Goal: Task Accomplishment & Management: Manage account settings

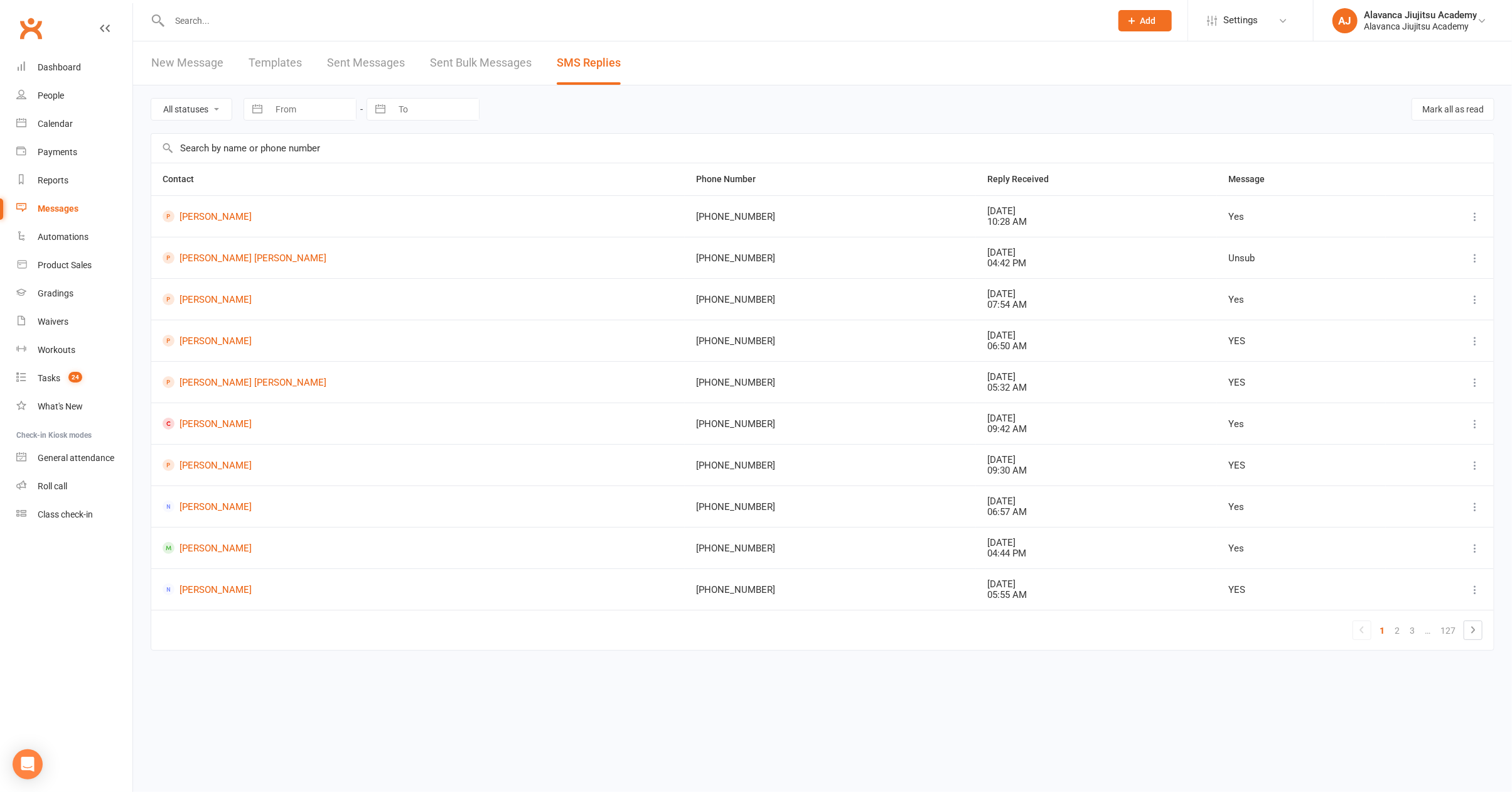
click at [1277, 87] on div "All statuses Read only Unread only Navigate forward to interact with the calend…" at bounding box center [823, 109] width 1344 height 48
click at [782, 111] on div "All statuses Read only Unread only Navigate forward to interact with the calend…" at bounding box center [823, 109] width 1344 height 48
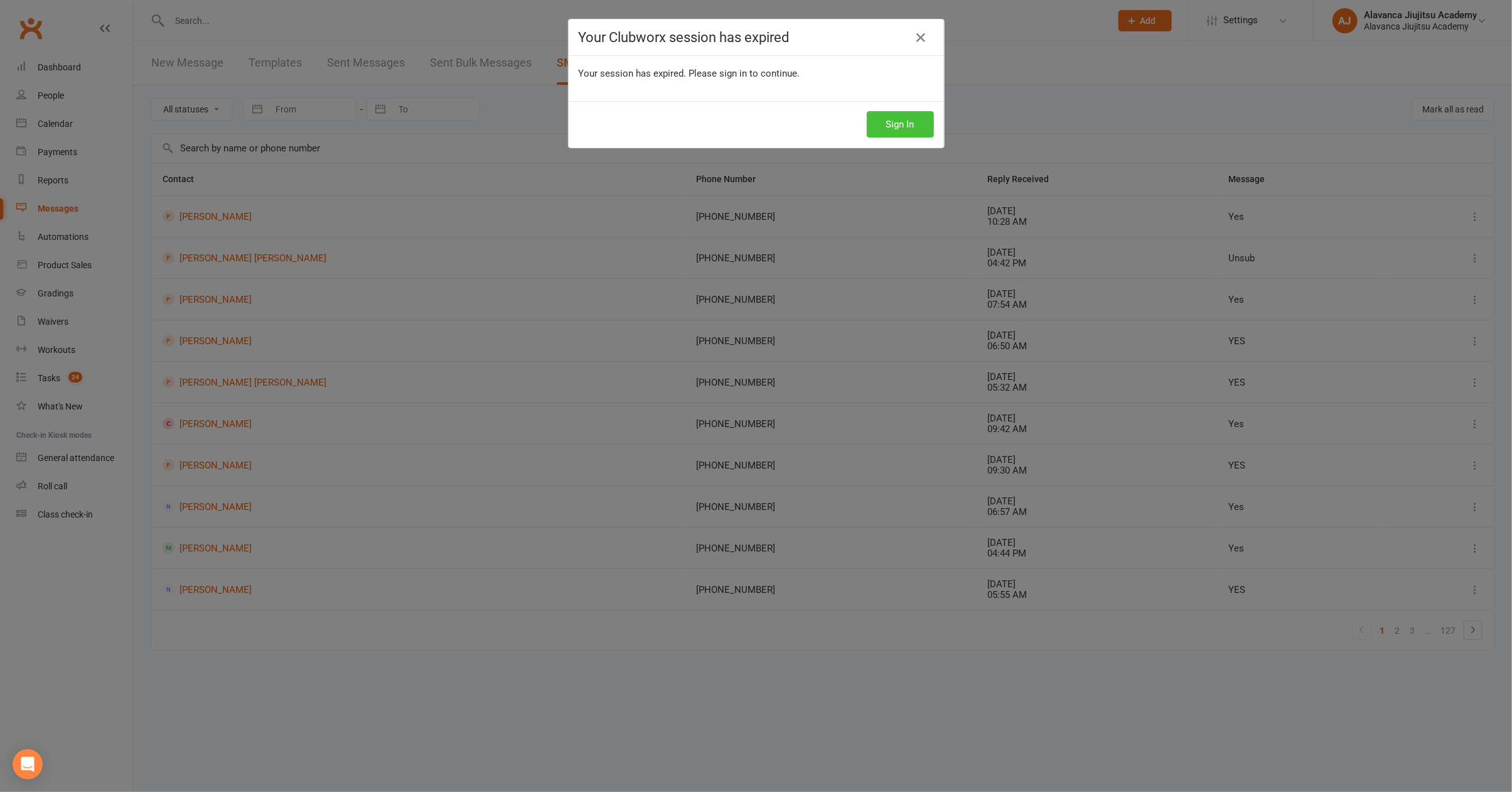
click at [876, 133] on button "Sign In" at bounding box center [900, 124] width 67 height 26
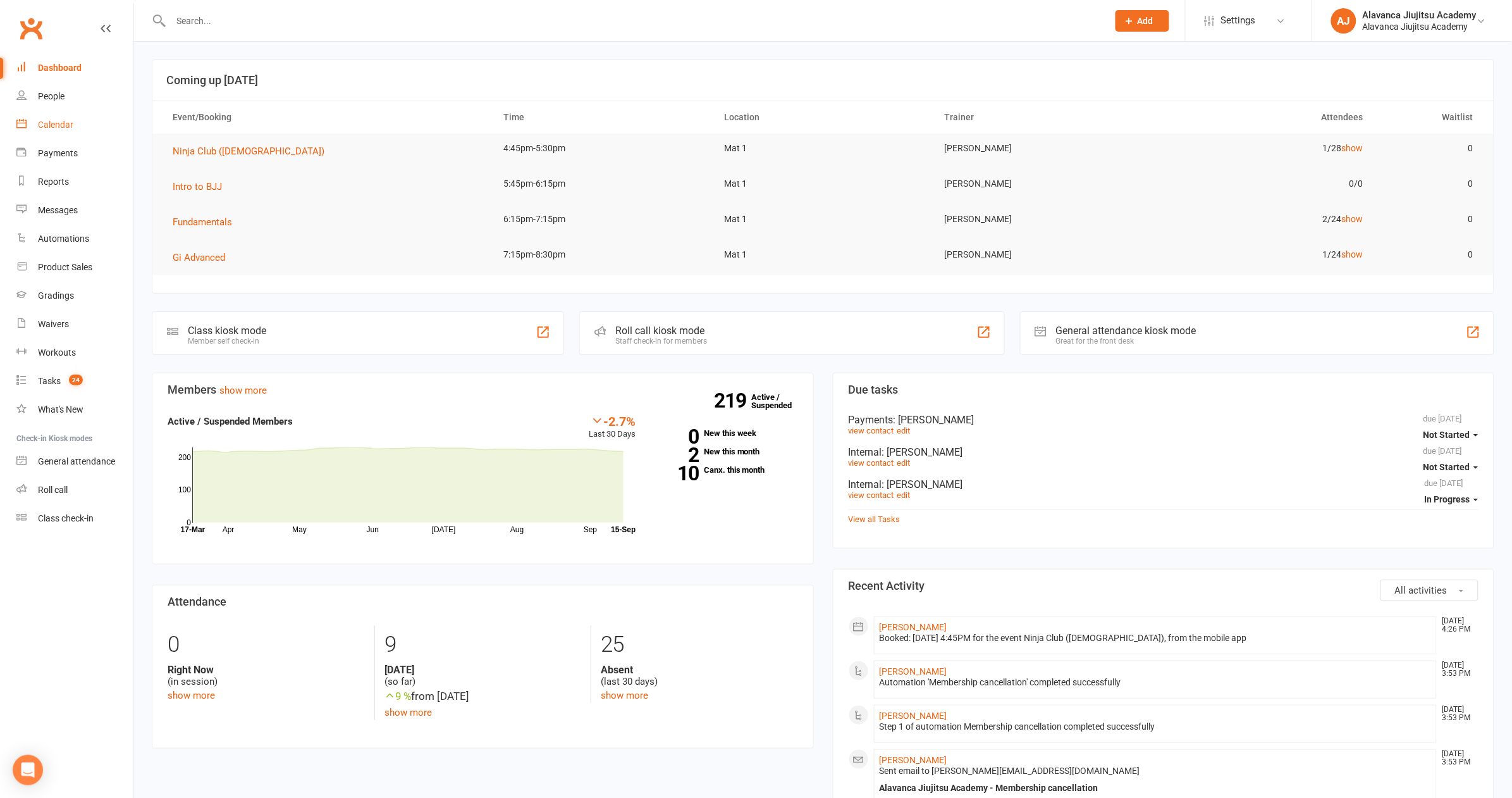
click at [72, 123] on div "Calendar" at bounding box center [56, 124] width 35 height 10
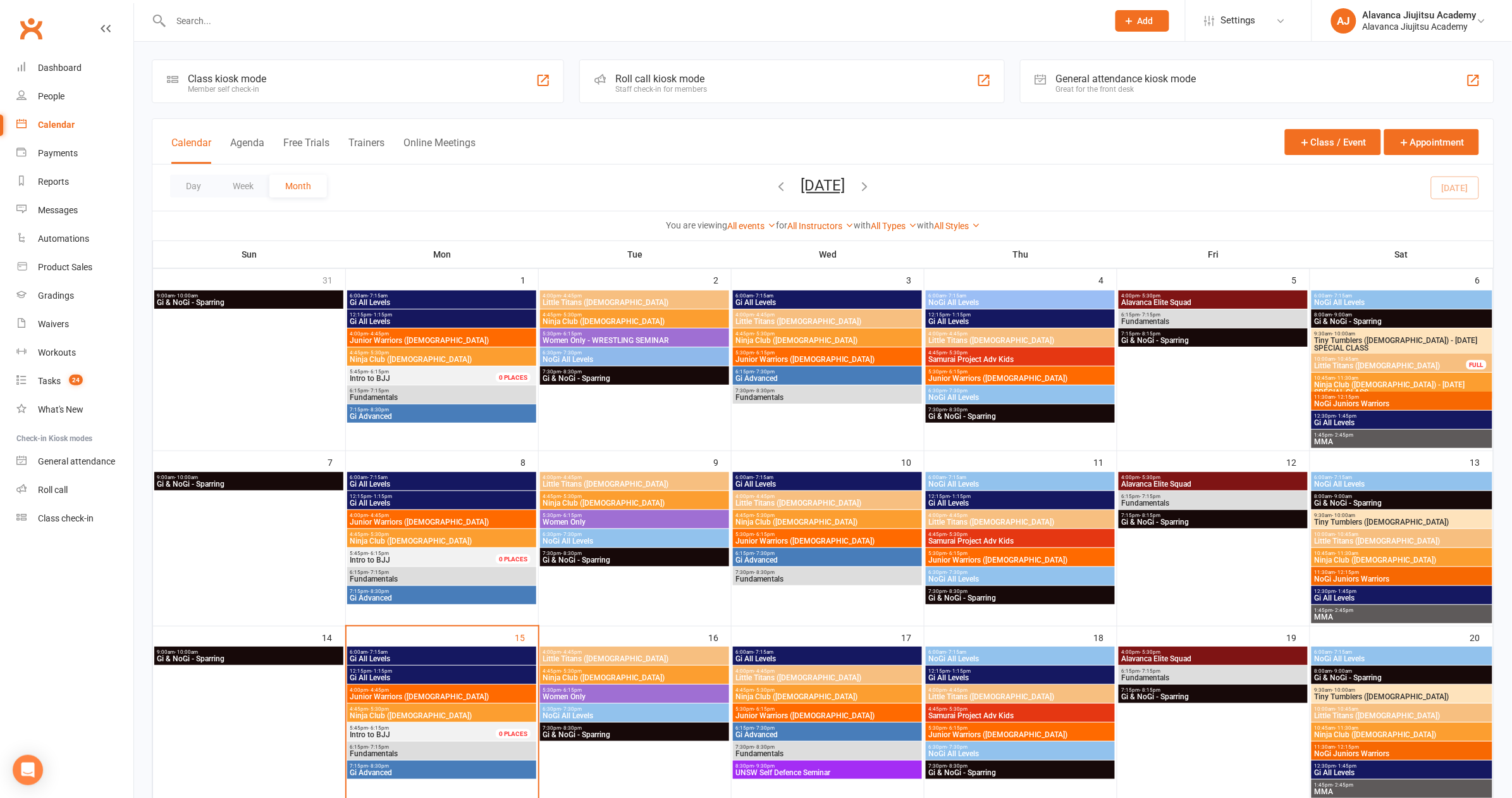
click at [599, 22] on input "text" at bounding box center [632, 21] width 932 height 18
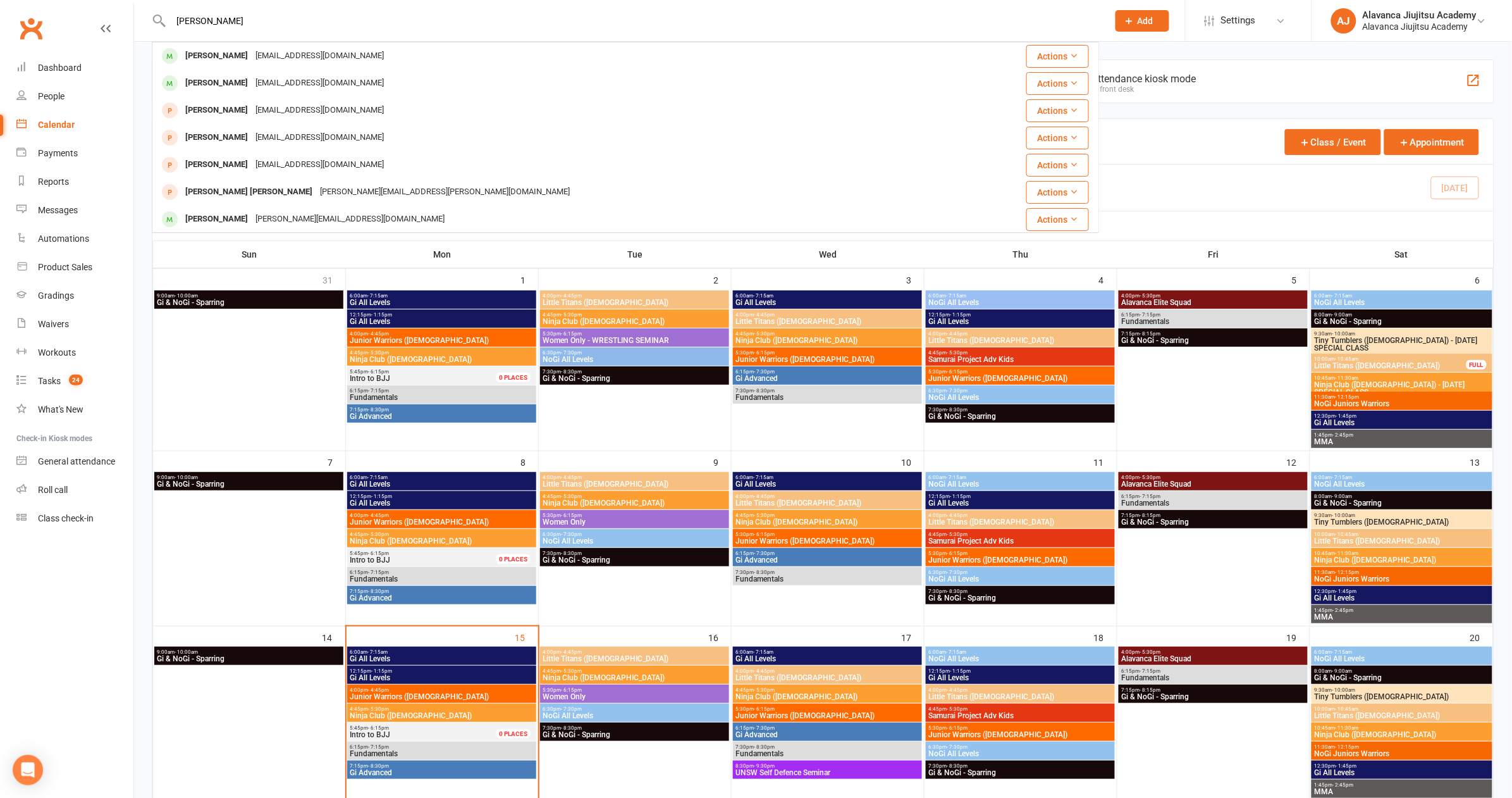
type input "Henry"
drag, startPoint x: 436, startPoint y: 3, endPoint x: 284, endPoint y: 89, distance: 174.6
click at [284, 89] on div "robertkul@gmail.com" at bounding box center [319, 83] width 136 height 18
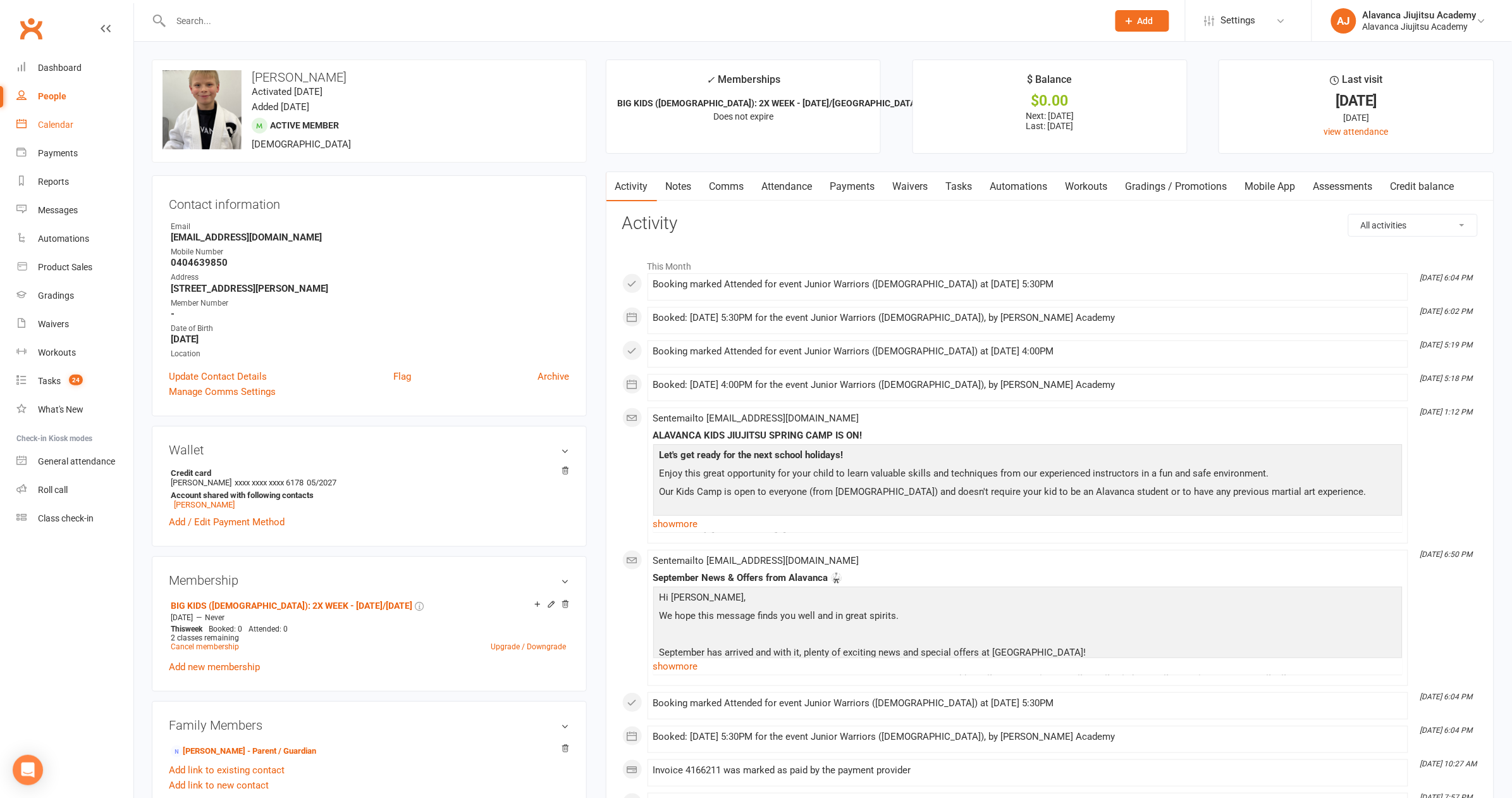
click at [65, 125] on div "Calendar" at bounding box center [56, 124] width 35 height 10
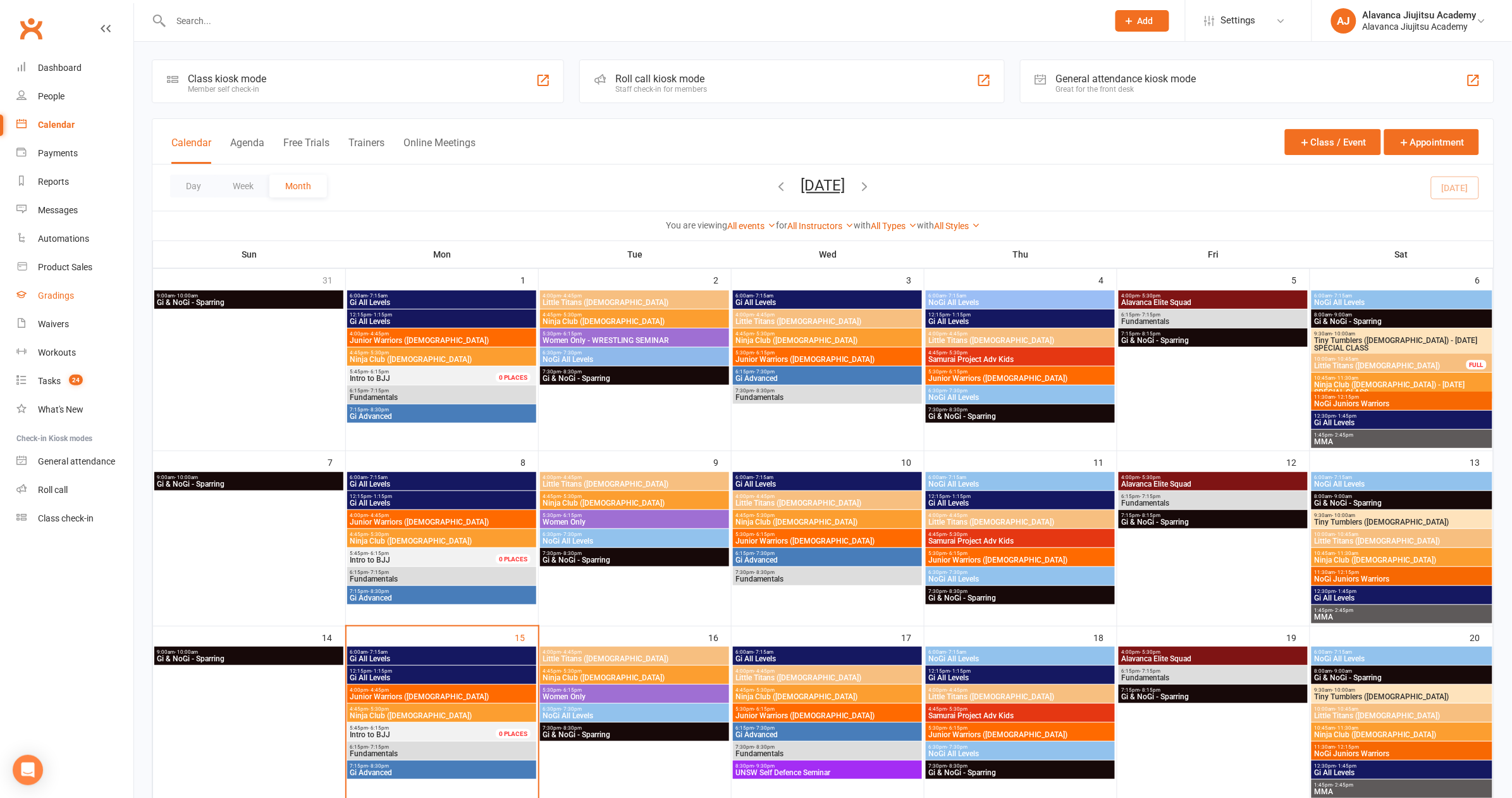
click at [72, 301] on link "Gradings" at bounding box center [75, 296] width 117 height 28
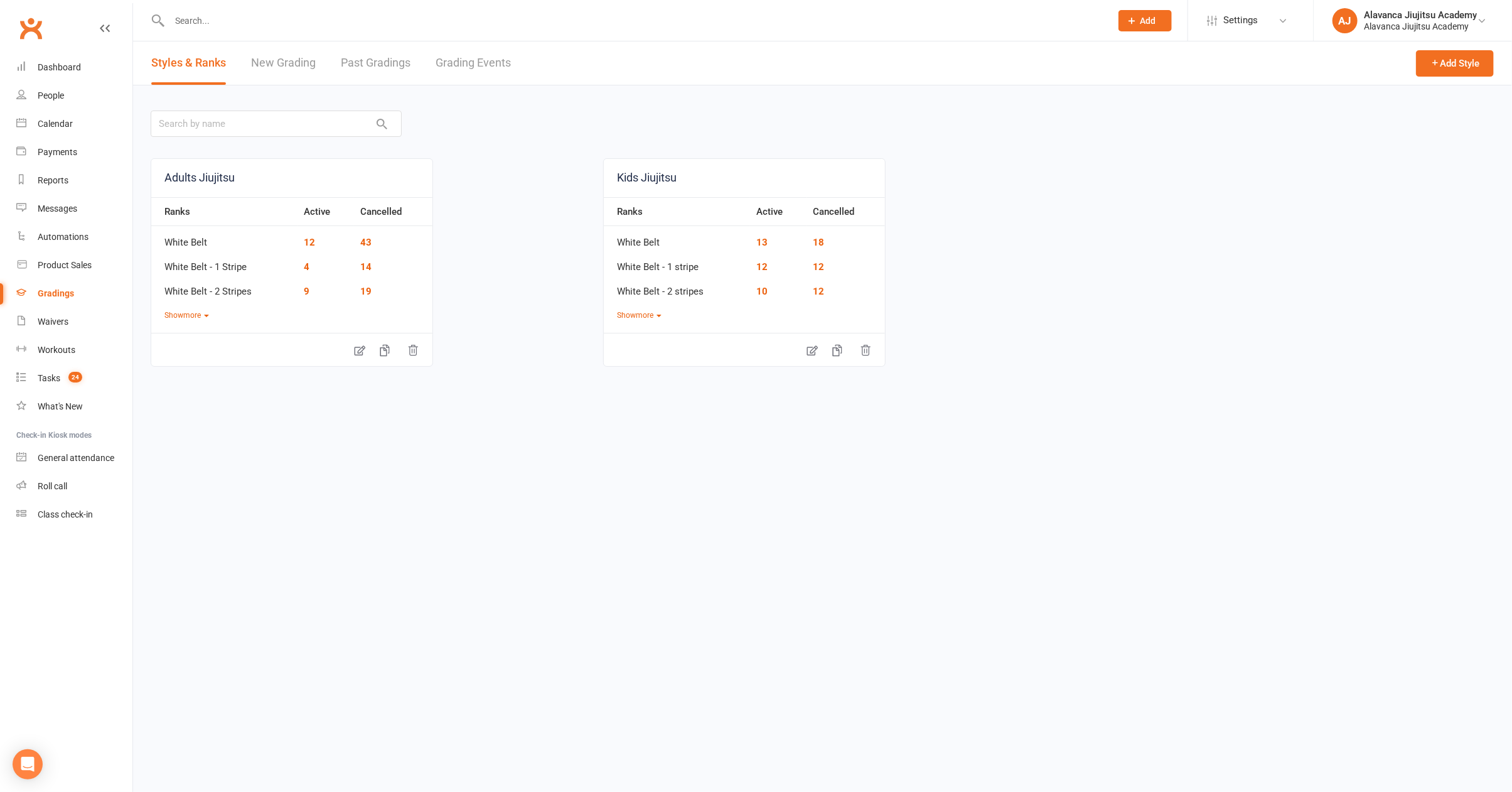
click at [289, 63] on link "New Grading" at bounding box center [283, 63] width 65 height 43
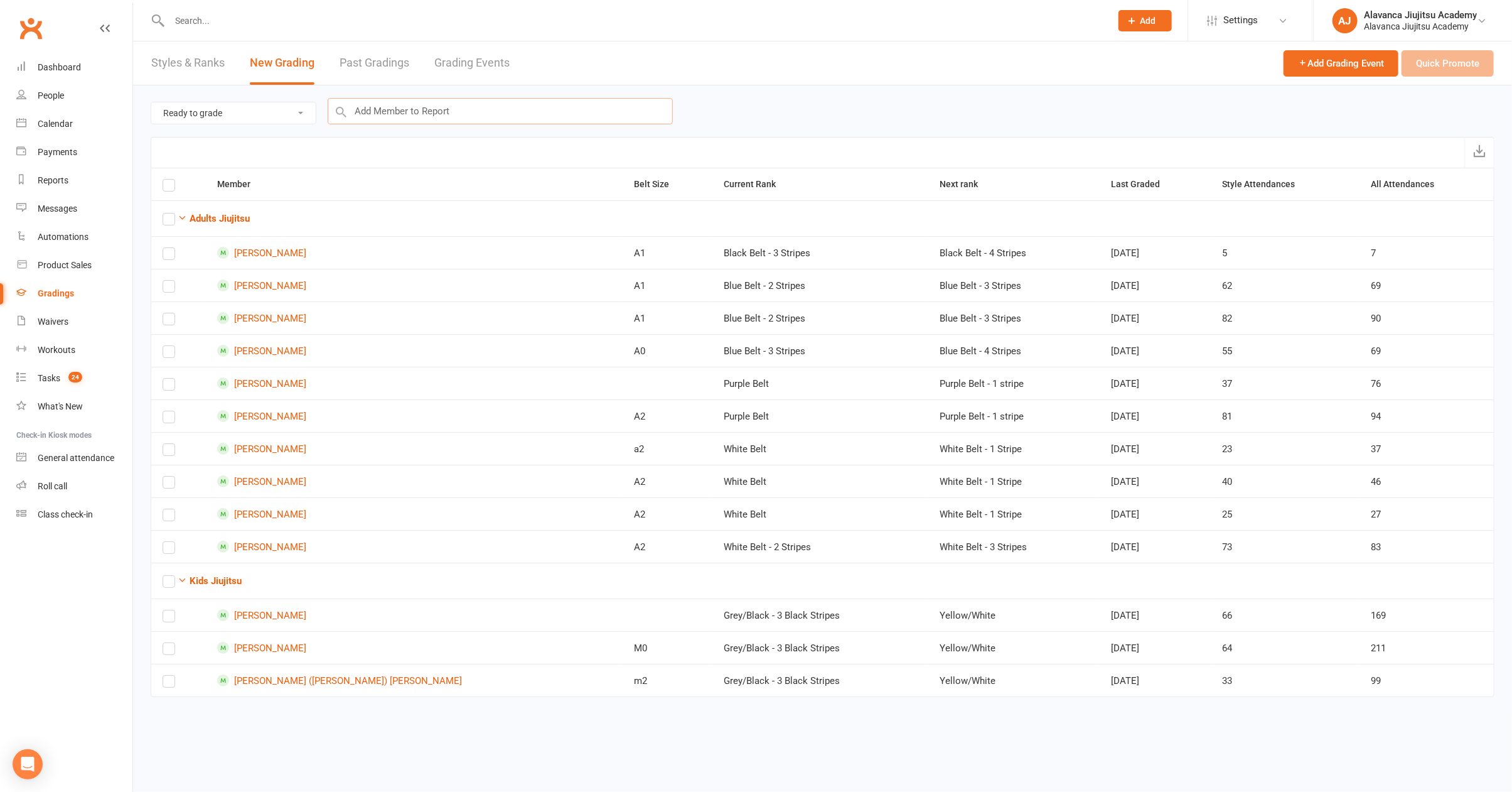
click at [430, 118] on input "text" at bounding box center [500, 111] width 345 height 26
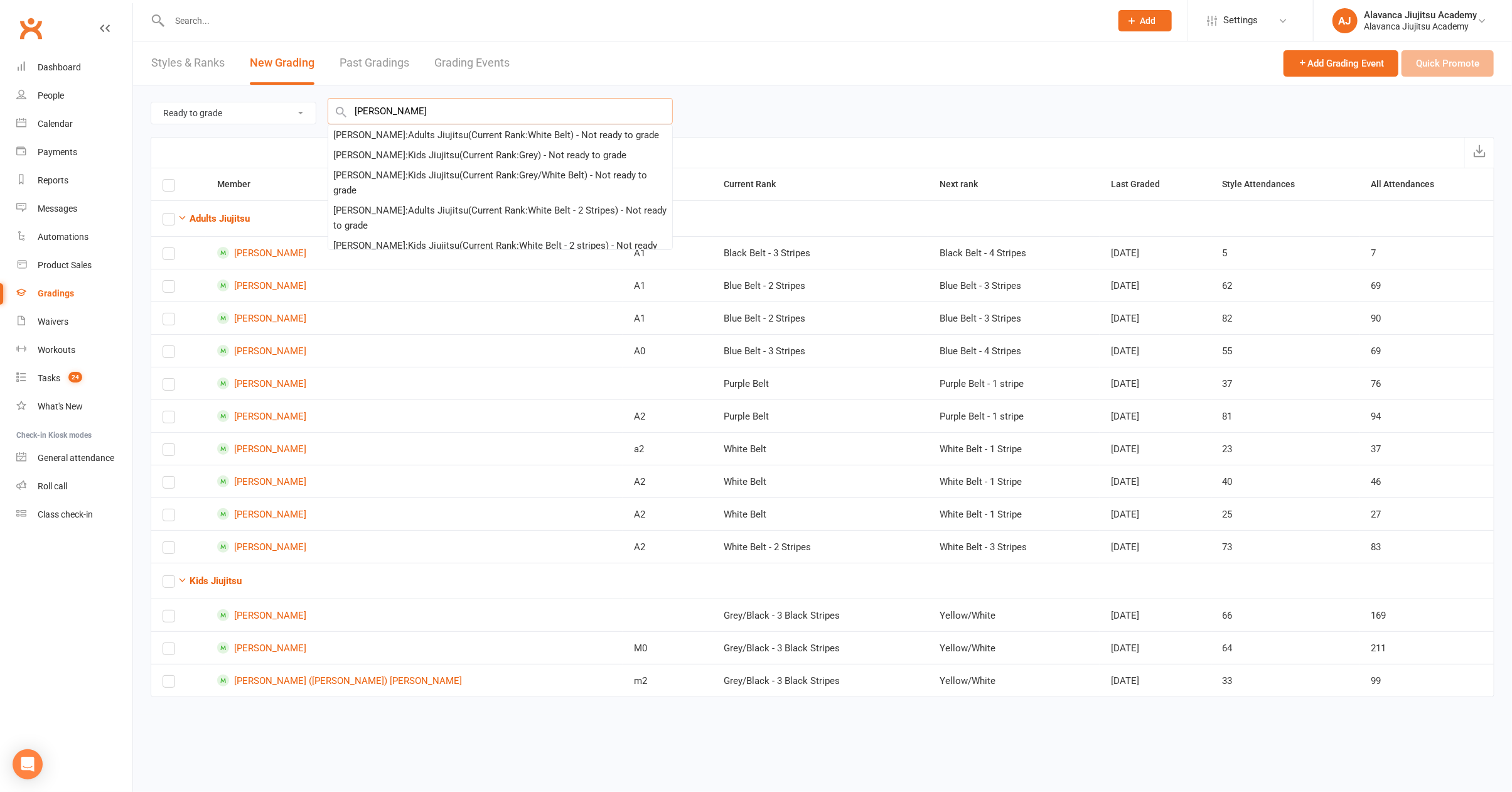
type input "Henry"
drag, startPoint x: 420, startPoint y: 105, endPoint x: 406, endPoint y: 157, distance: 53.9
click at [406, 157] on div "Henry Kulik : Kids Jiujitsu (Current Rank: Grey ) - Not ready to grade" at bounding box center [480, 155] width 293 height 15
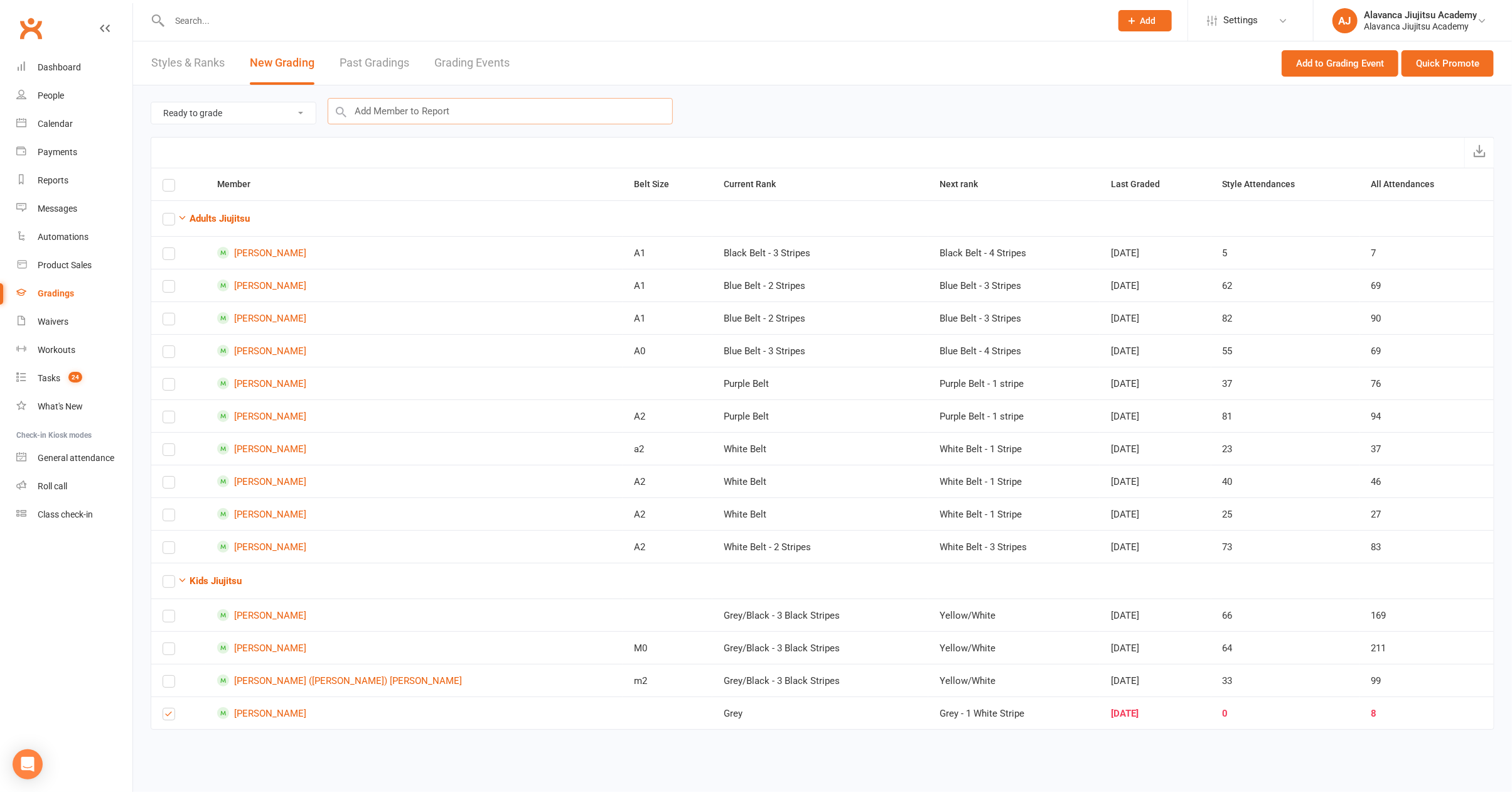
click at [445, 114] on input "text" at bounding box center [500, 111] width 345 height 26
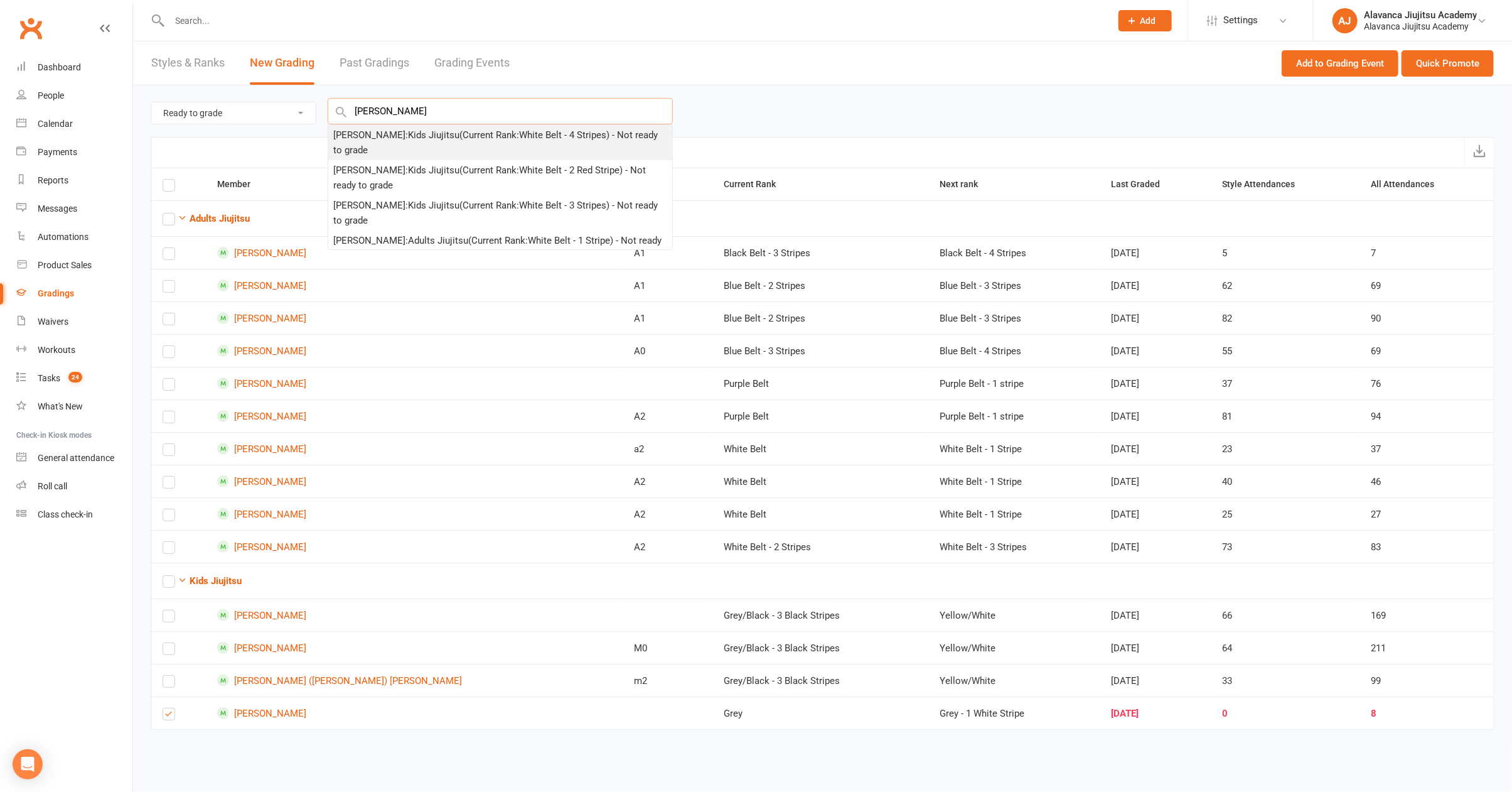
type input "Ethan"
drag, startPoint x: 407, startPoint y: 125, endPoint x: 449, endPoint y: 144, distance: 46.1
click at [449, 144] on div "Ethan Gray : Kids Jiujitsu (Current Rank: White Belt - 4 Stripes ) - Not ready …" at bounding box center [500, 142] width 334 height 30
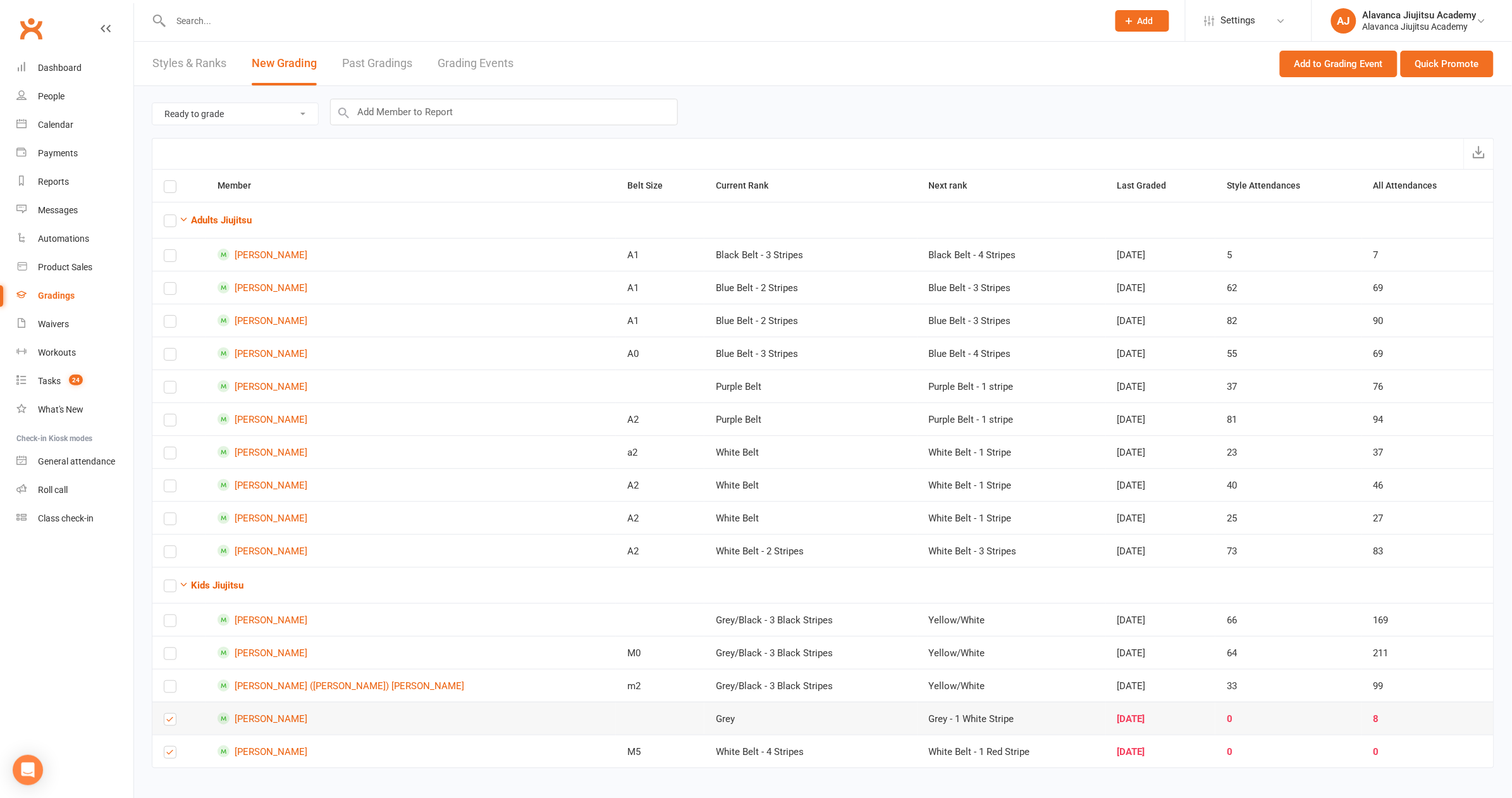
click at [171, 722] on label at bounding box center [170, 722] width 13 height 0
click at [171, 713] on input "checkbox" at bounding box center [170, 713] width 13 height 0
click at [172, 755] on label at bounding box center [170, 755] width 13 height 0
click at [172, 746] on input "checkbox" at bounding box center [170, 746] width 13 height 0
click at [87, 132] on link "Calendar" at bounding box center [75, 125] width 117 height 28
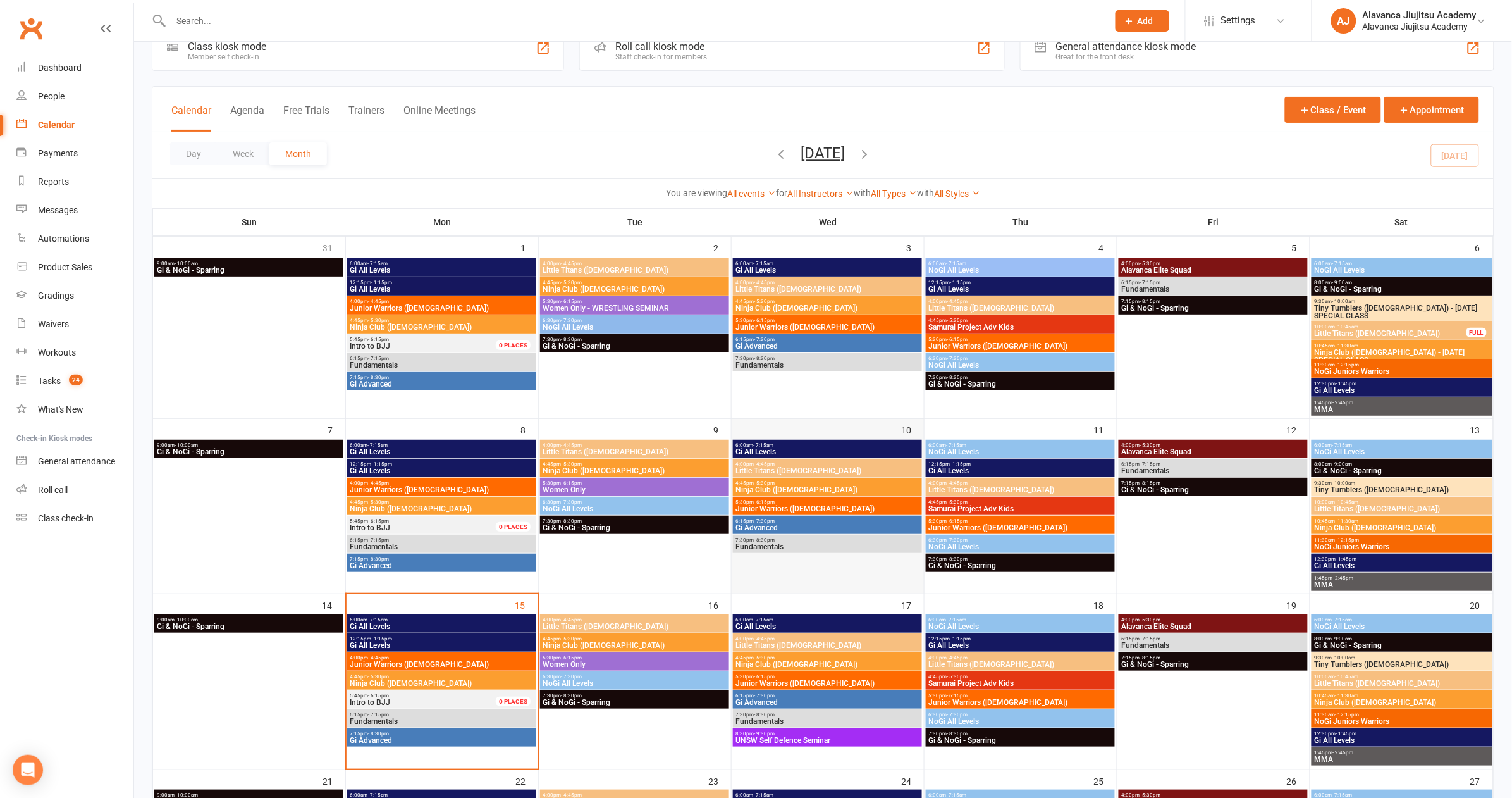
scroll to position [108, 0]
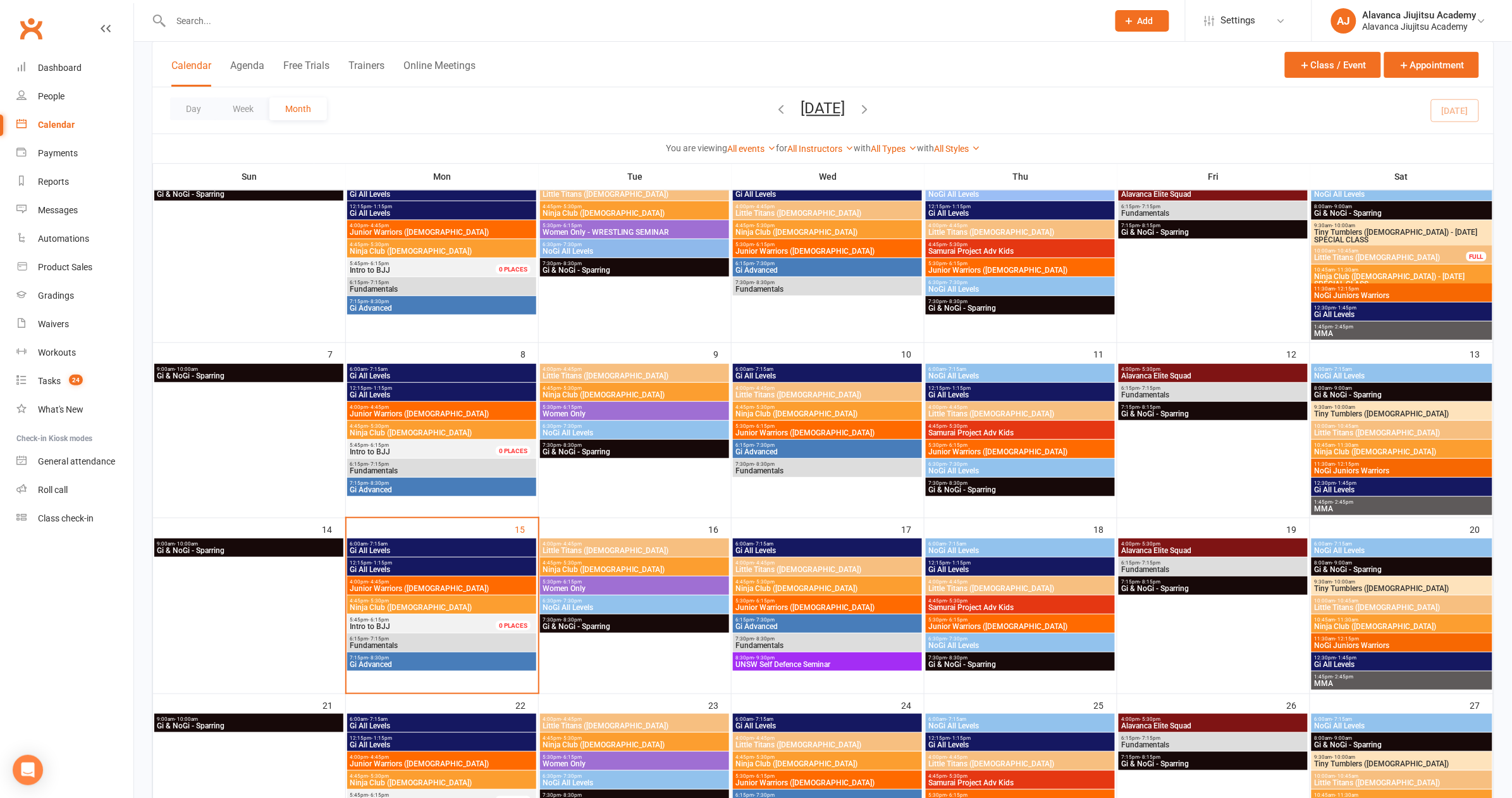
click at [436, 580] on span "4:00pm - 4:45pm" at bounding box center [442, 582] width 184 height 5
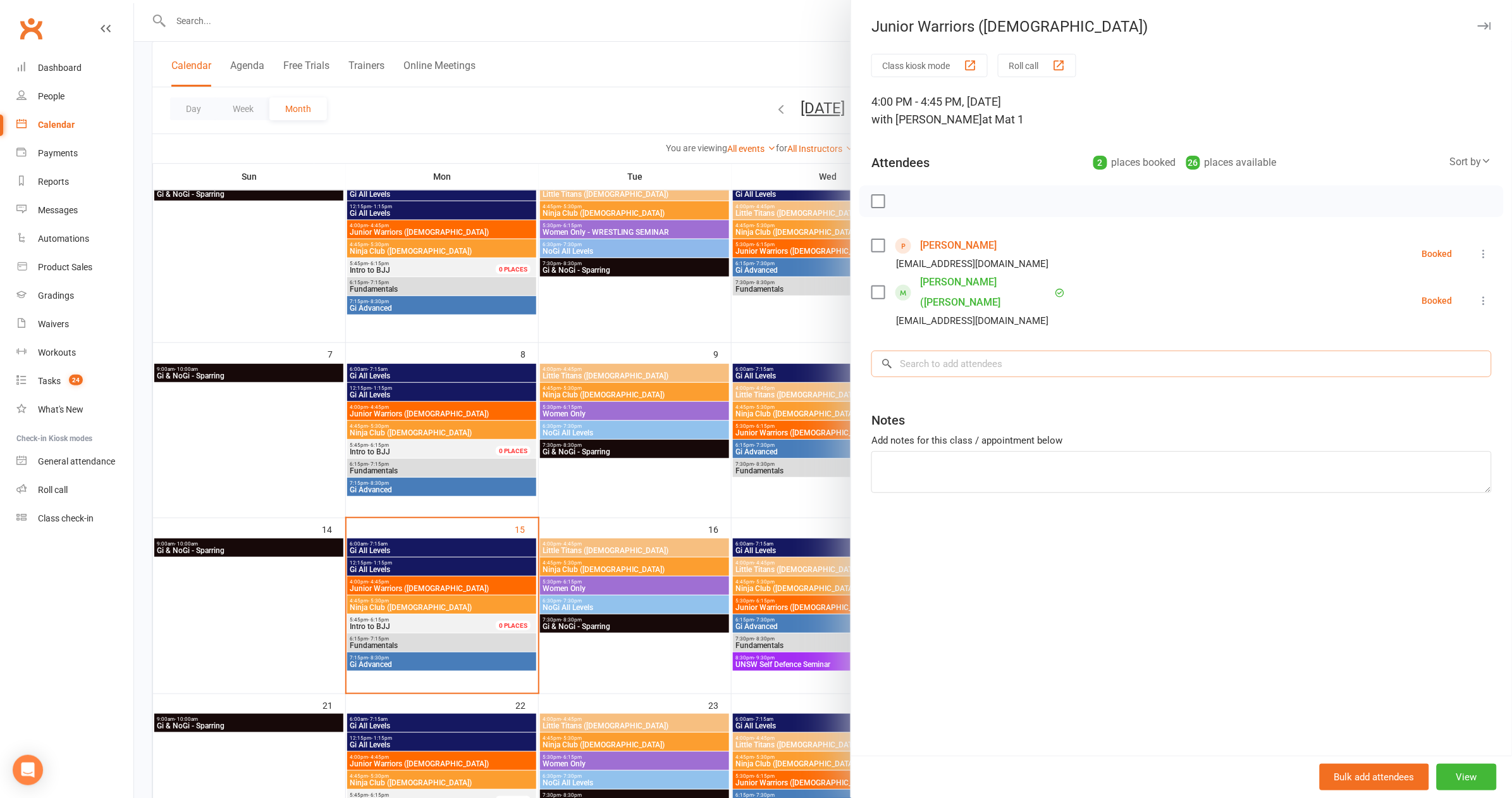
click at [1011, 351] on input "search" at bounding box center [1181, 363] width 620 height 26
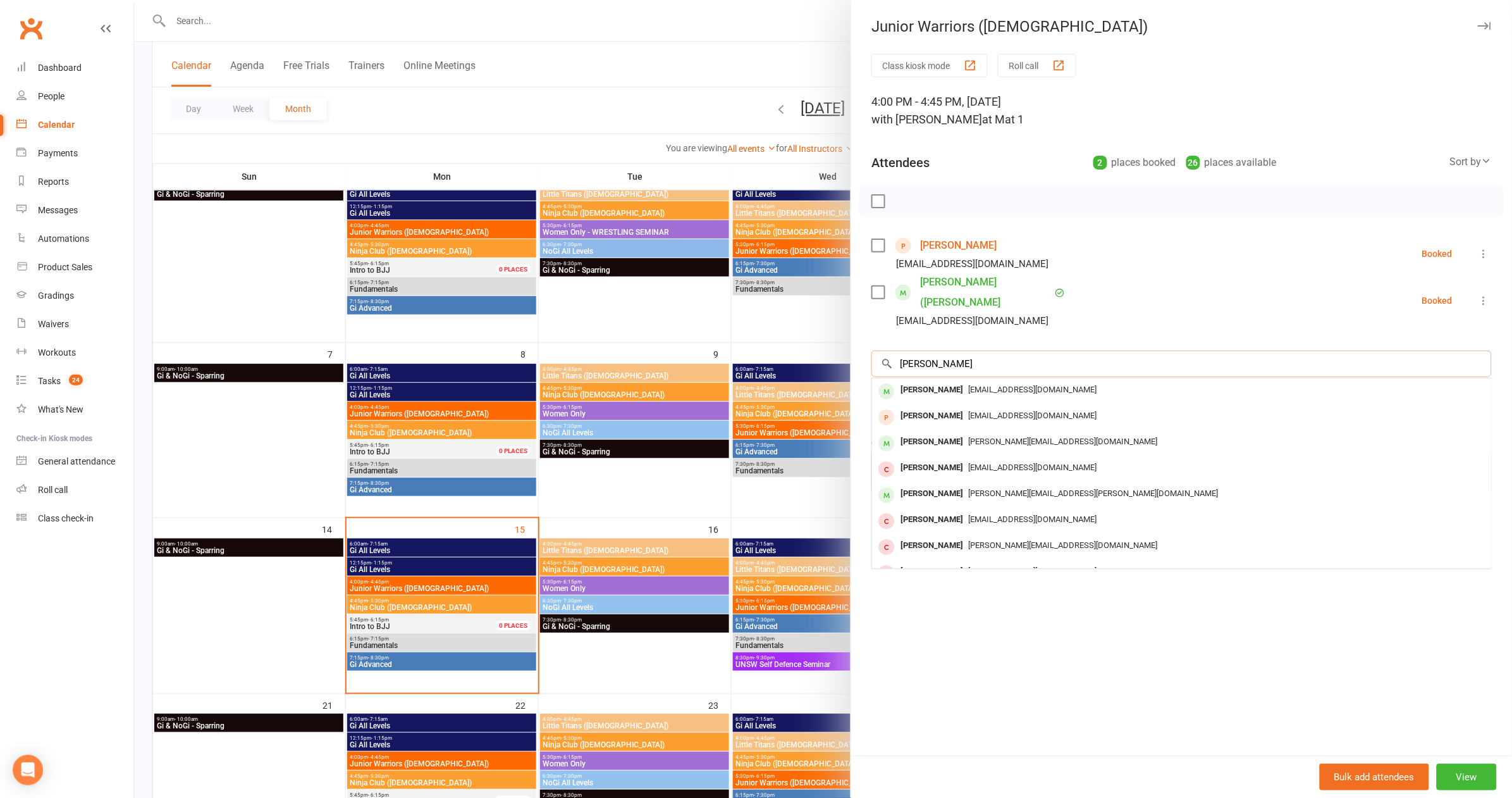
type input "Ethan"
drag, startPoint x: 1006, startPoint y: 346, endPoint x: 983, endPoint y: 458, distance: 114.3
click at [983, 482] on div "Ethan Gray carmody.stella@gmail.com" at bounding box center [1181, 495] width 619 height 26
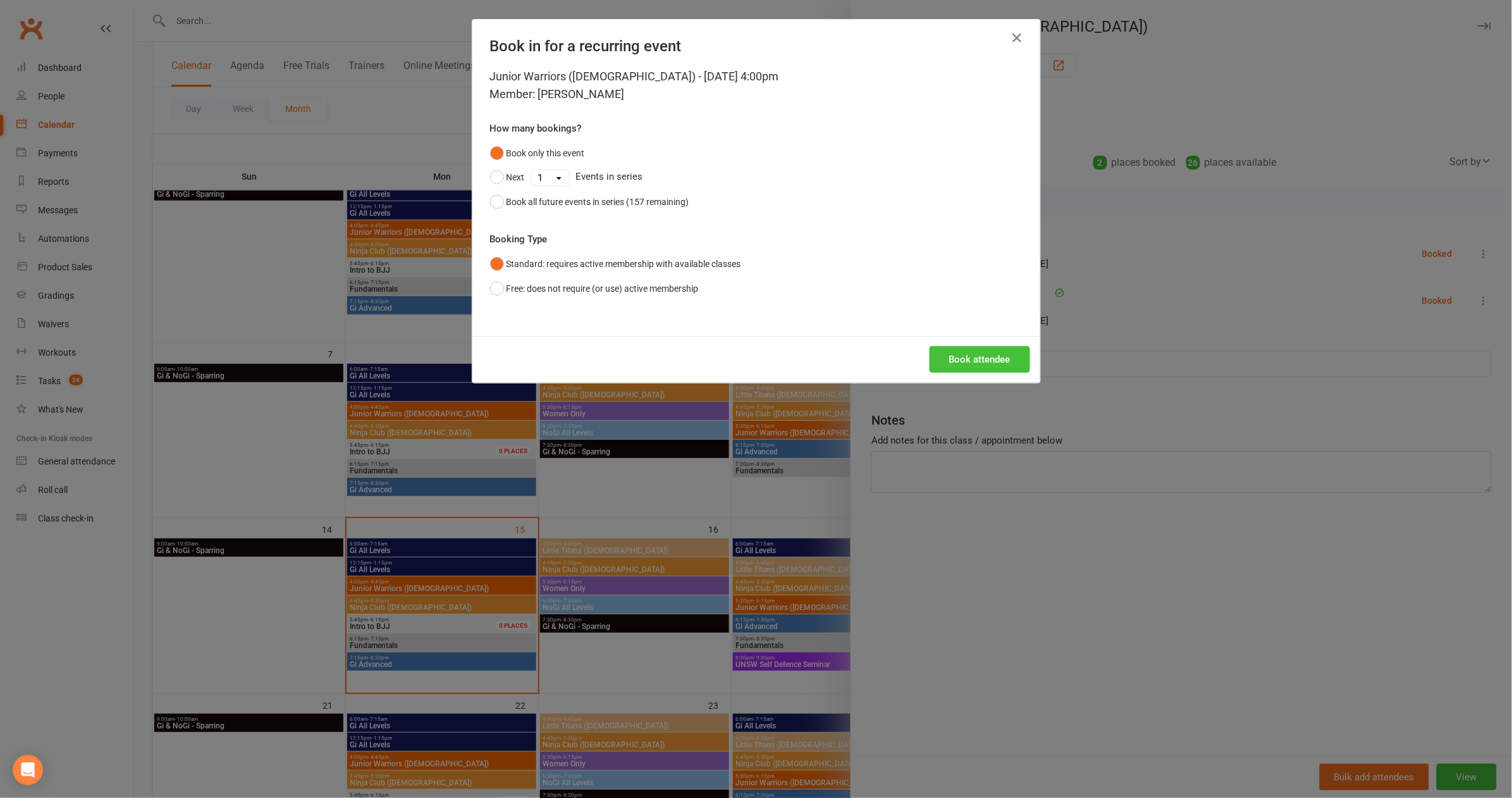
click at [975, 351] on button "Book attendee" at bounding box center [980, 359] width 100 height 26
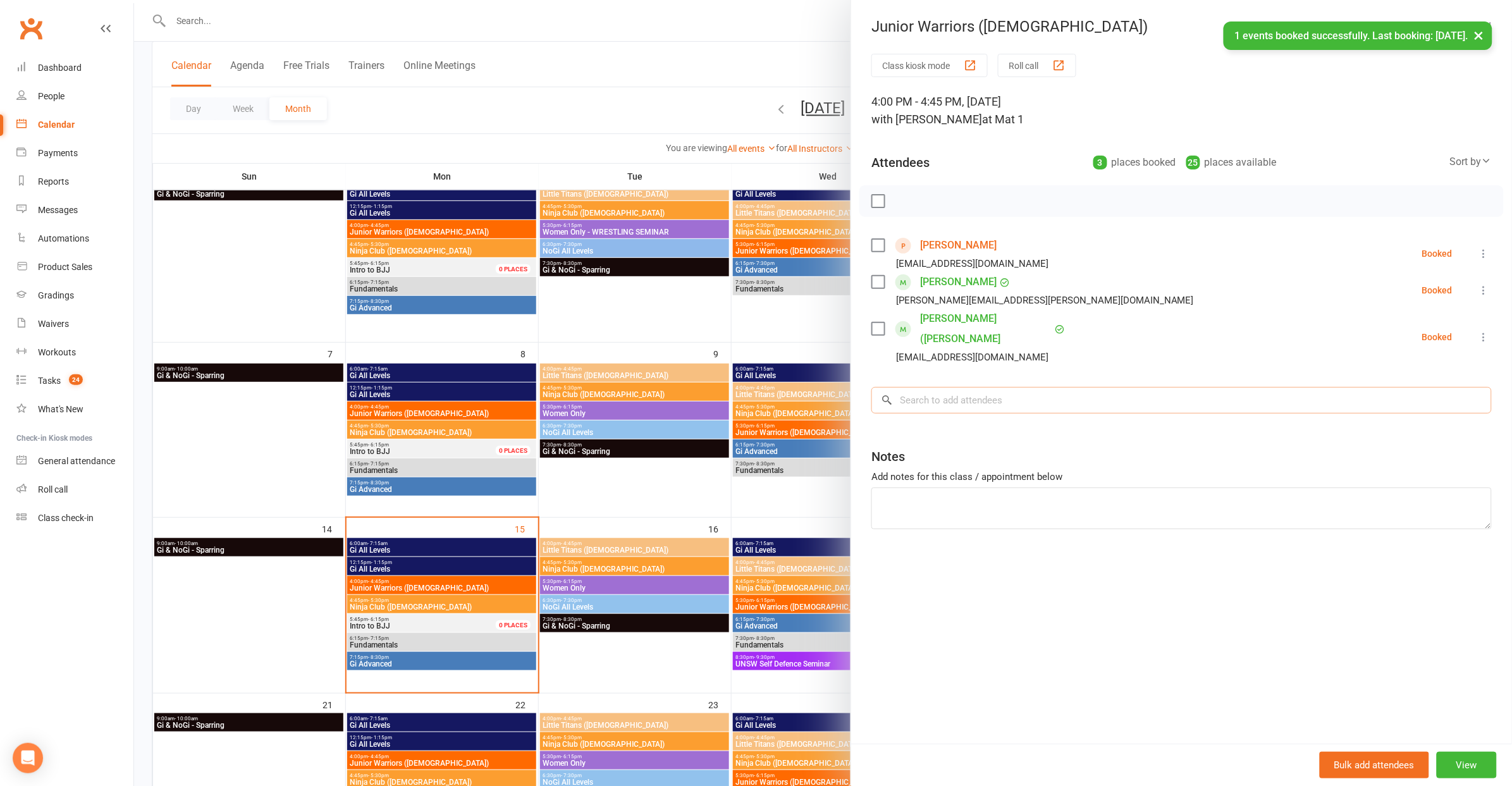
click at [960, 387] on input "search" at bounding box center [1181, 400] width 620 height 26
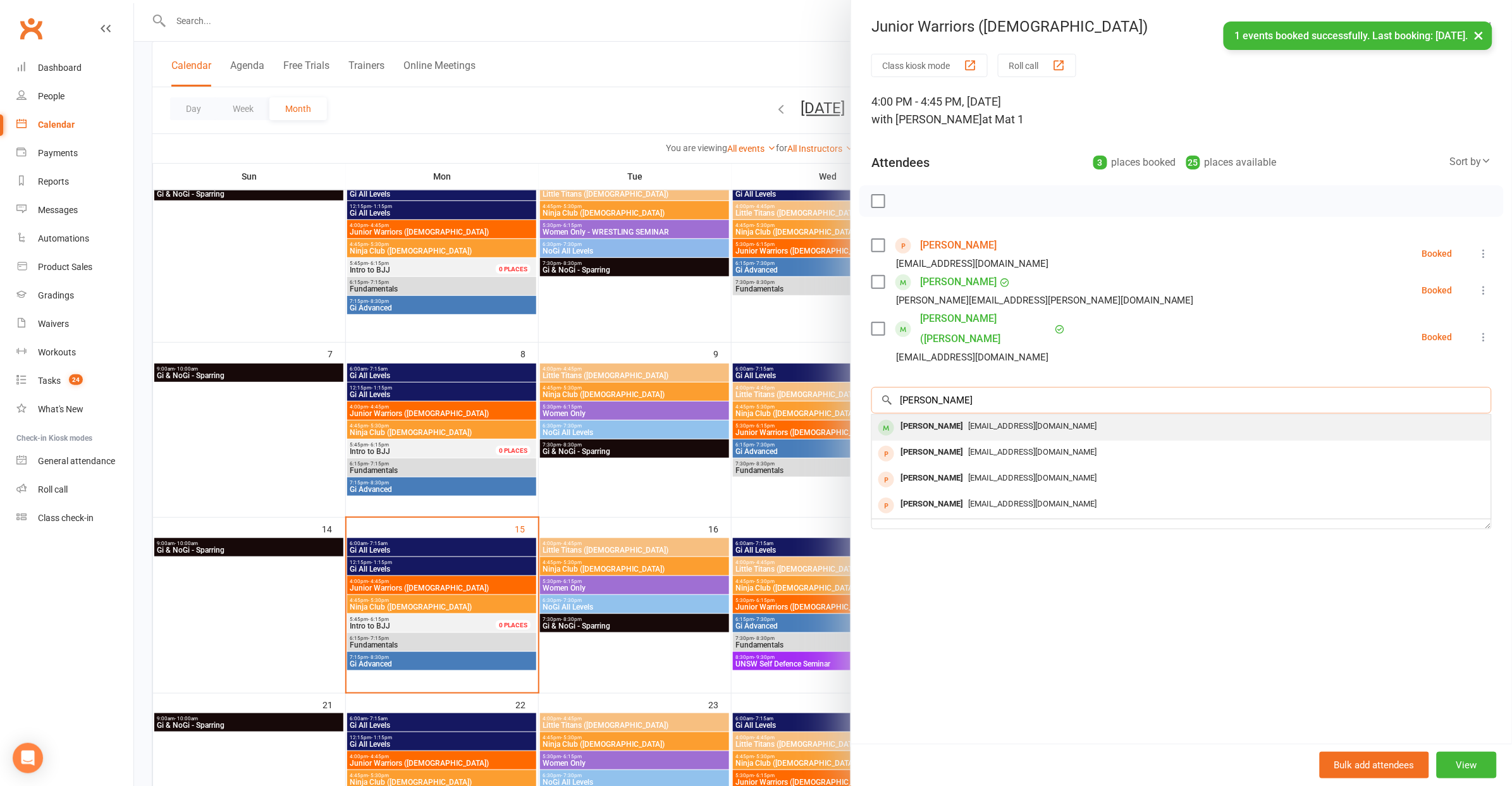
type input "aron"
click at [962, 417] on div "disserow@gmail.com" at bounding box center [1181, 426] width 609 height 18
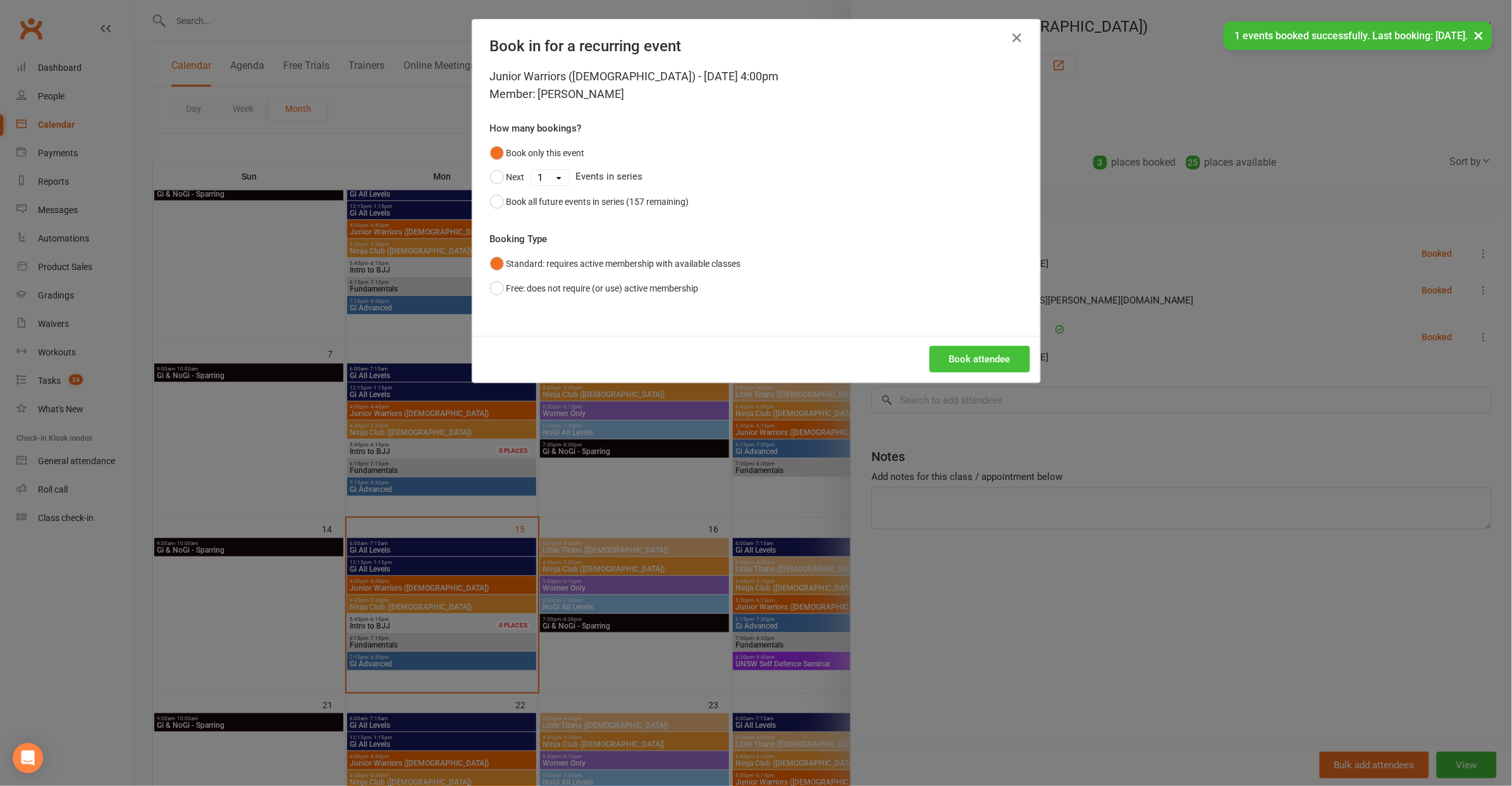
click at [970, 365] on button "Book attendee" at bounding box center [980, 358] width 100 height 26
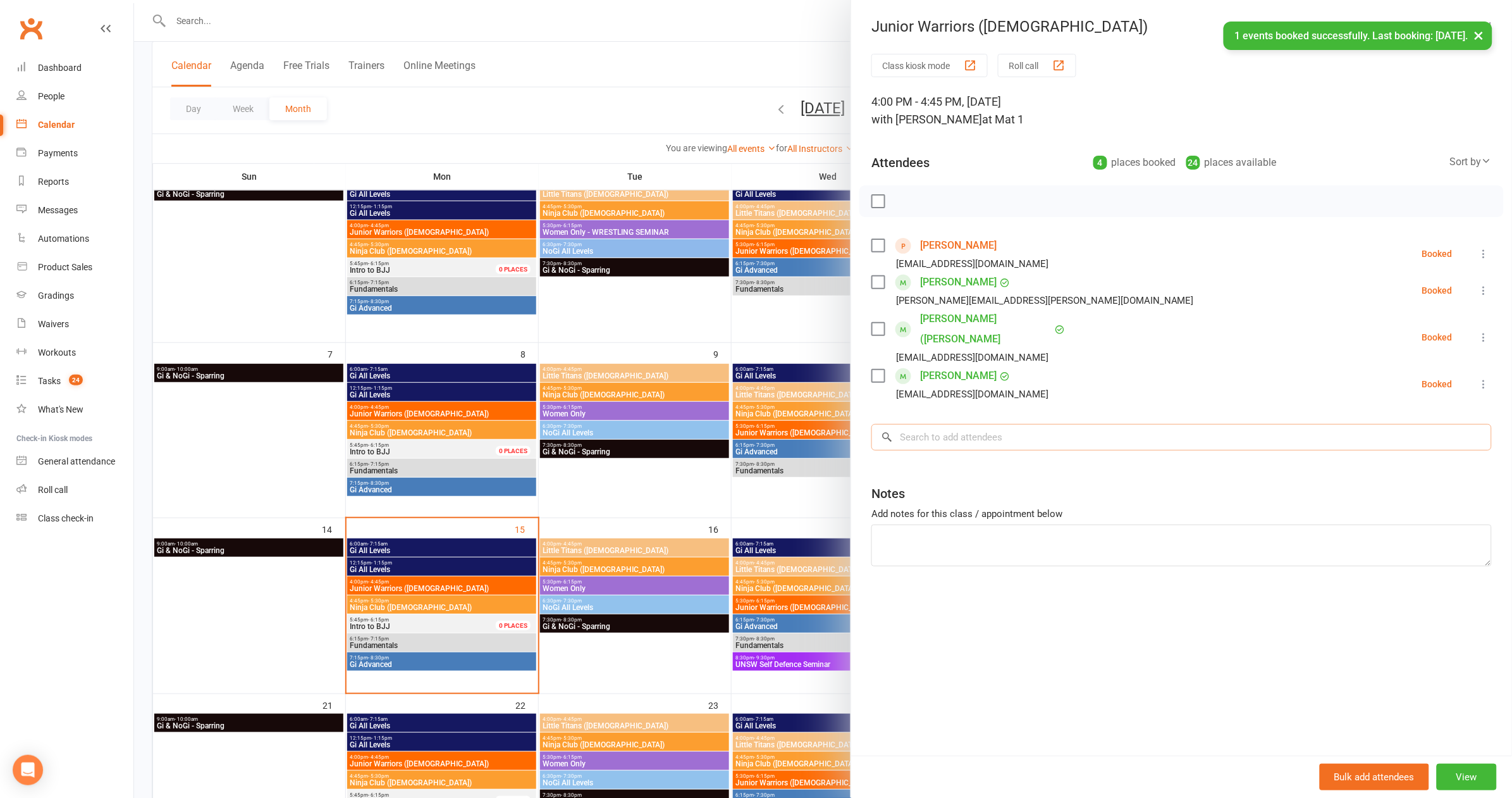
click at [958, 424] on input "search" at bounding box center [1181, 437] width 620 height 26
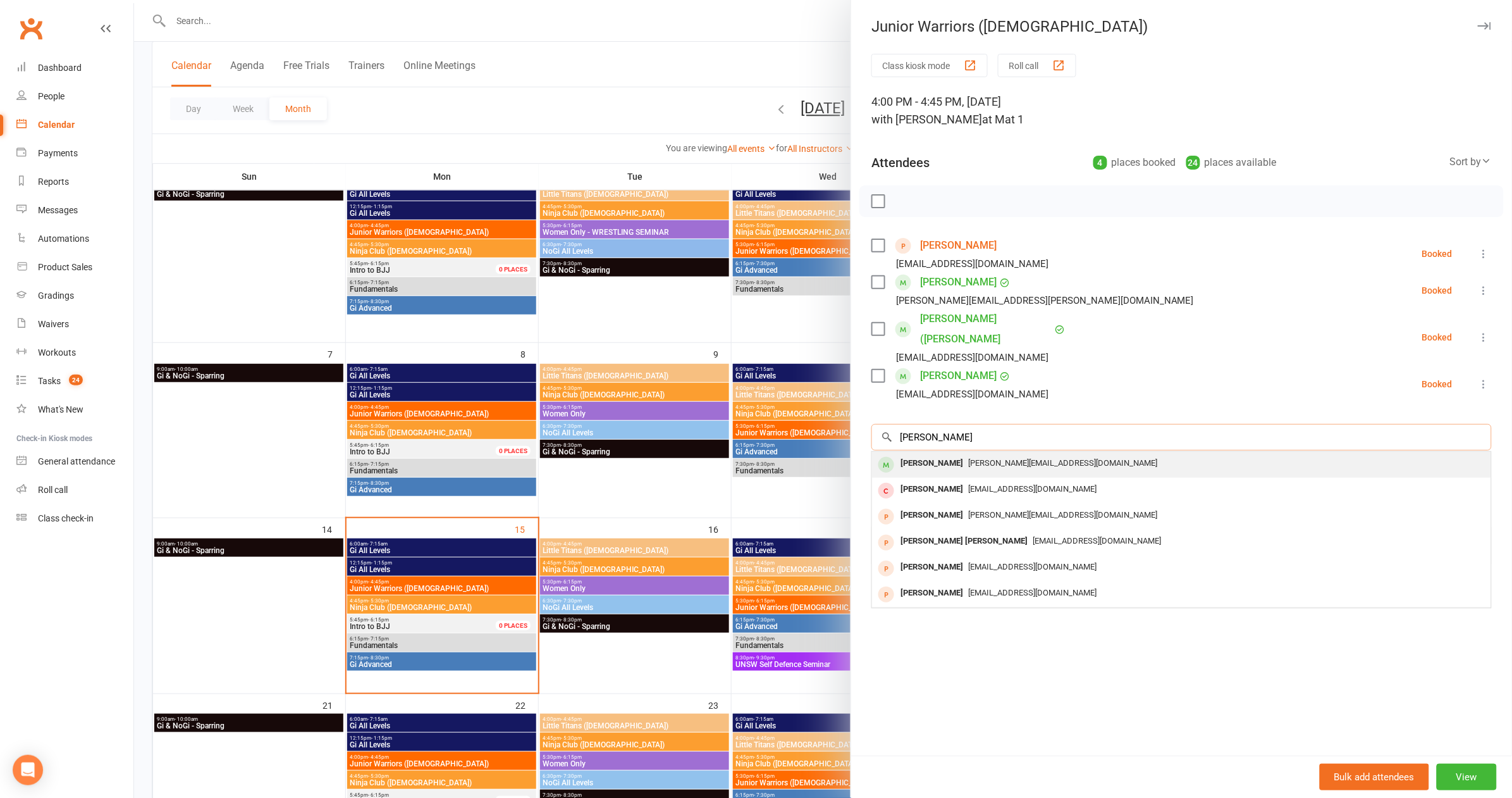
type input "sammy"
click at [983, 458] on span "sam@unloan.com.au" at bounding box center [1062, 462] width 189 height 9
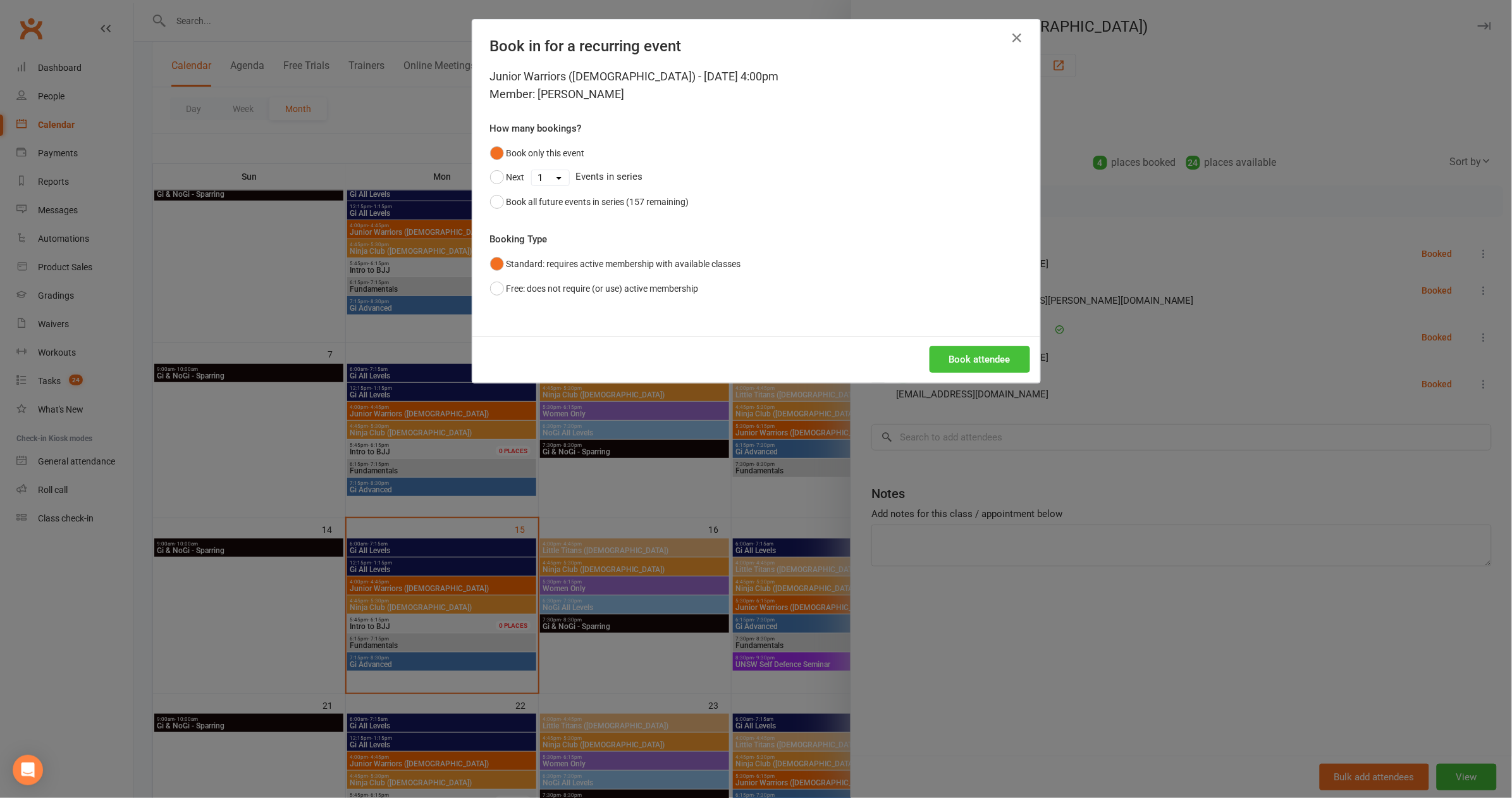
click at [996, 354] on button "Book attendee" at bounding box center [980, 359] width 100 height 26
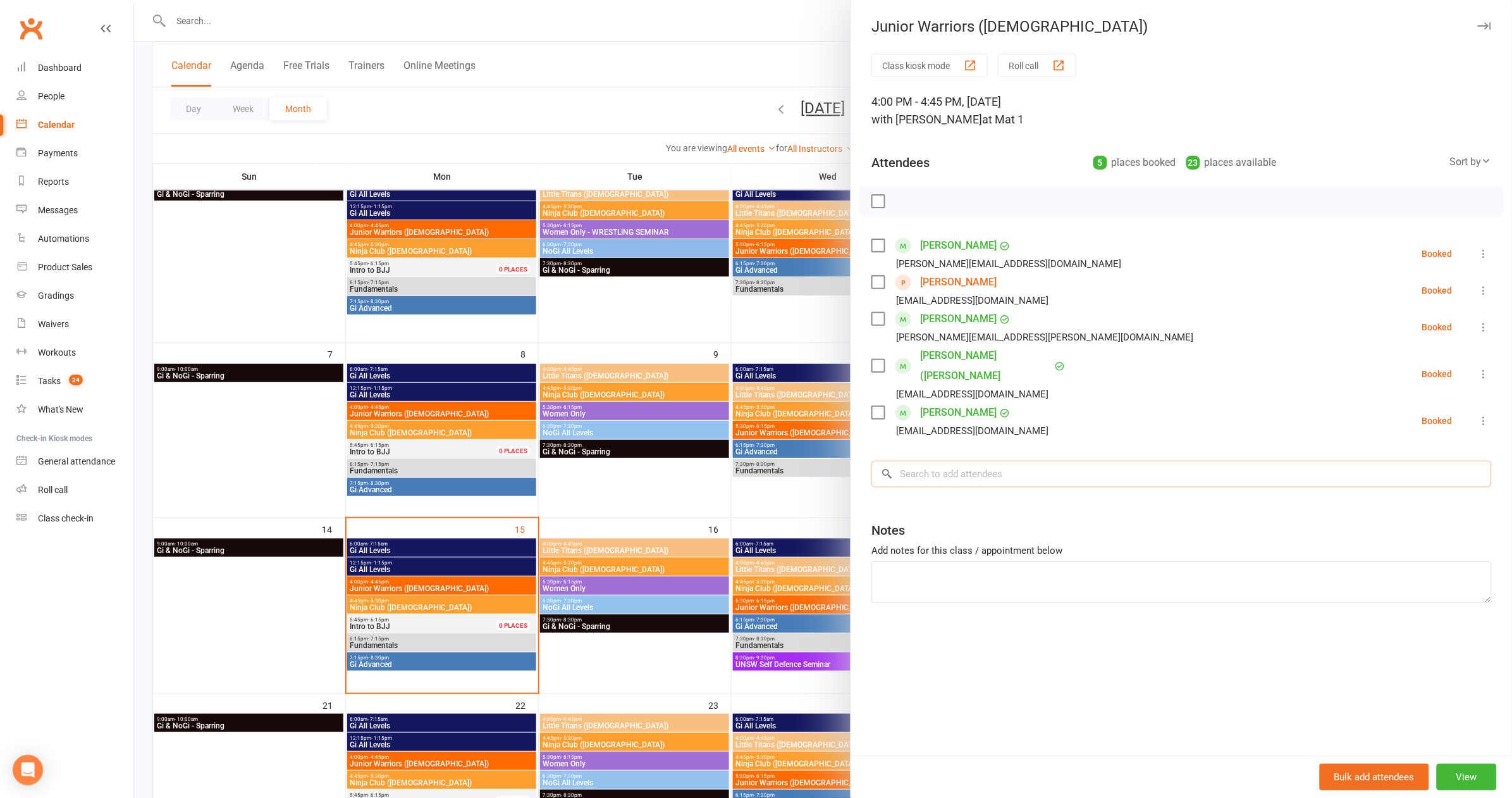
click at [959, 460] on input "search" at bounding box center [1181, 473] width 620 height 26
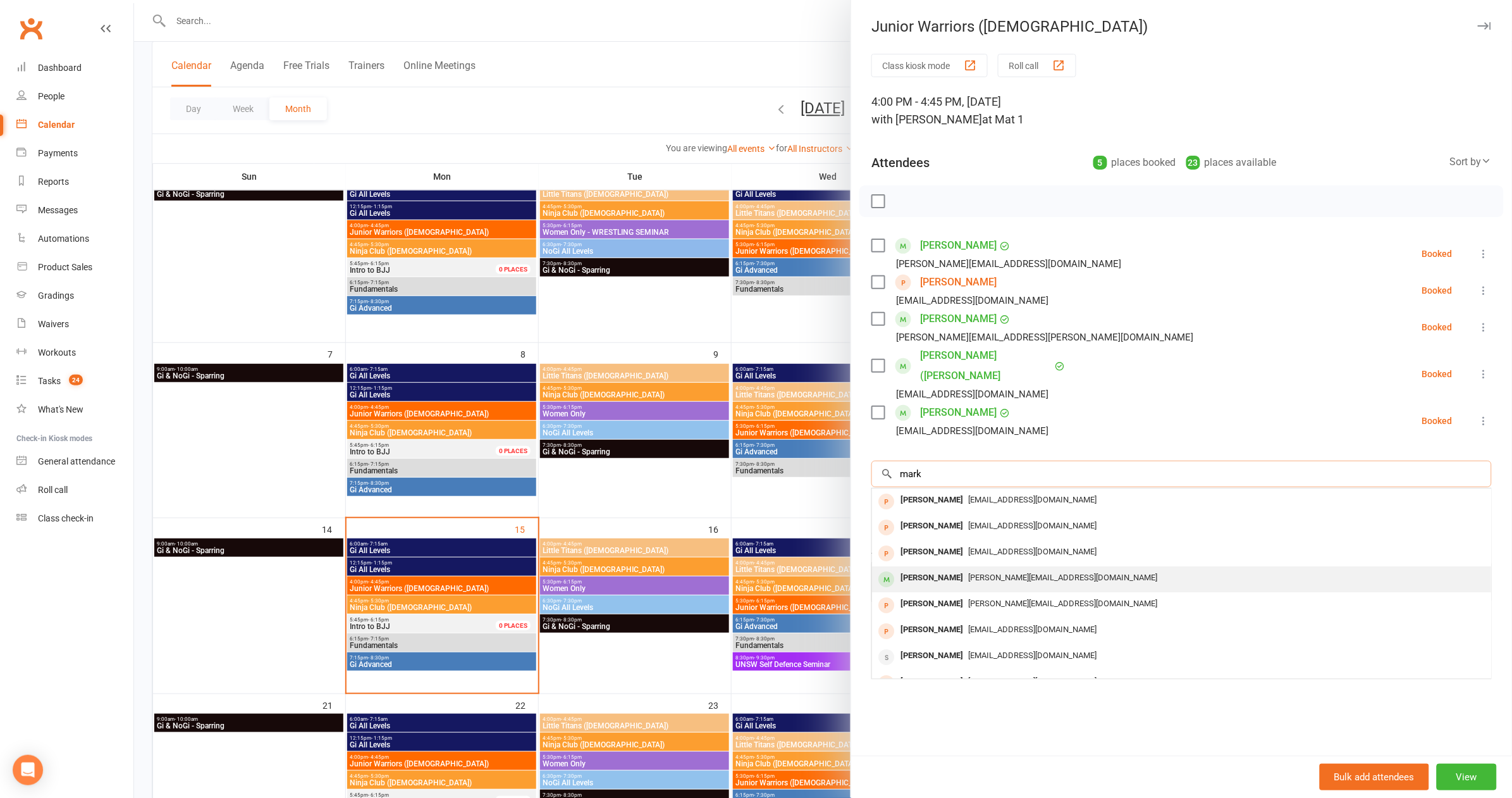
type input "mark"
click at [968, 572] on span "sergey.kvyat@gmail.com" at bounding box center [1062, 577] width 189 height 9
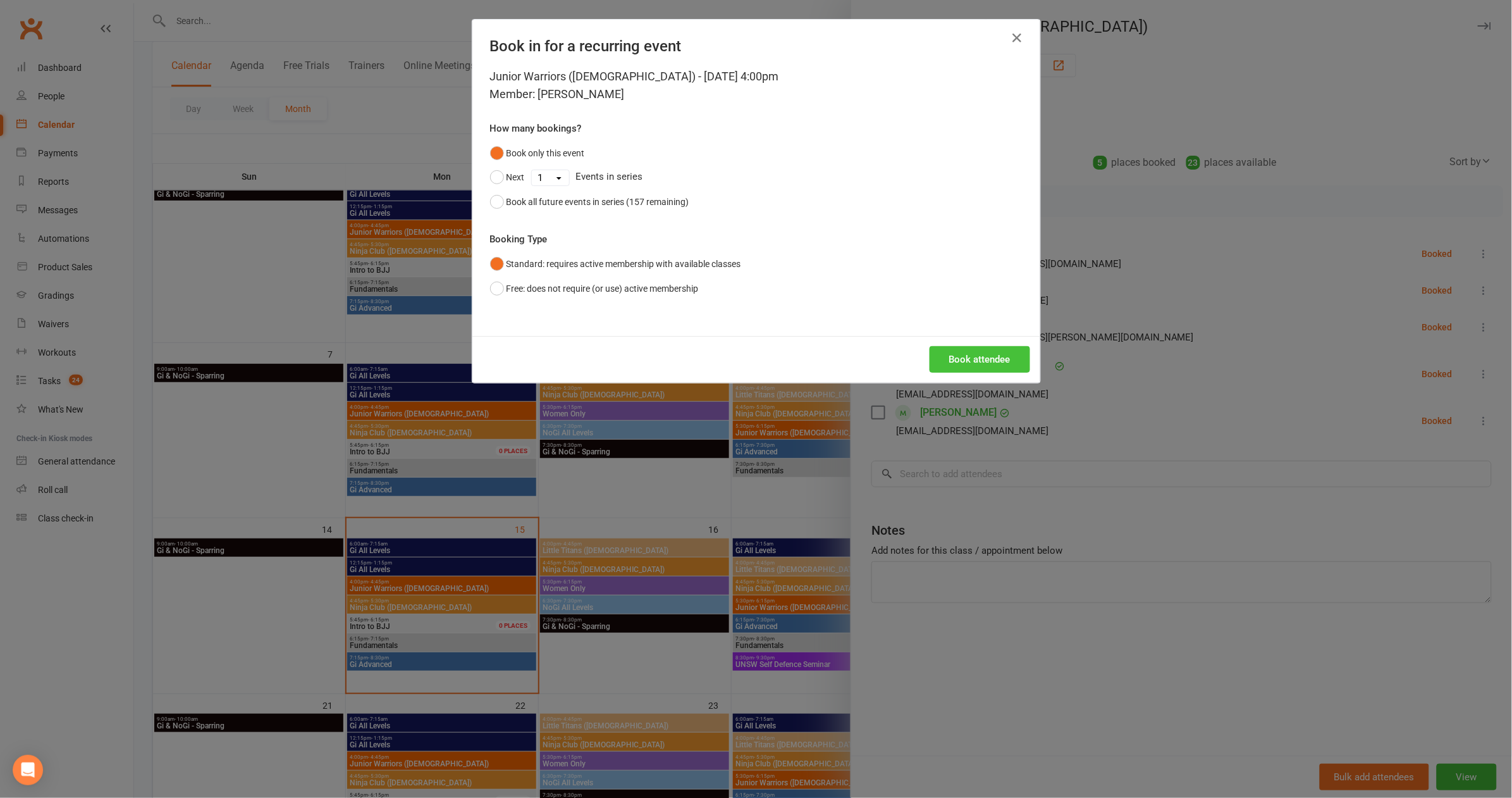
click at [987, 354] on button "Book attendee" at bounding box center [980, 359] width 100 height 26
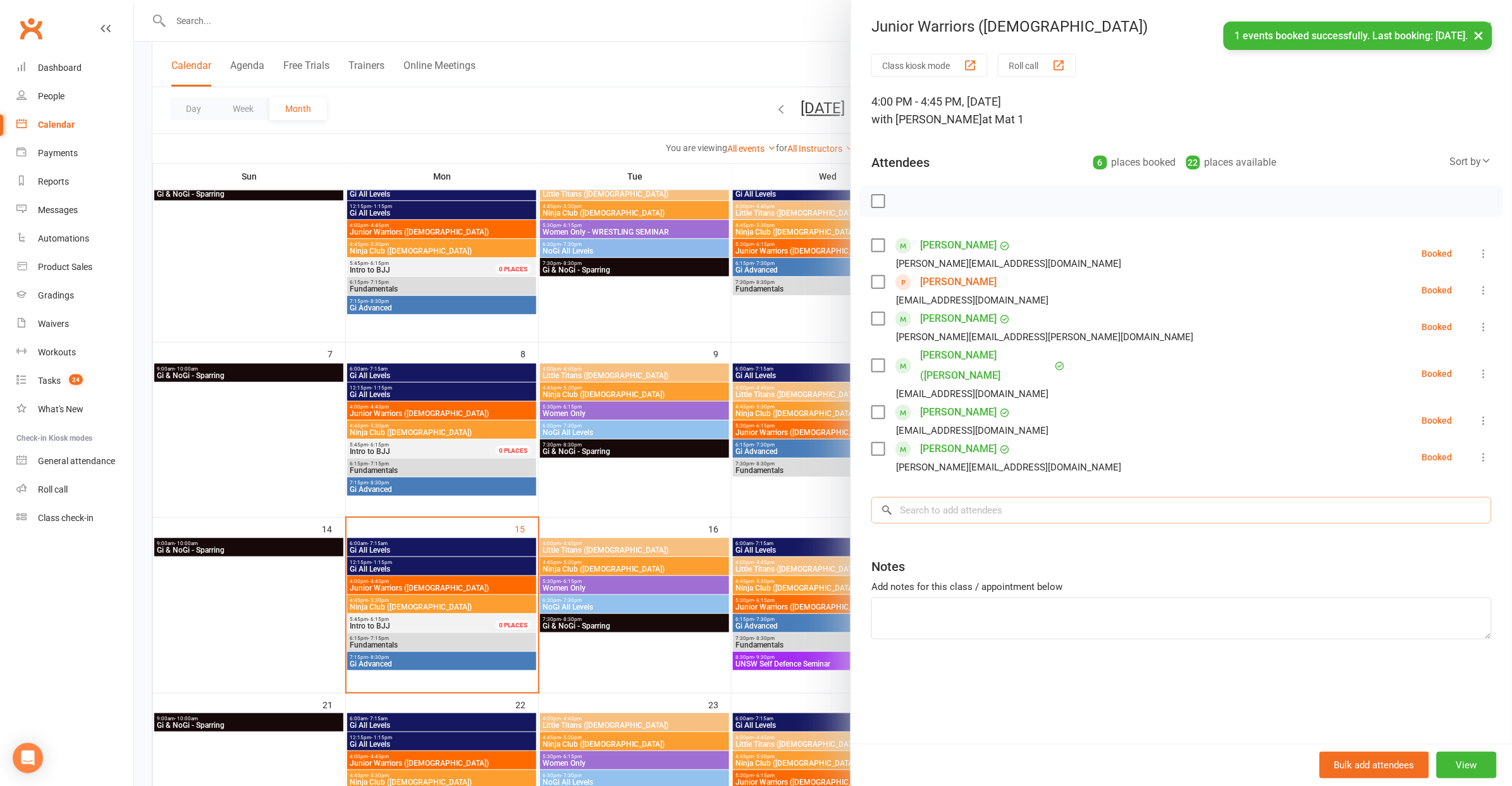
click at [992, 497] on input "search" at bounding box center [1181, 510] width 620 height 26
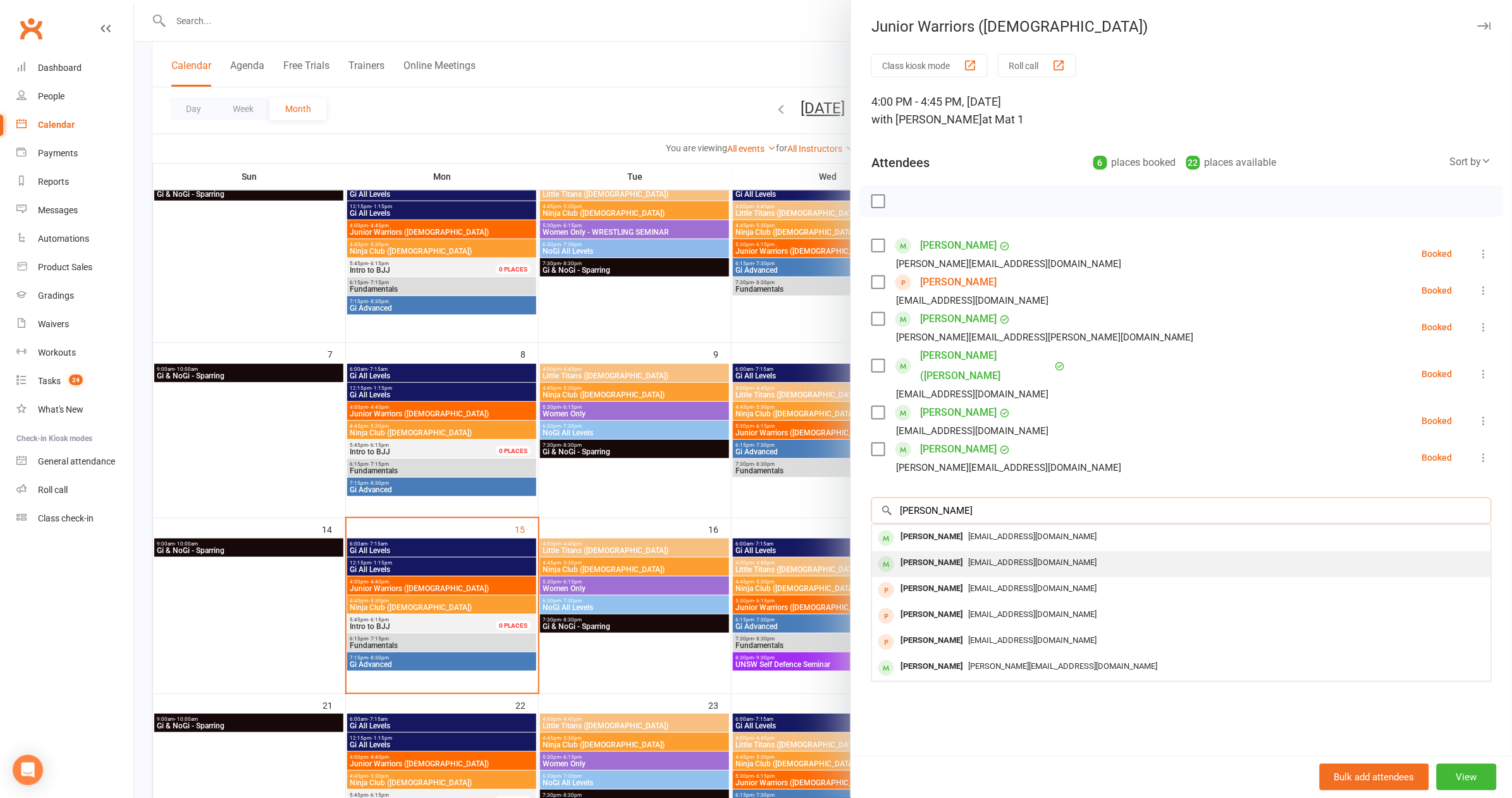
type input "Henry"
click at [1008, 557] on span "robertkul@gmail.com" at bounding box center [1031, 562] width 128 height 9
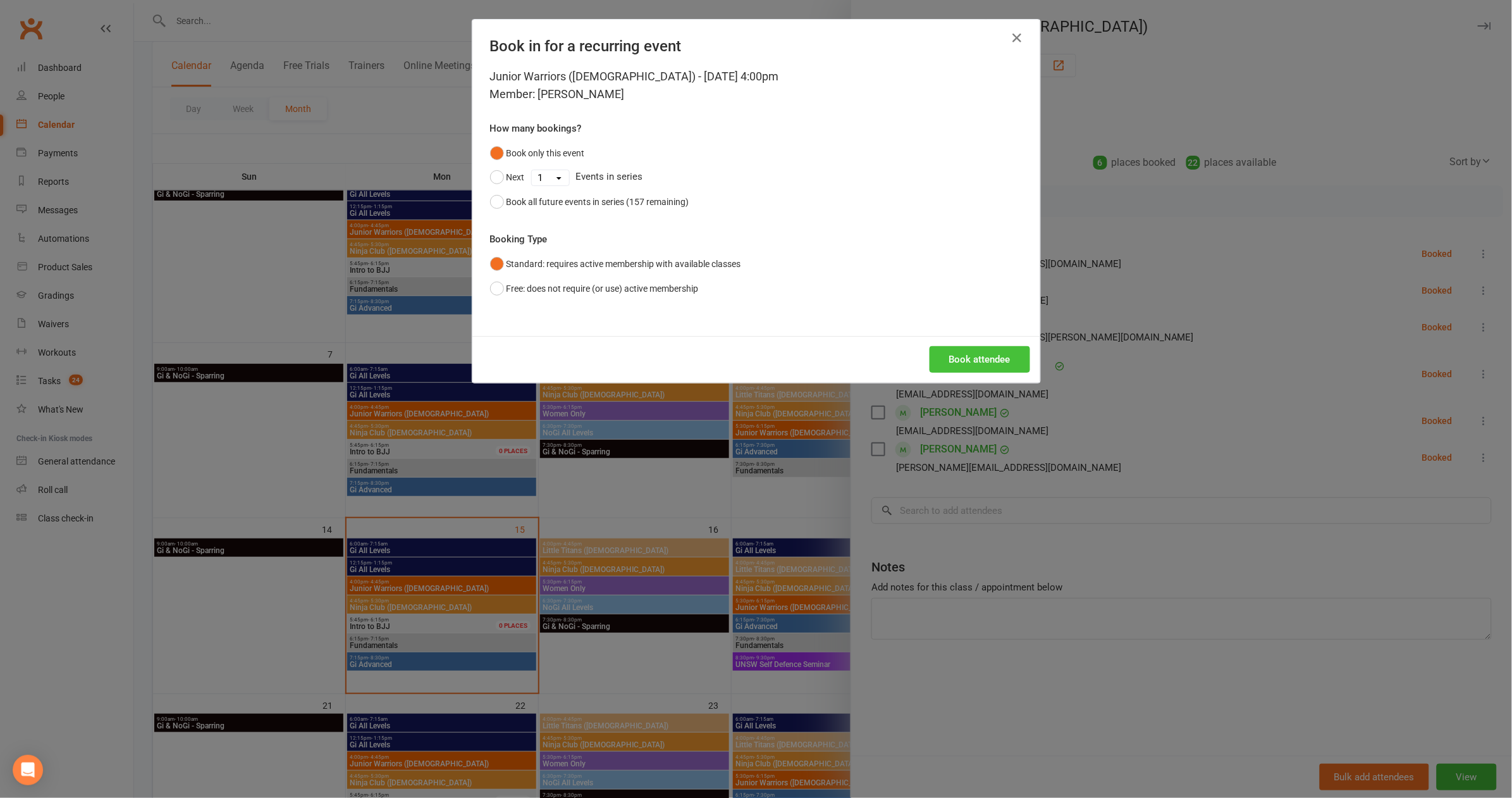
click at [978, 359] on button "Book attendee" at bounding box center [980, 359] width 100 height 26
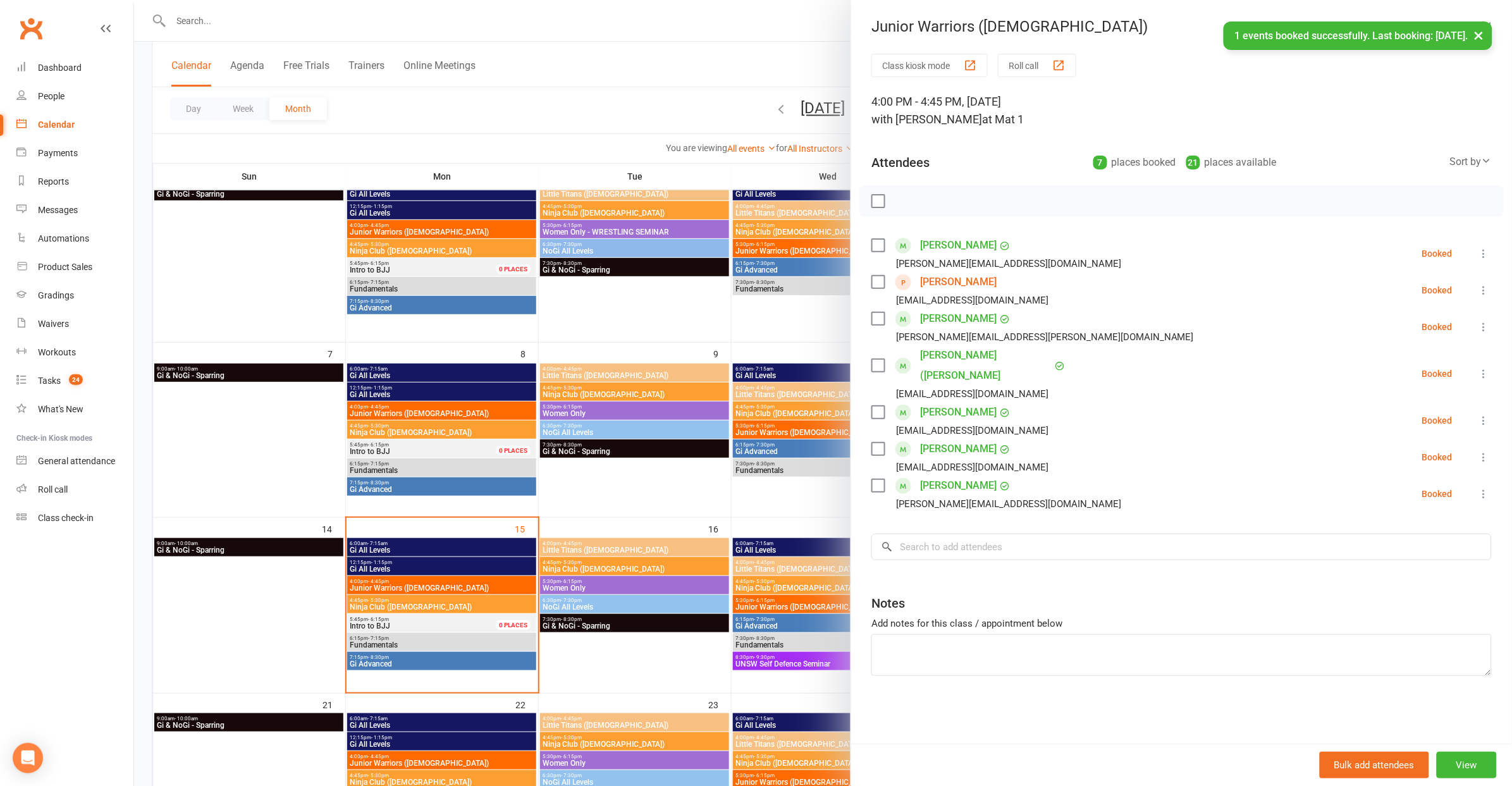
click at [945, 541] on div "Class kiosk mode Roll call 4:00 PM - 4:45 PM, Monday, September, 15, 2025 with …" at bounding box center [1181, 398] width 661 height 690
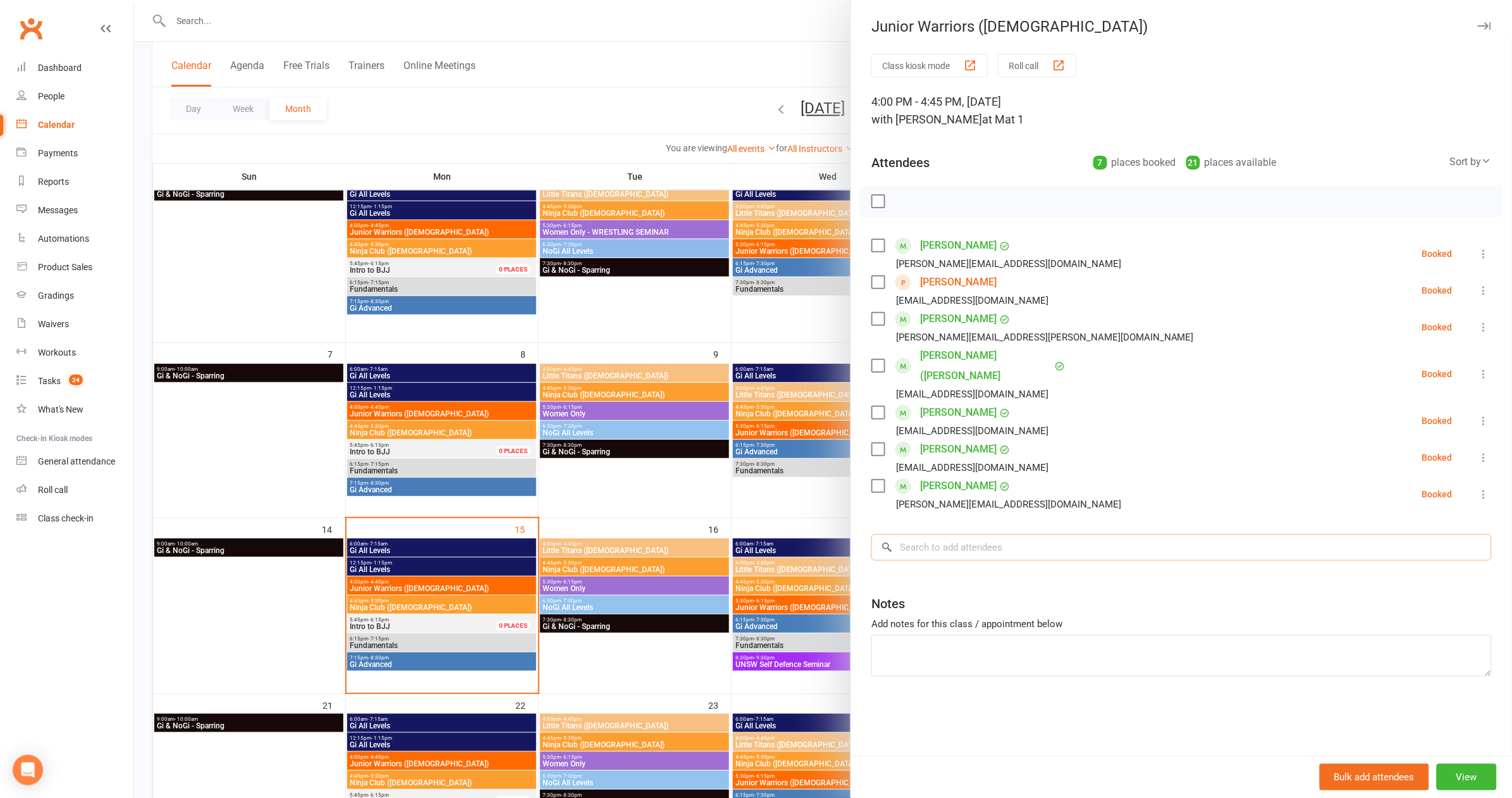
click at [947, 534] on input "search" at bounding box center [1181, 546] width 620 height 26
click at [872, 200] on label at bounding box center [878, 201] width 13 height 13
click at [899, 194] on icon "button" at bounding box center [906, 201] width 14 height 14
click at [553, 73] on div at bounding box center [823, 399] width 1378 height 798
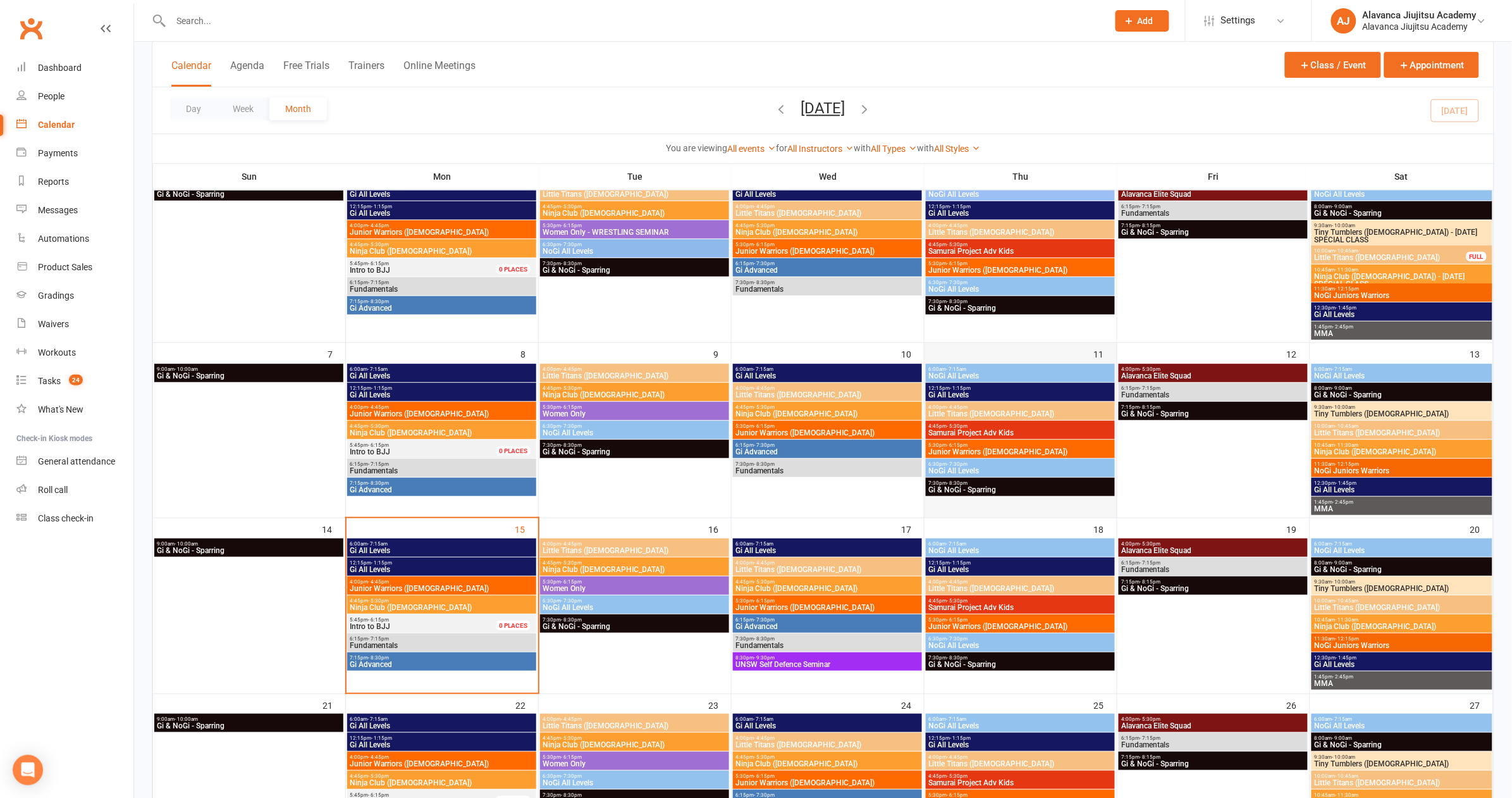
scroll to position [250, 0]
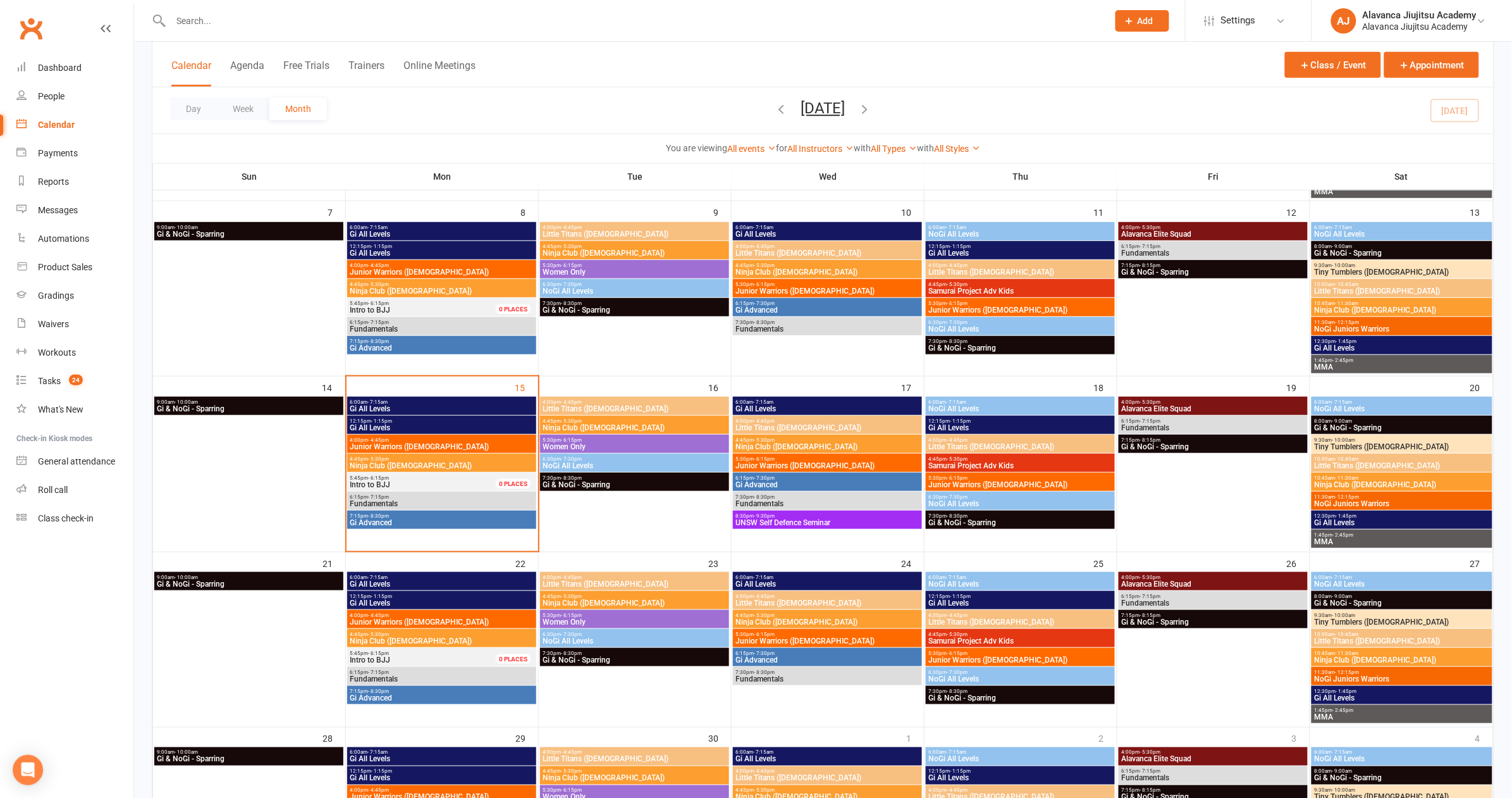
click at [401, 462] on span "Ninja Club (7-9yo)" at bounding box center [442, 465] width 184 height 7
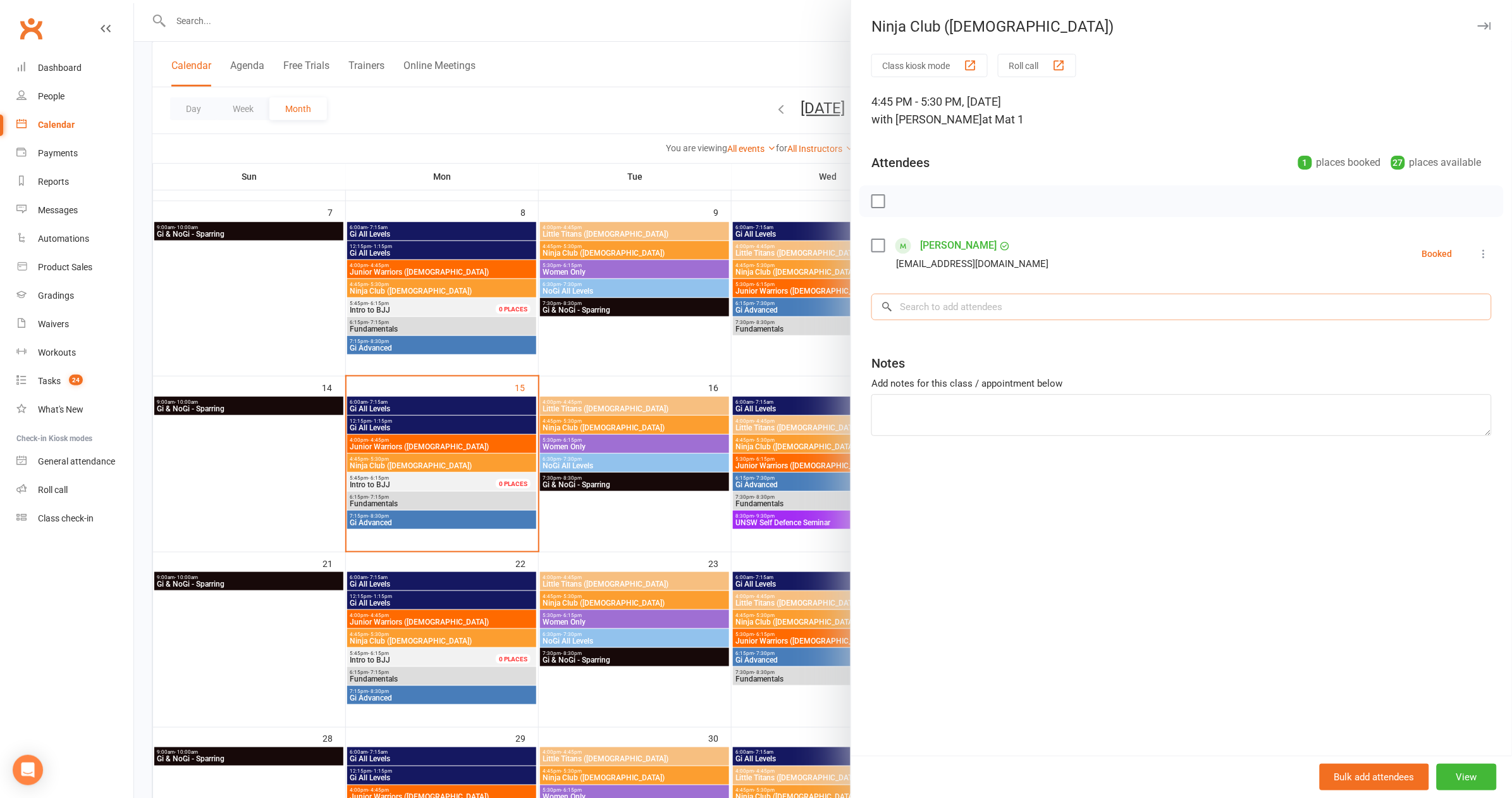
click at [959, 298] on input "search" at bounding box center [1181, 306] width 620 height 26
type input "cassius"
click at [989, 327] on span "armandsalvy@gmail.com" at bounding box center [1053, 332] width 128 height 9
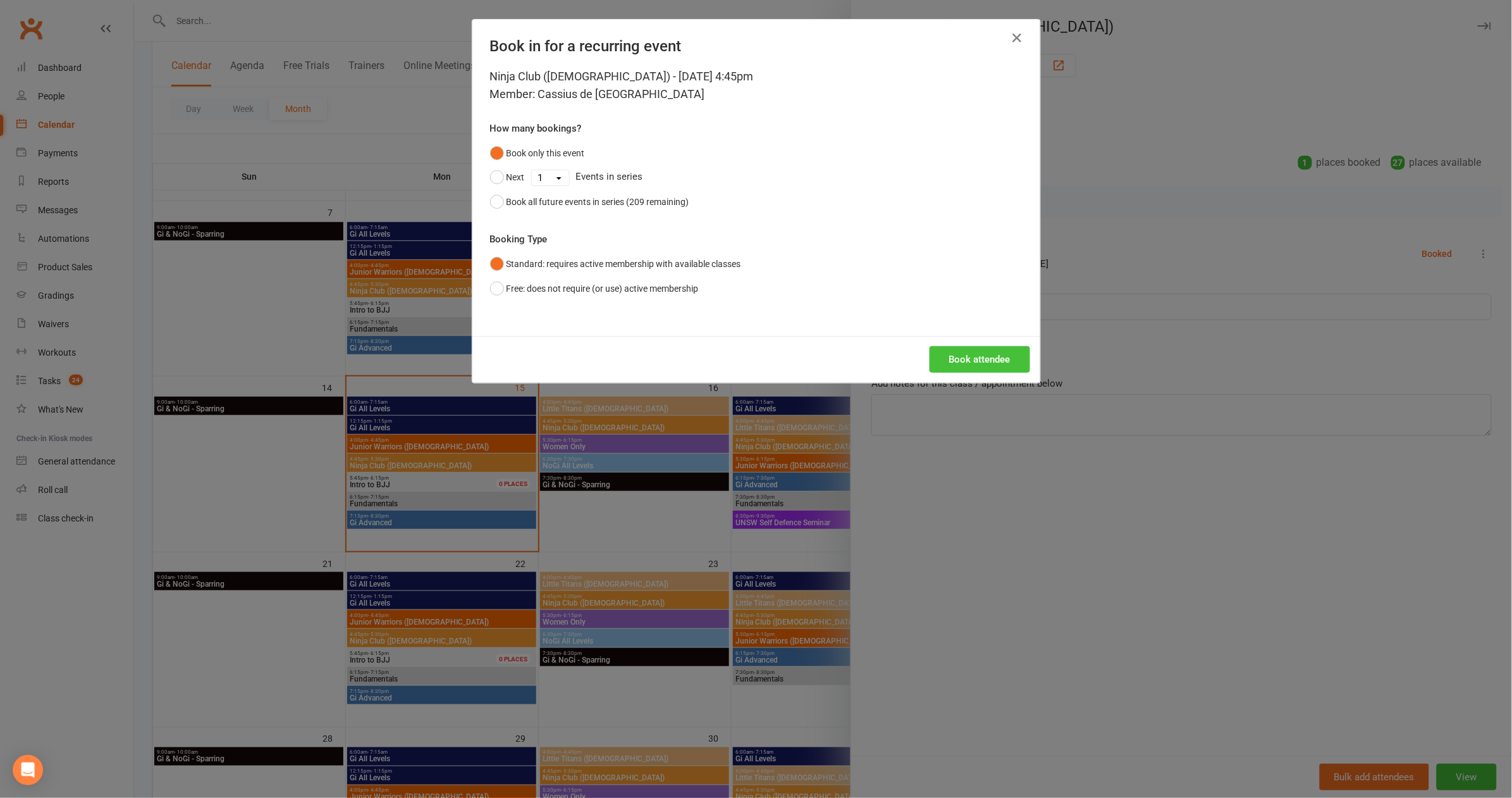
click at [1000, 360] on button "Book attendee" at bounding box center [980, 359] width 100 height 26
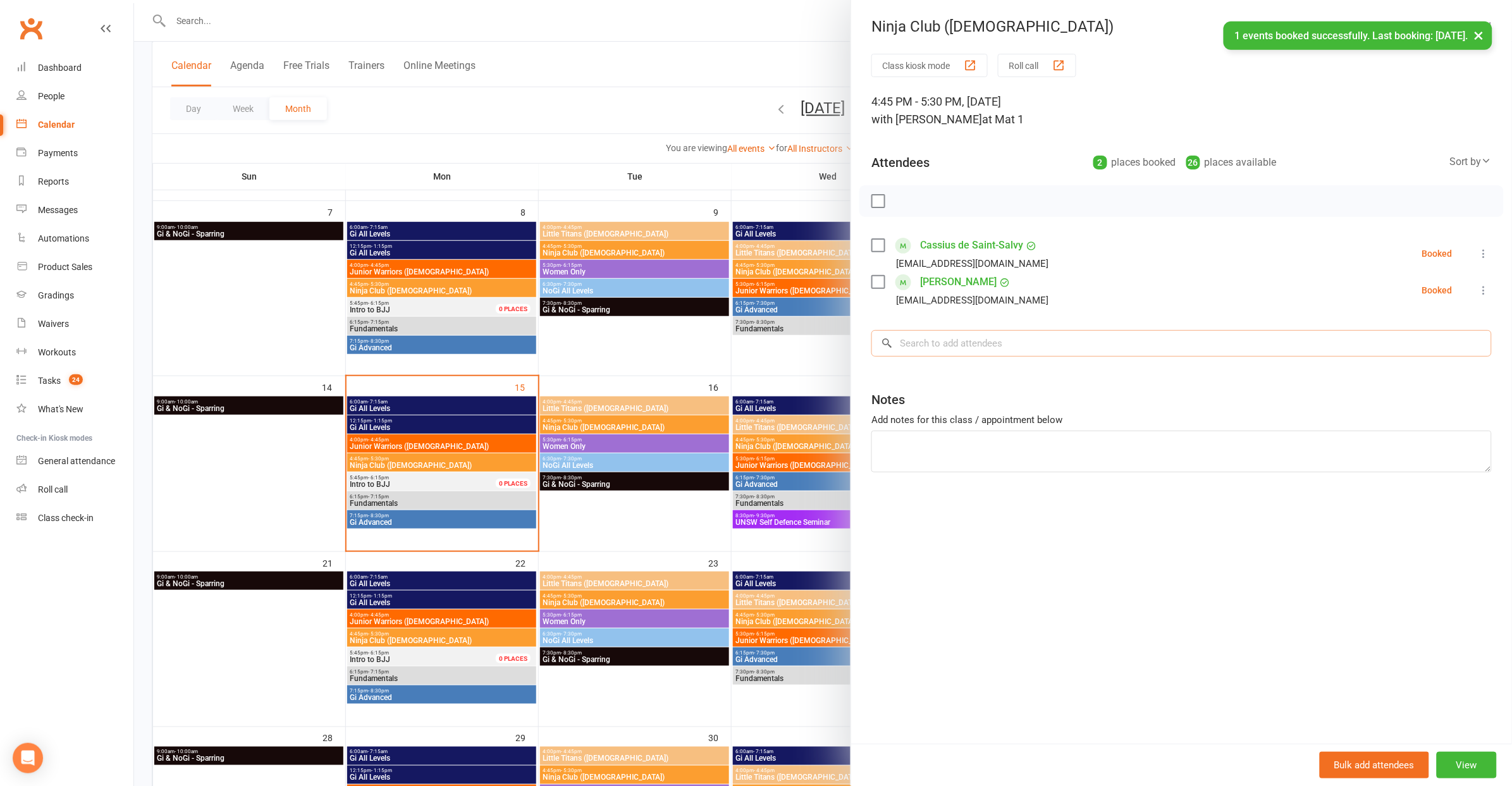
click at [1004, 348] on input "search" at bounding box center [1181, 343] width 620 height 26
type input "Ziggy"
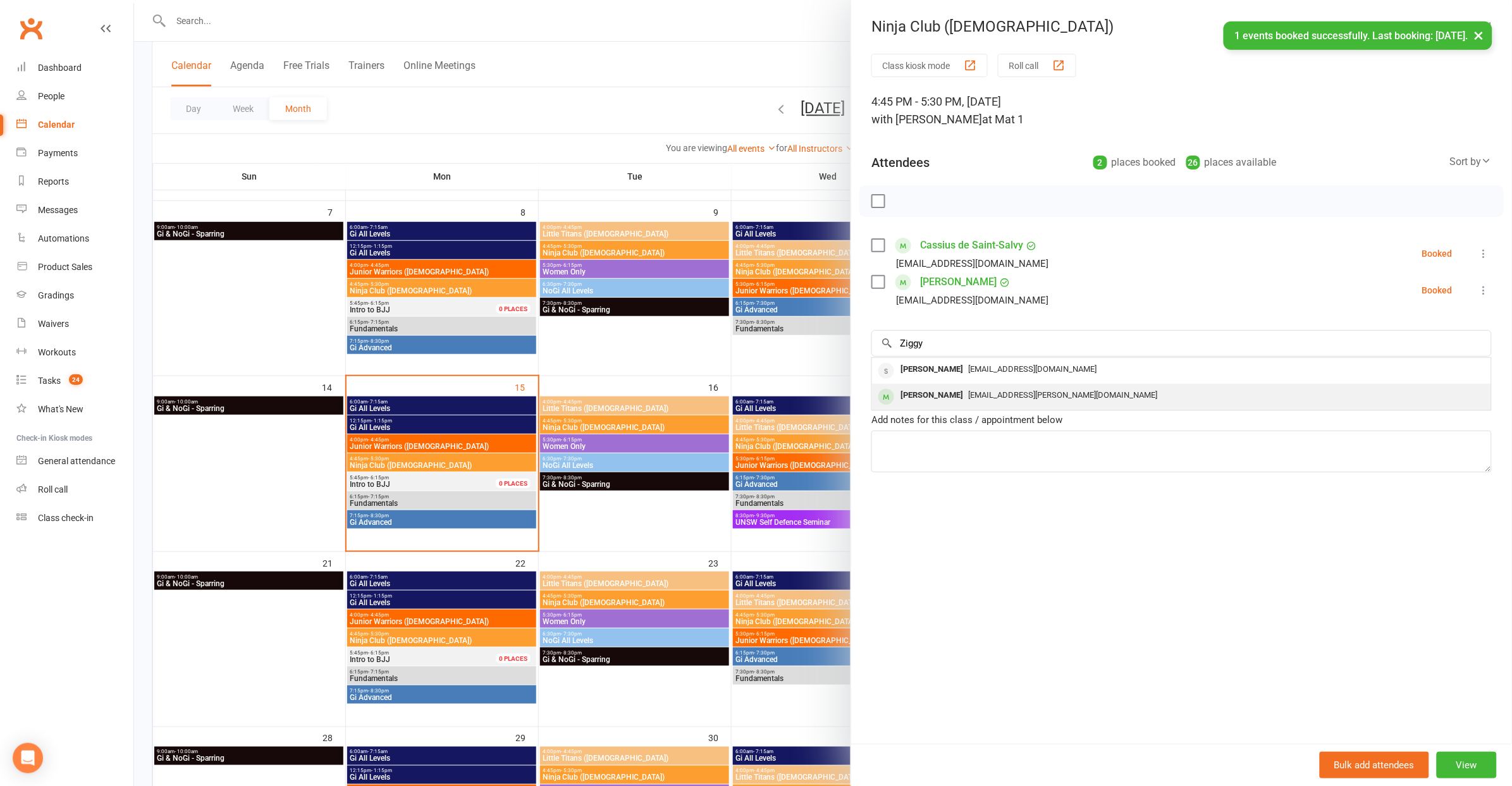
drag, startPoint x: 1004, startPoint y: 348, endPoint x: 954, endPoint y: 402, distance: 73.6
click at [954, 402] on div "Ziggy Pauling Missstephanie.pringle@gmail.com" at bounding box center [1181, 396] width 619 height 26
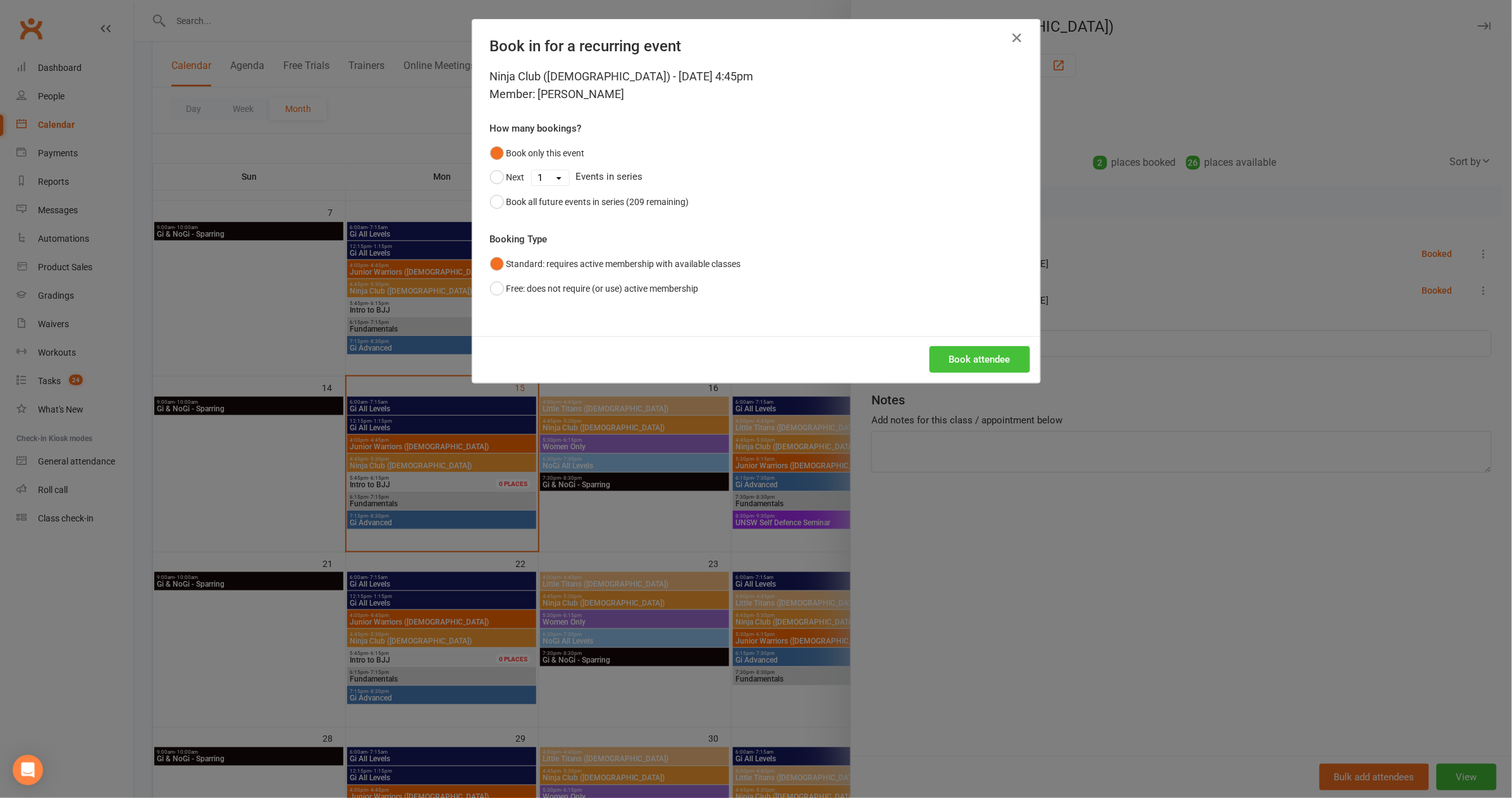
click at [975, 359] on button "Book attendee" at bounding box center [980, 359] width 100 height 26
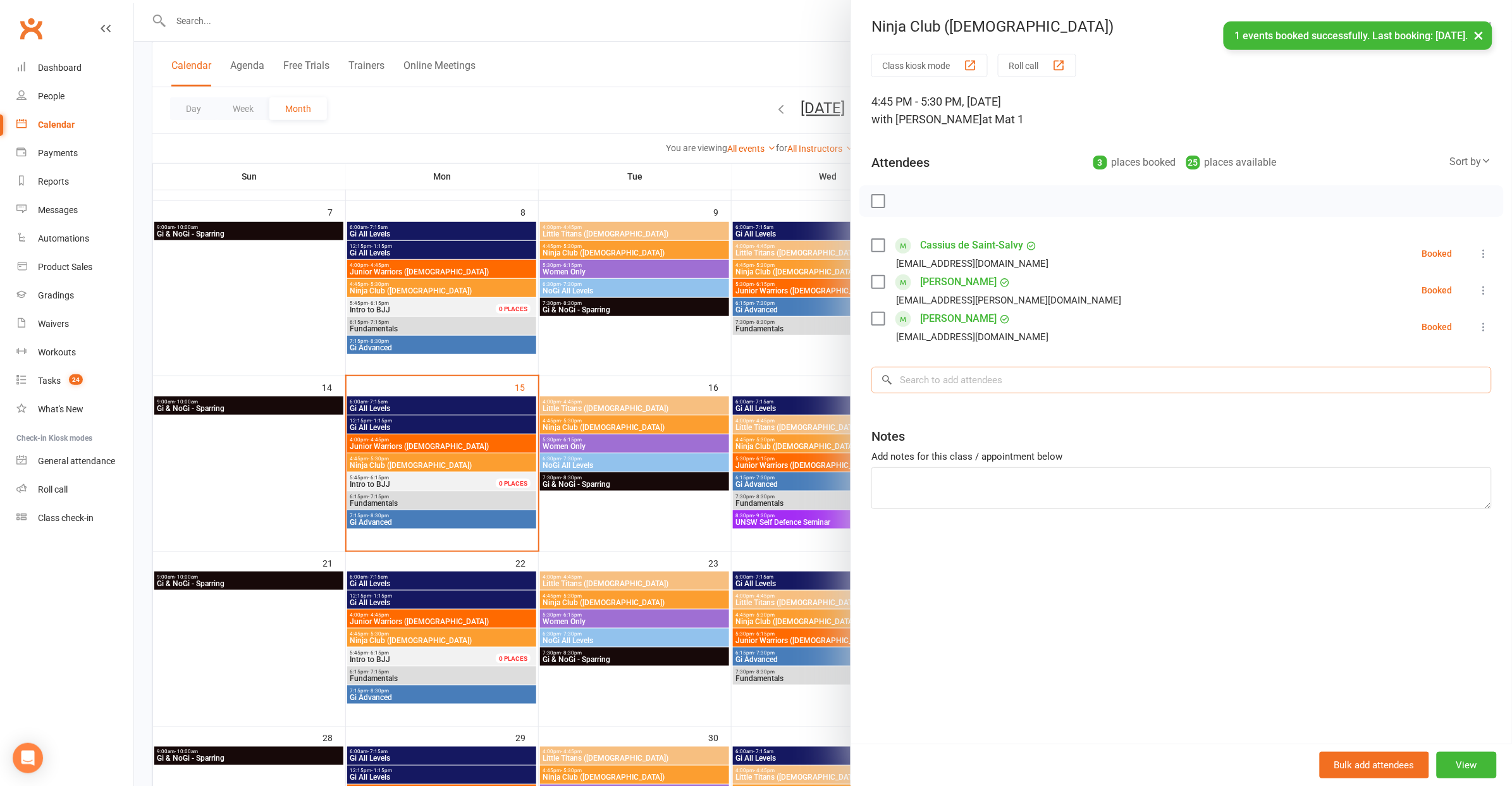
click at [959, 368] on input "search" at bounding box center [1181, 379] width 620 height 26
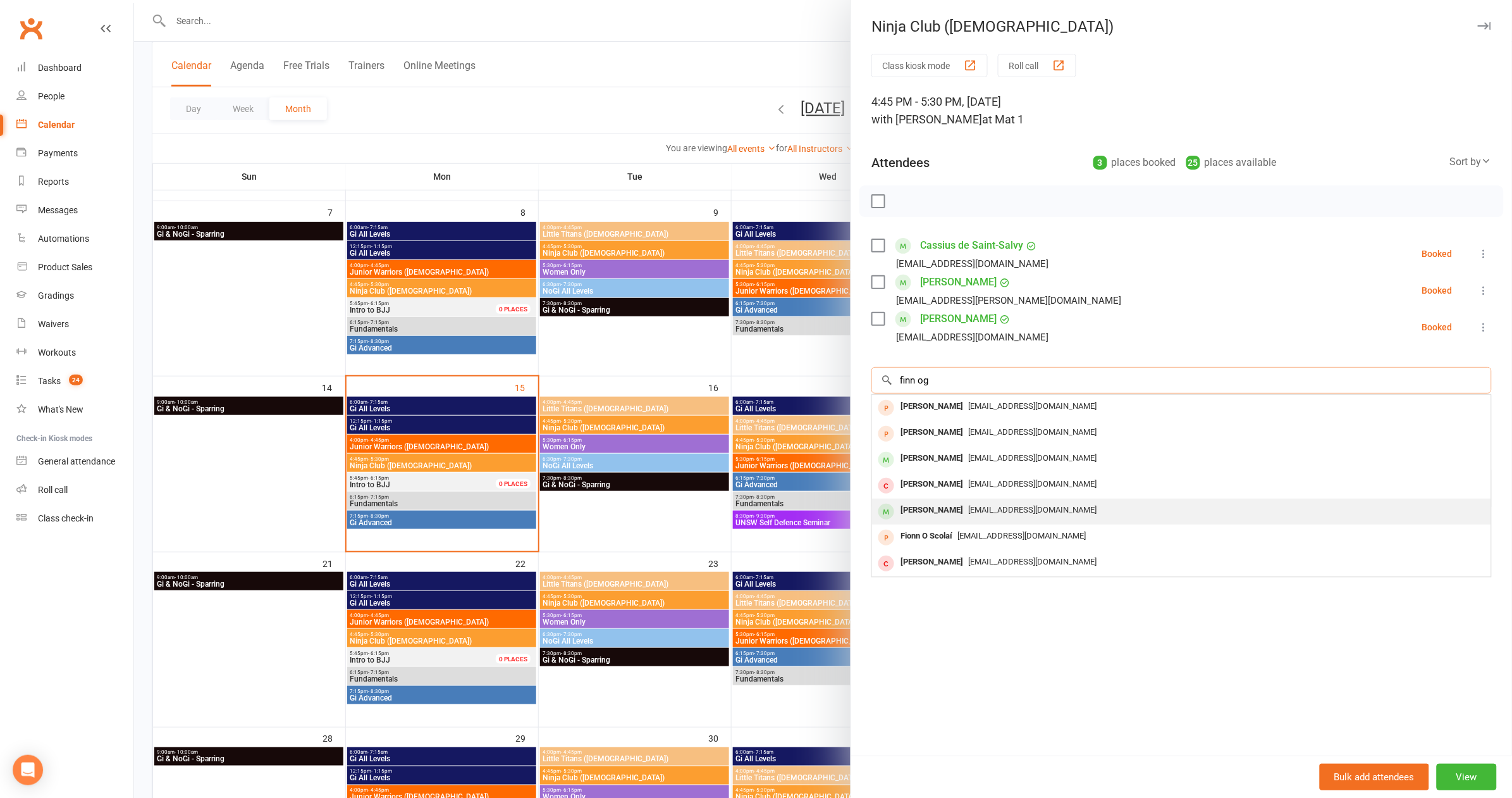
type input "finn og"
click at [1060, 519] on div "Finn O'Gorman janehealy22@yahoo.co.uk" at bounding box center [1181, 511] width 619 height 26
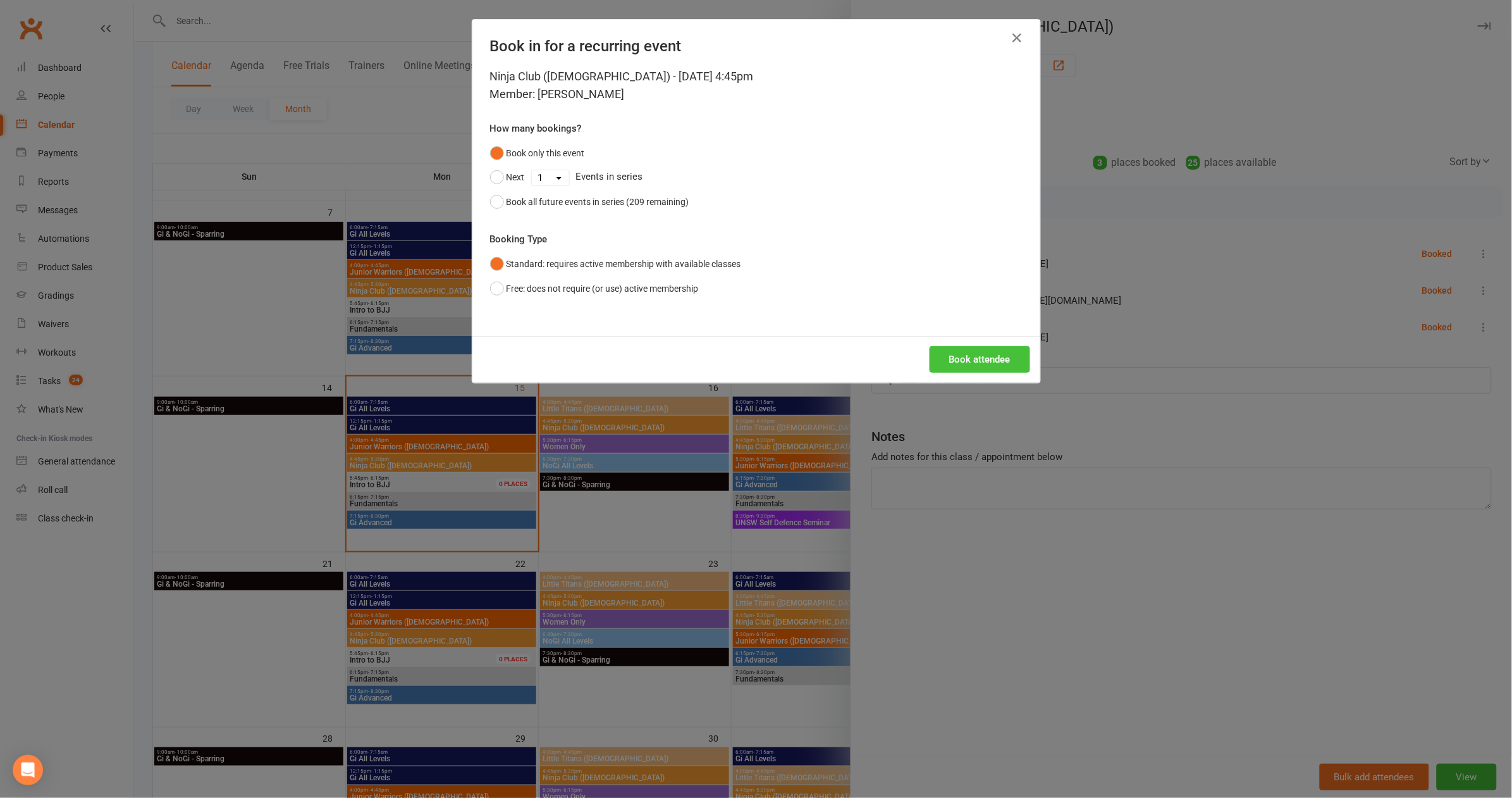
click at [1008, 346] on button "Book attendee" at bounding box center [980, 359] width 100 height 26
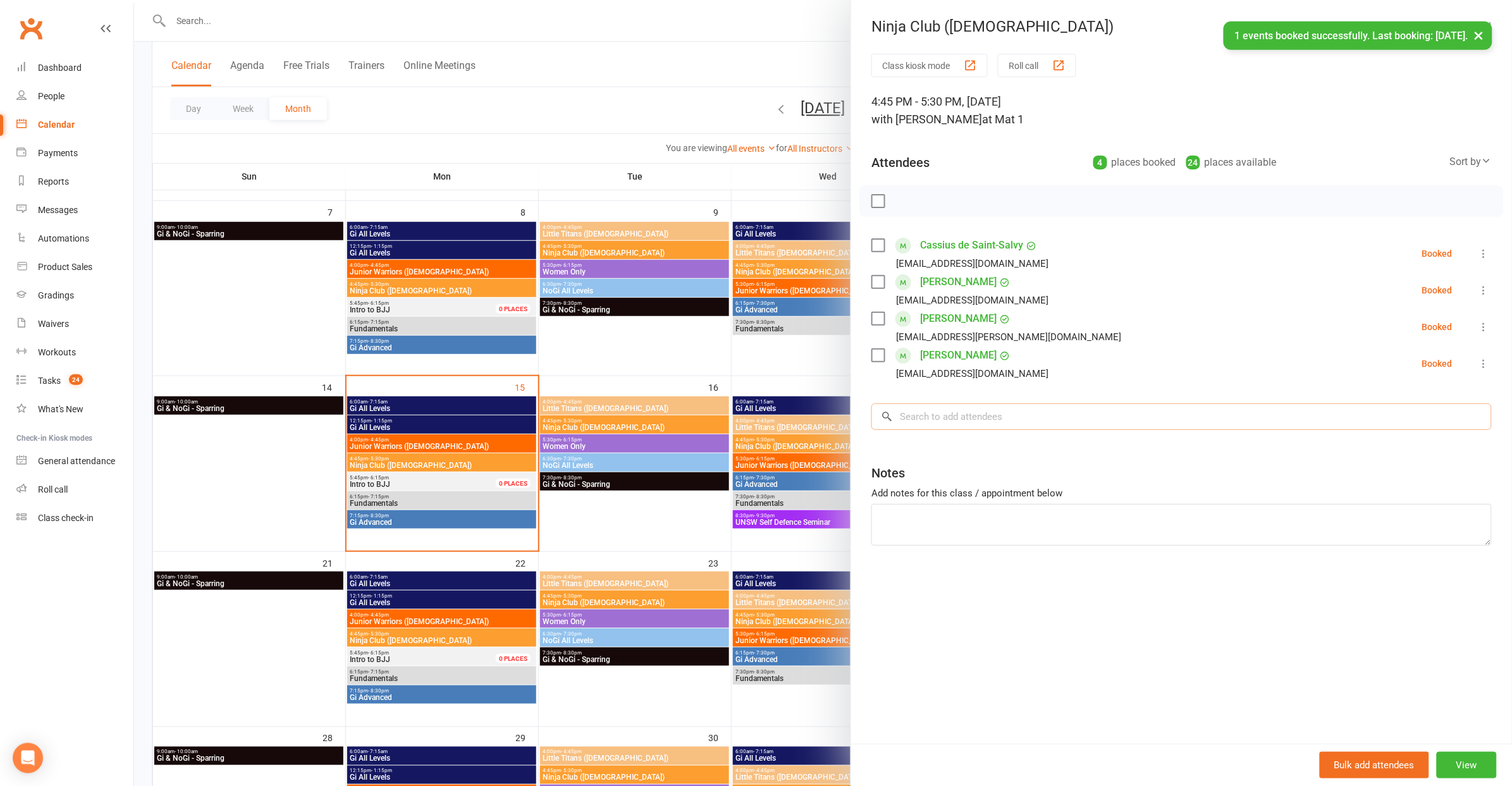
click at [1013, 411] on input "search" at bounding box center [1181, 416] width 620 height 26
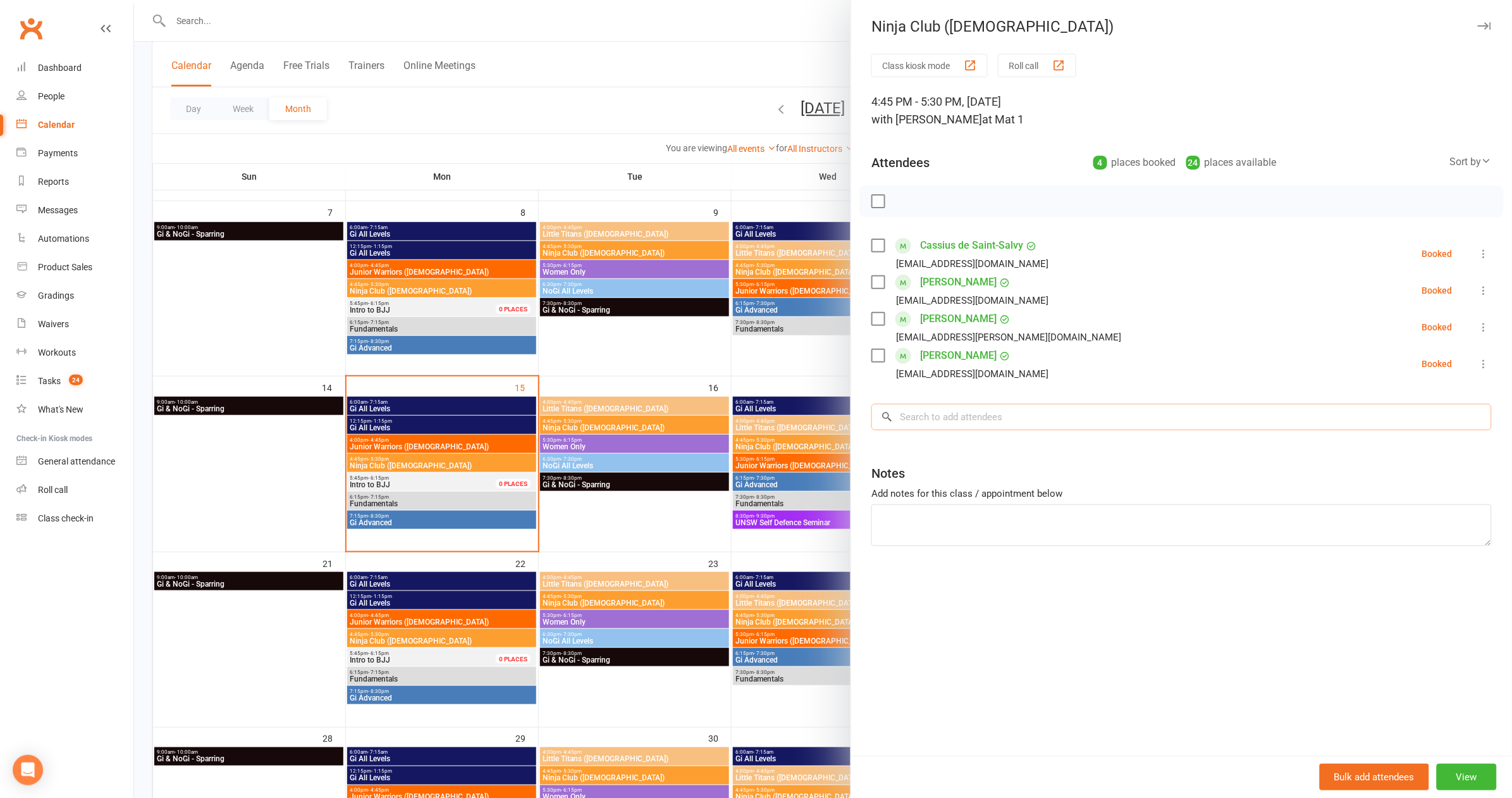
click at [1013, 412] on input "search" at bounding box center [1181, 416] width 620 height 26
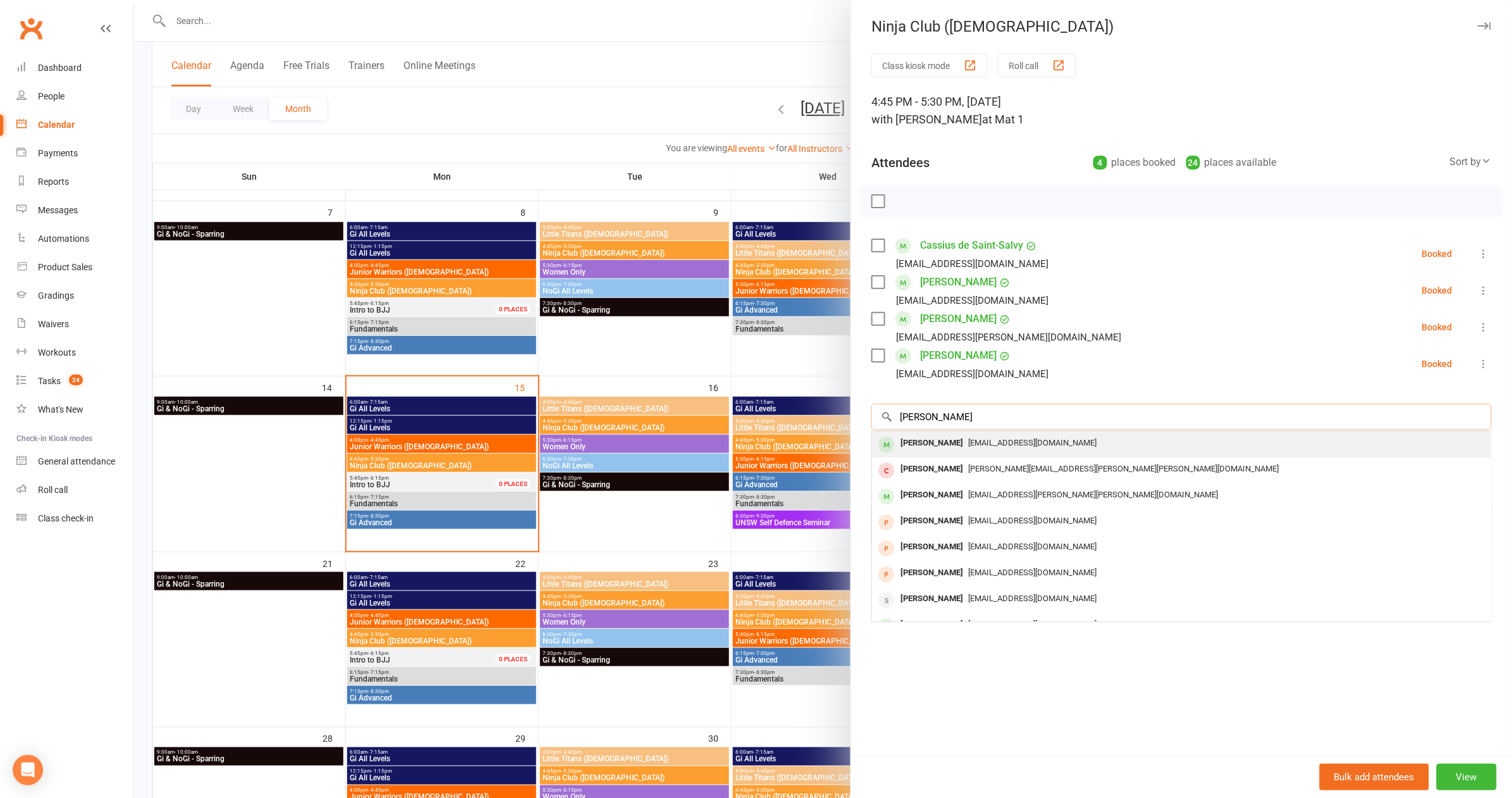
type input "Gabriel smith"
click at [994, 446] on div "graydonsmith34@gmail.com" at bounding box center [1181, 443] width 609 height 18
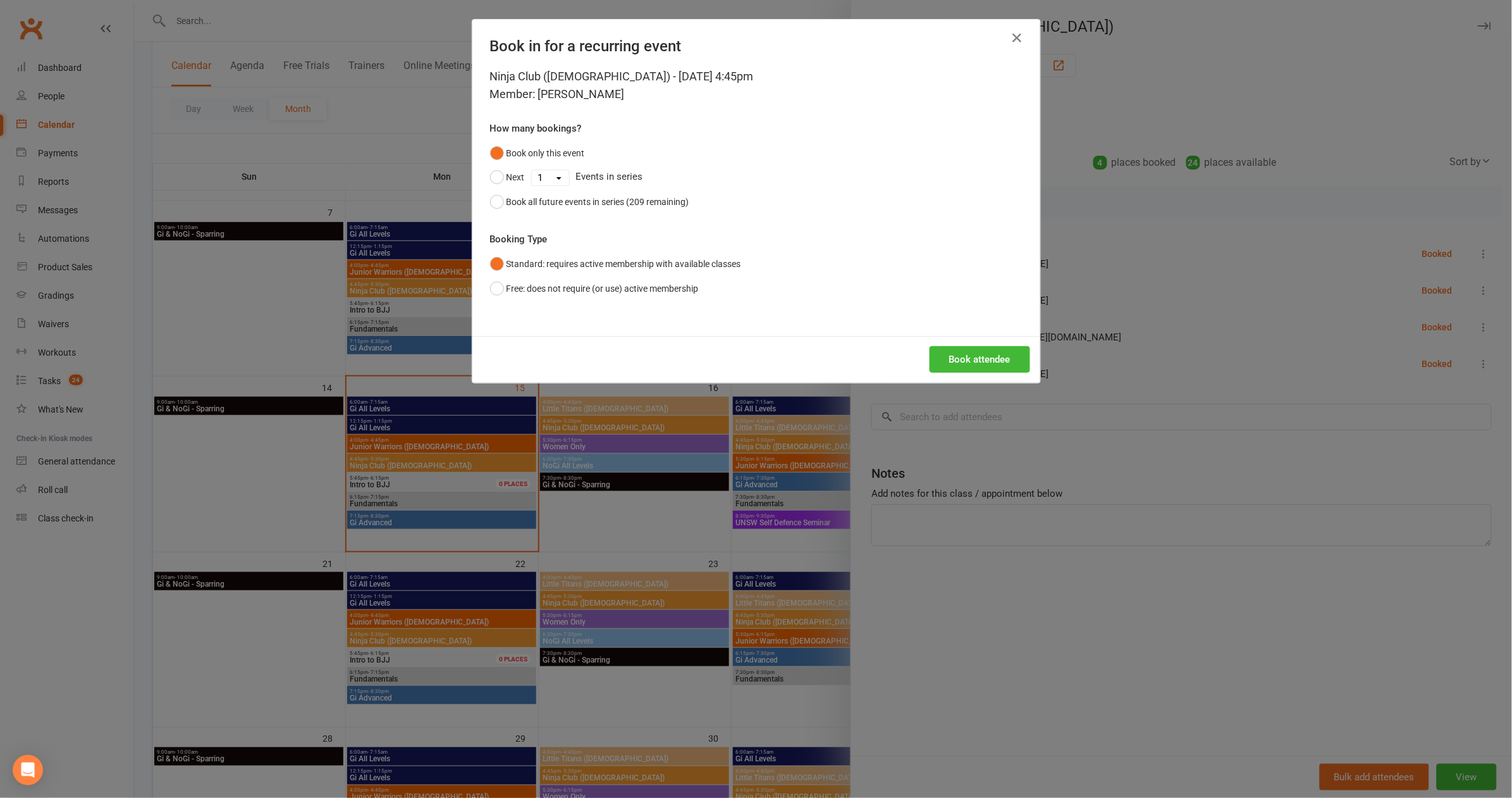
click at [983, 340] on div "Book attendee" at bounding box center [756, 359] width 568 height 47
click at [981, 348] on button "Book attendee" at bounding box center [980, 359] width 100 height 26
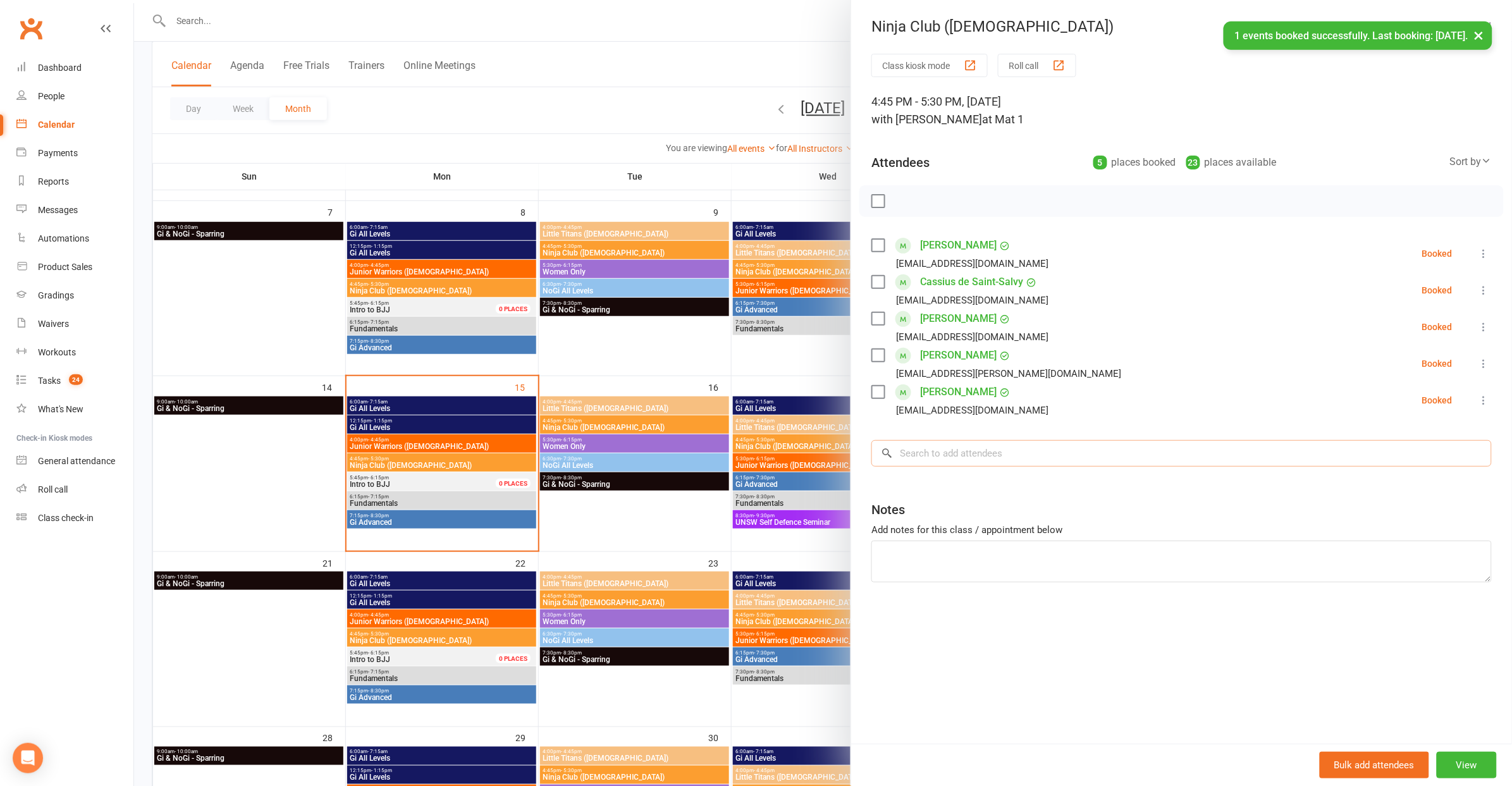
click at [987, 452] on input "search" at bounding box center [1181, 453] width 620 height 26
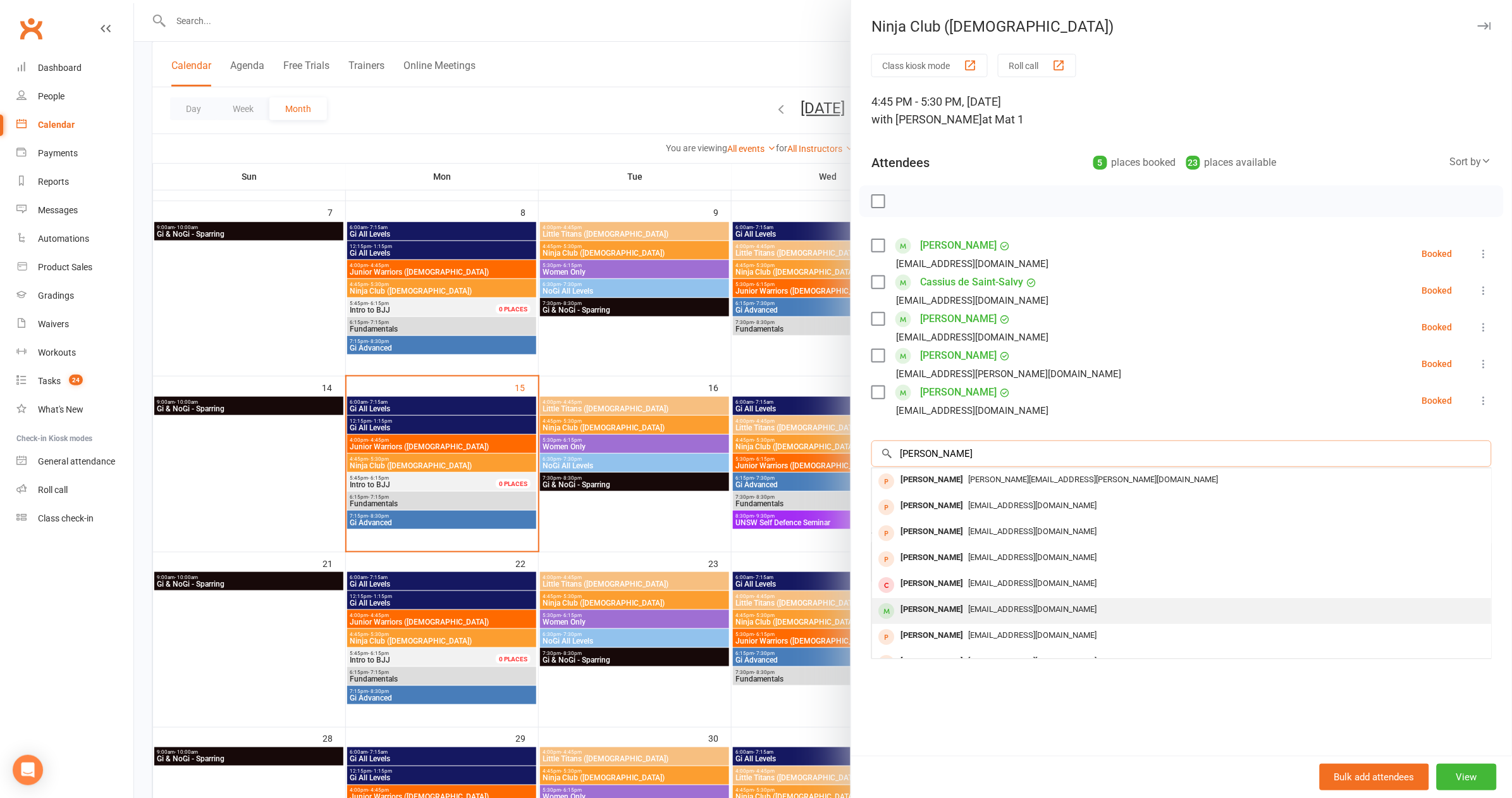
type input "Harris"
click at [1036, 604] on span "roxannestrachan79@hotmail.com" at bounding box center [1031, 609] width 128 height 9
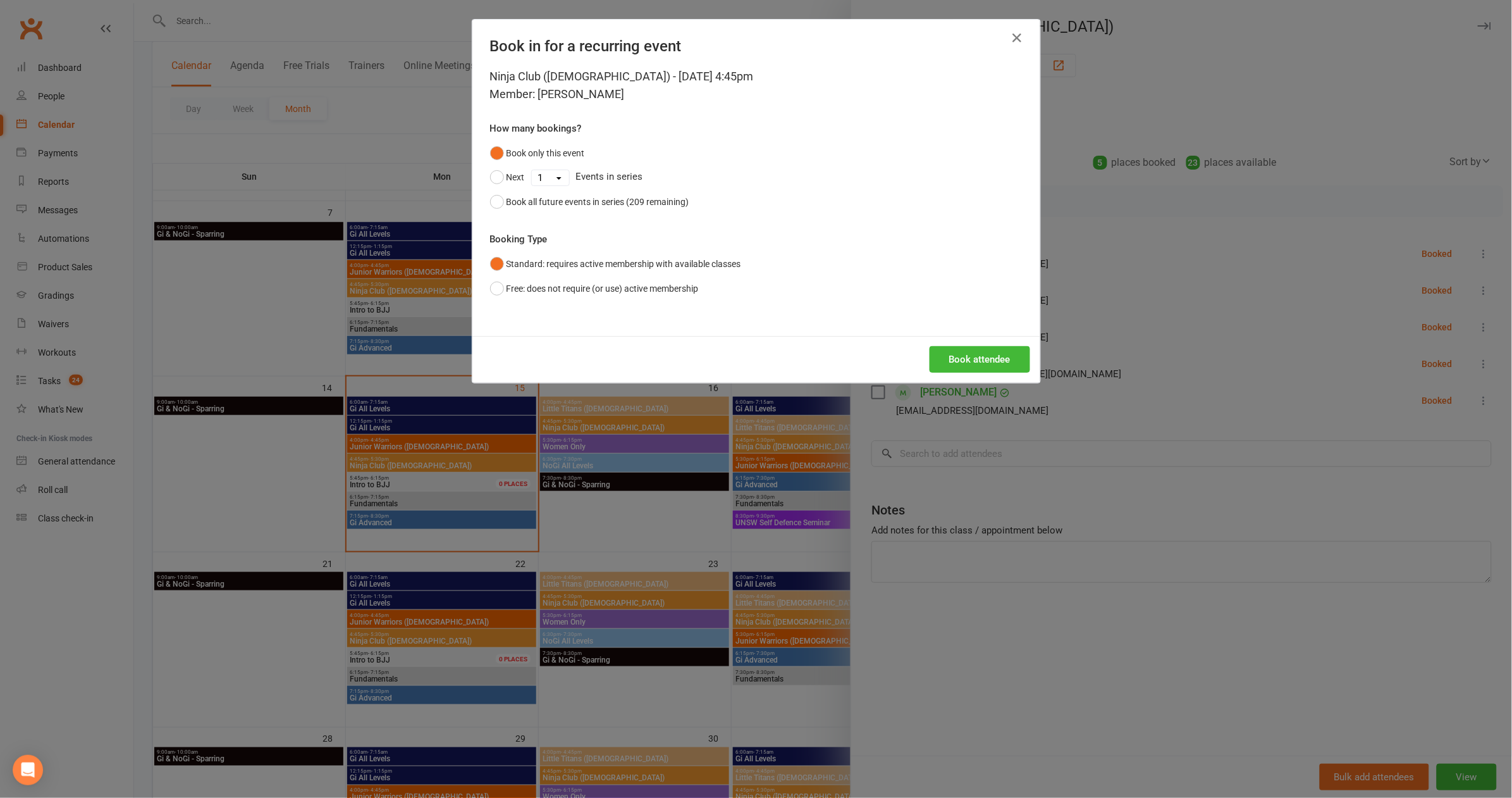
drag, startPoint x: 1016, startPoint y: 346, endPoint x: 1015, endPoint y: 318, distance: 28.0
click at [1017, 346] on button "Book attendee" at bounding box center [980, 359] width 100 height 26
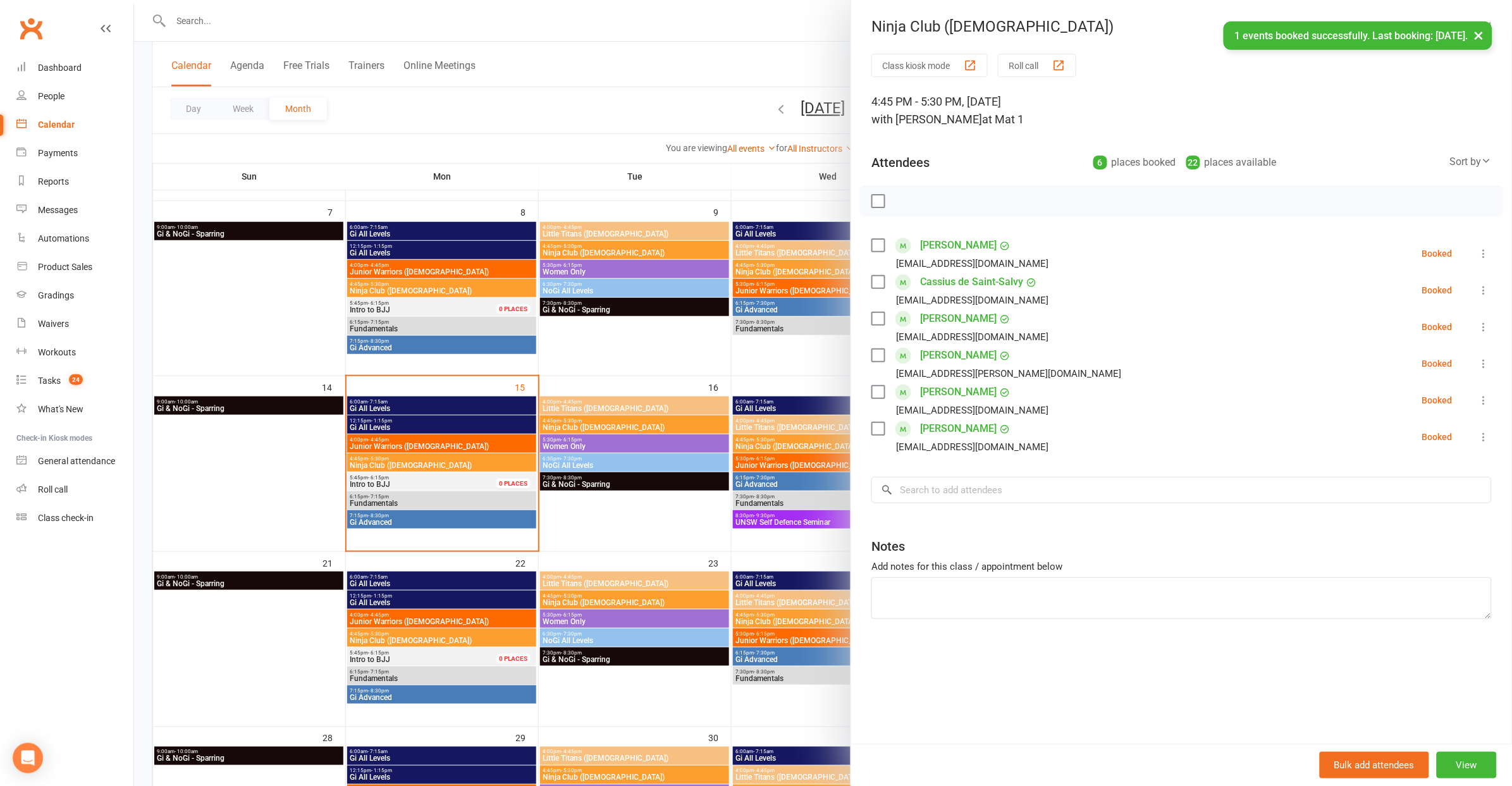
click at [1017, 472] on div "Class kiosk mode Roll call 4:45 PM - 5:30 PM, Monday, September, 15, 2025 with …" at bounding box center [1181, 398] width 661 height 690
click at [1017, 484] on input "search" at bounding box center [1181, 489] width 620 height 26
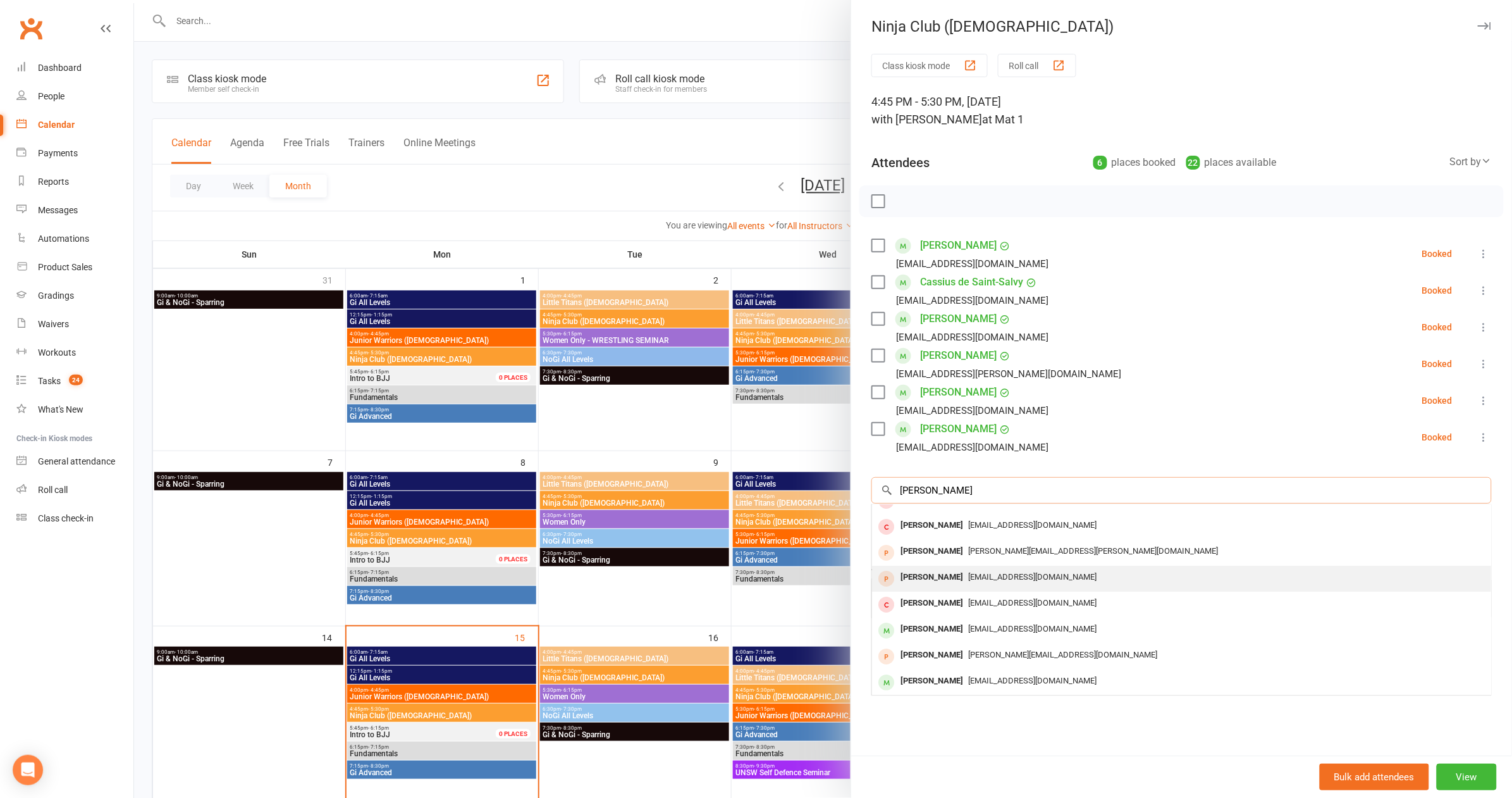
scroll to position [163, 0]
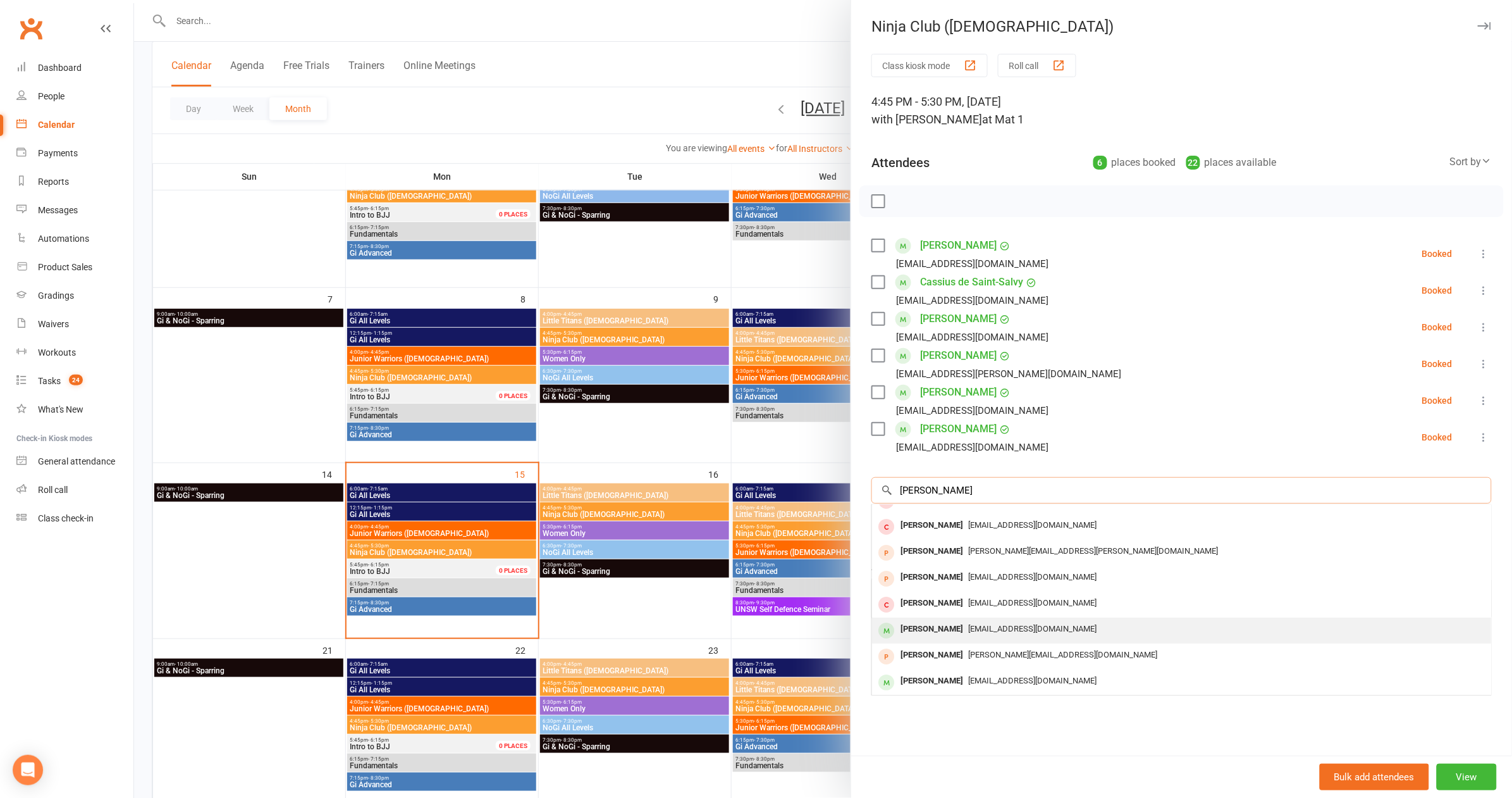
type input "tom"
click at [1008, 627] on span "tarajmurphy1@gmail.com" at bounding box center [1031, 629] width 128 height 9
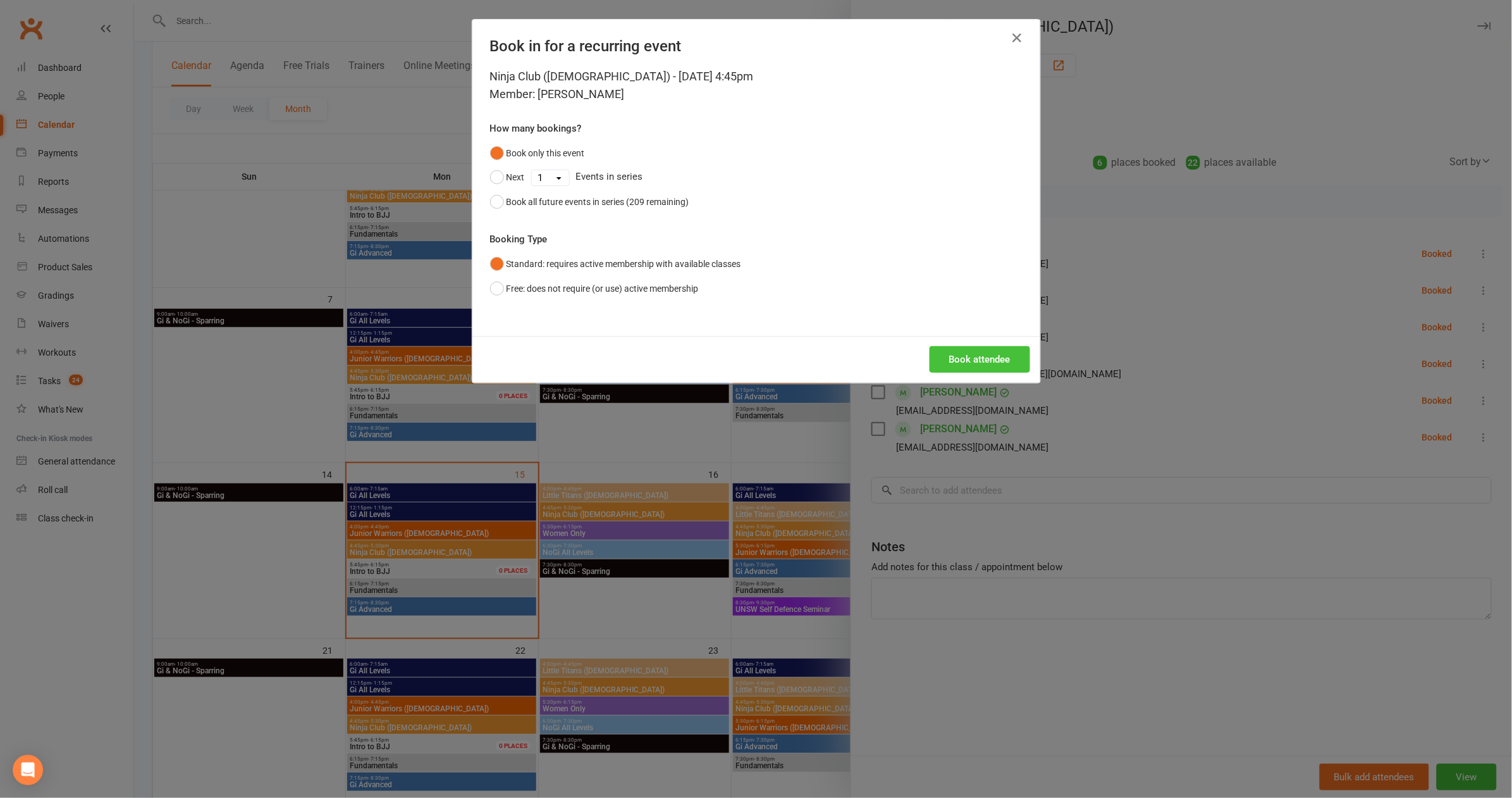
click at [978, 351] on button "Book attendee" at bounding box center [980, 359] width 100 height 26
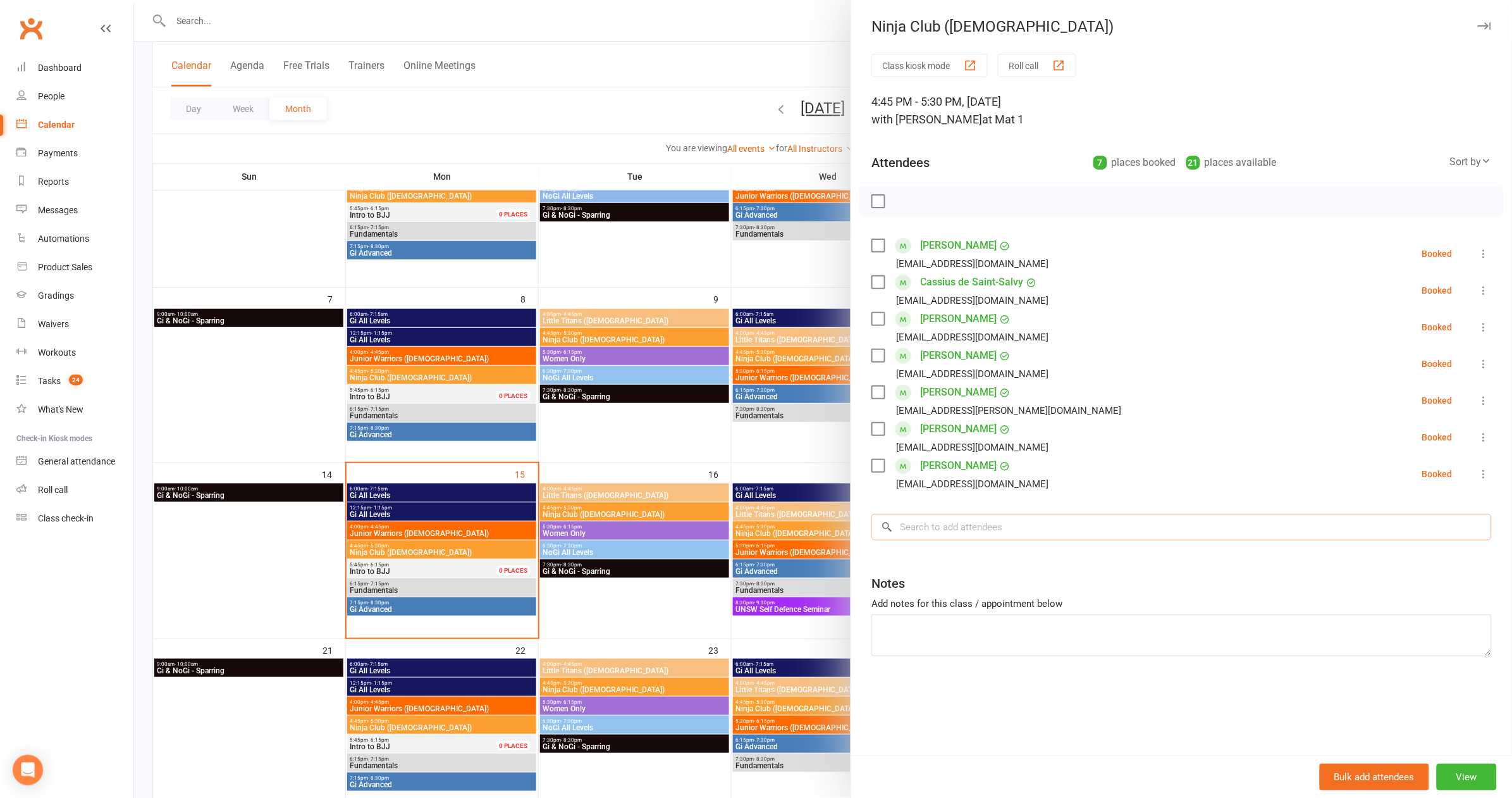
click at [1035, 525] on input "search" at bounding box center [1181, 527] width 620 height 26
type input "[PERSON_NAME]"
click at [1148, 542] on div "Otto Paiboonsuwan rewadeep85@gmail.com" at bounding box center [1181, 555] width 619 height 26
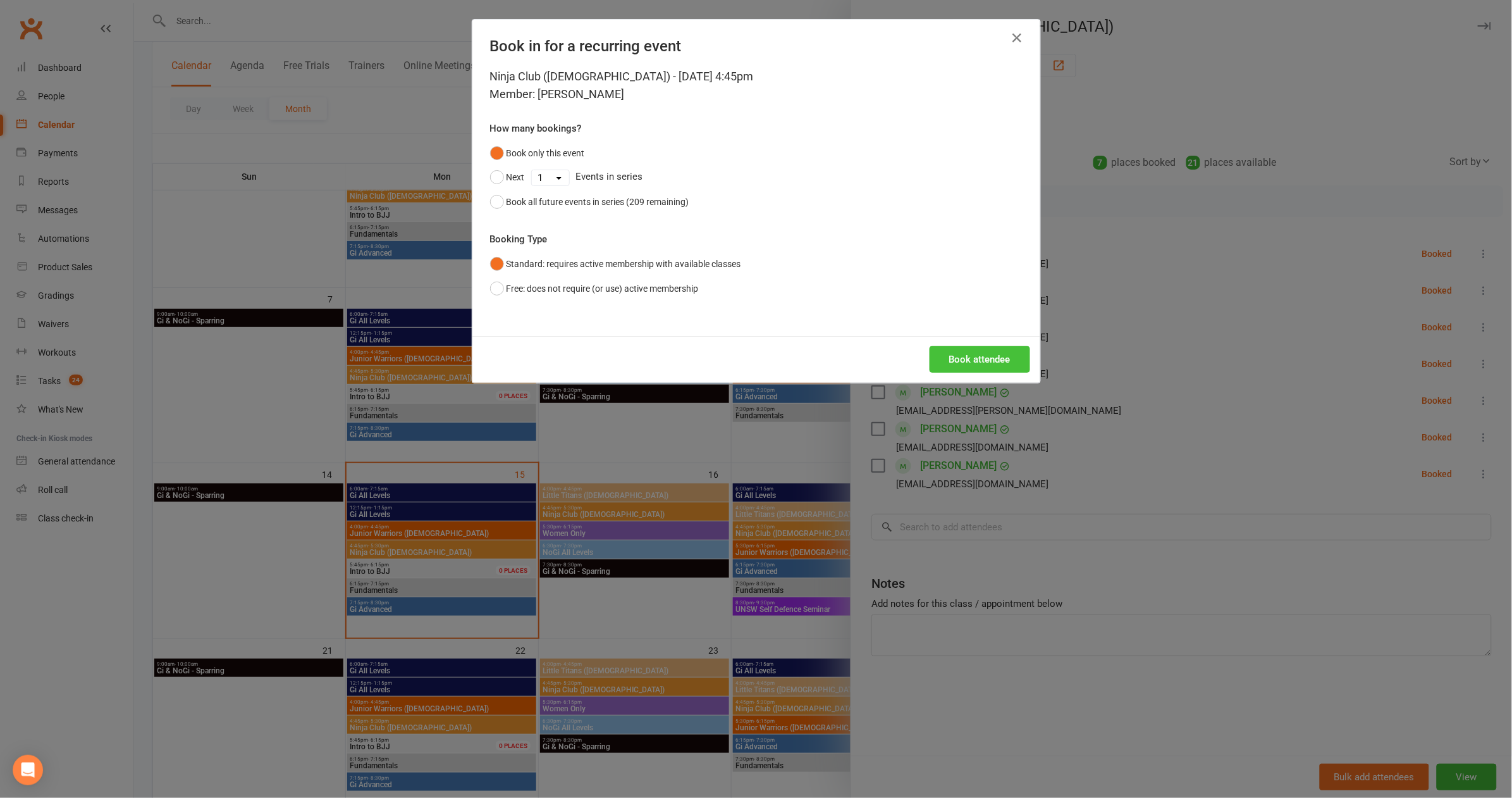
click at [1002, 369] on button "Book attendee" at bounding box center [980, 359] width 100 height 26
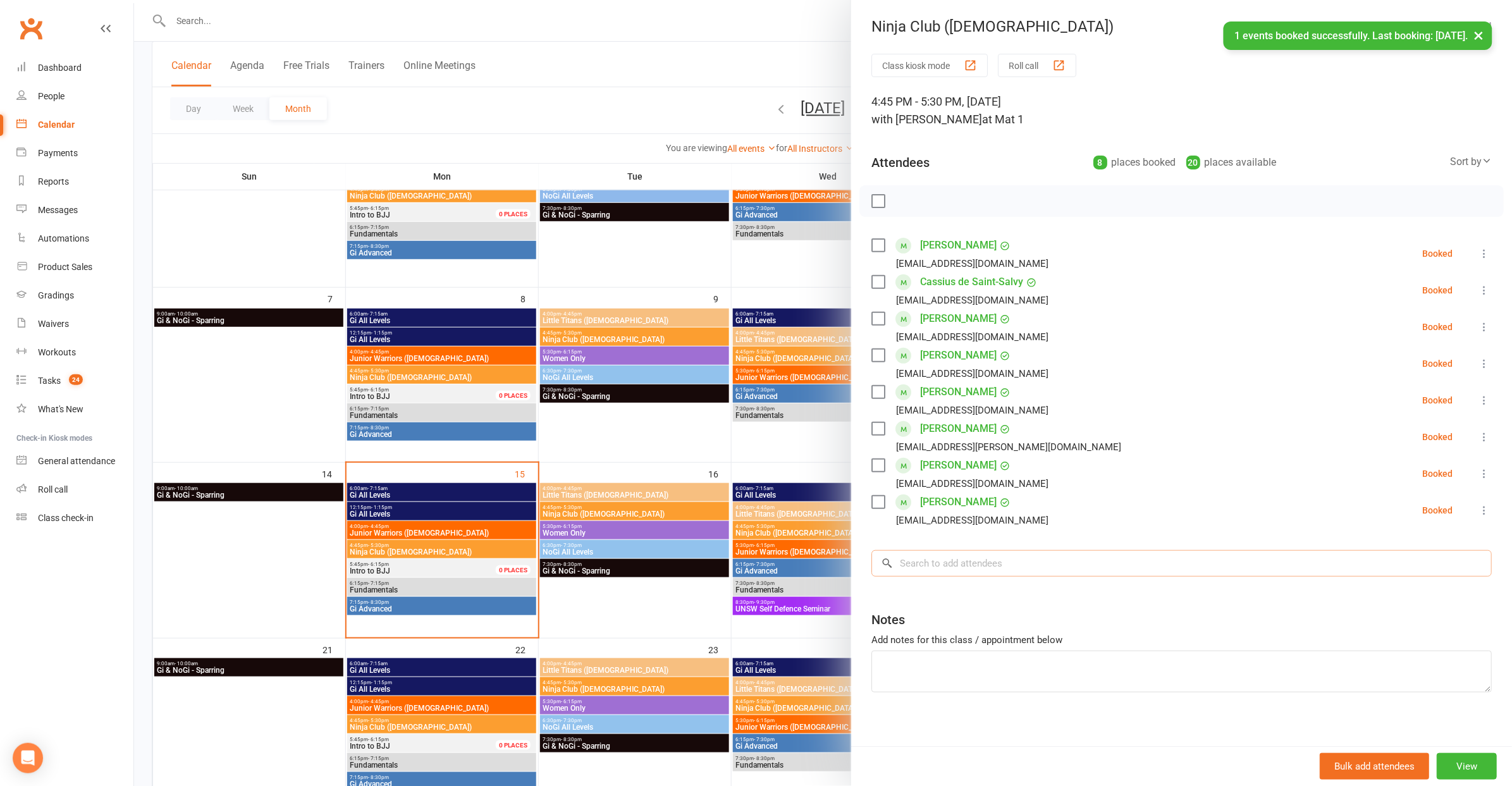
click at [947, 560] on input "search" at bounding box center [1181, 563] width 620 height 26
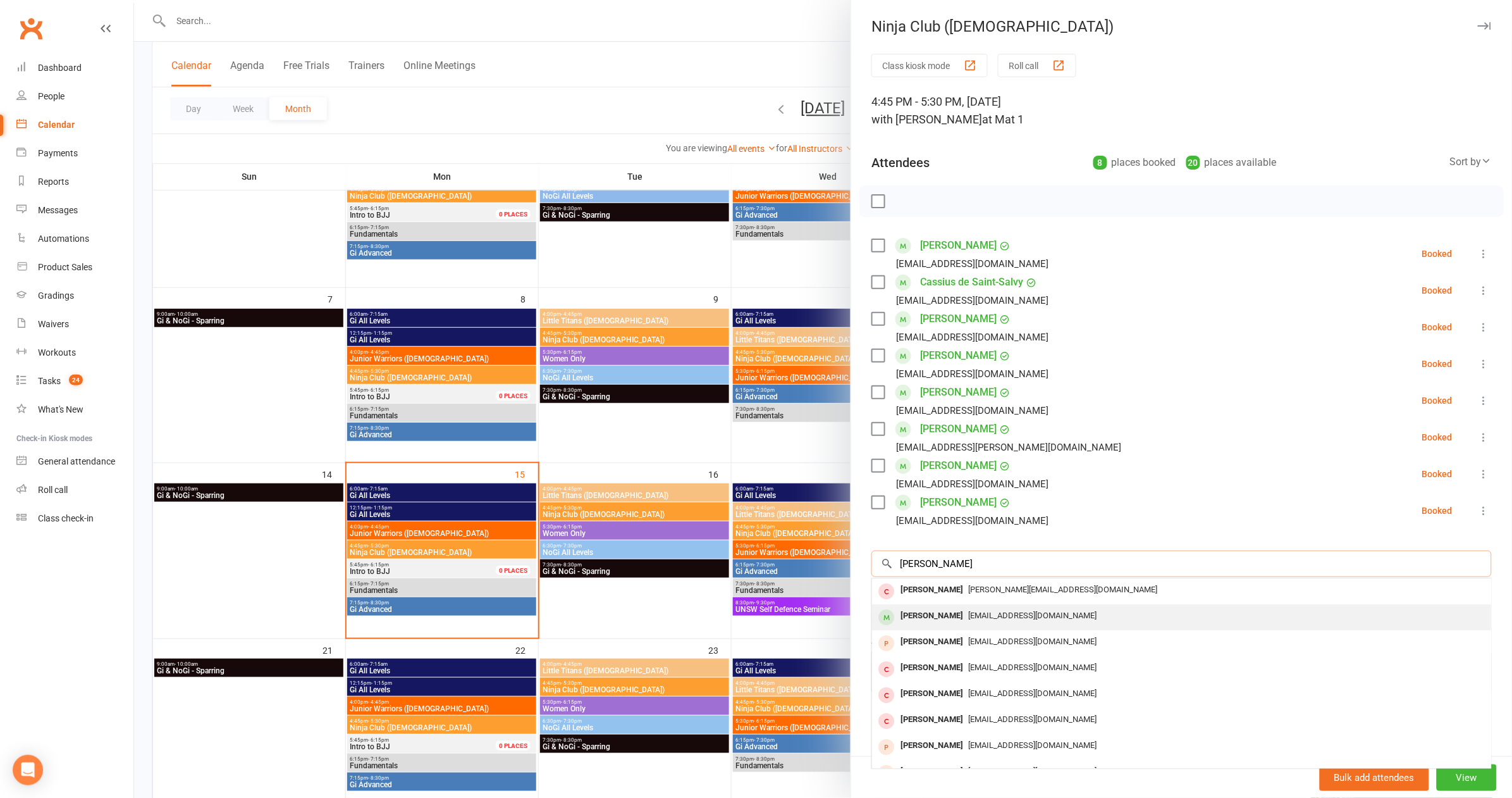
type input "Joshua"
click at [935, 614] on div "Joshua Rogers" at bounding box center [931, 616] width 73 height 18
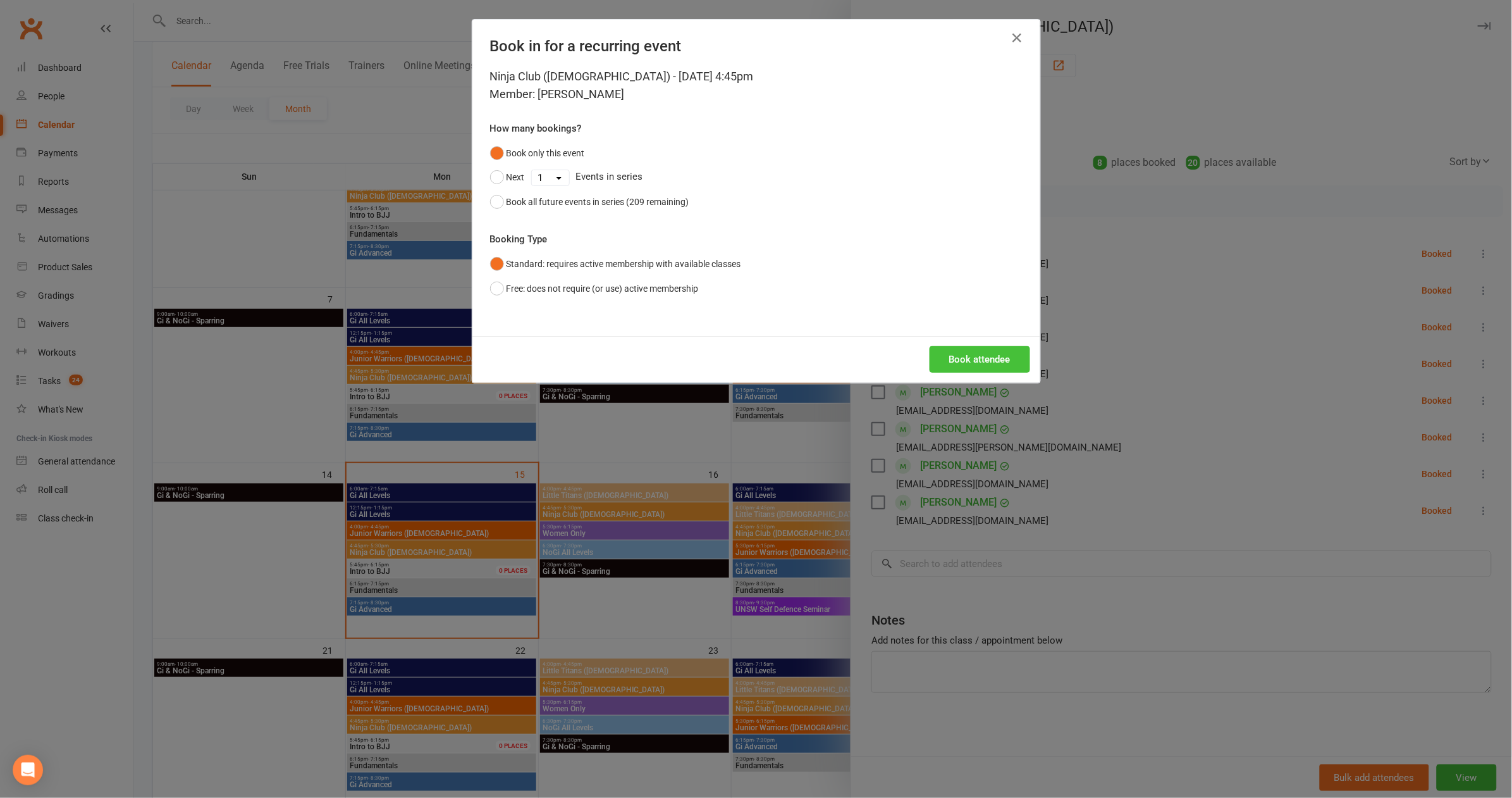
click at [980, 359] on button "Book attendee" at bounding box center [980, 359] width 100 height 26
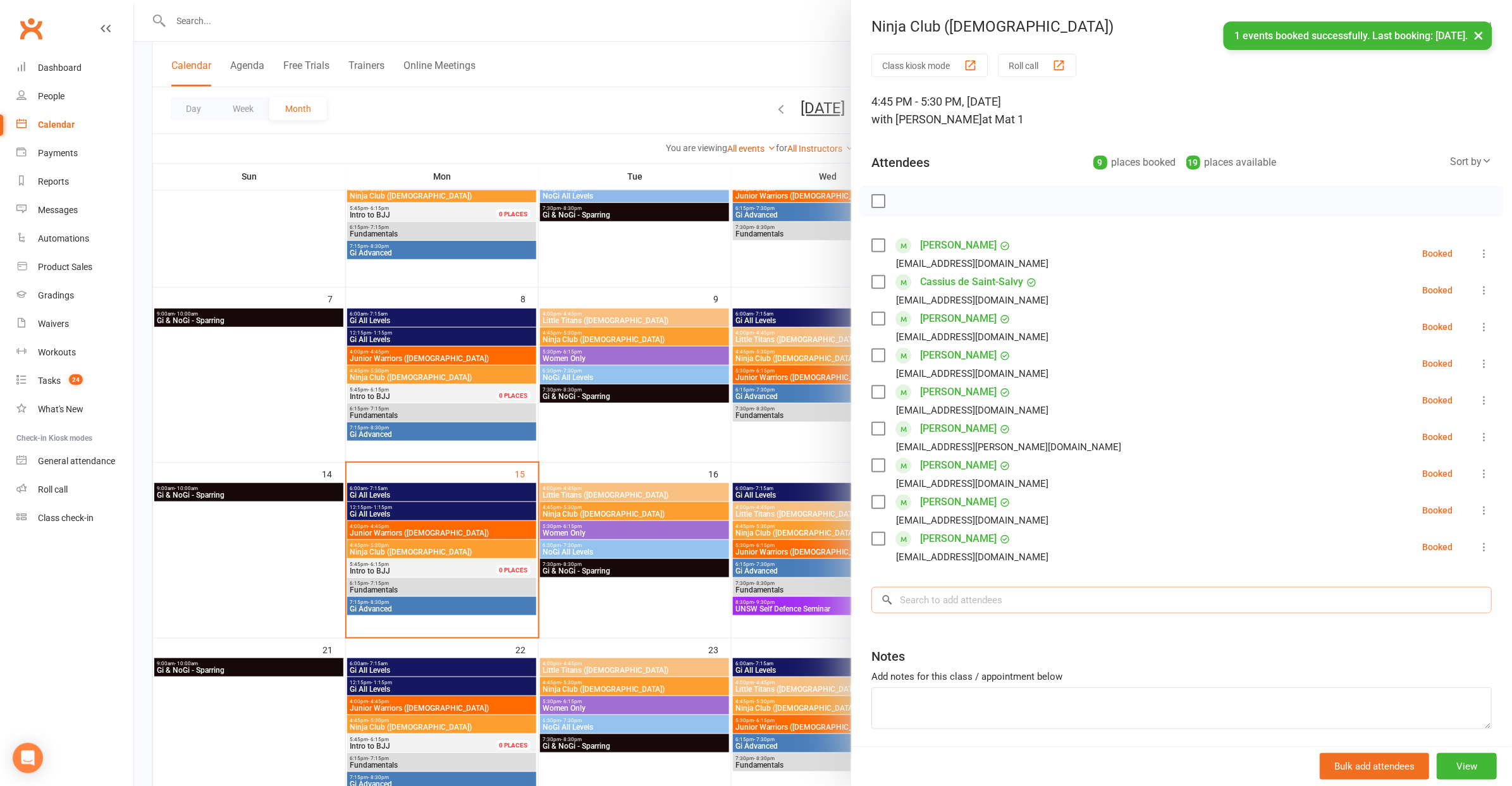
click at [1006, 603] on input "search" at bounding box center [1181, 600] width 620 height 26
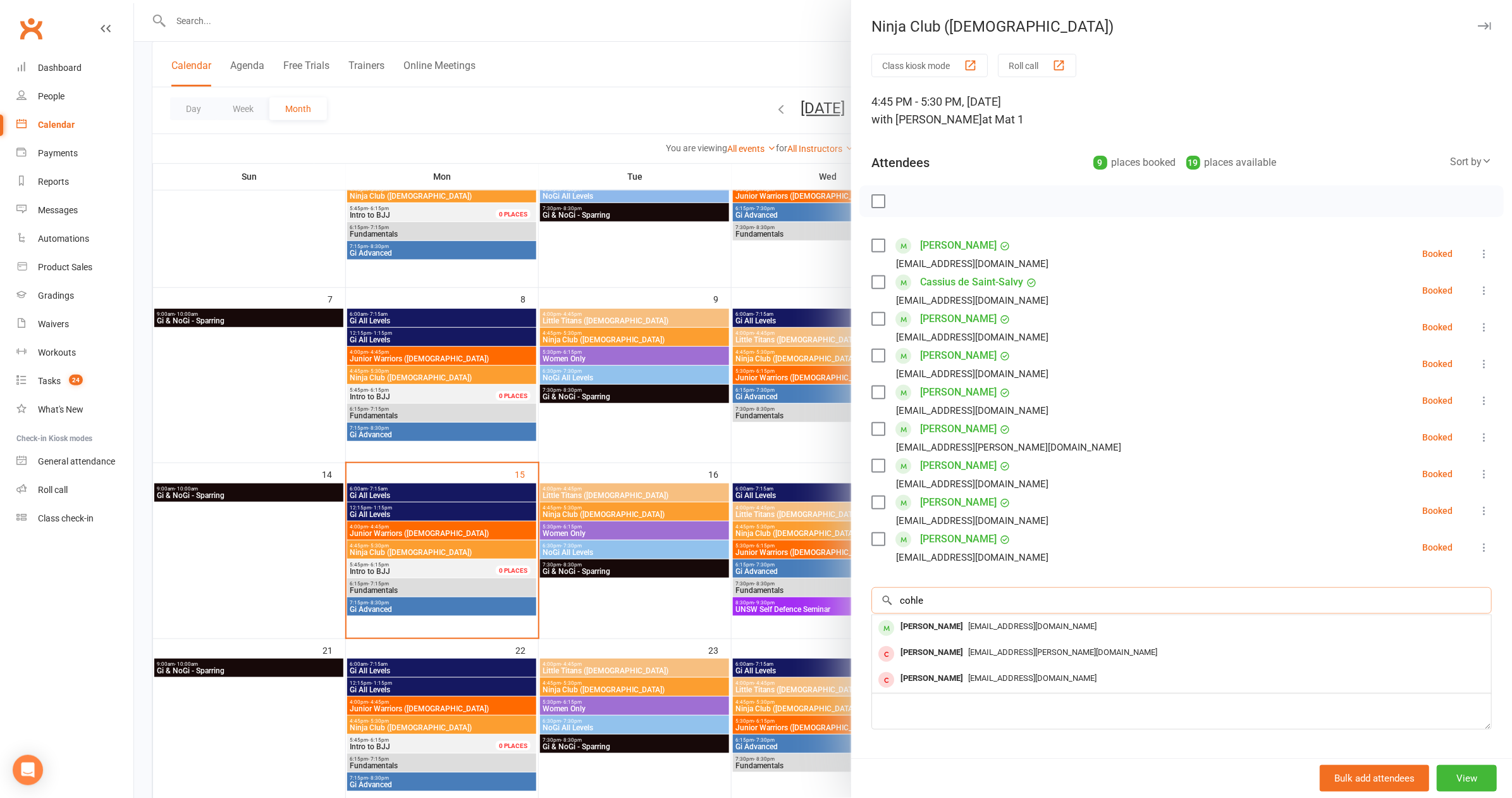
type input "kohl"
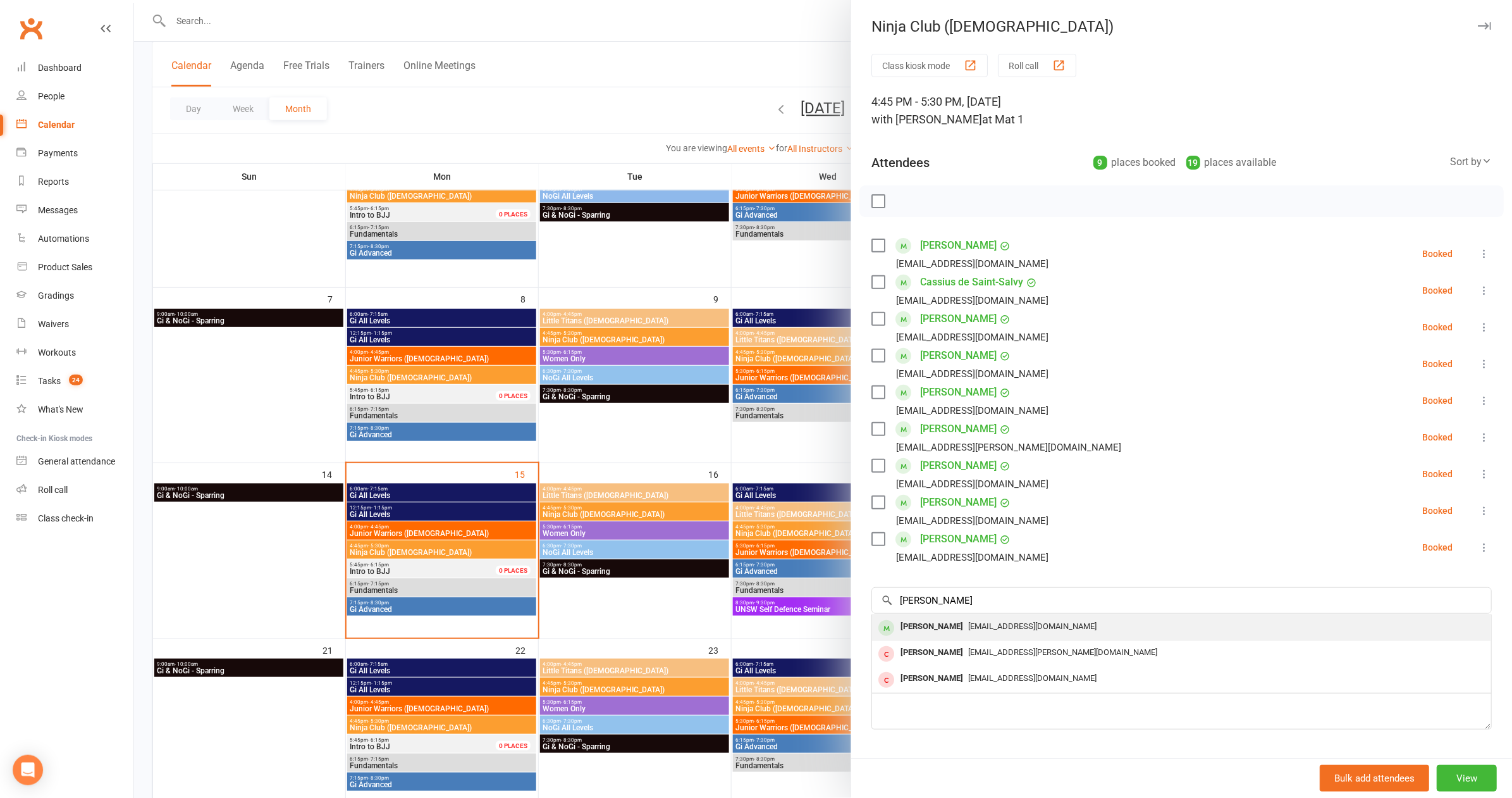
drag, startPoint x: 1013, startPoint y: 609, endPoint x: 1059, endPoint y: 621, distance: 47.5
click at [1059, 621] on div "miffymoo@hotmail.com" at bounding box center [1181, 626] width 609 height 18
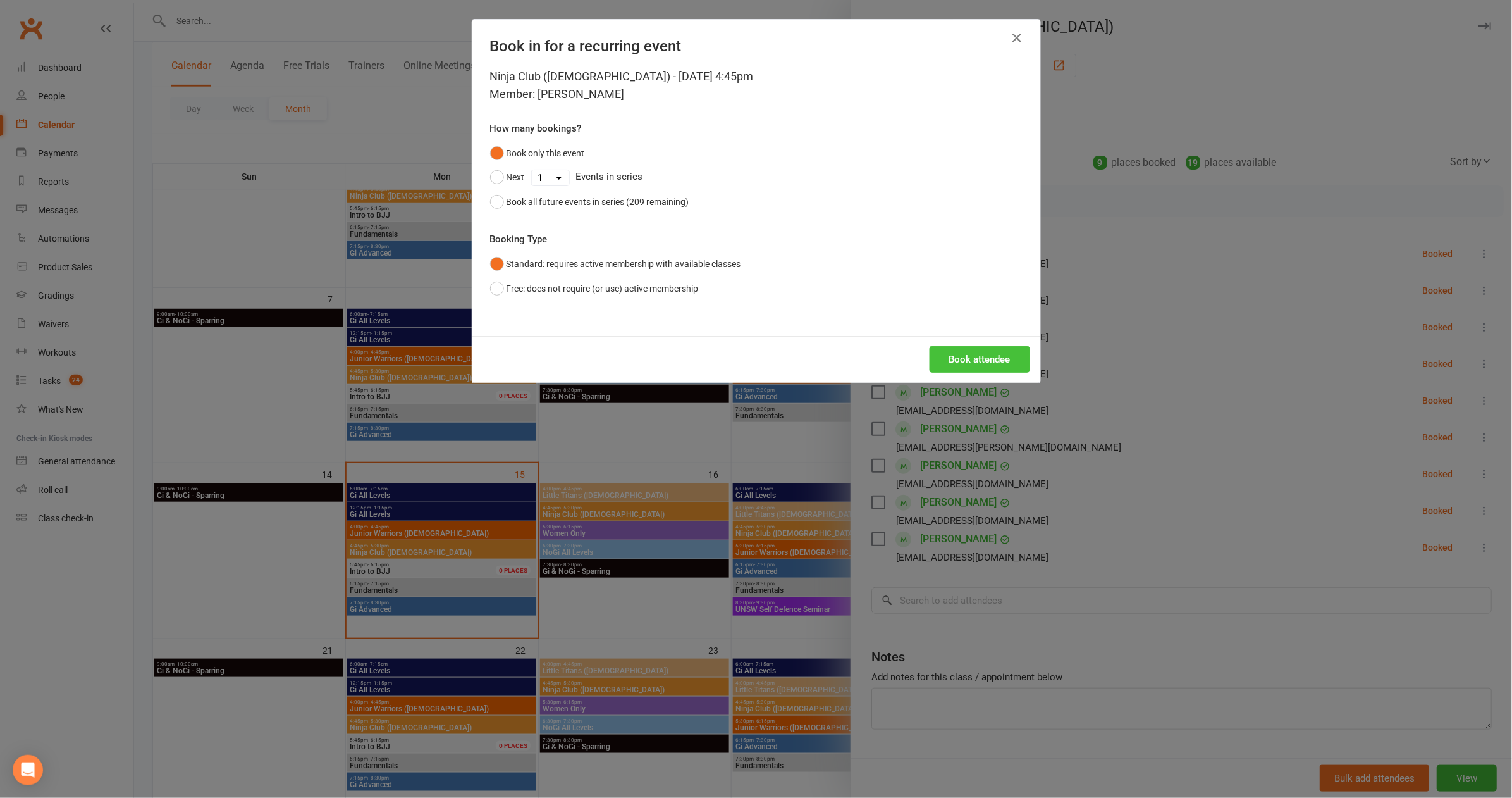
click at [962, 362] on button "Book attendee" at bounding box center [980, 359] width 100 height 26
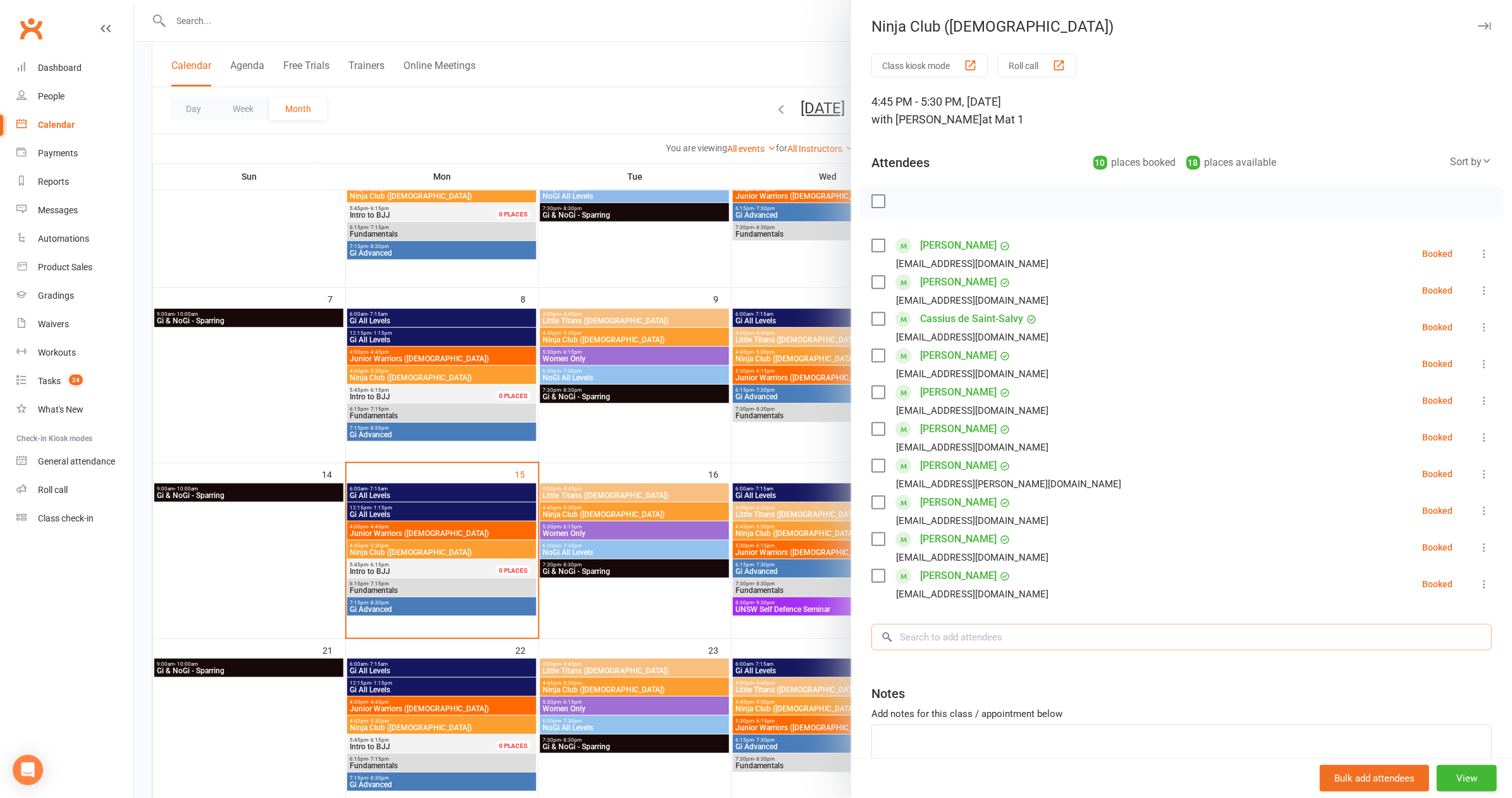
click at [1025, 641] on input "search" at bounding box center [1181, 637] width 620 height 26
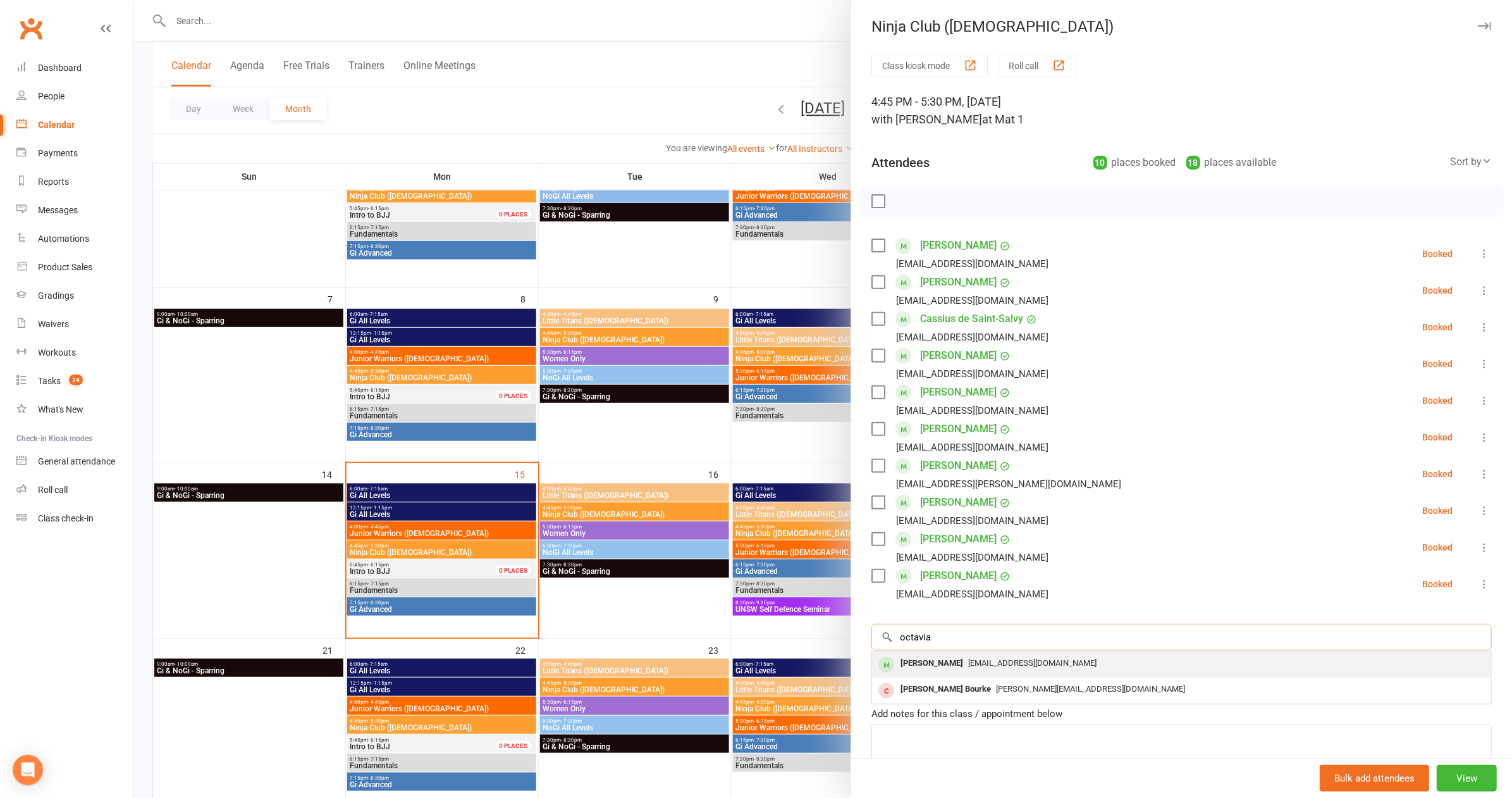
type input "octavia"
click at [1021, 658] on span "audreymaag@hotmail.com" at bounding box center [1031, 662] width 128 height 9
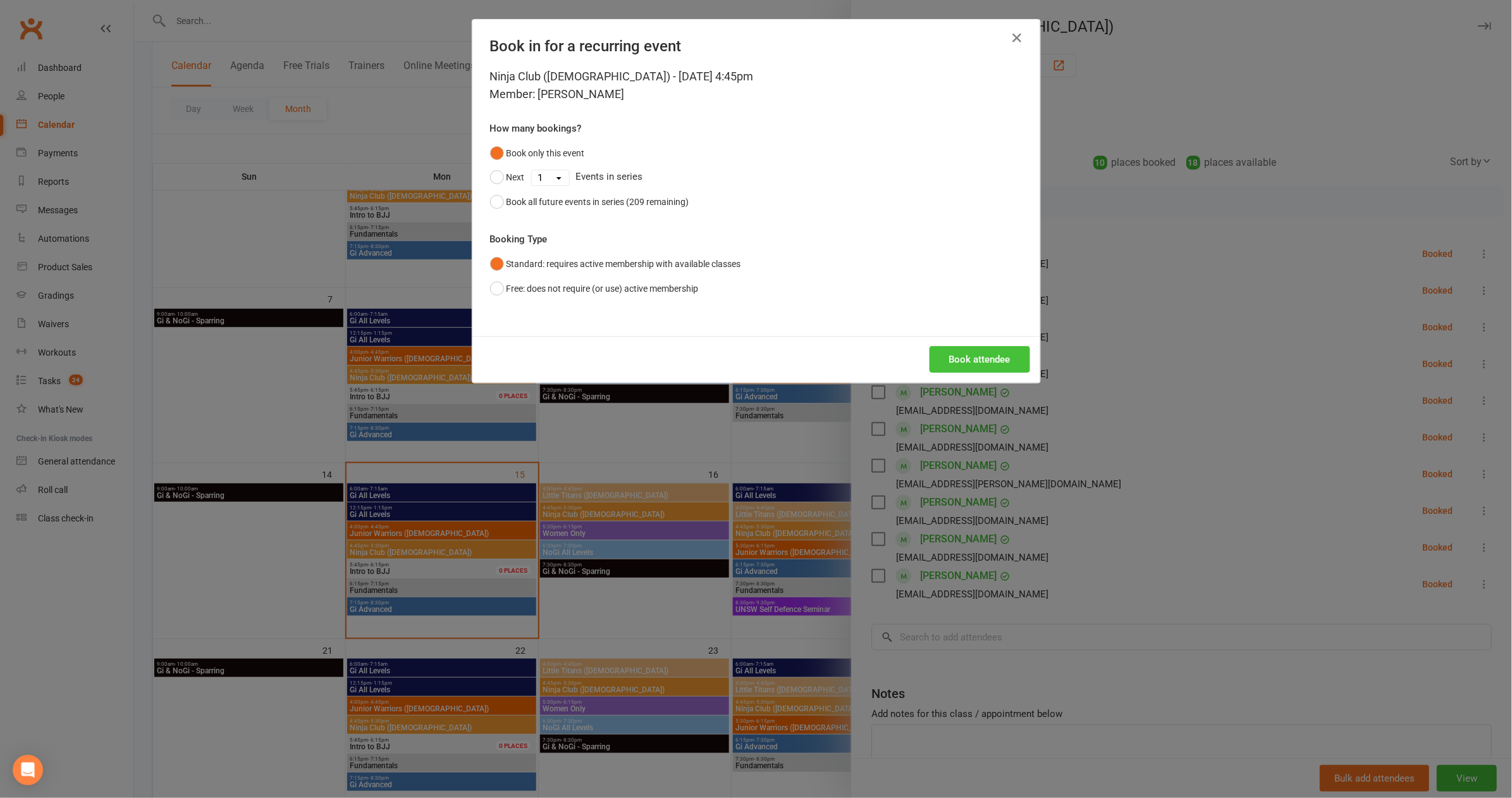
click at [972, 361] on button "Book attendee" at bounding box center [980, 359] width 100 height 26
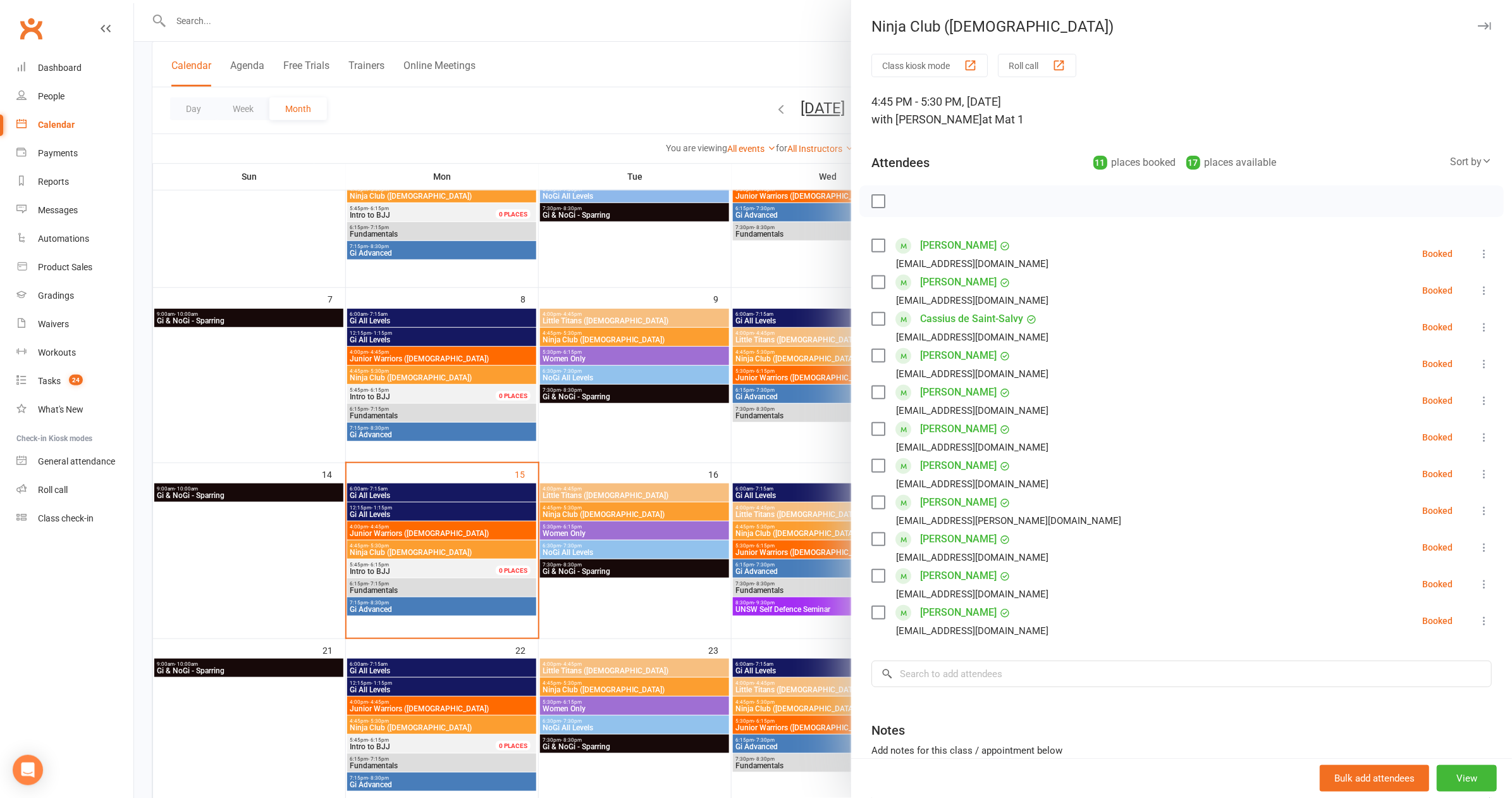
click at [872, 201] on label at bounding box center [878, 201] width 13 height 13
click at [908, 202] on button "button" at bounding box center [906, 201] width 22 height 22
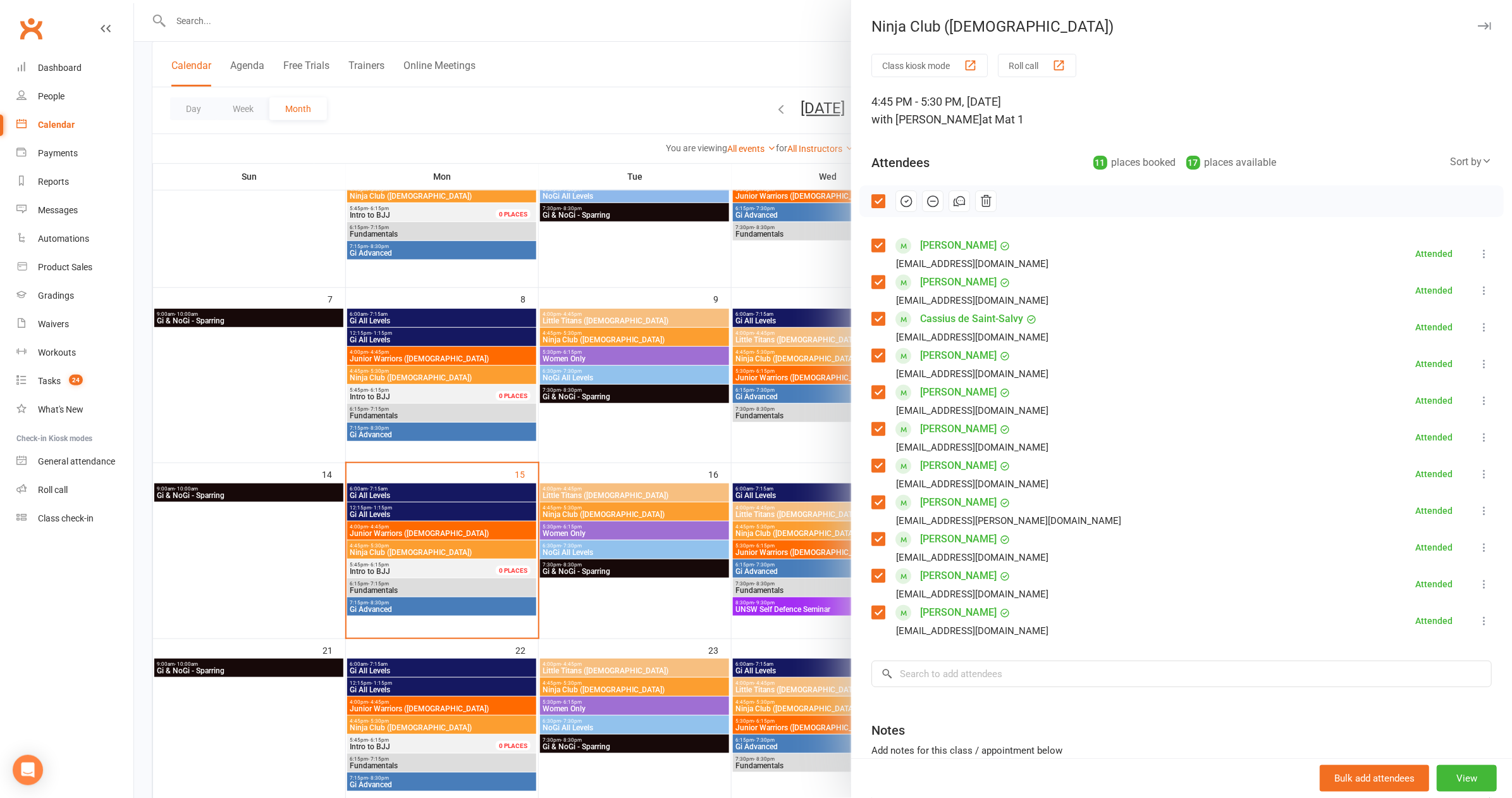
click at [953, 534] on link "Joshua Rogers" at bounding box center [958, 539] width 77 height 20
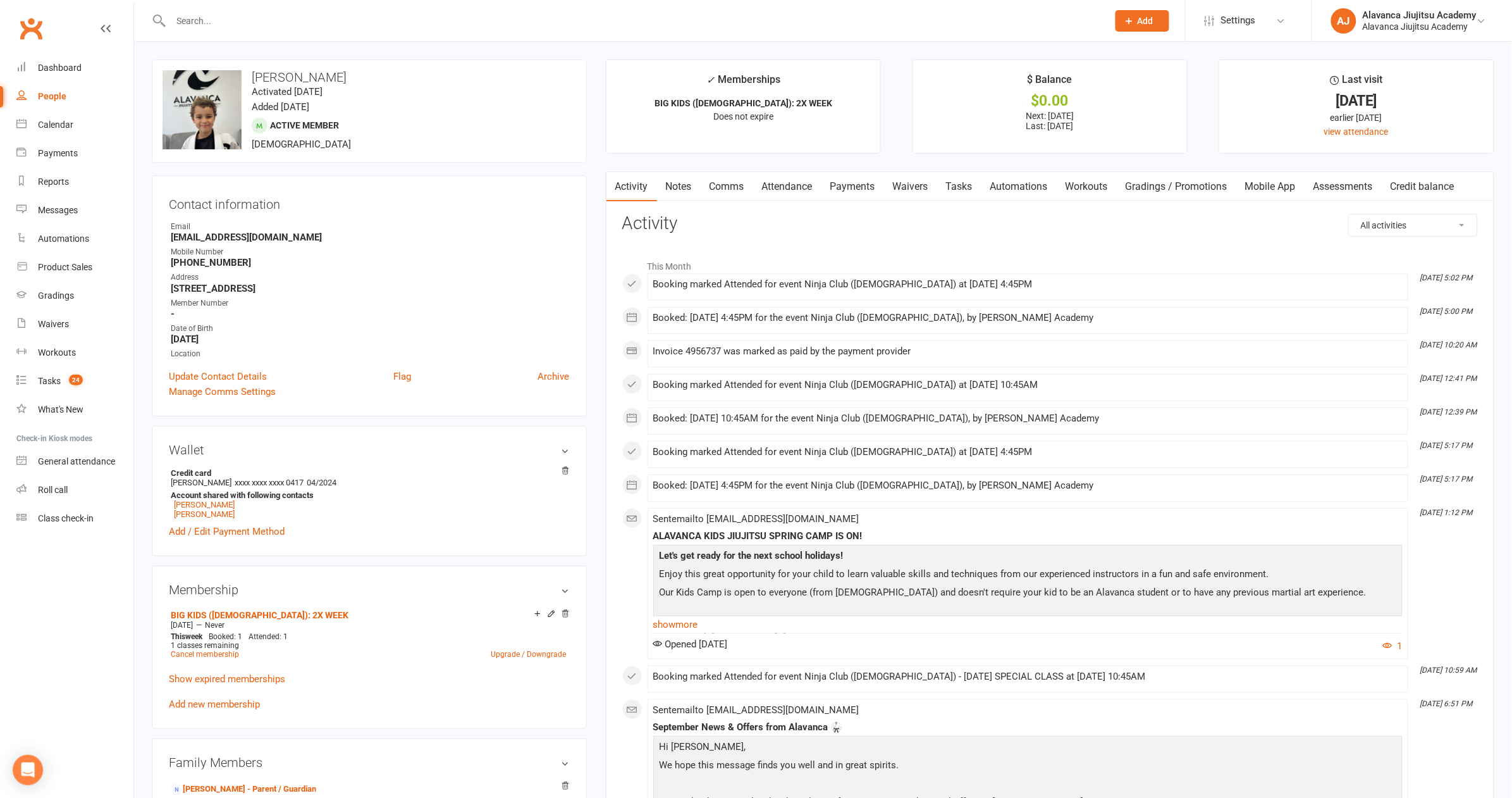
scroll to position [938, 0]
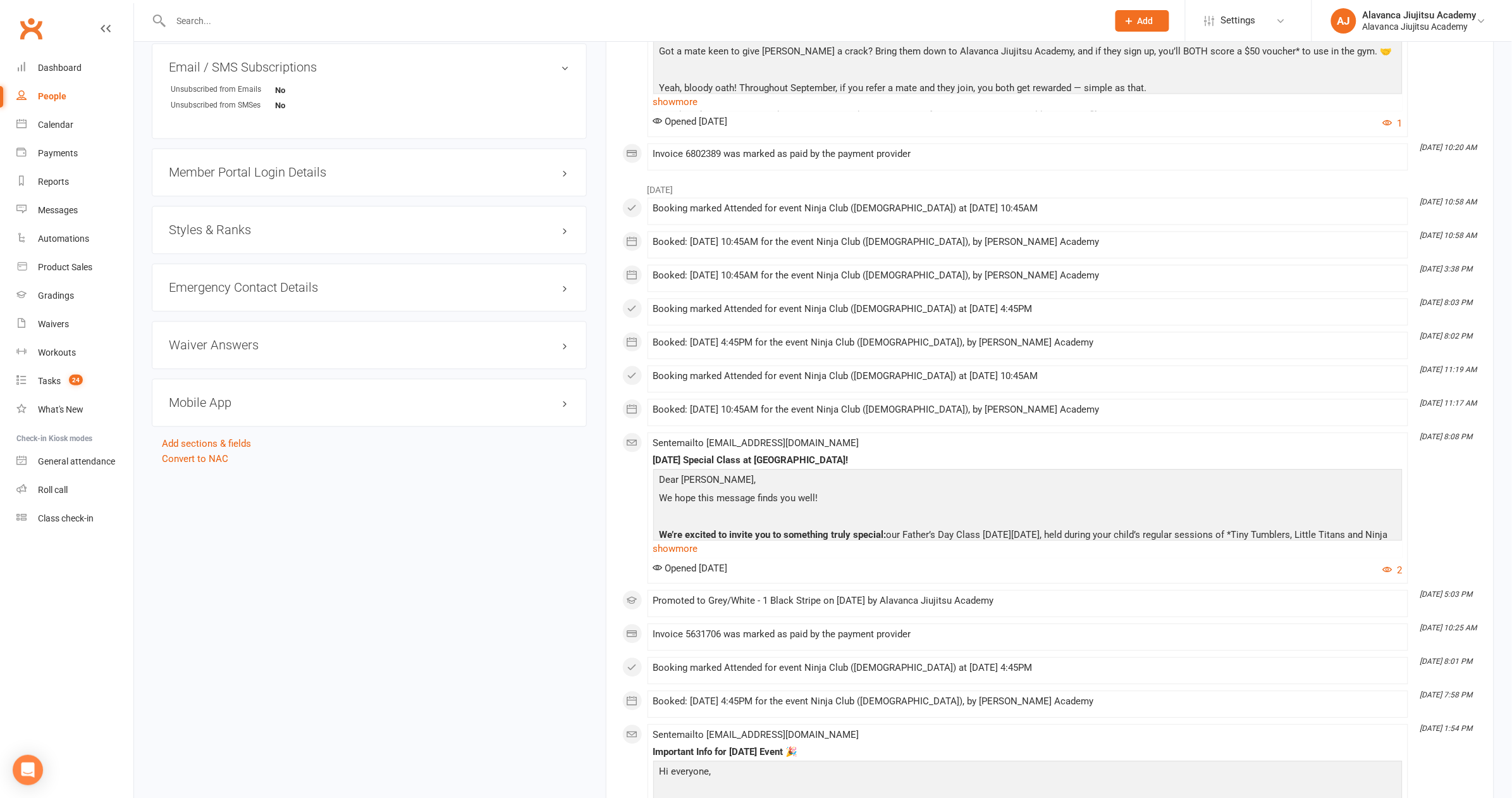
click at [188, 223] on h3 "Styles & Ranks" at bounding box center [369, 230] width 401 height 14
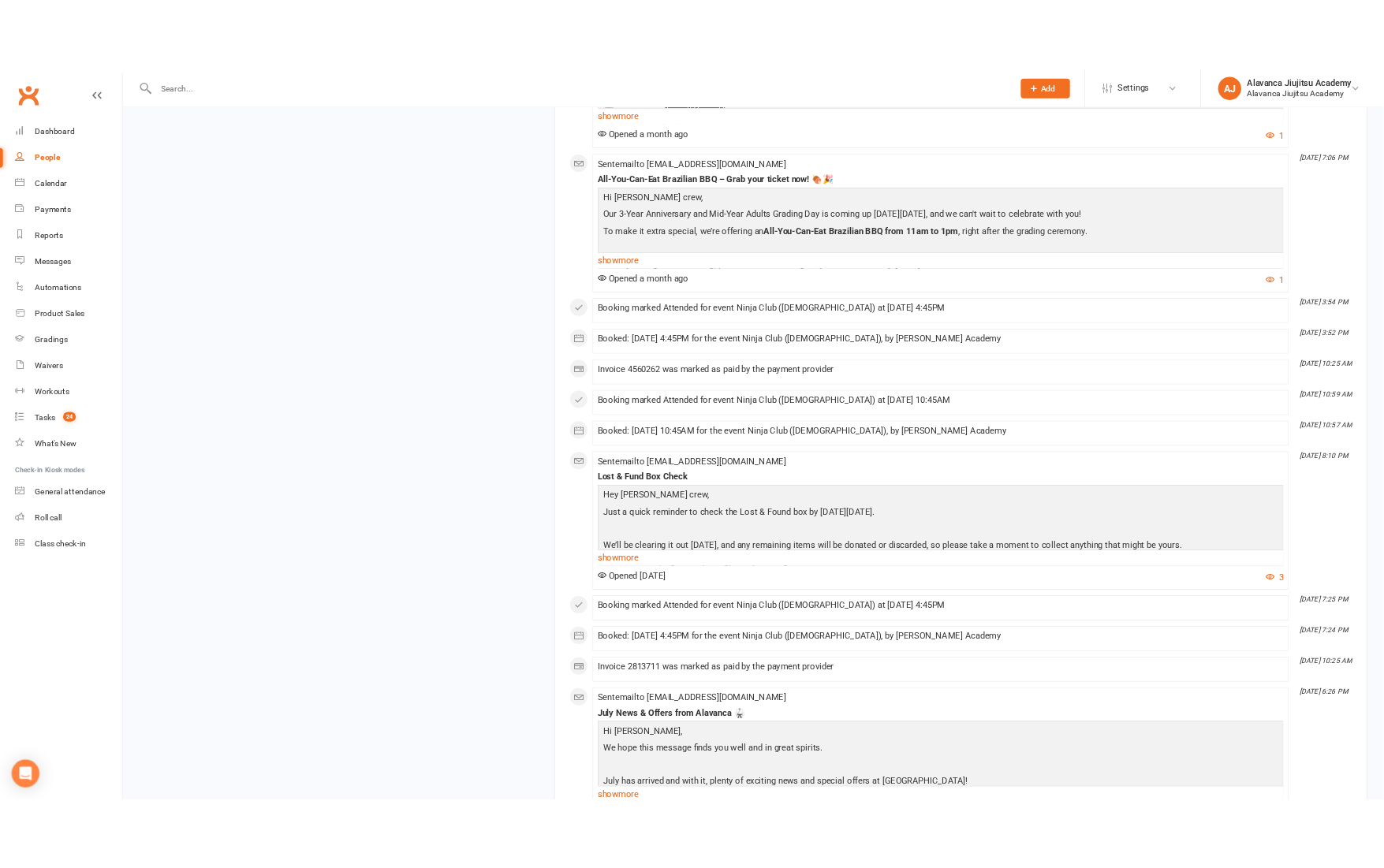
scroll to position [2359, 0]
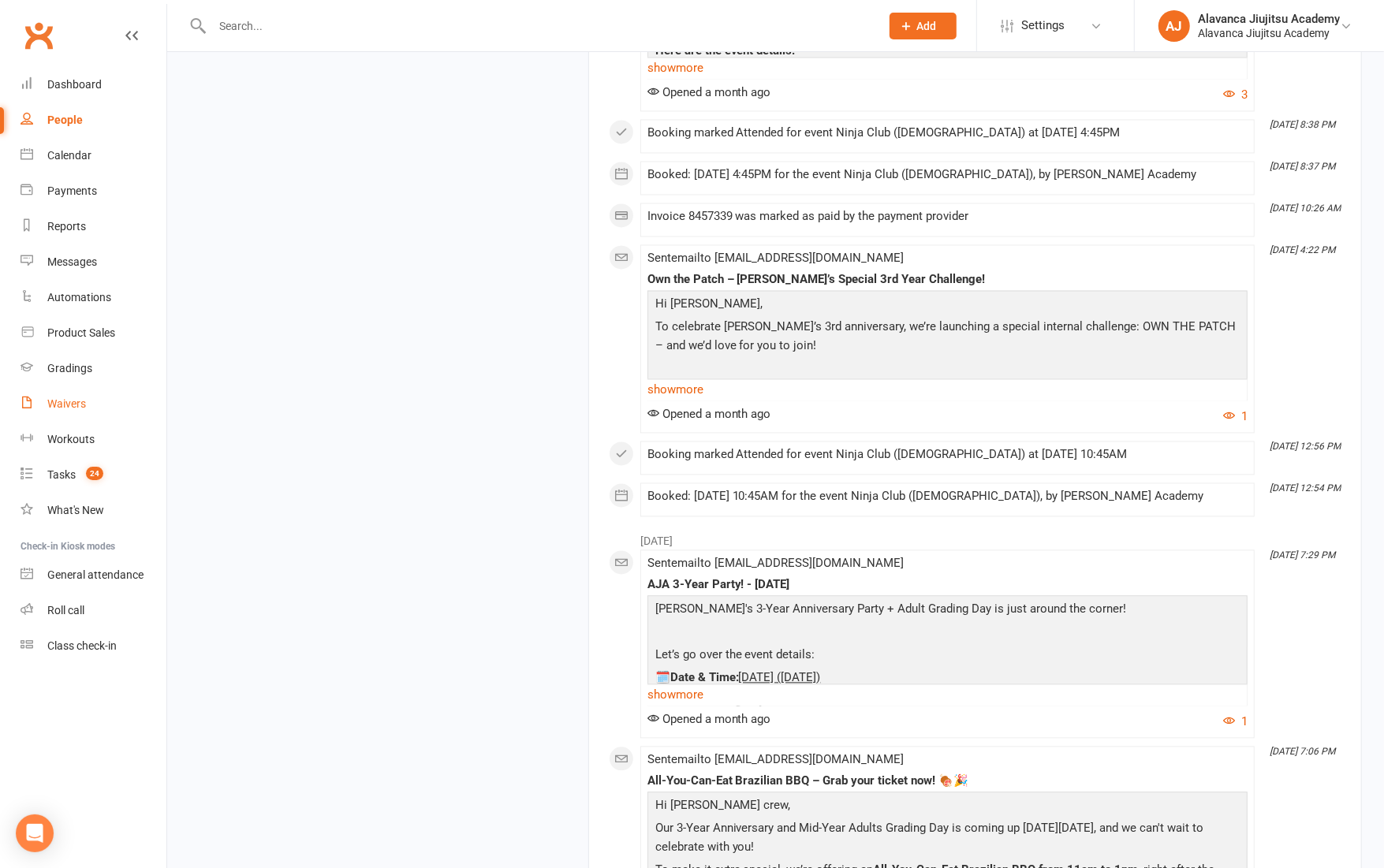
click at [69, 406] on div "Waivers" at bounding box center [67, 403] width 39 height 13
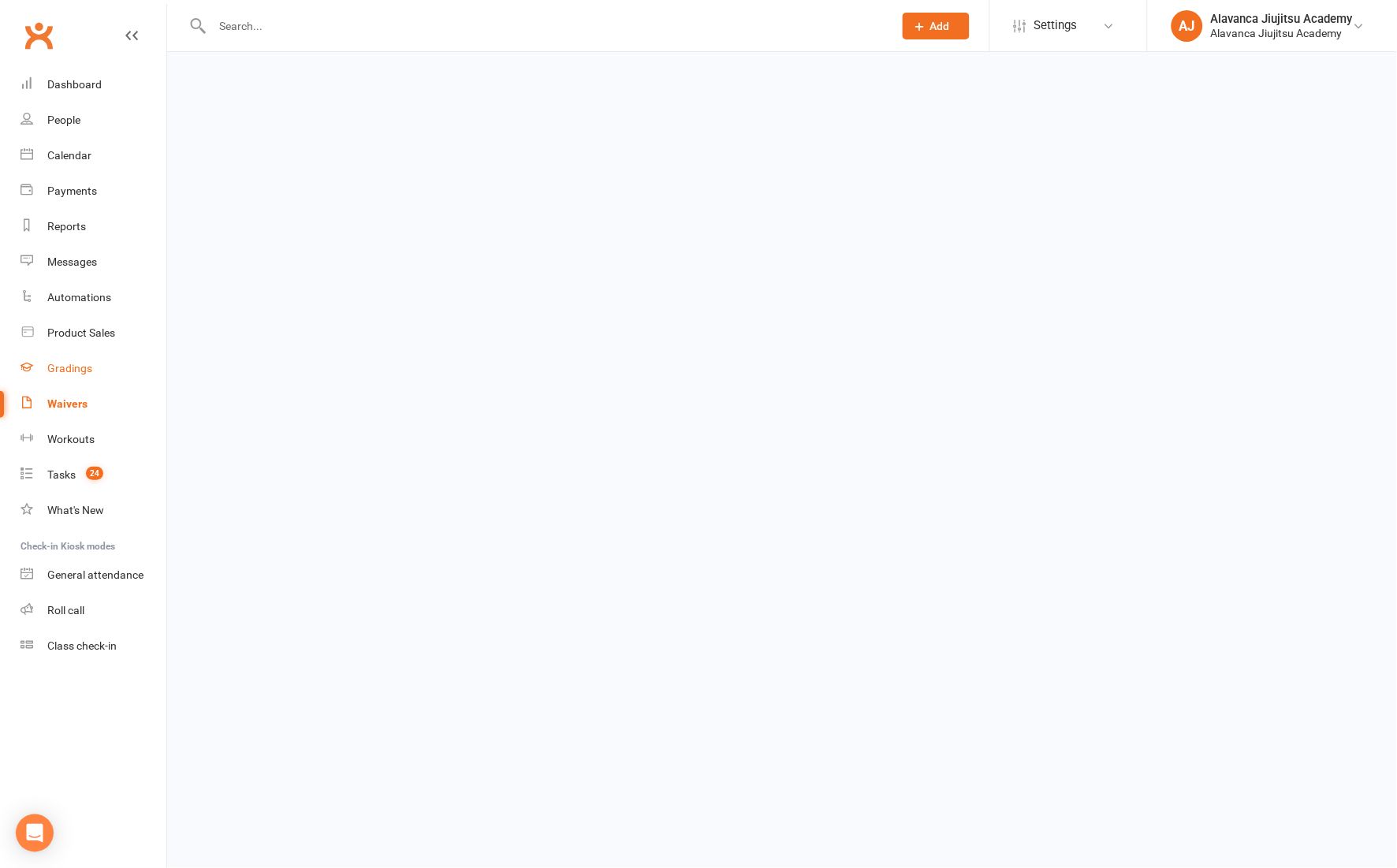
select select "100"
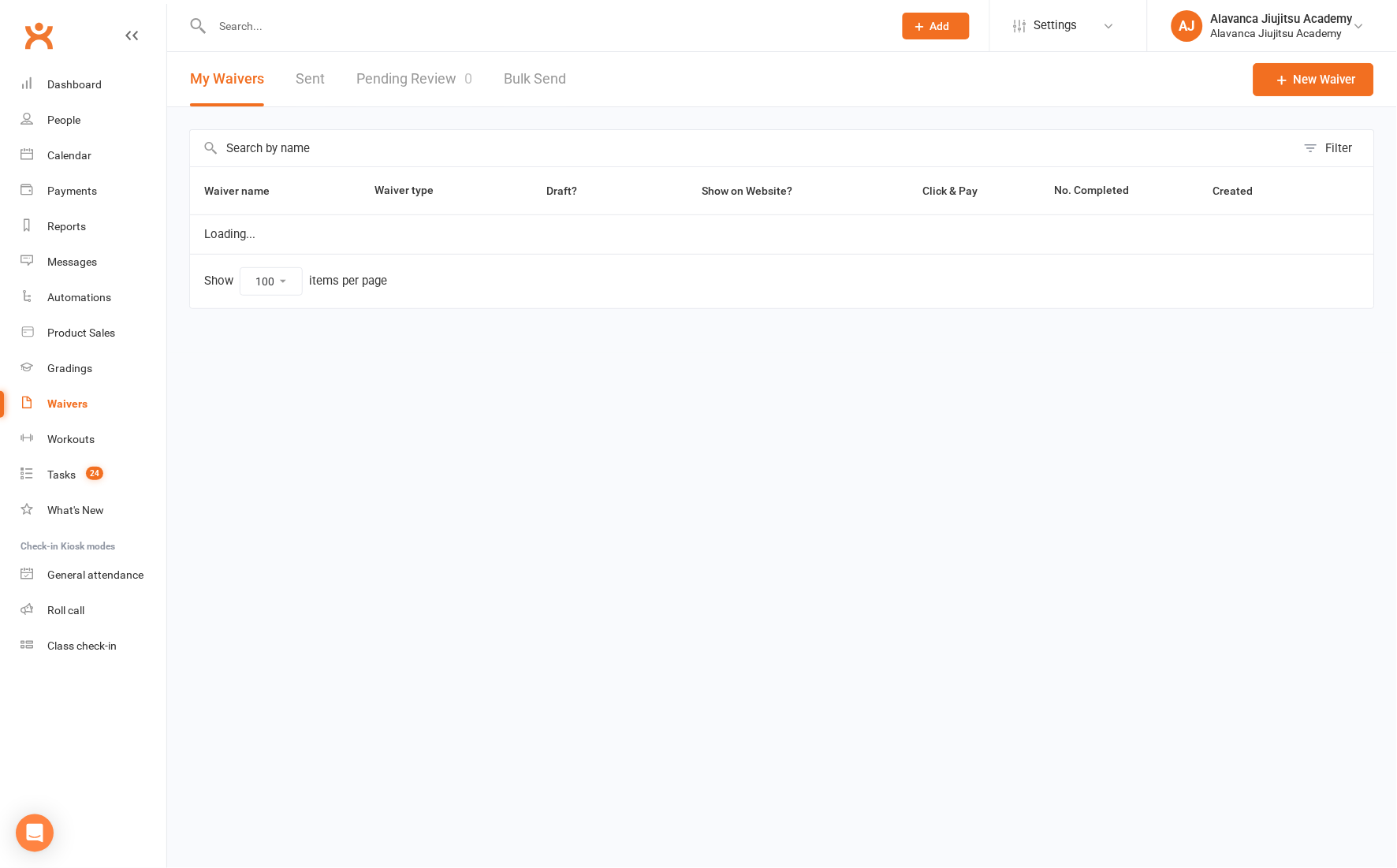
click at [523, 30] on input "text" at bounding box center [544, 26] width 675 height 22
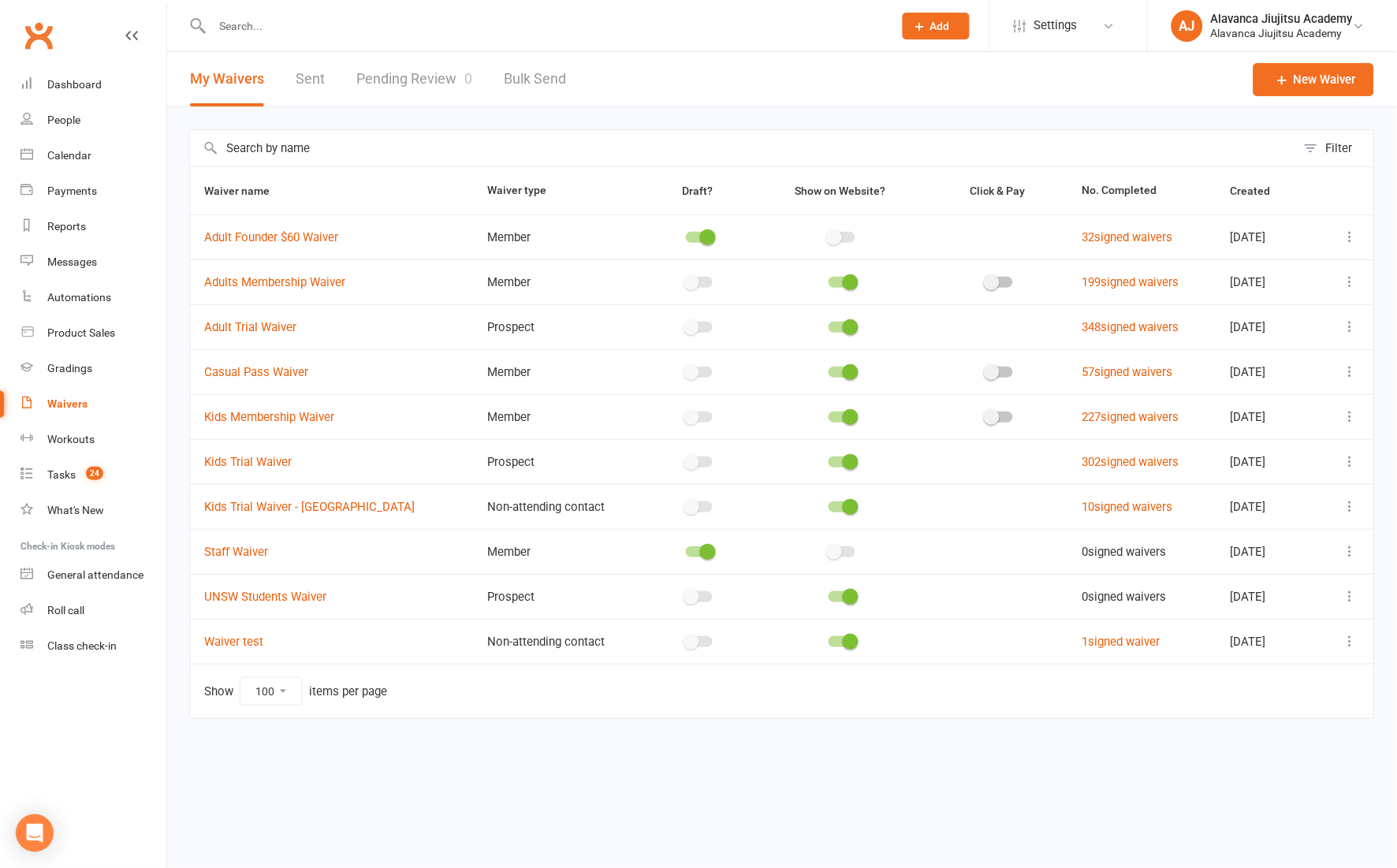
click at [1347, 328] on icon at bounding box center [1351, 327] width 16 height 16
click at [1270, 423] on link "Copy external link to clipboard" at bounding box center [1267, 420] width 185 height 31
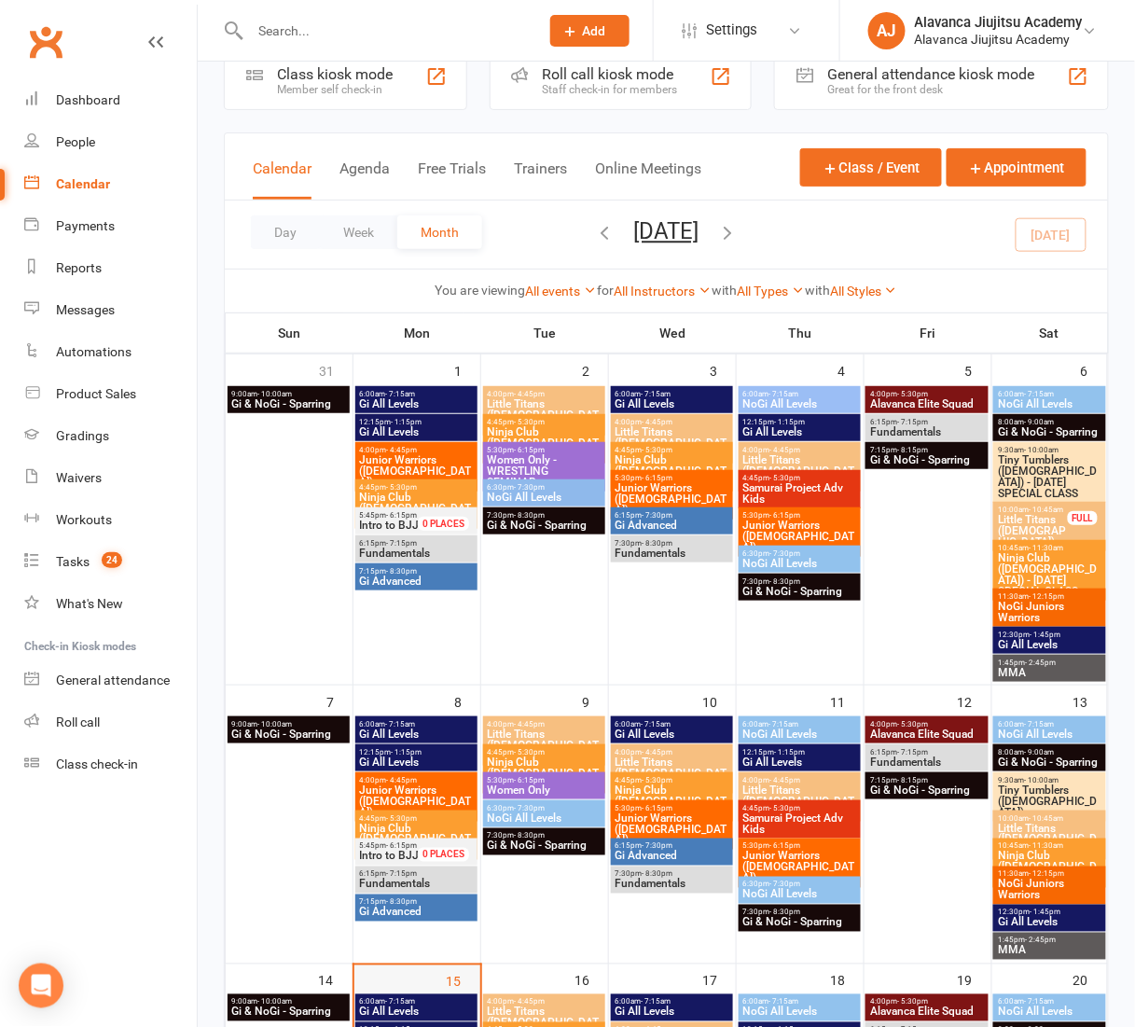
scroll to position [510, 0]
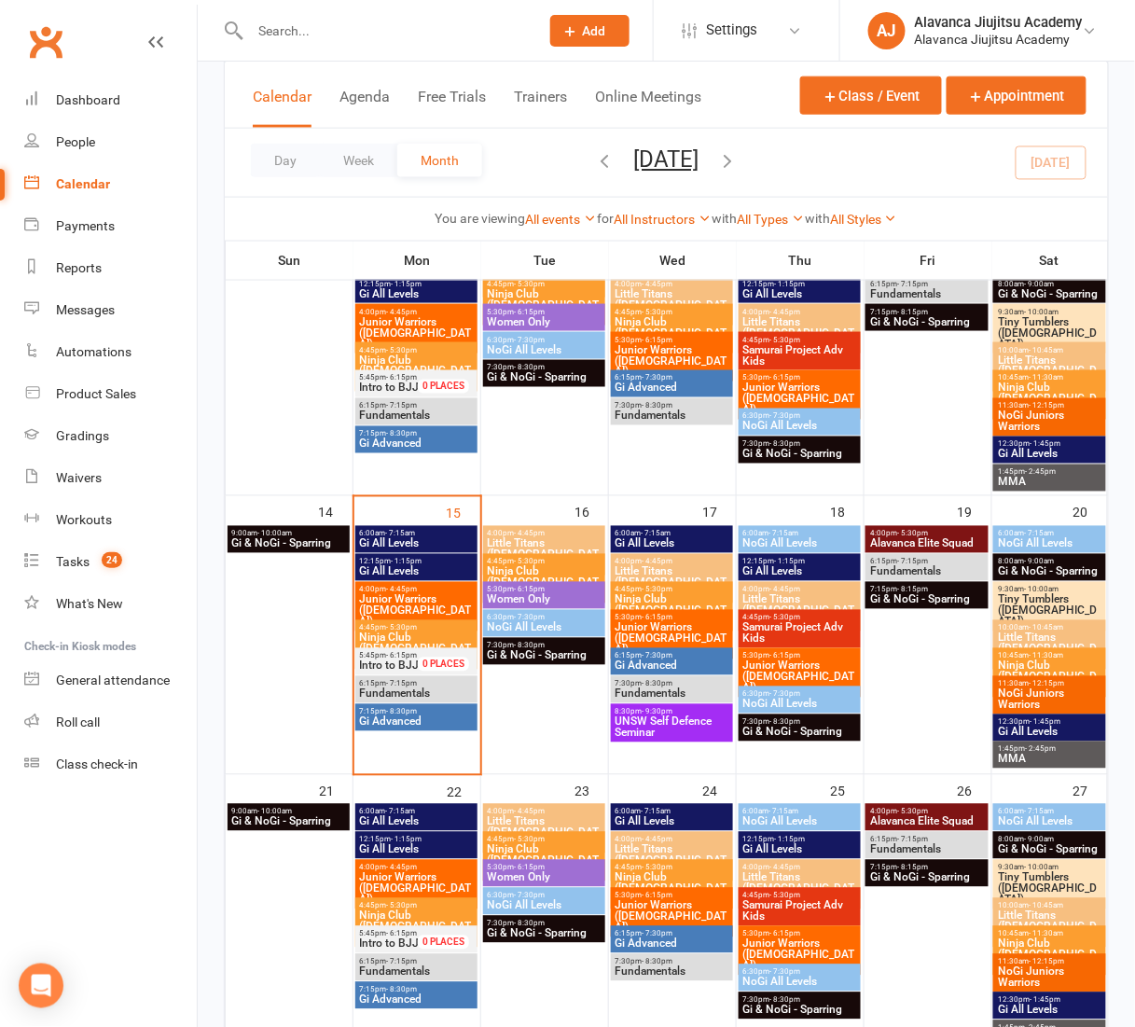
click at [396, 681] on span "- 7:15pm" at bounding box center [402, 684] width 31 height 8
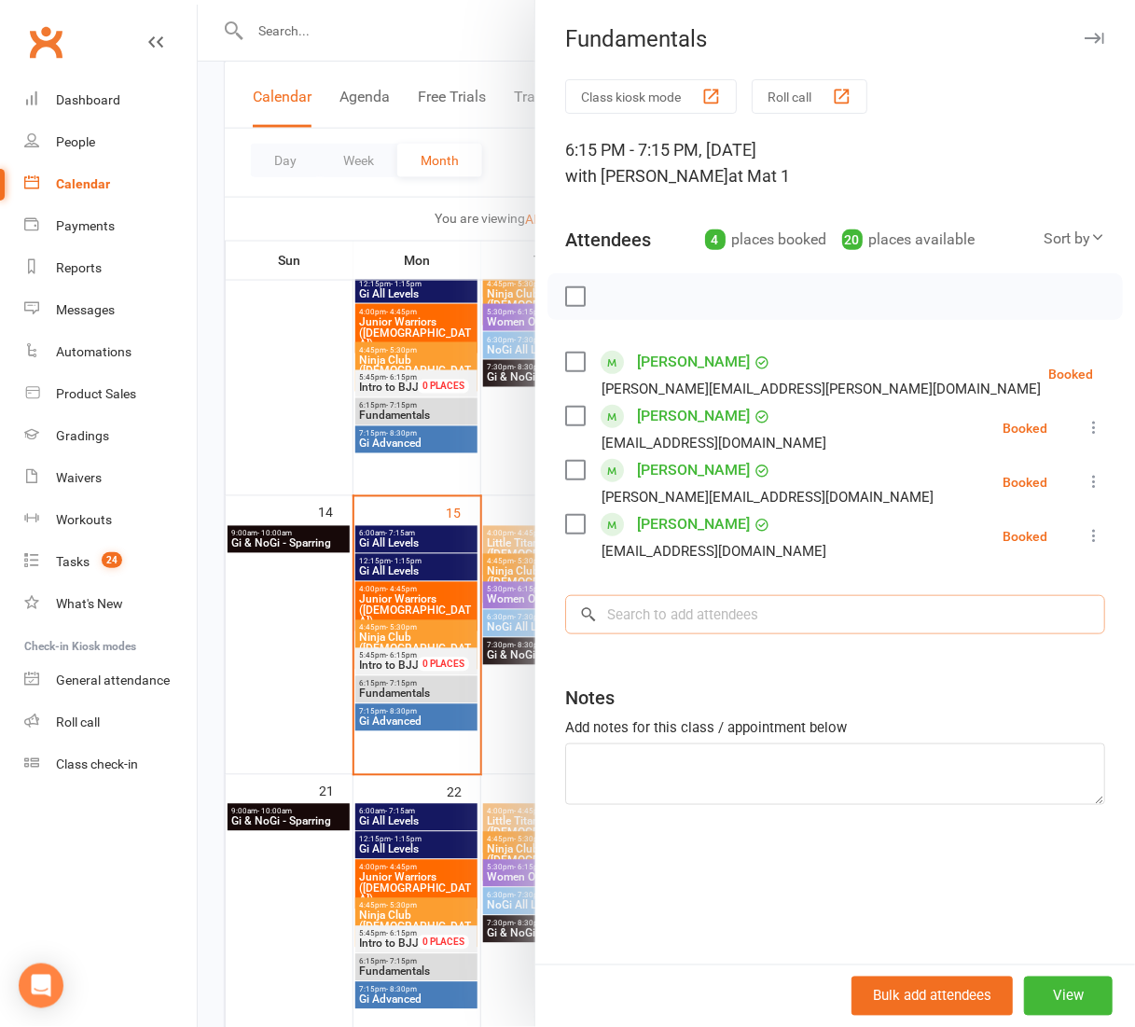
click at [764, 598] on input "search" at bounding box center [835, 614] width 540 height 39
click at [362, 716] on div at bounding box center [667, 513] width 938 height 1027
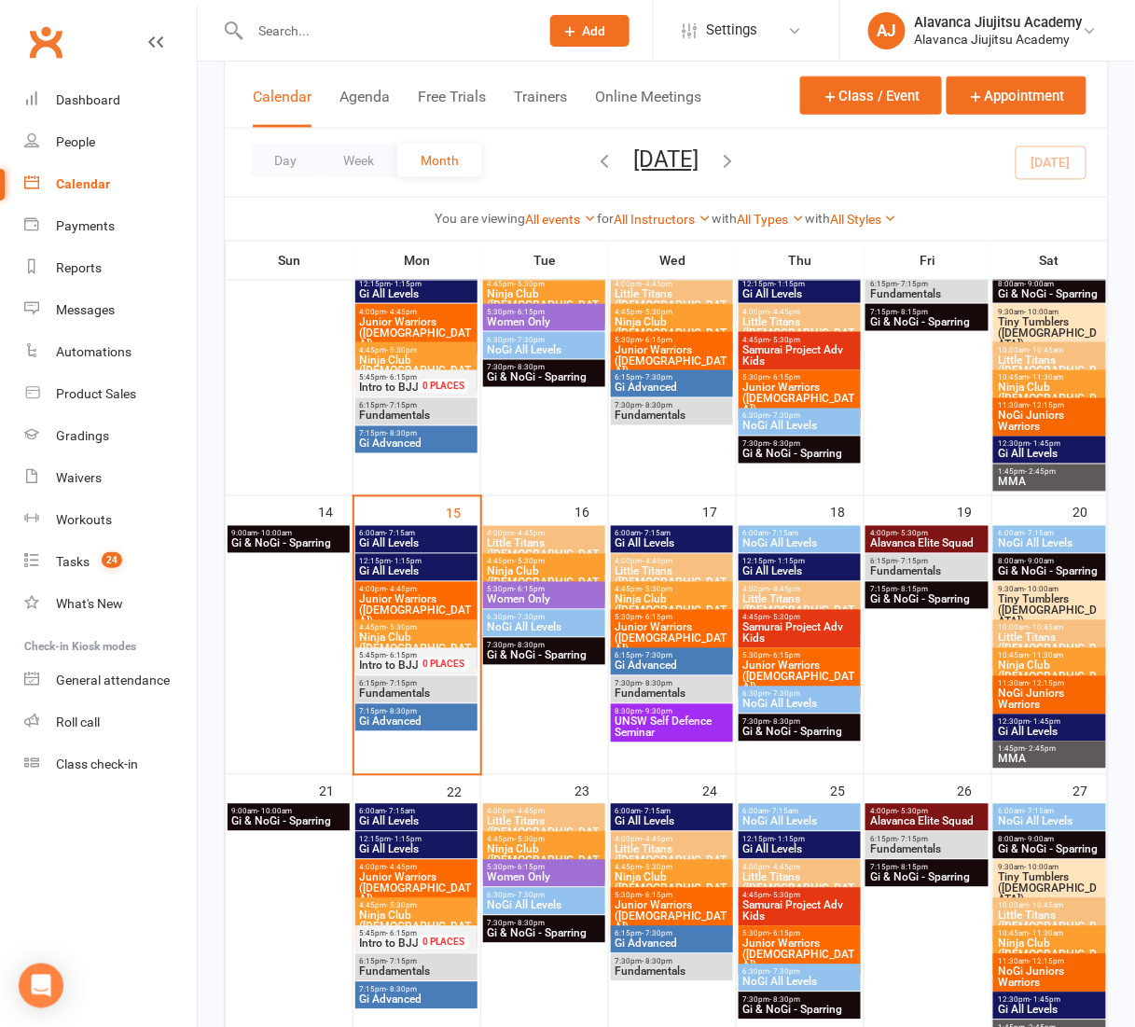
click at [289, 27] on input "text" at bounding box center [385, 31] width 282 height 26
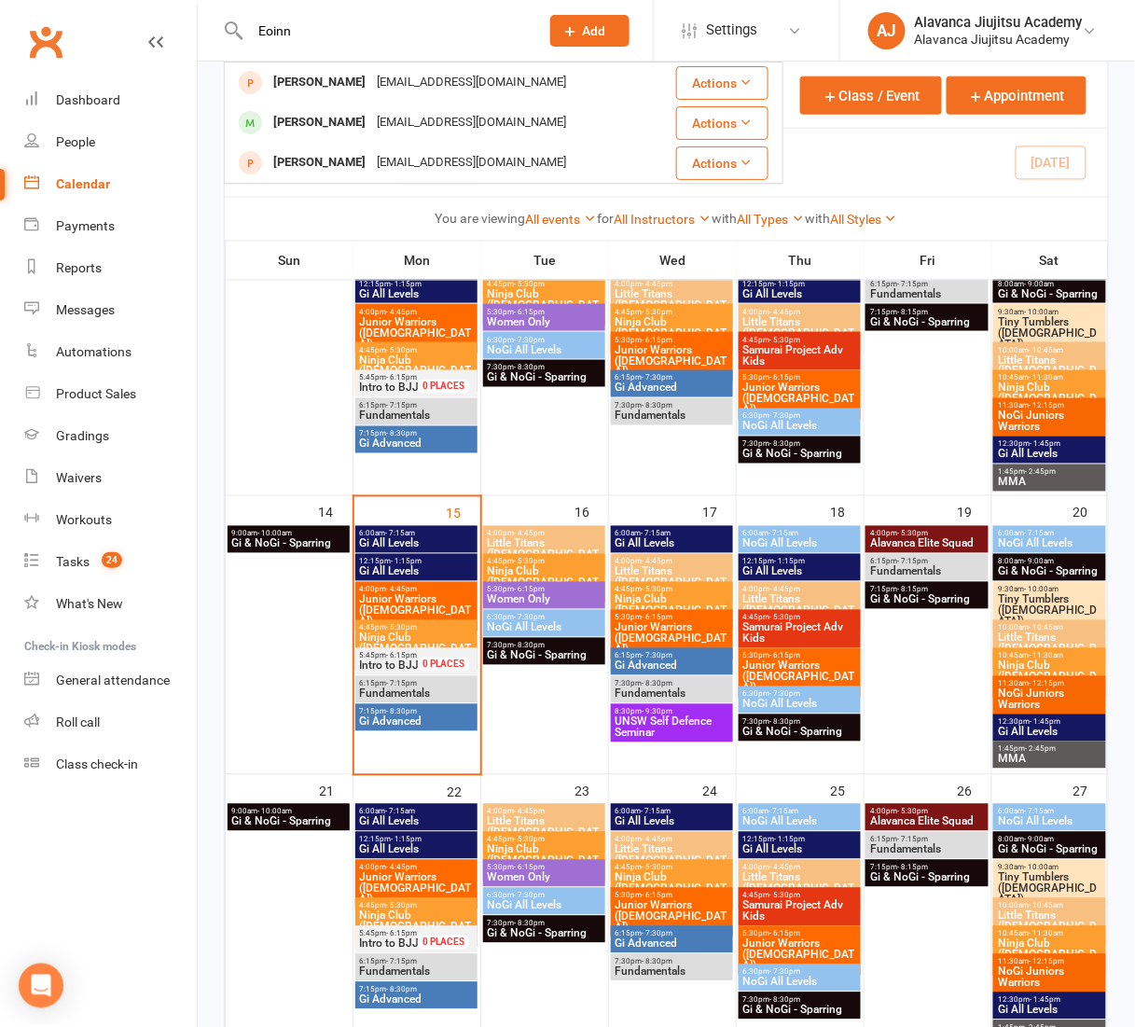
type input "Eoinn"
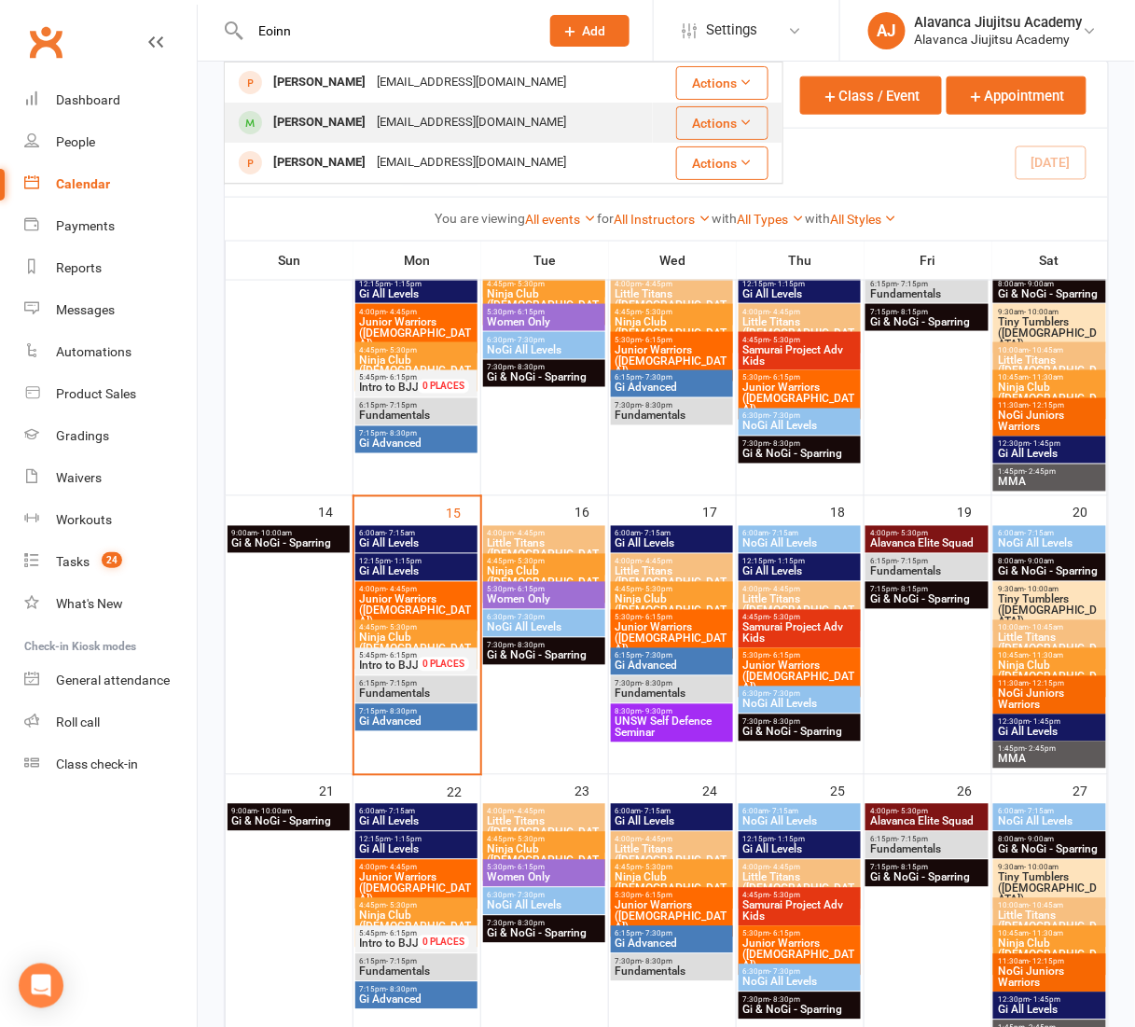
drag, startPoint x: 289, startPoint y: 28, endPoint x: 424, endPoint y: 115, distance: 159.9
click at [424, 115] on div "eoincunningham141@gmail.com" at bounding box center [471, 122] width 201 height 27
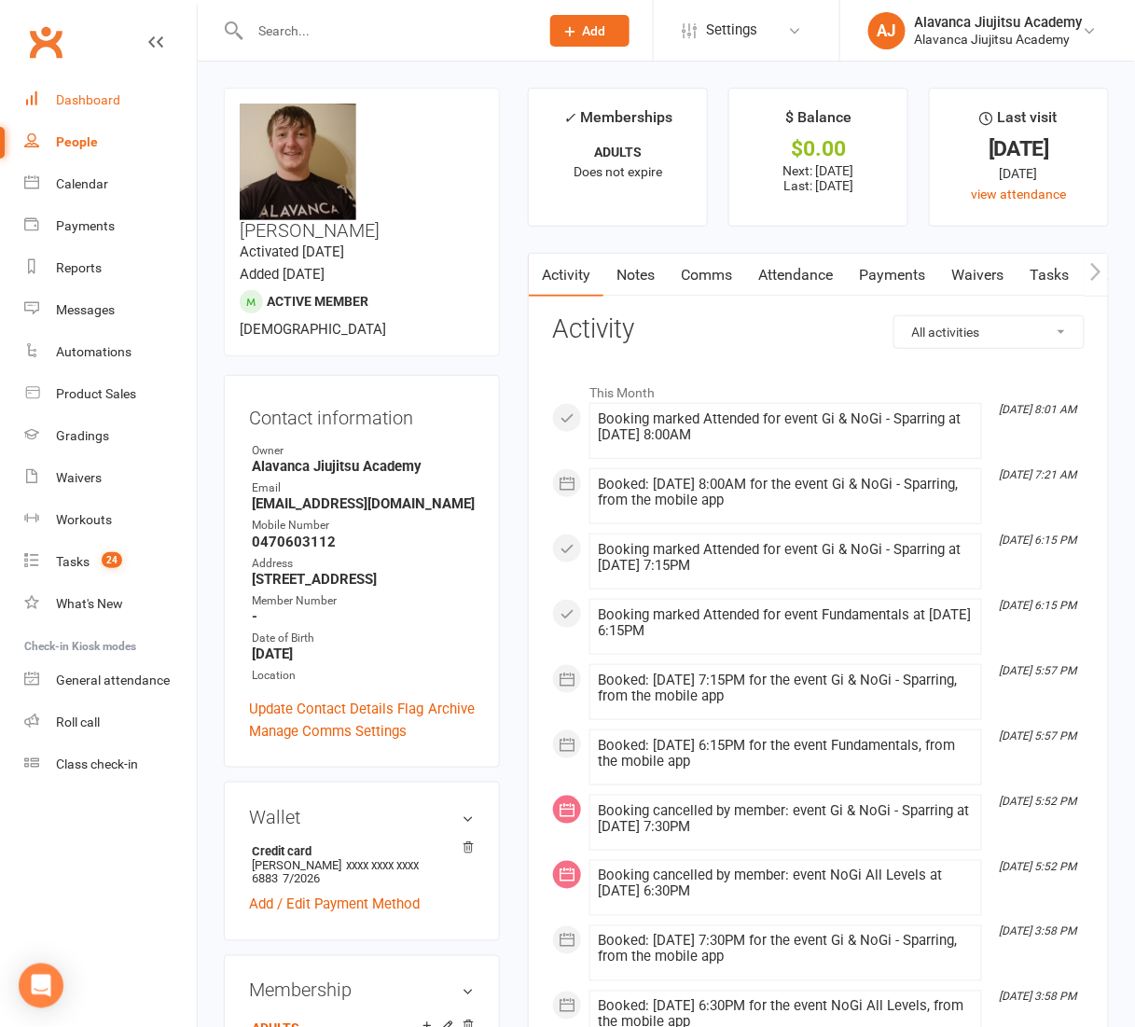
click at [86, 92] on div "Dashboard" at bounding box center [88, 99] width 64 height 15
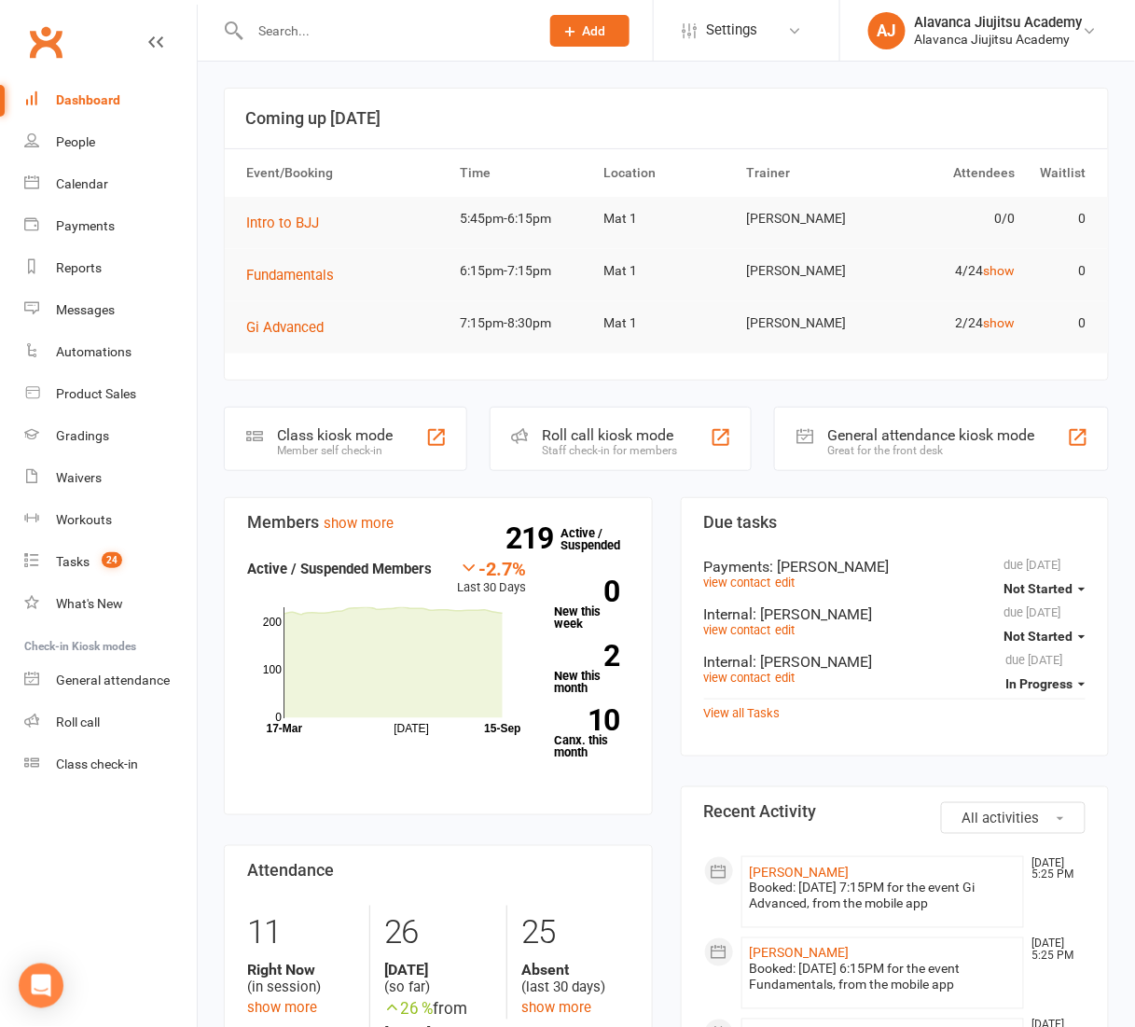
click at [344, 41] on input "text" at bounding box center [385, 31] width 282 height 26
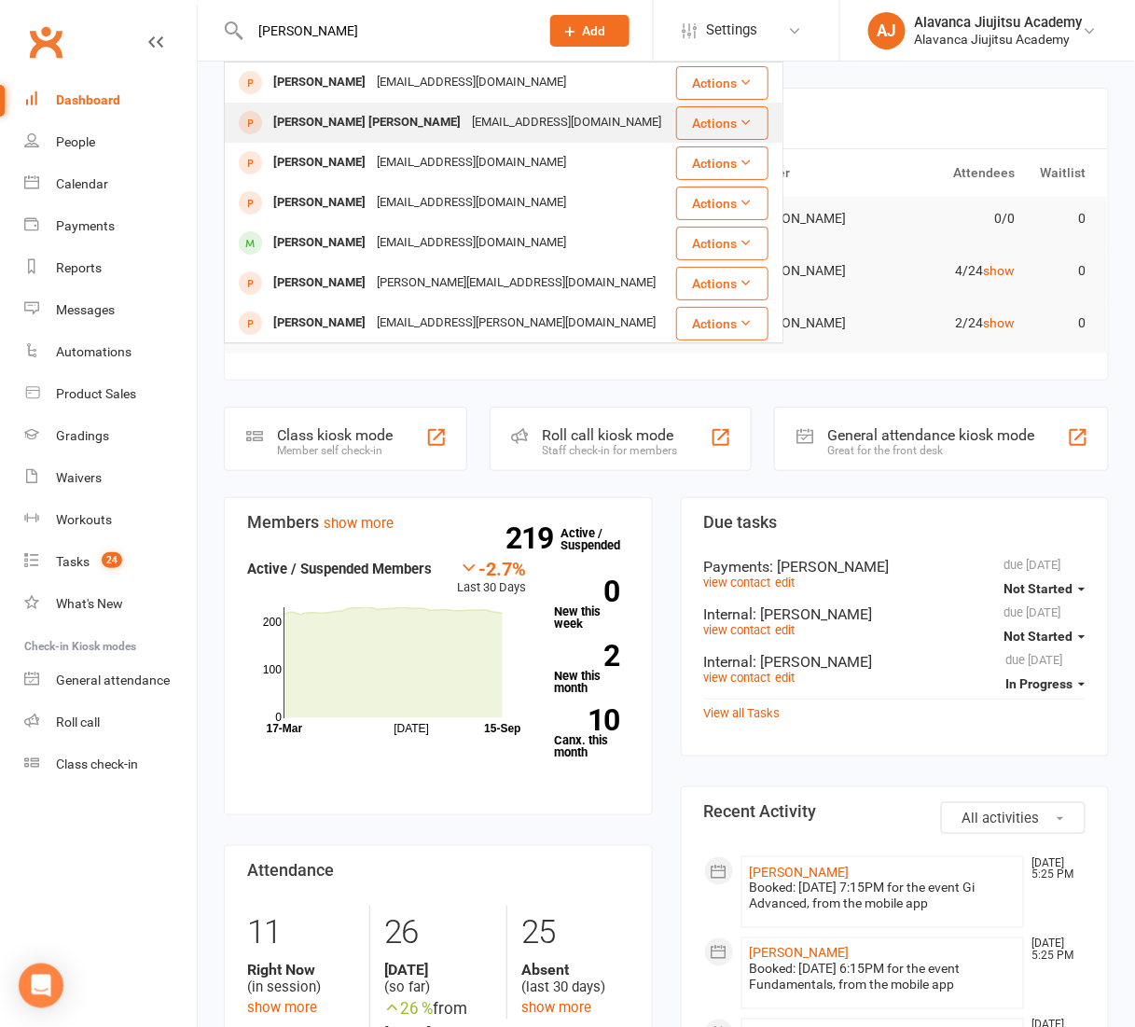
type input "ben Tedder"
drag, startPoint x: 442, startPoint y: 94, endPoint x: 464, endPoint y: 118, distance: 32.4
click at [464, 118] on div "Ben Ben benteds@gmail.com" at bounding box center [450, 123] width 449 height 38
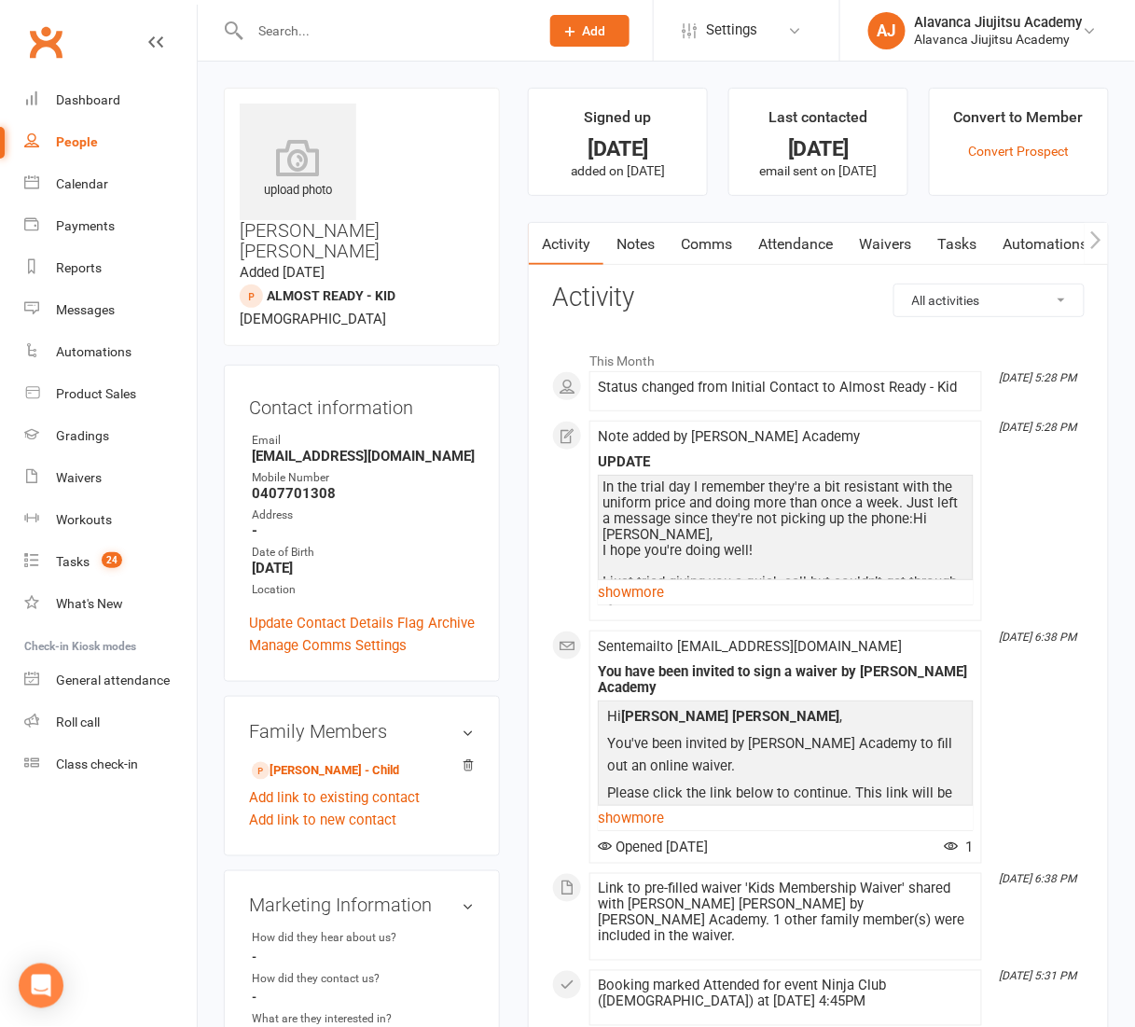
click at [648, 239] on link "Notes" at bounding box center [636, 244] width 64 height 43
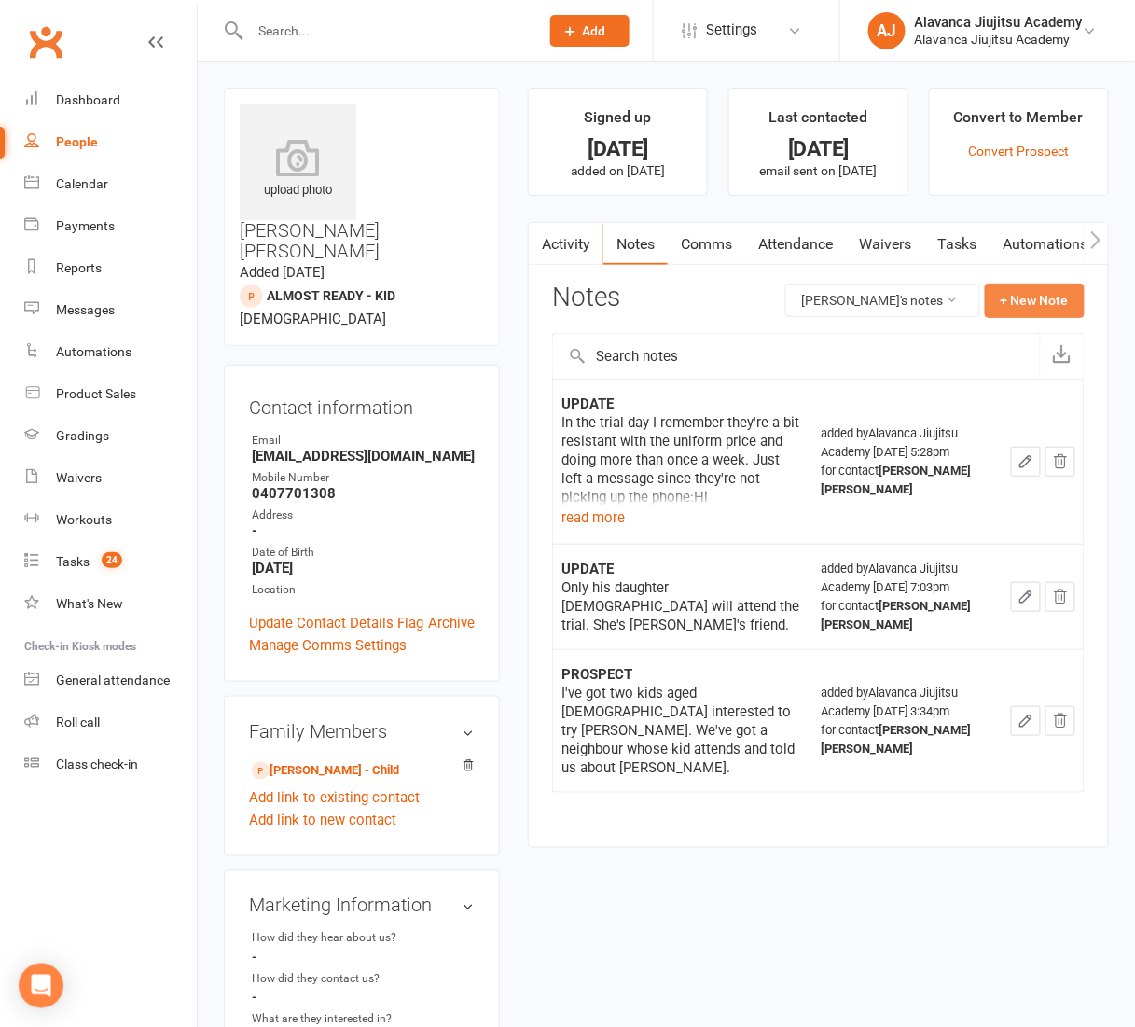
click at [1055, 302] on button "+ New Note" at bounding box center [1035, 301] width 100 height 34
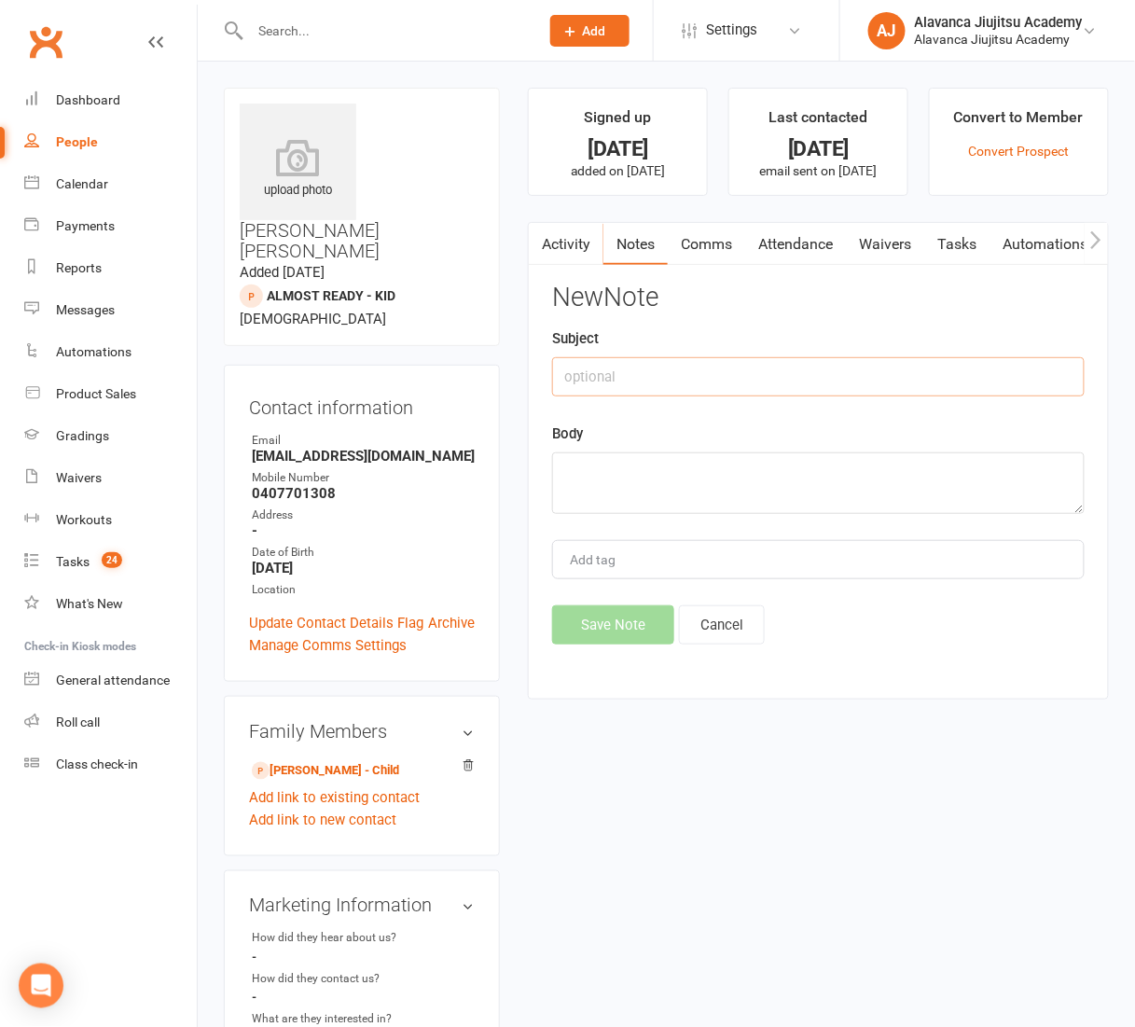
click at [735, 374] on input "text" at bounding box center [818, 376] width 533 height 39
type input "UPDATE"
click at [660, 484] on textarea at bounding box center [818, 484] width 533 height 62
paste textarea "> Hi Mylena, > We've love her to do jiujtsu but we equally don't want her to mi…"
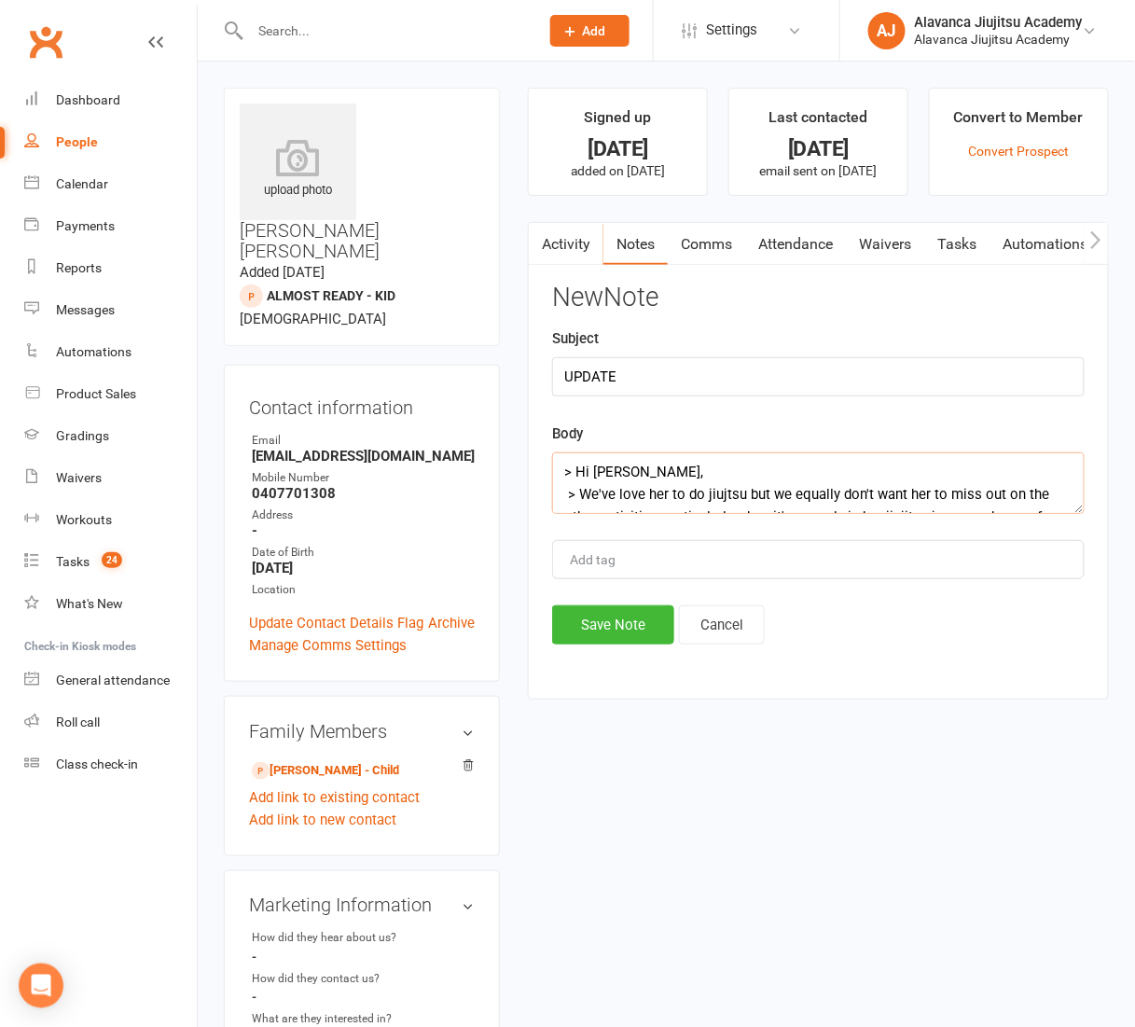
scroll to position [132, 0]
type textarea "> Hi Mylena, > We've love her to do jiujtsu but we equally don't want her to mi…"
click at [613, 620] on button "Save Note" at bounding box center [613, 625] width 122 height 39
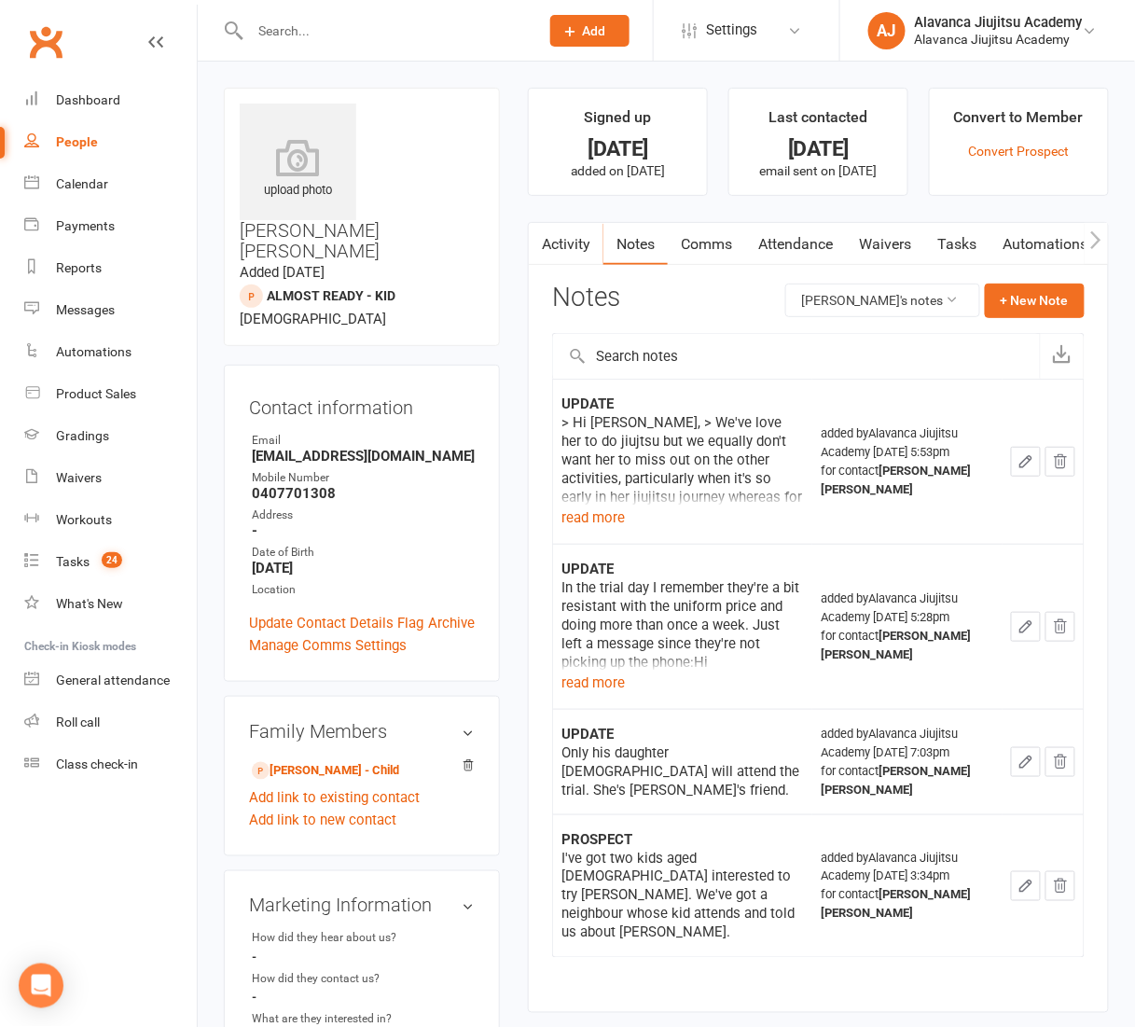
click at [443, 544] on div "Date of Birth" at bounding box center [363, 553] width 223 height 18
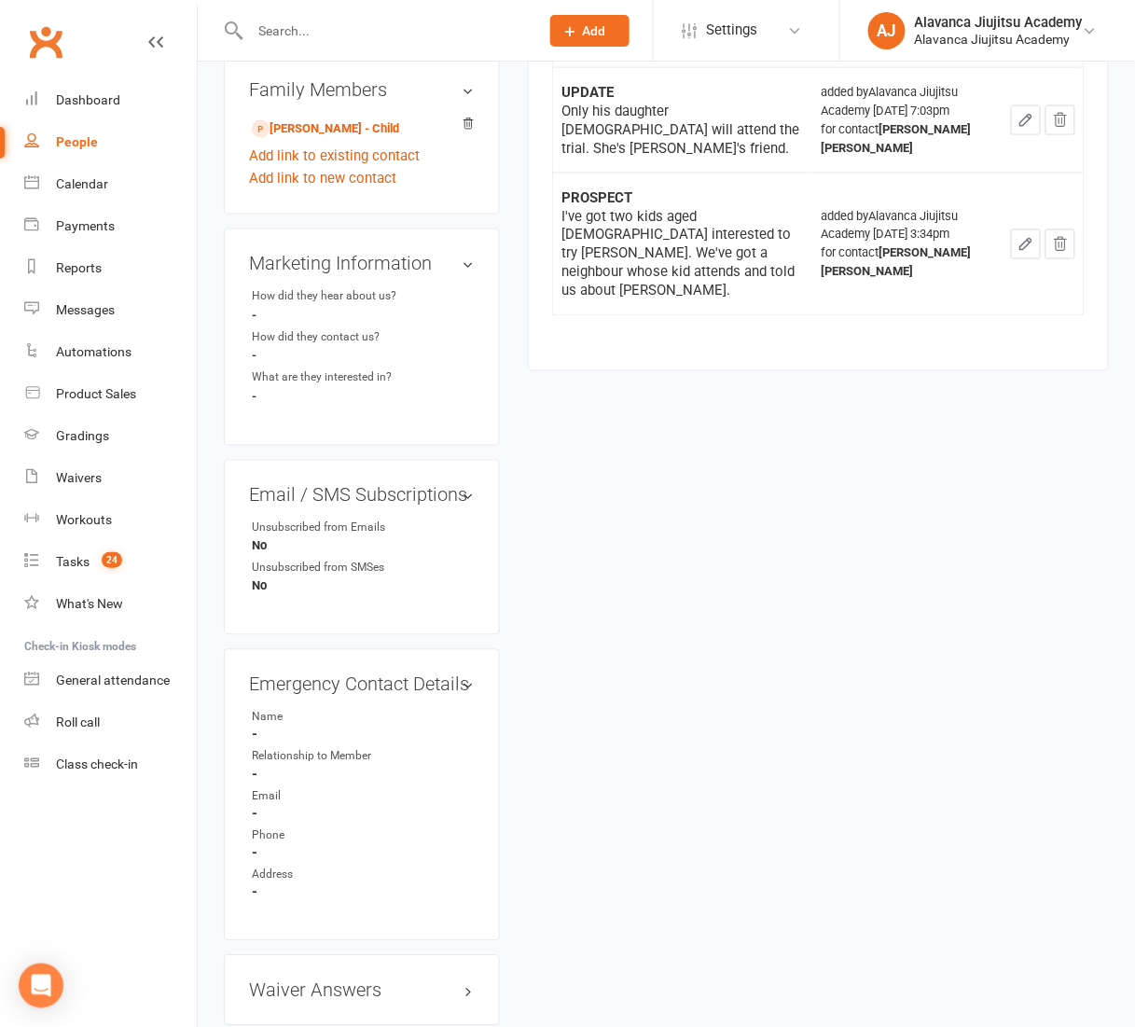
scroll to position [115, 0]
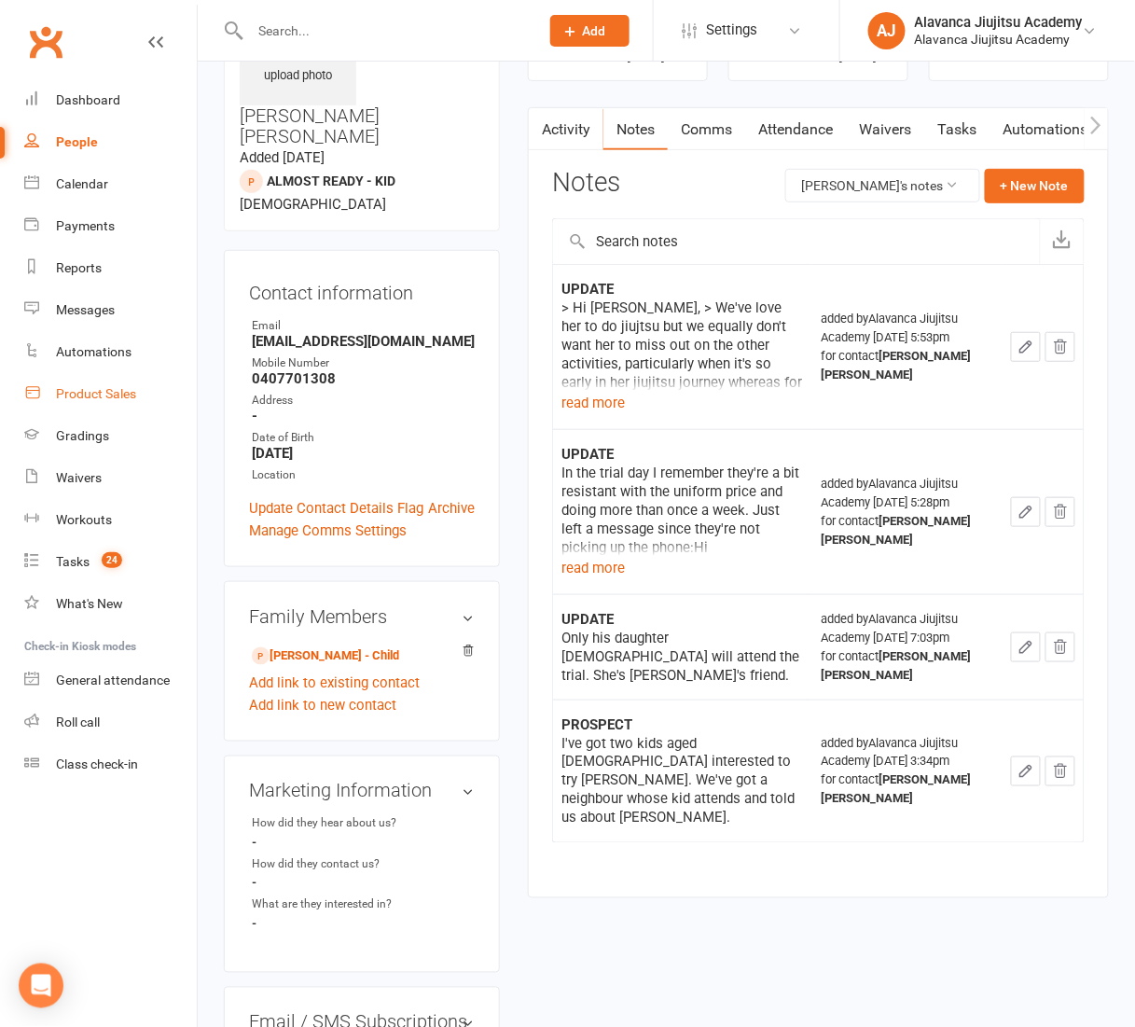
click at [117, 395] on div "Product Sales" at bounding box center [96, 393] width 80 height 15
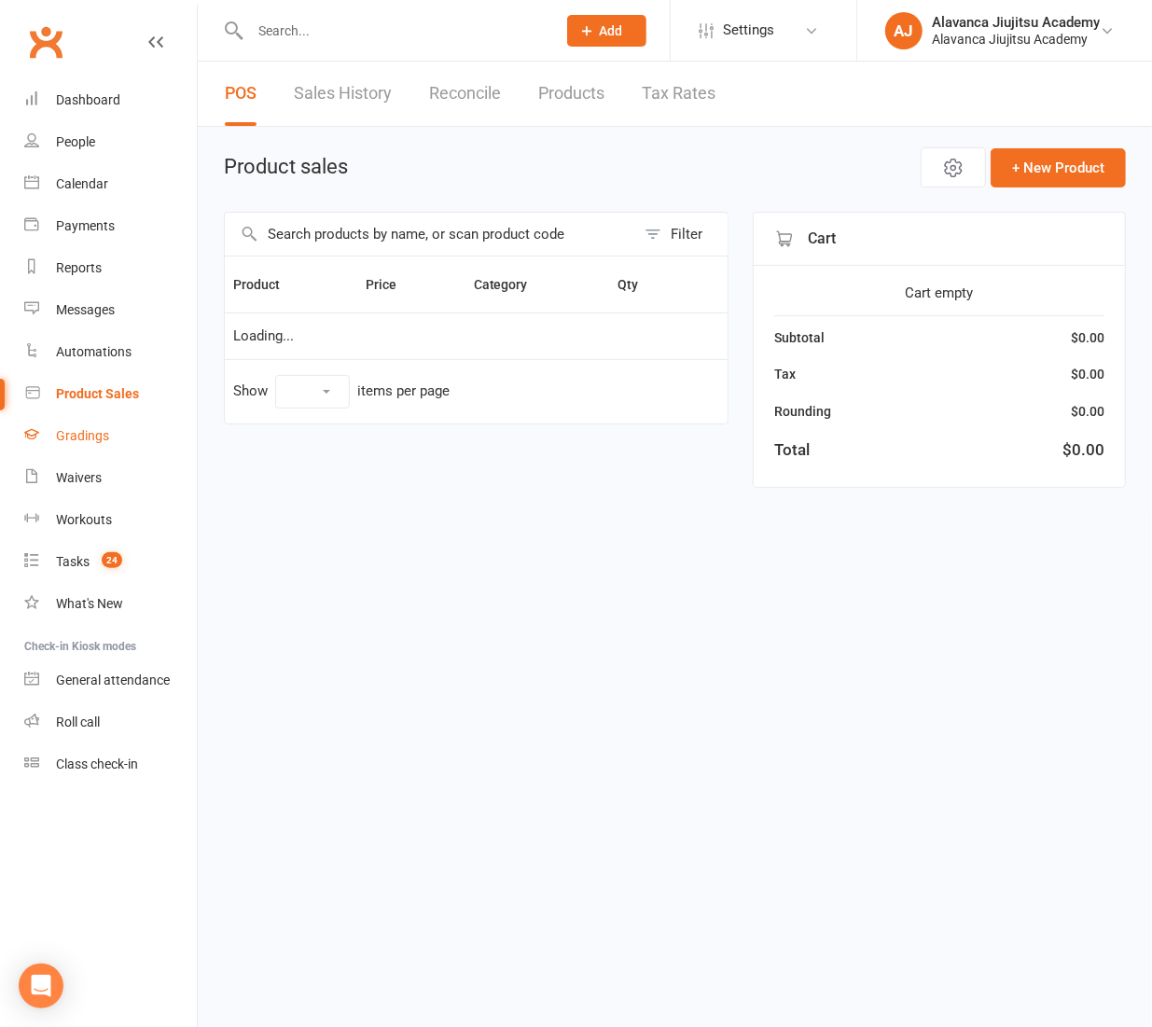
select select "100"
click at [114, 443] on link "Gradings" at bounding box center [110, 436] width 173 height 42
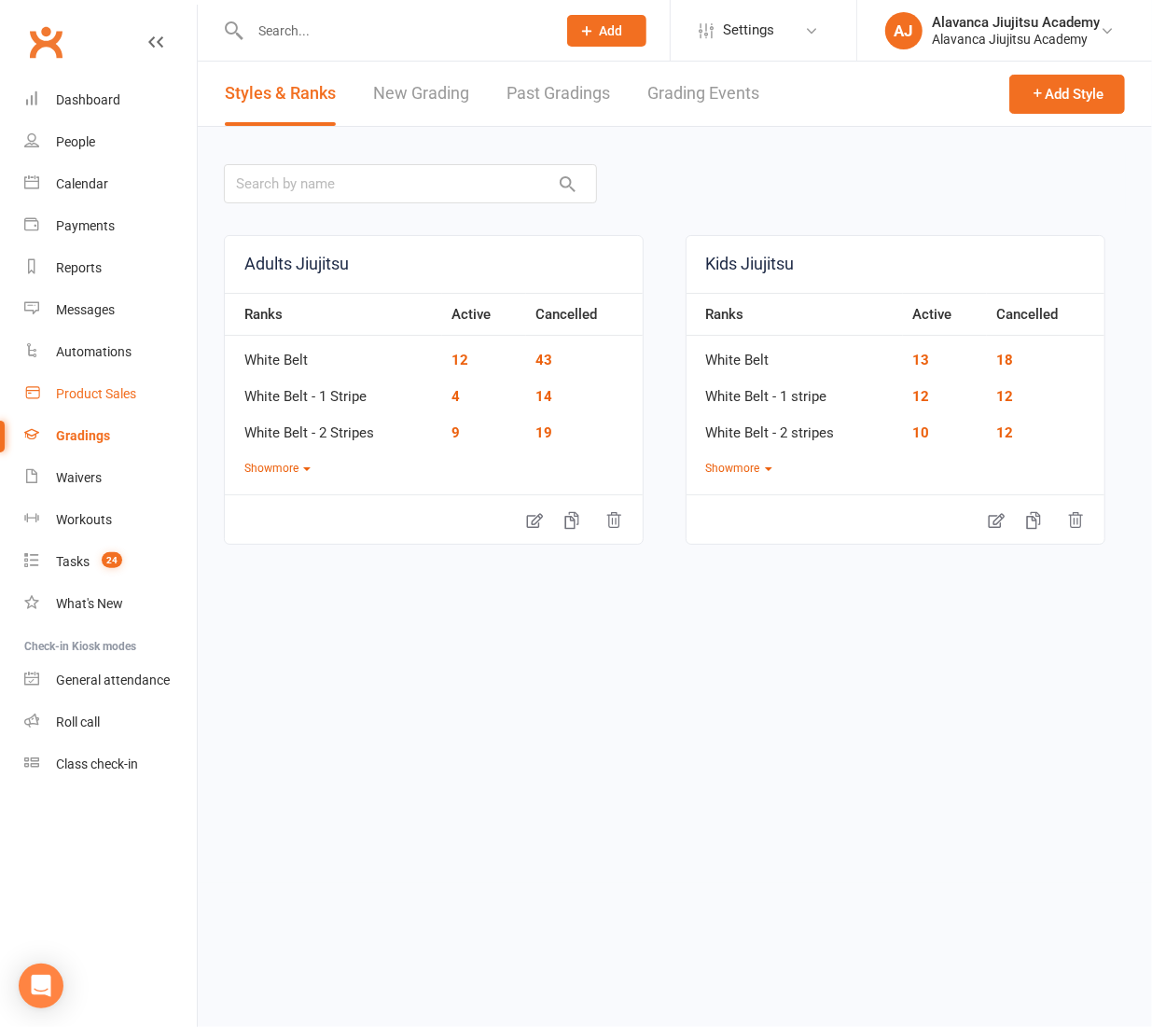
click at [117, 401] on link "Product Sales" at bounding box center [110, 394] width 173 height 42
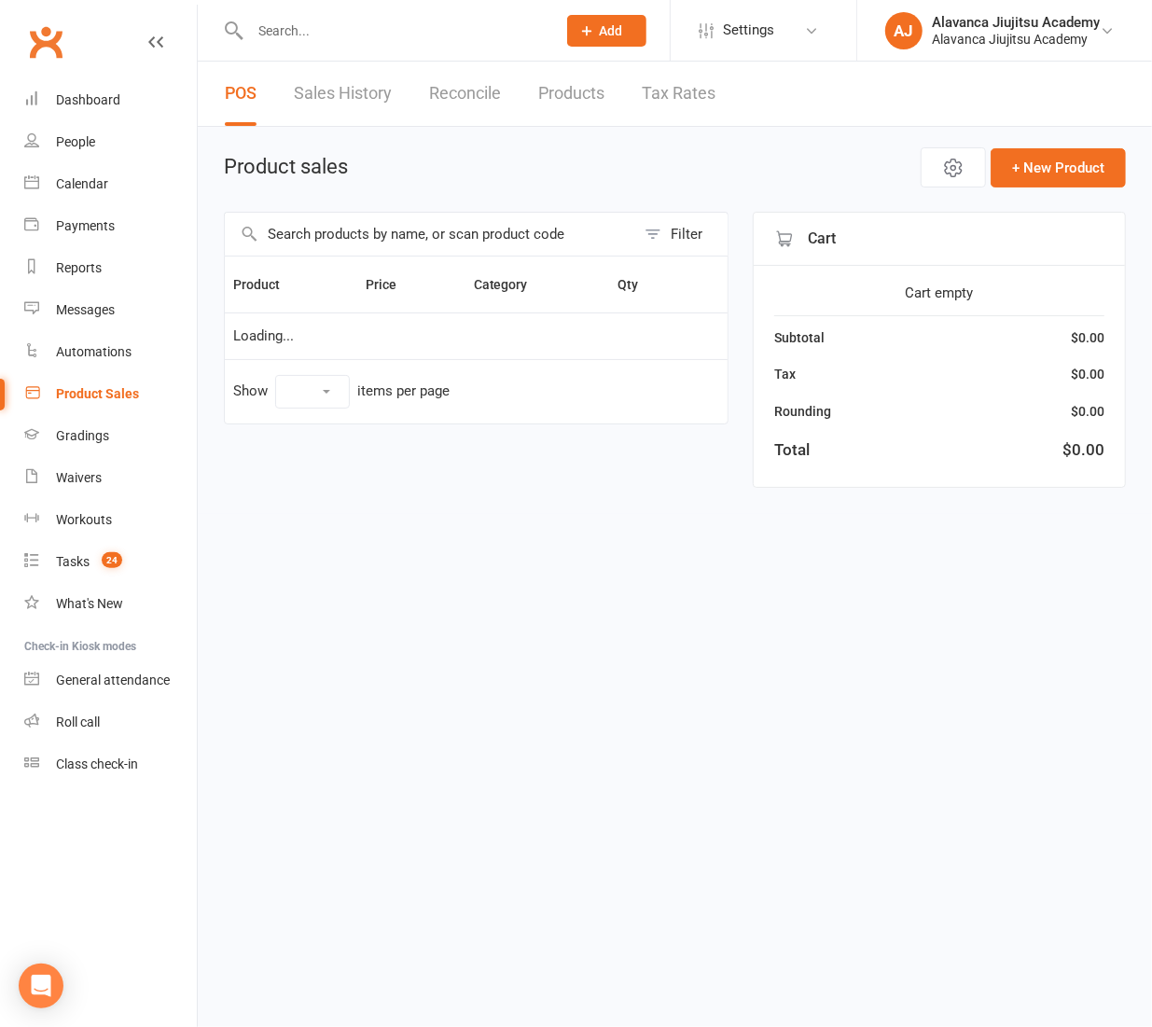
select select "100"
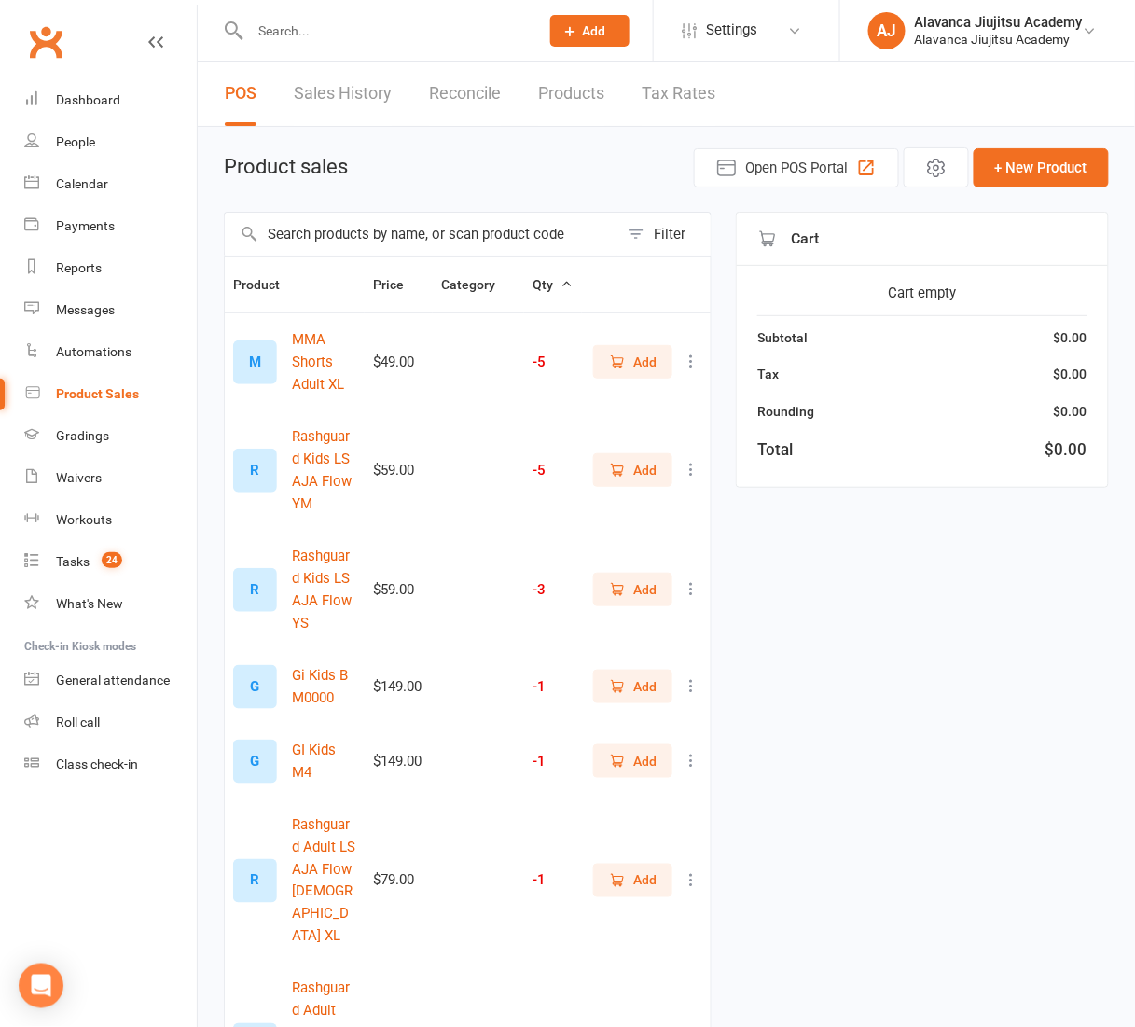
click at [420, 532] on td "$59.00" at bounding box center [399, 589] width 68 height 119
click at [496, 232] on input "text" at bounding box center [422, 234] width 394 height 43
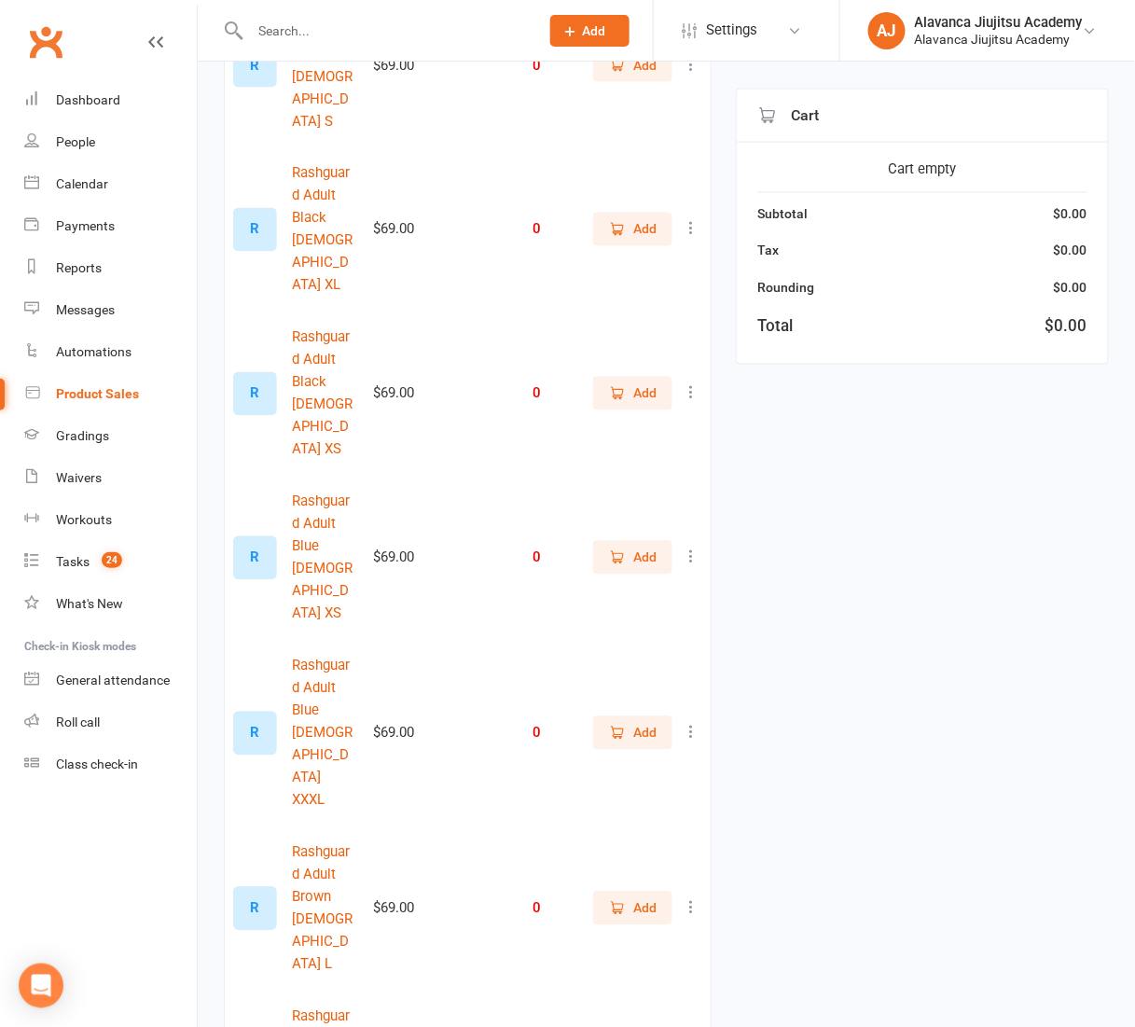
scroll to position [4462, 0]
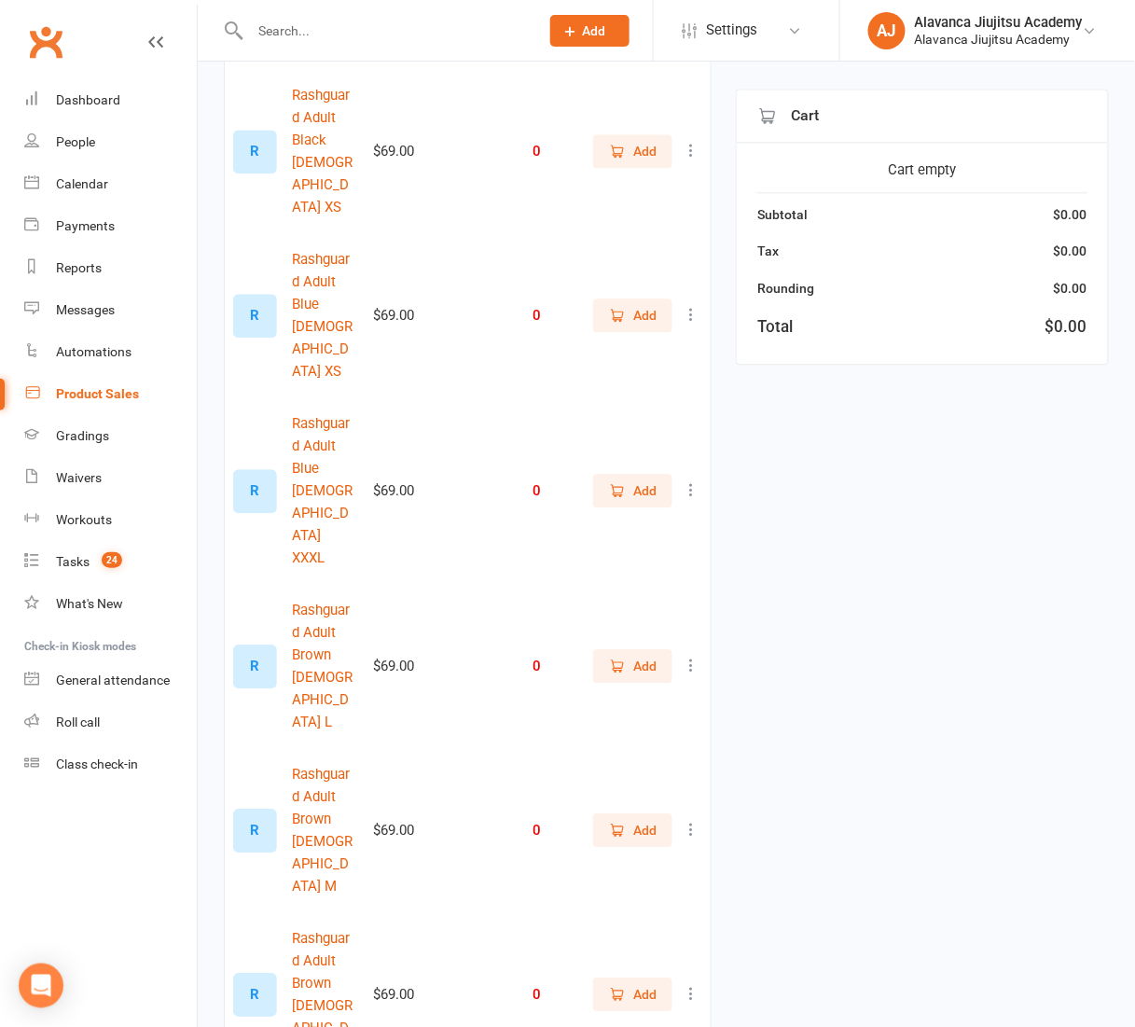
click at [126, 400] on link "Product Sales" at bounding box center [110, 394] width 173 height 42
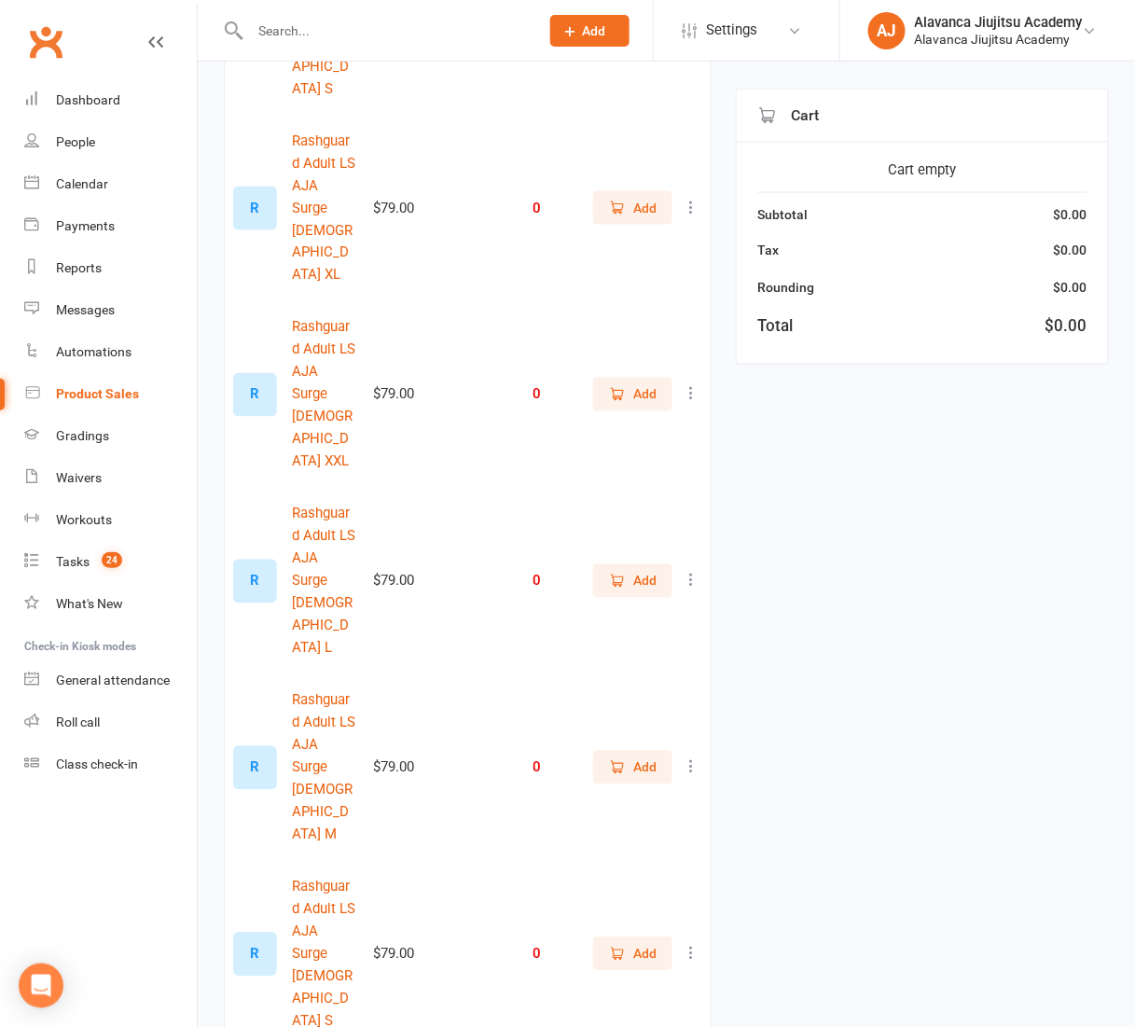
scroll to position [8416, 0]
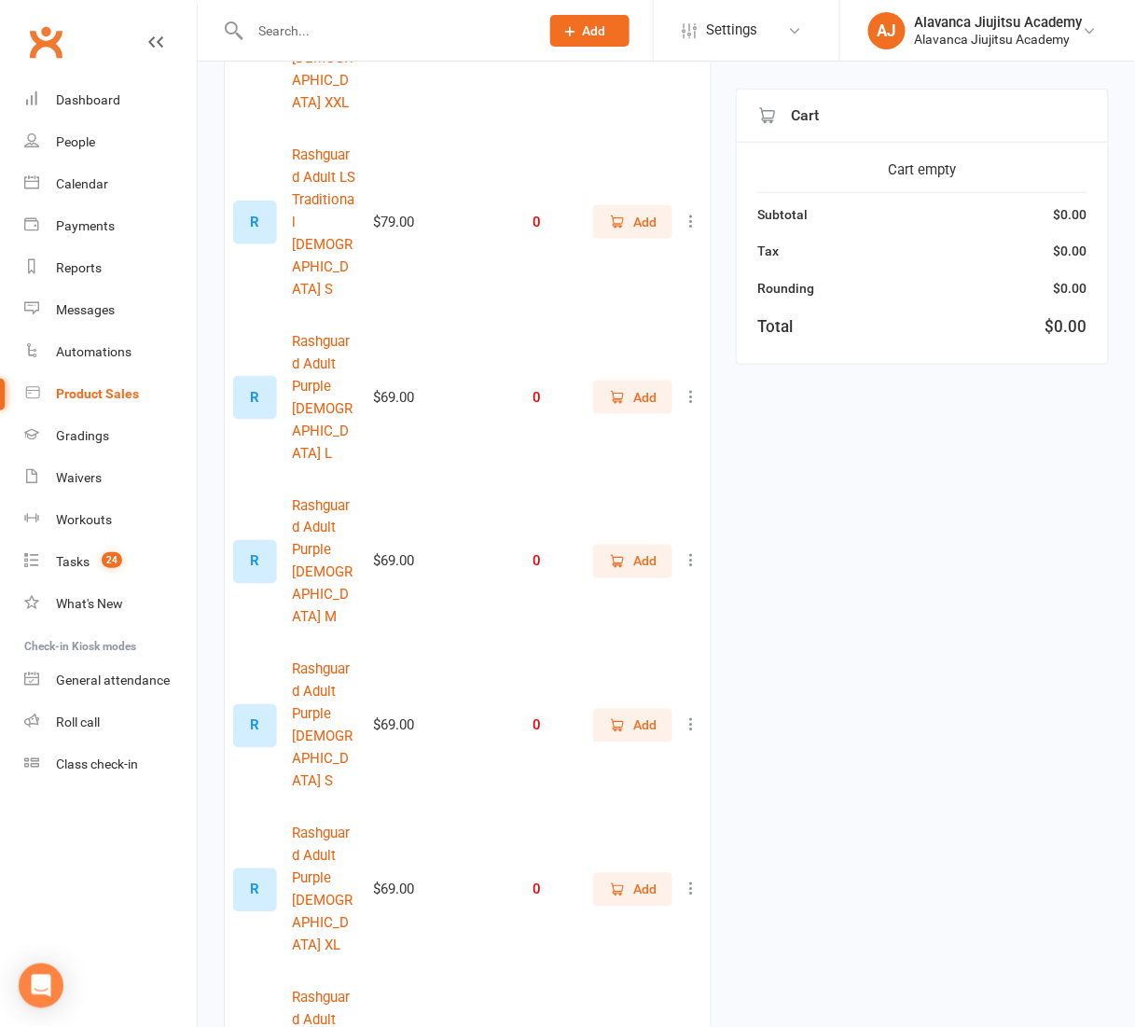
scroll to position [8100, 0]
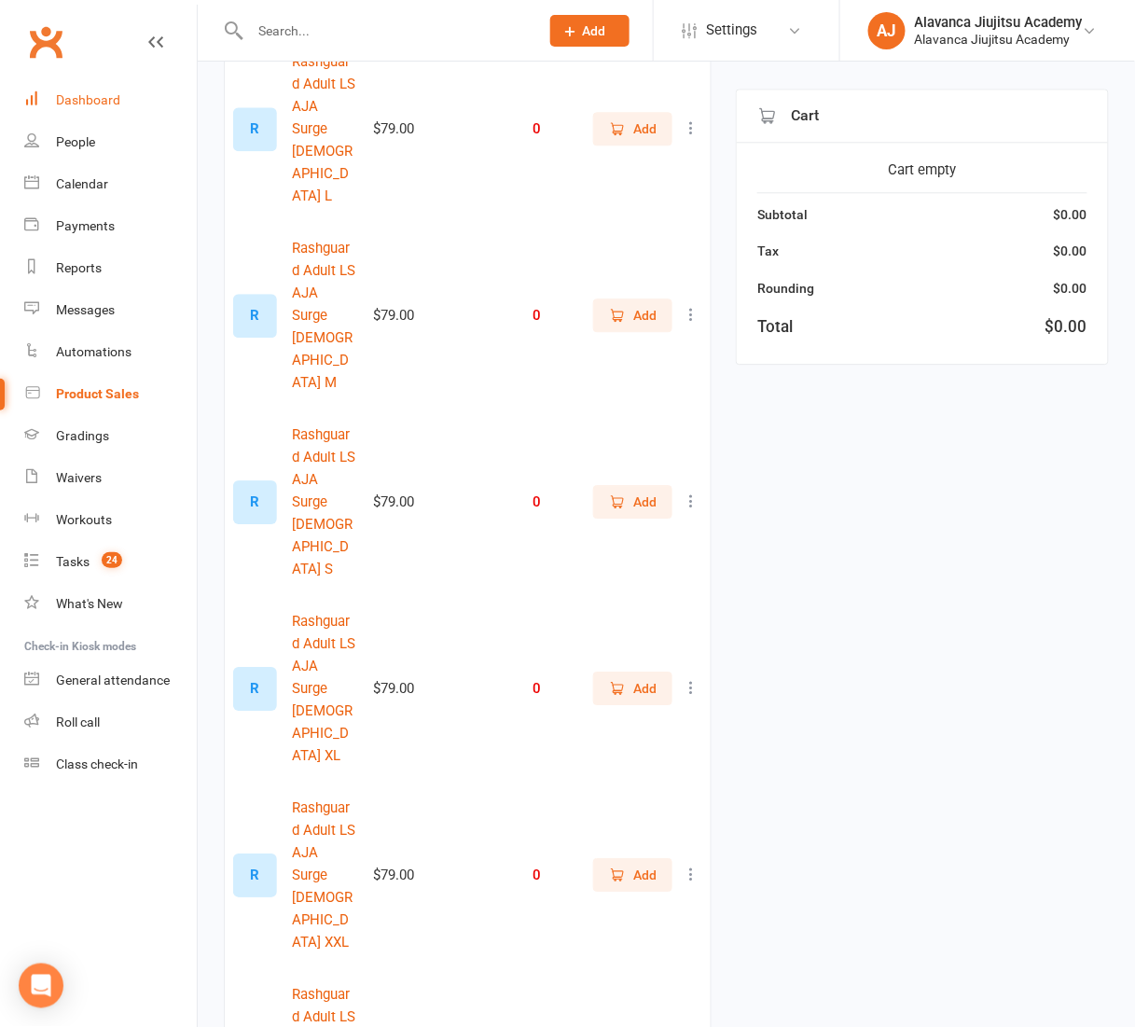
click at [139, 86] on link "Dashboard" at bounding box center [110, 100] width 173 height 42
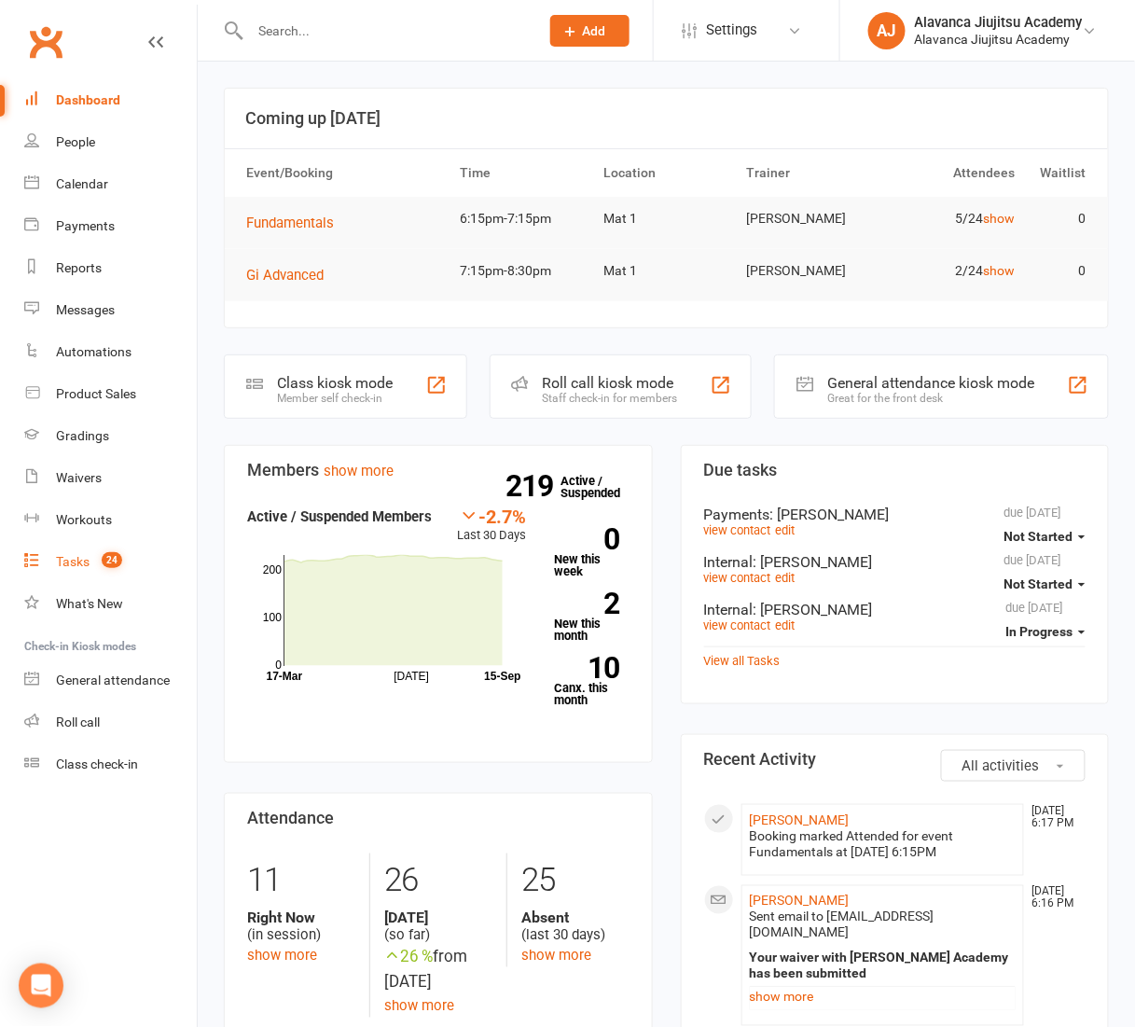
click at [91, 561] on link "Tasks 24" at bounding box center [110, 562] width 173 height 42
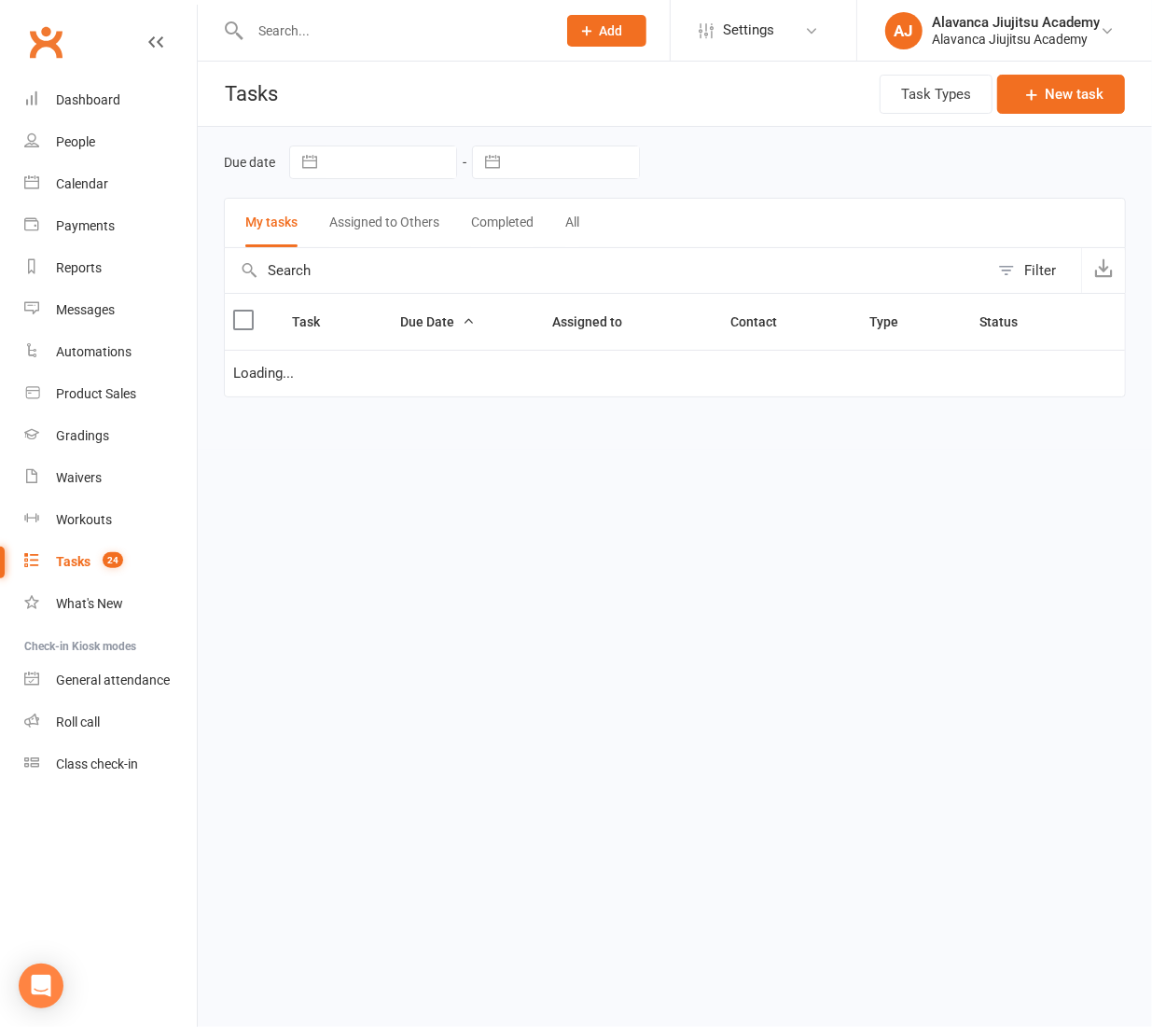
select select "started"
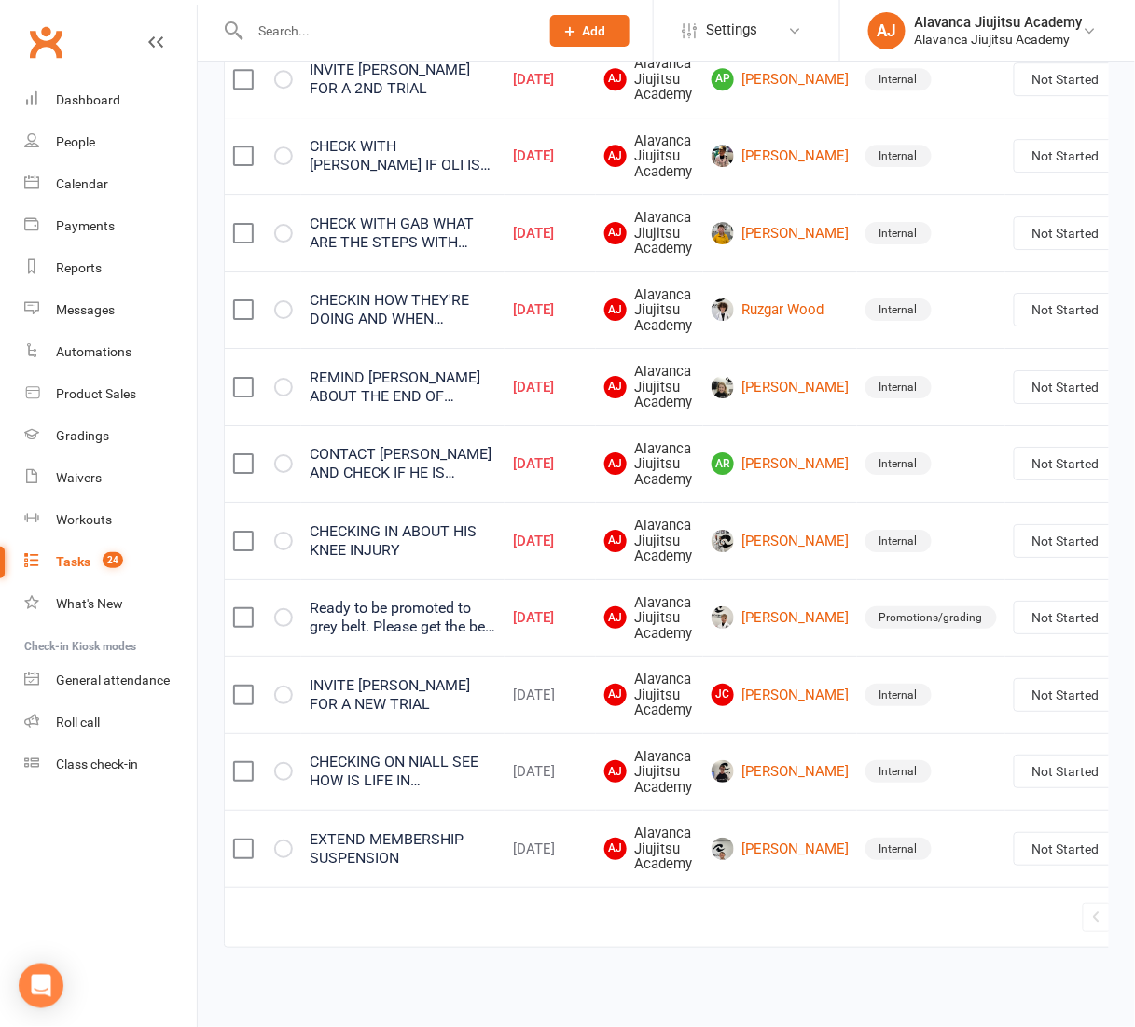
scroll to position [0, 59]
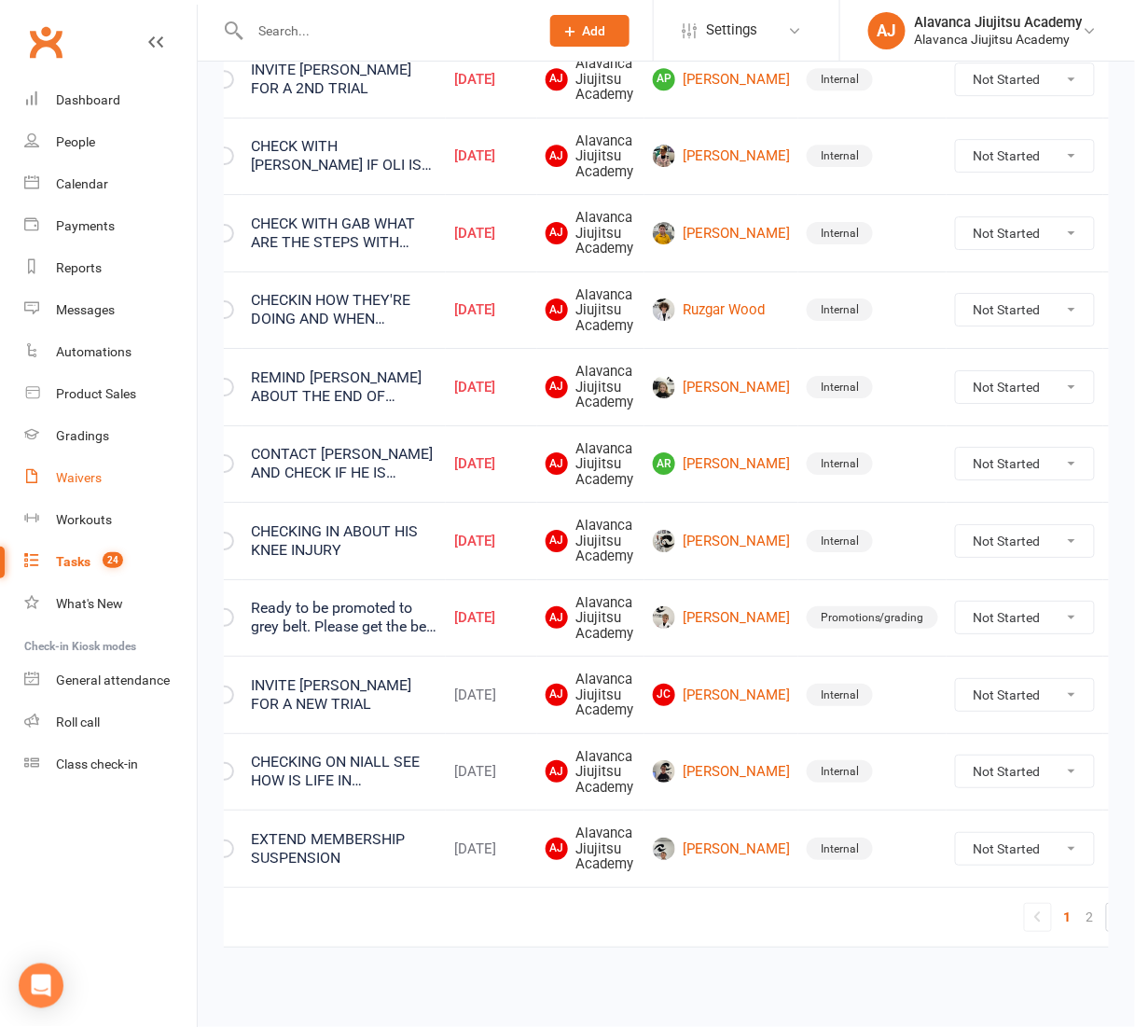
click at [90, 477] on div "Waivers" at bounding box center [79, 477] width 46 height 15
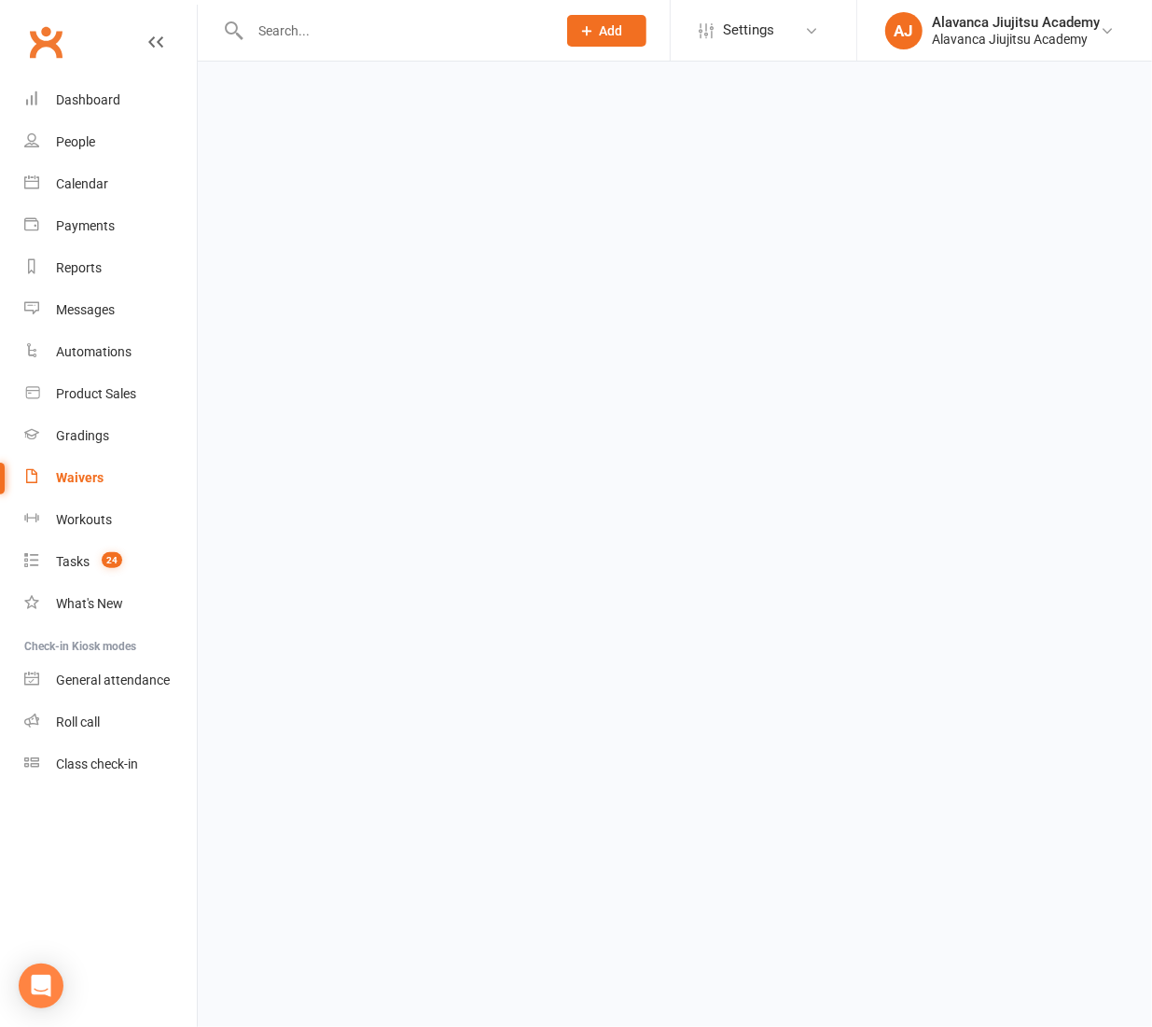
select select "100"
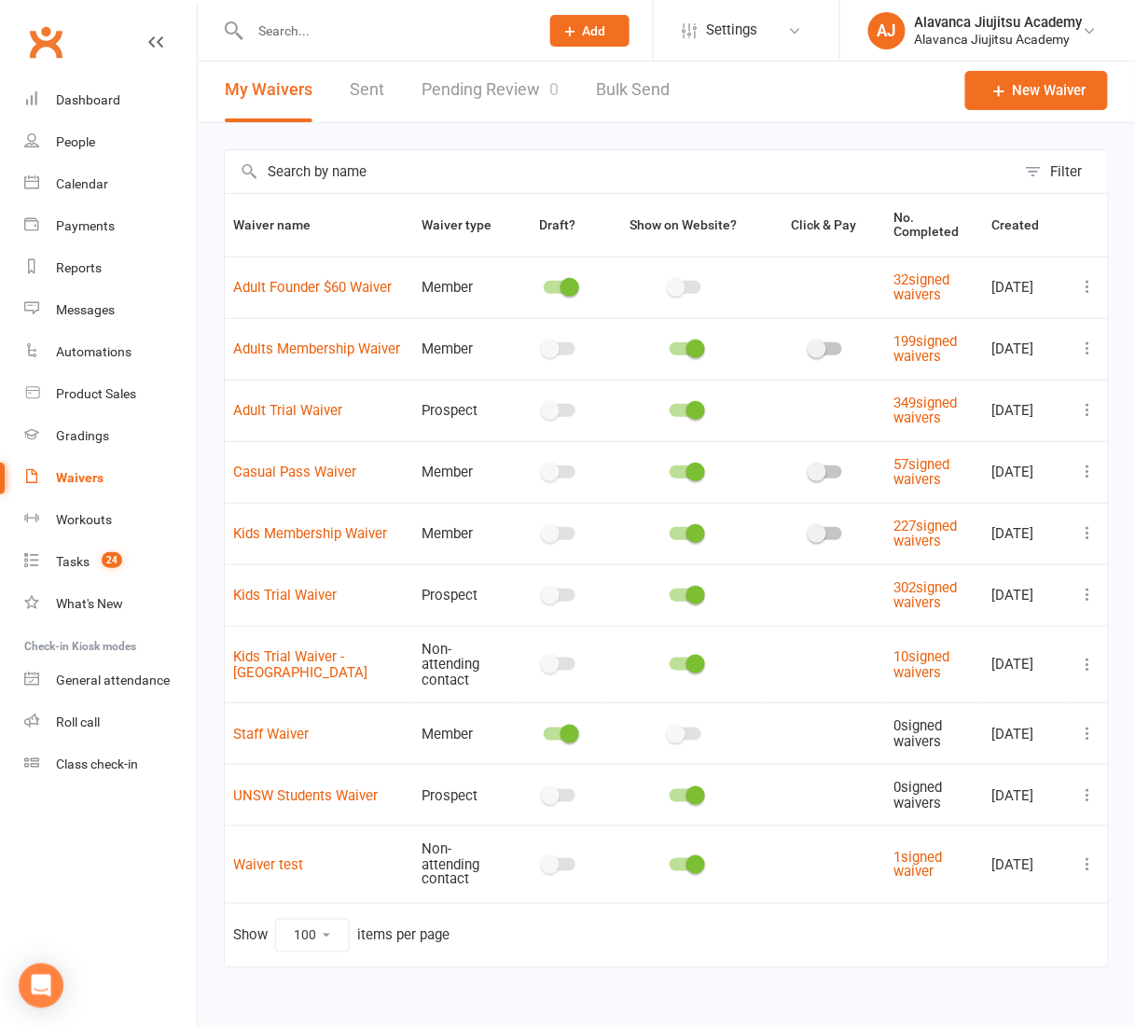
scroll to position [41, 0]
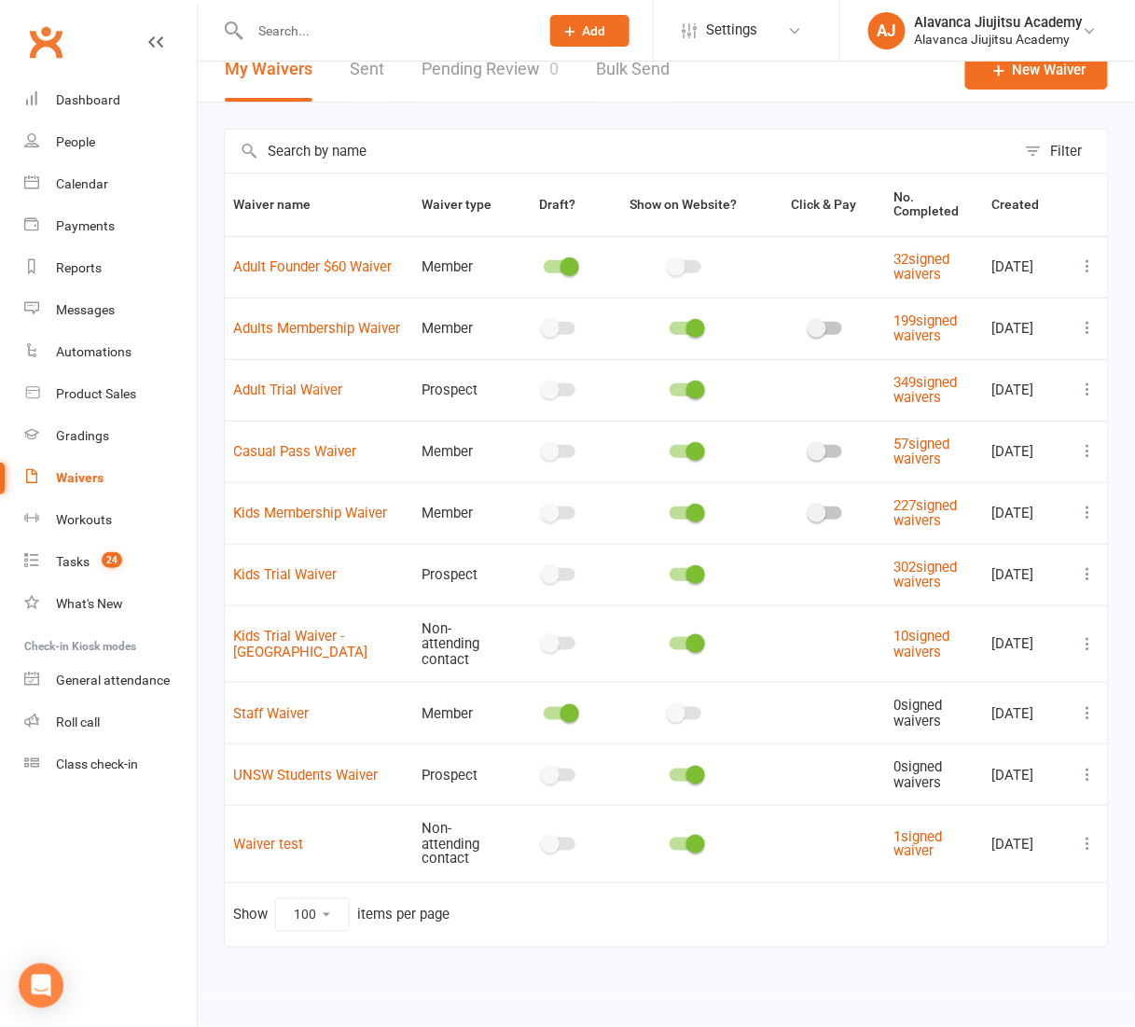
click at [1092, 522] on icon at bounding box center [1088, 513] width 19 height 19
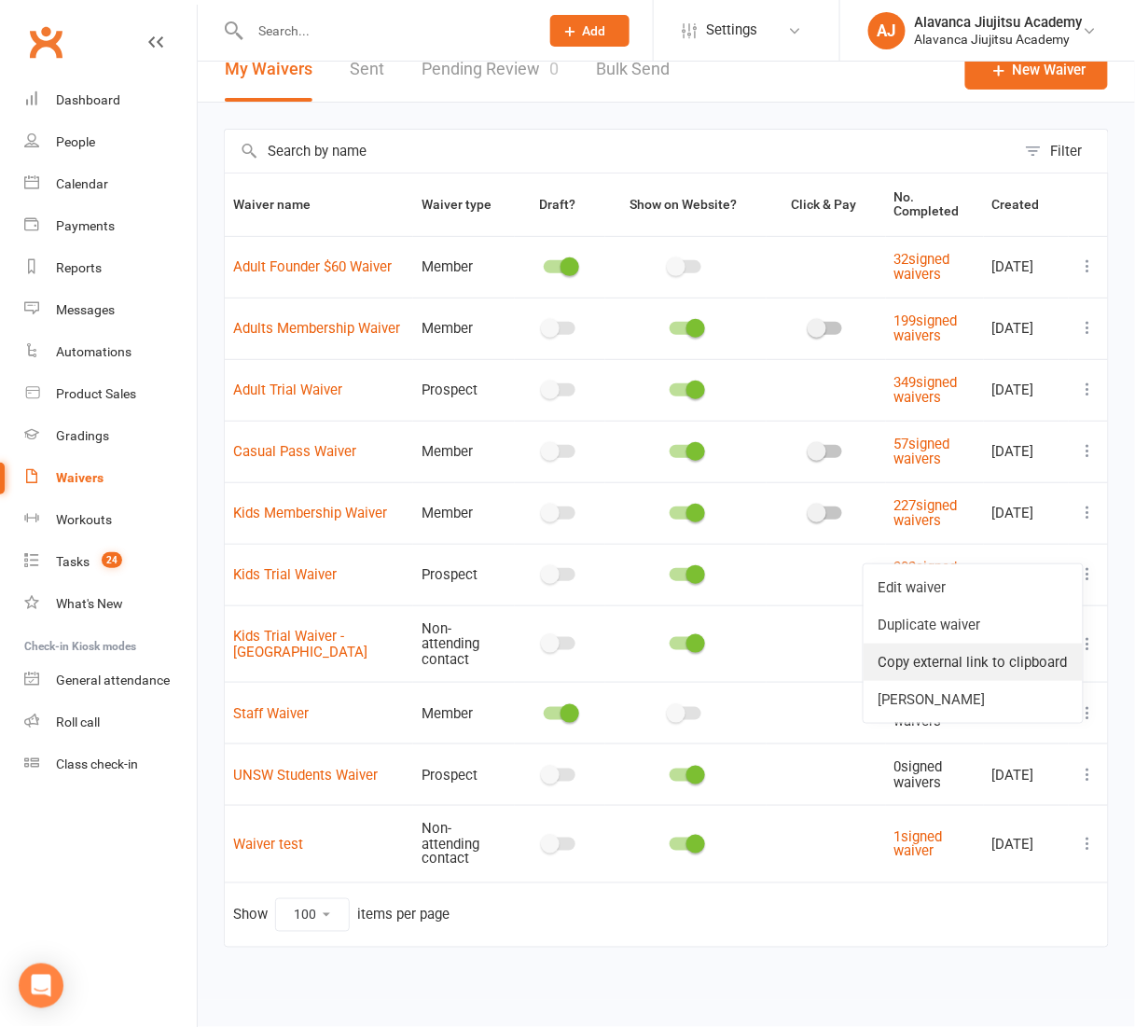
click at [963, 644] on link "Copy external link to clipboard" at bounding box center [973, 662] width 219 height 37
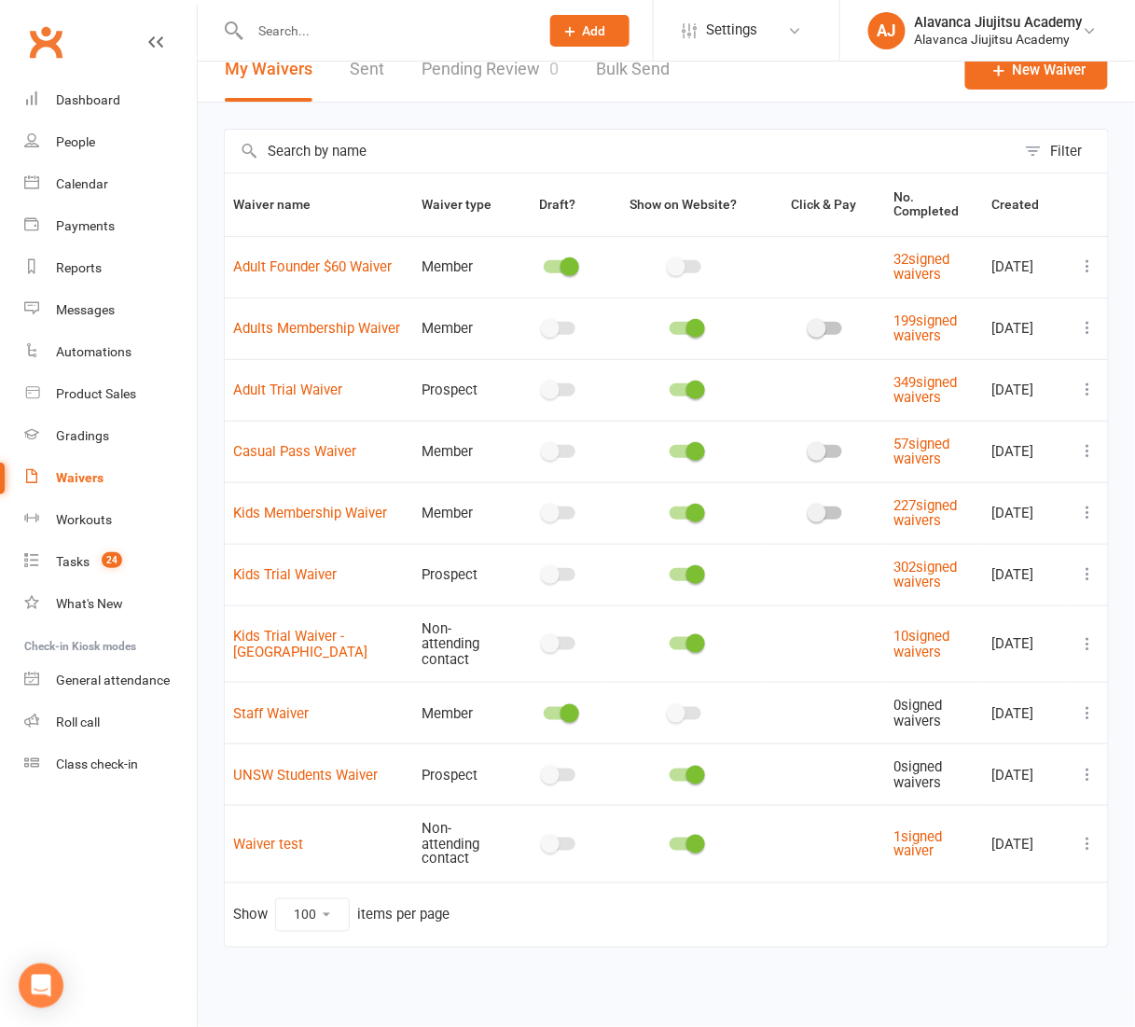
scroll to position [0, 0]
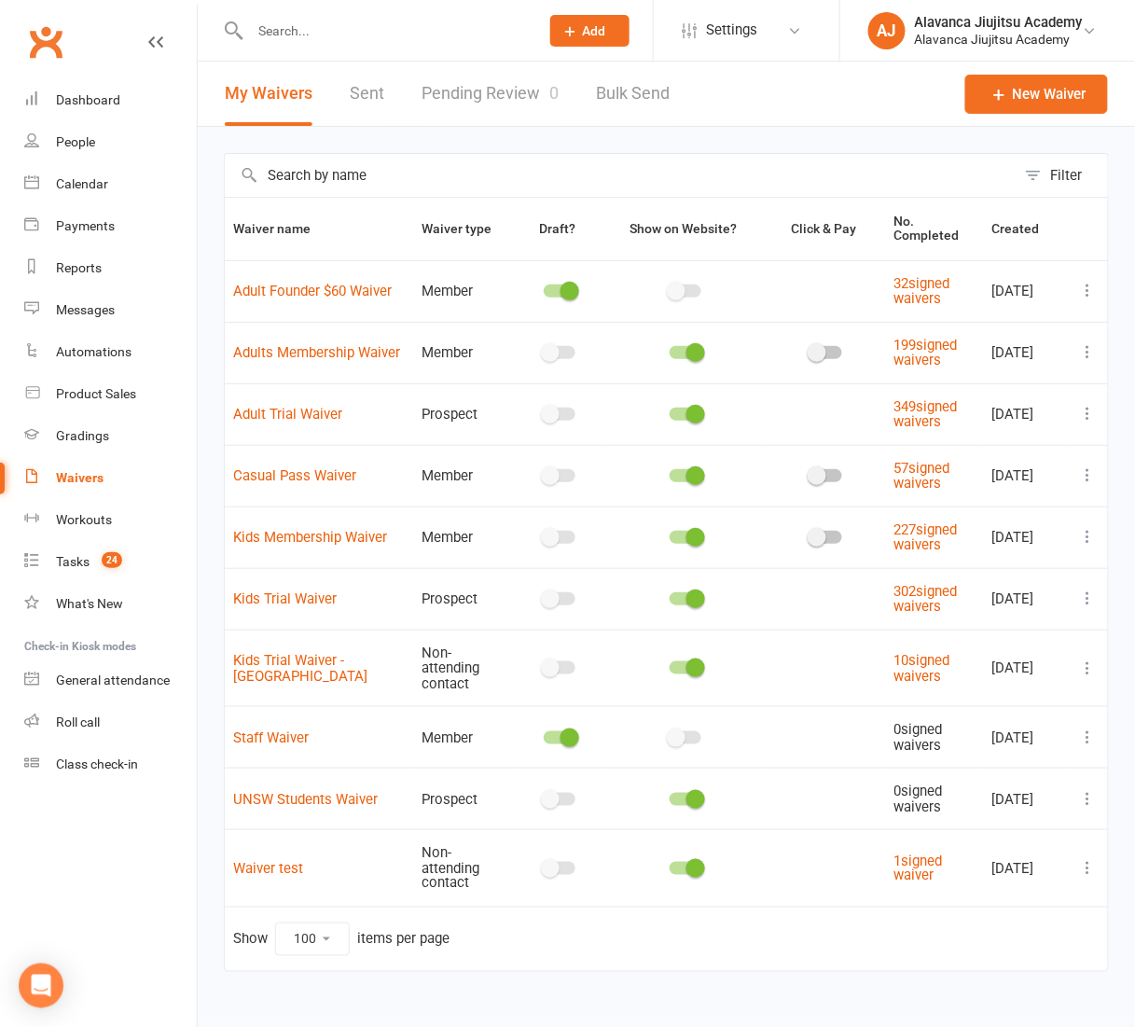
click at [294, 23] on input "text" at bounding box center [385, 31] width 282 height 26
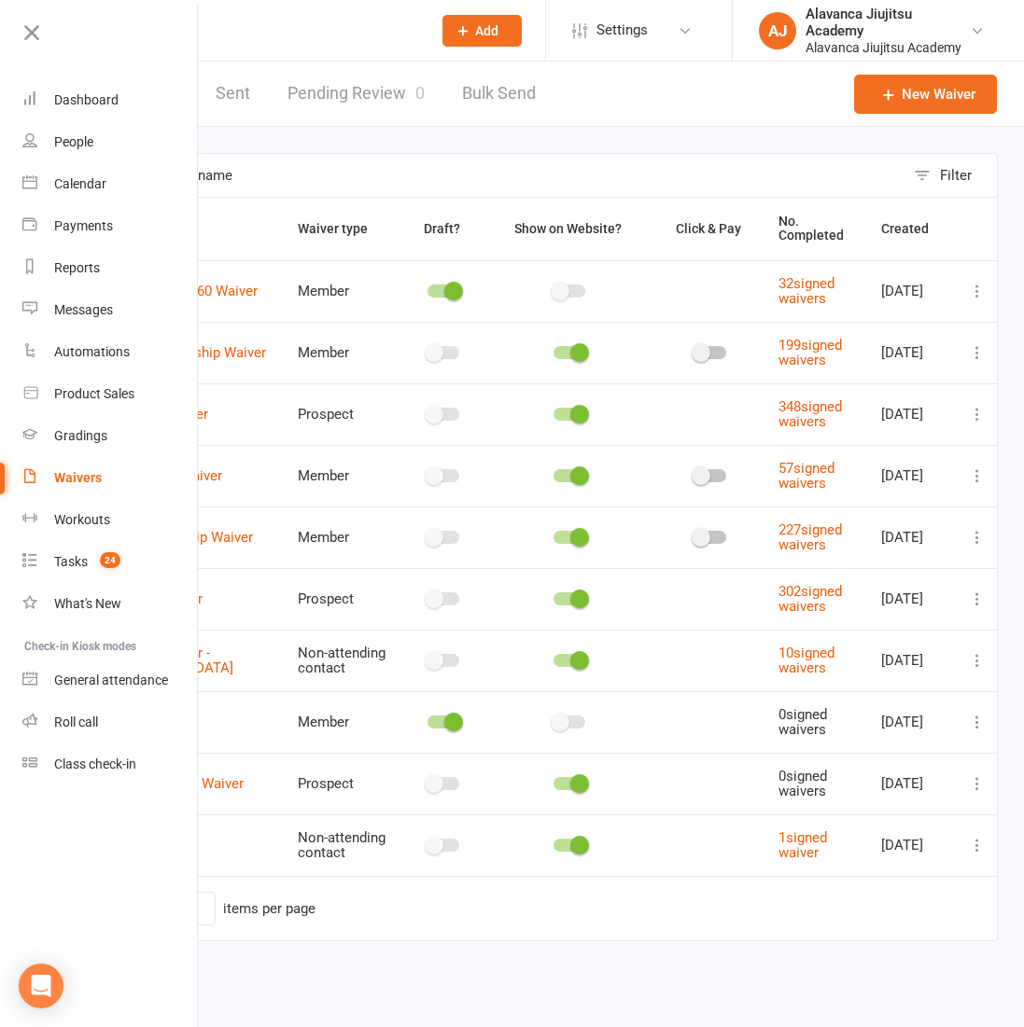
select select "100"
click at [340, 33] on input "text" at bounding box center [264, 31] width 308 height 26
click at [20, 29] on icon at bounding box center [32, 33] width 26 height 26
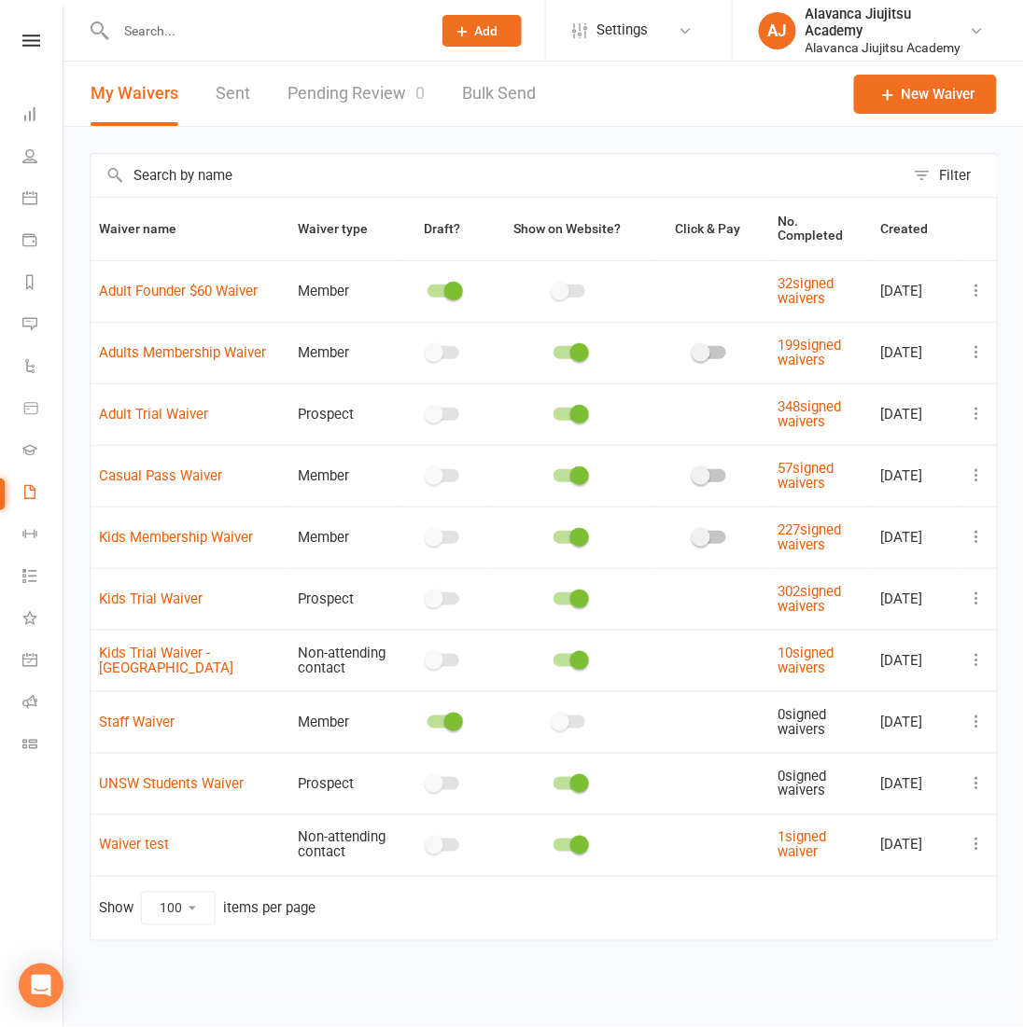
click at [188, 29] on input "text" at bounding box center [264, 31] width 308 height 26
type input "t"
type input "[PERSON_NAME]"
drag, startPoint x: 238, startPoint y: 38, endPoint x: 274, endPoint y: 92, distance: 65.2
click at [275, 91] on div "[EMAIL_ADDRESS][DOMAIN_NAME]" at bounding box center [337, 82] width 201 height 27
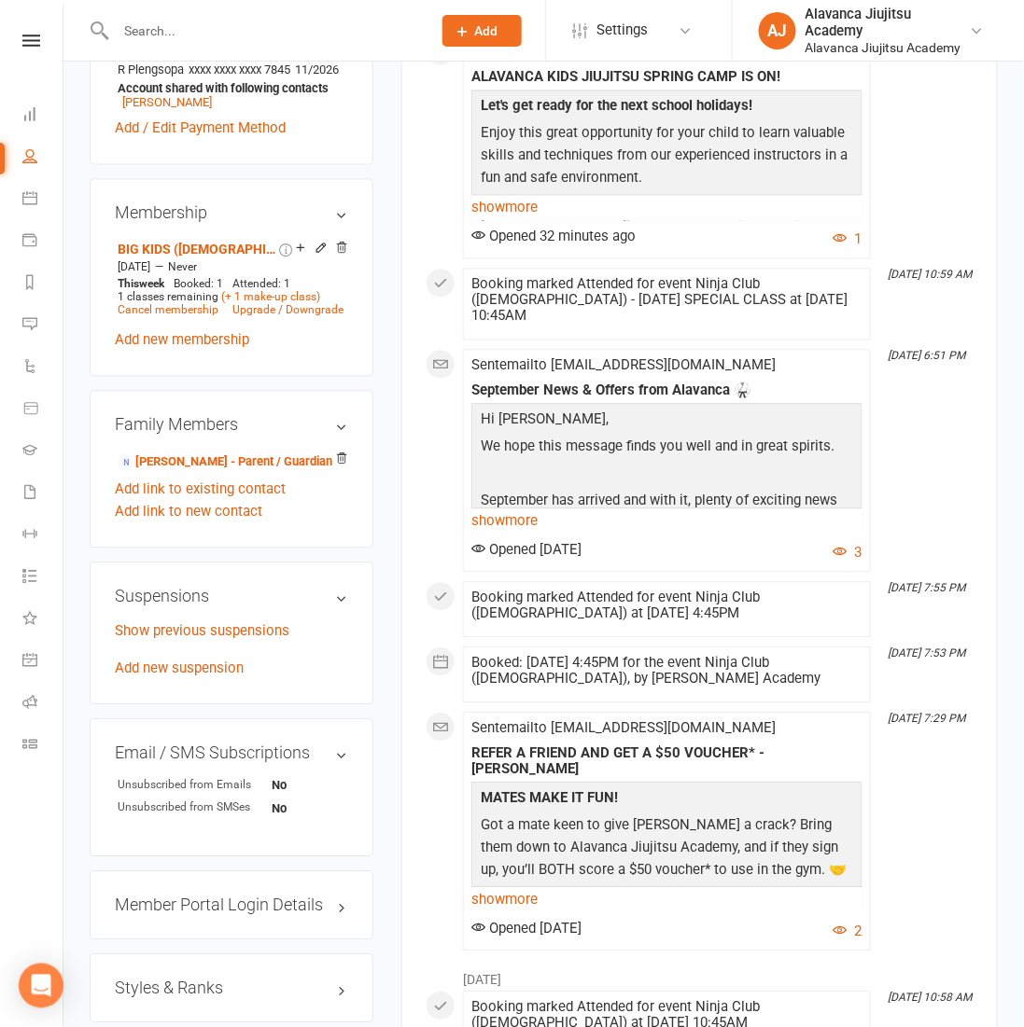
scroll to position [927, 0]
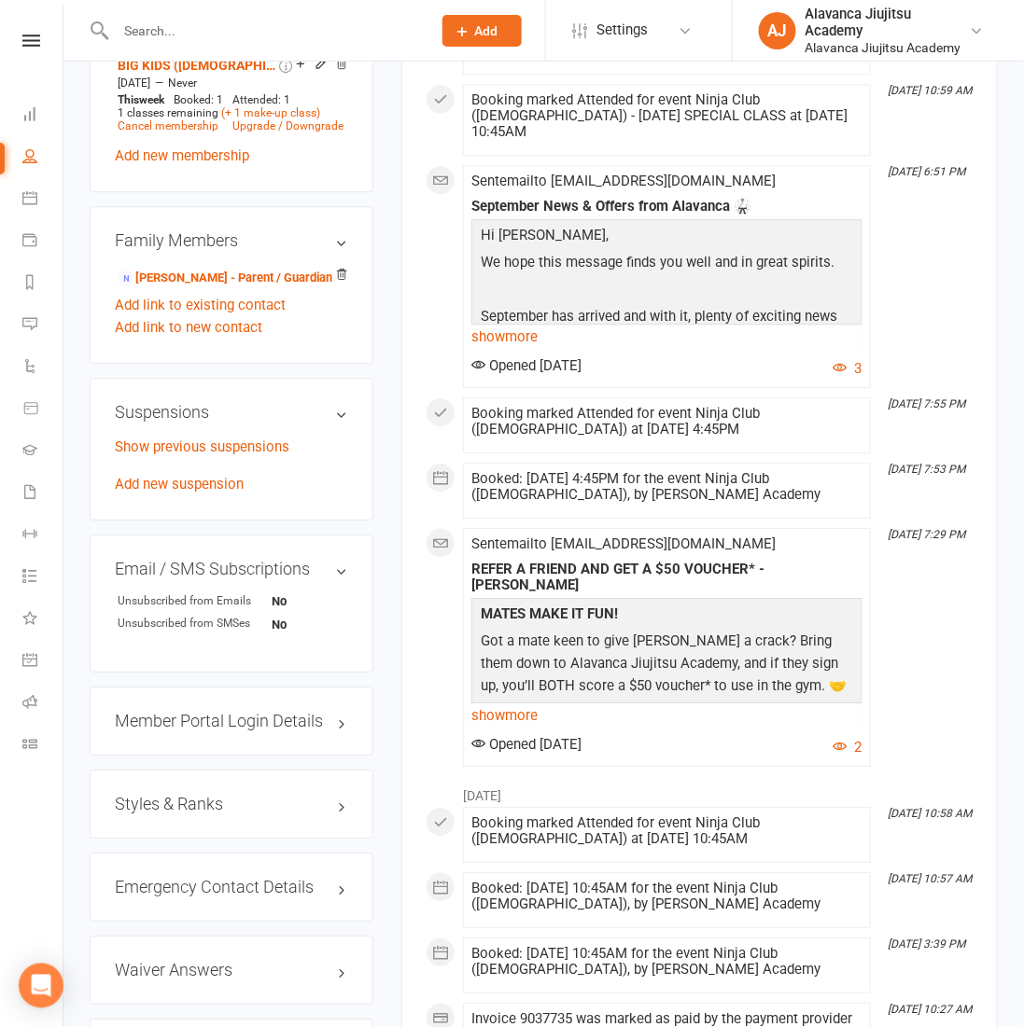
click at [175, 795] on h3 "Styles & Ranks" at bounding box center [231, 804] width 233 height 19
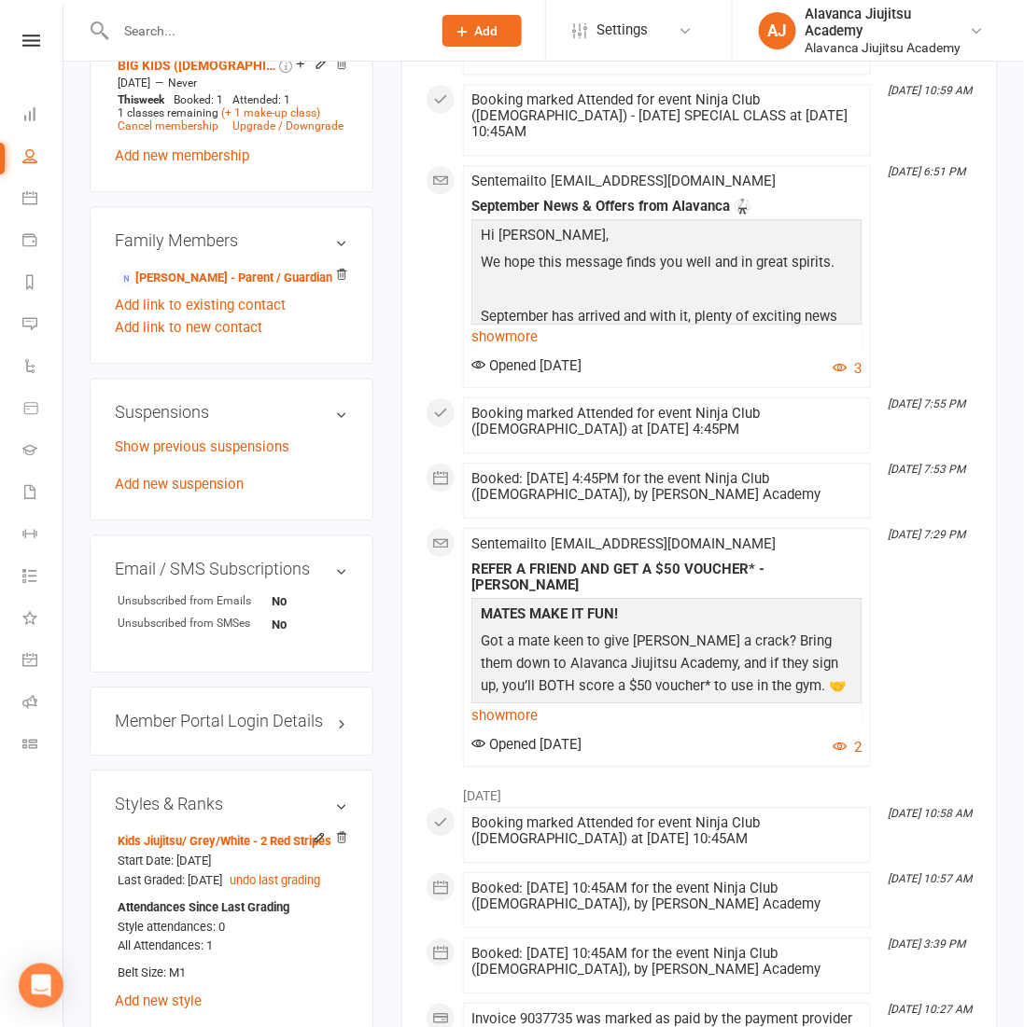
click at [327, 51] on div at bounding box center [254, 30] width 328 height 61
click at [308, 33] on input "text" at bounding box center [264, 31] width 308 height 26
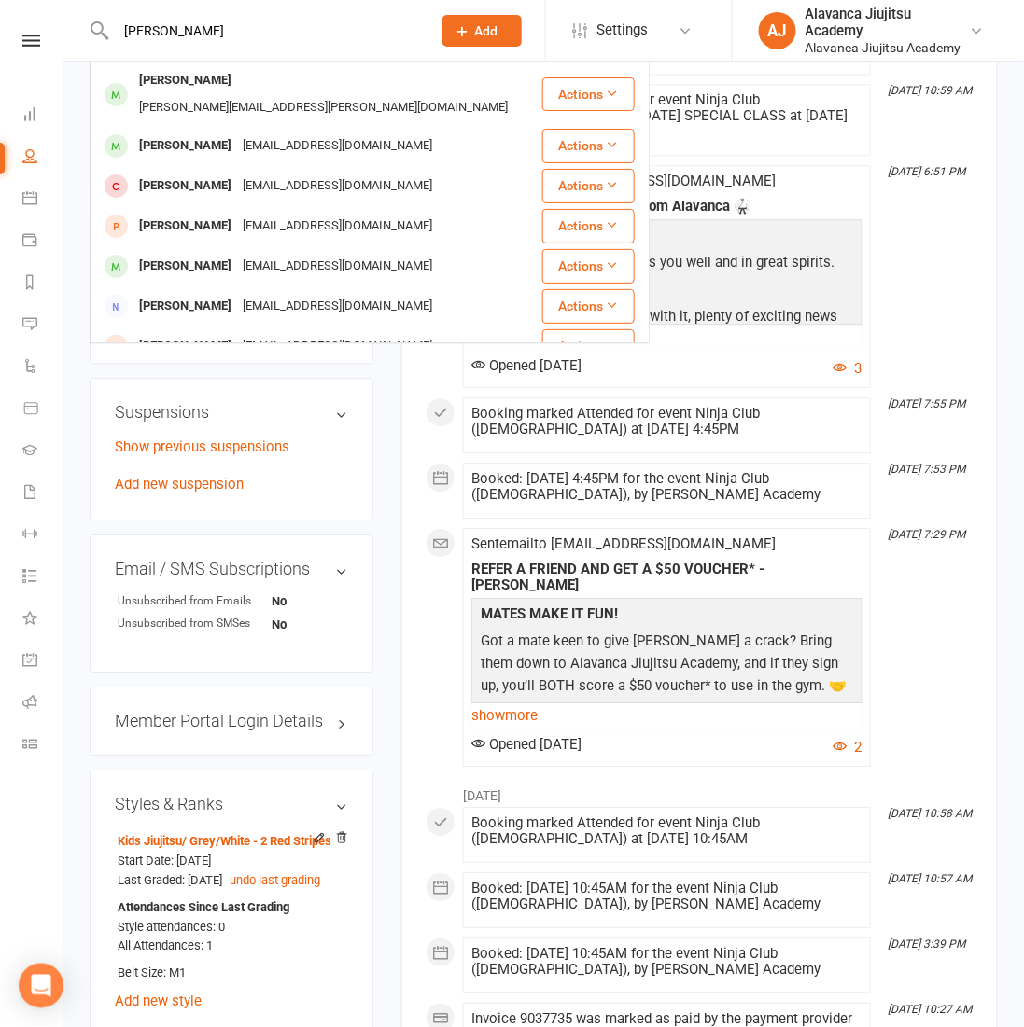
type input "[PERSON_NAME]"
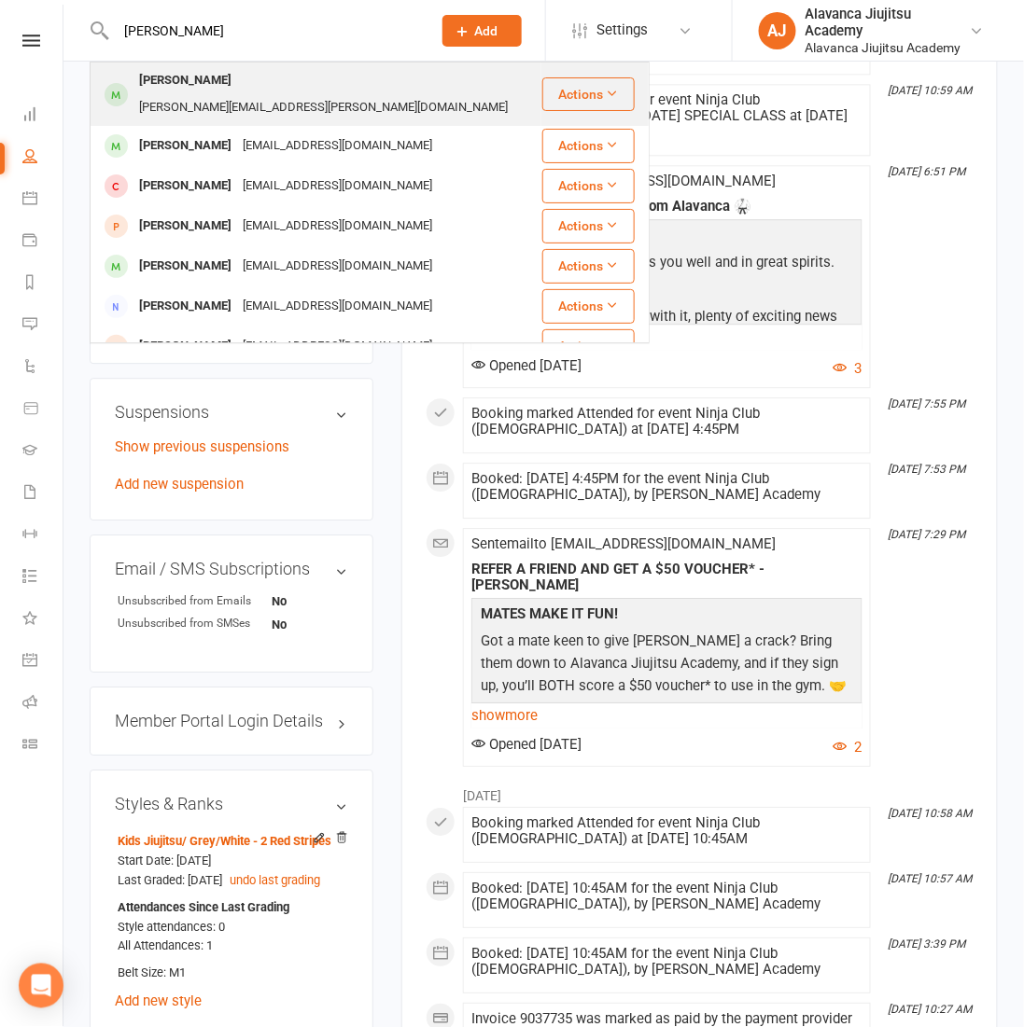
drag, startPoint x: 308, startPoint y: 32, endPoint x: 395, endPoint y: 92, distance: 105.9
click at [395, 94] on div "[PERSON_NAME][EMAIL_ADDRESS][PERSON_NAME][DOMAIN_NAME]" at bounding box center [323, 107] width 380 height 27
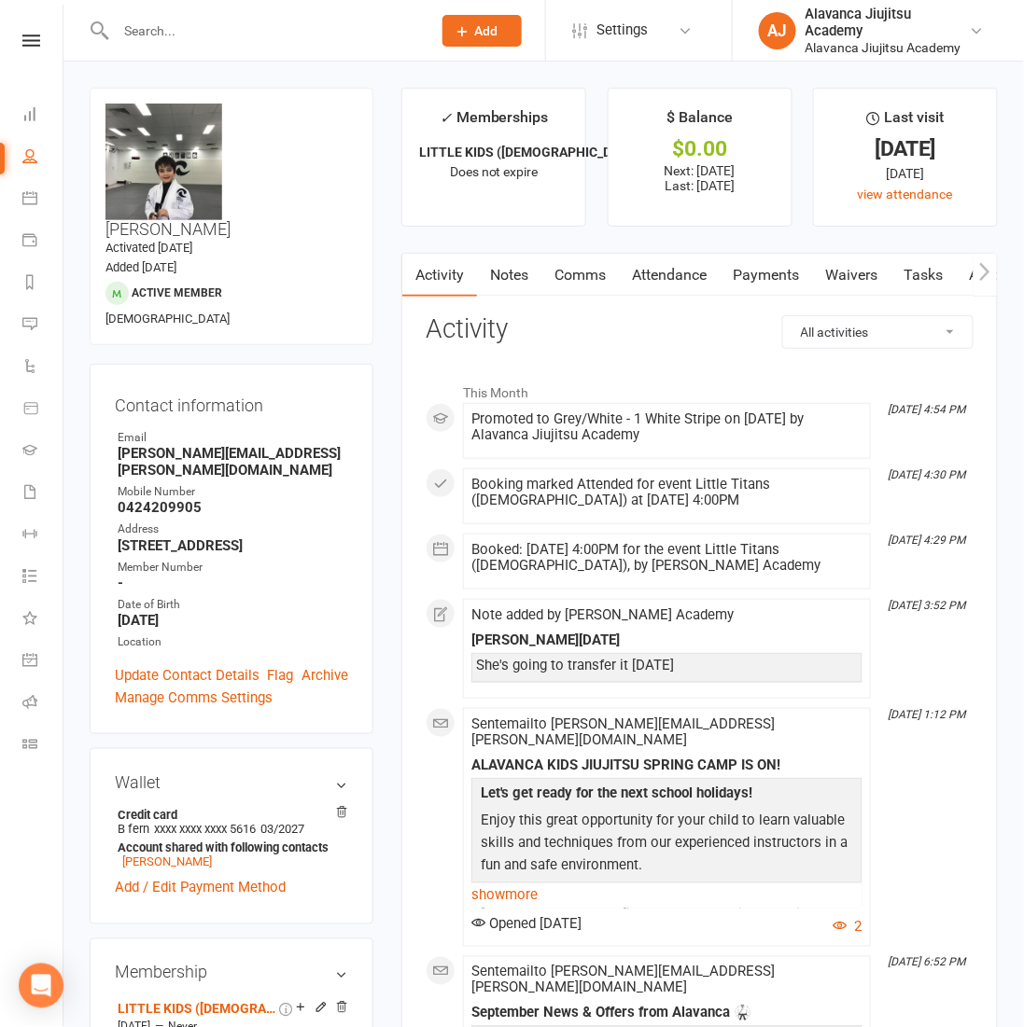
click at [524, 272] on link "Notes" at bounding box center [509, 275] width 64 height 43
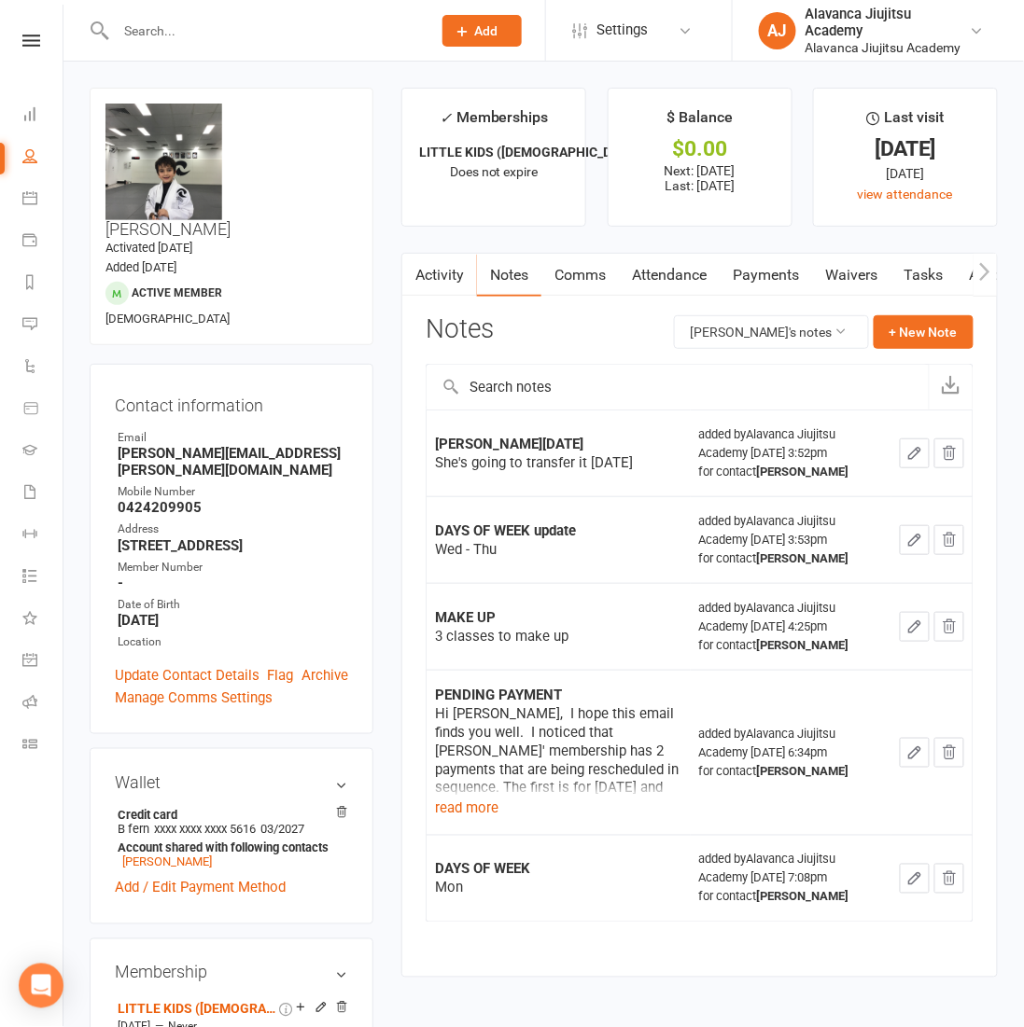
click at [754, 272] on link "Payments" at bounding box center [765, 275] width 92 height 43
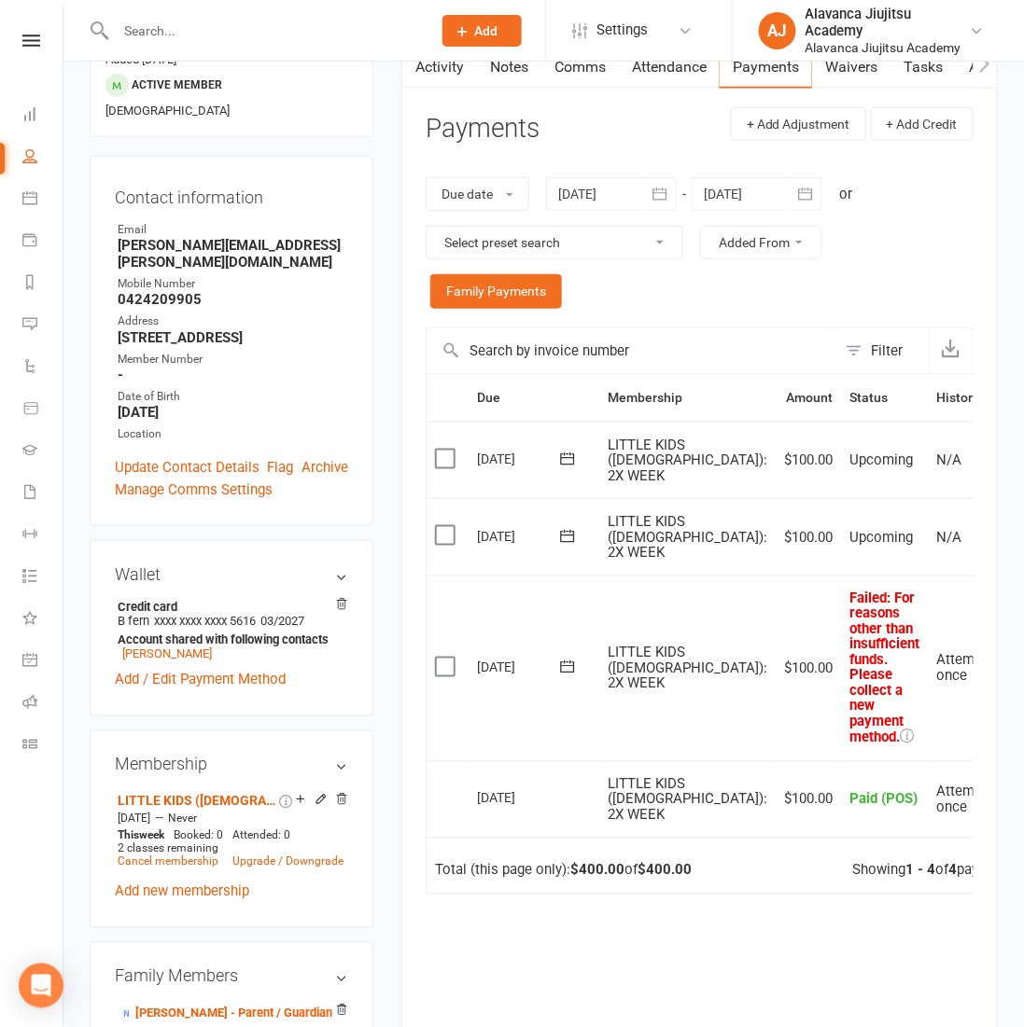
scroll to position [407, 0]
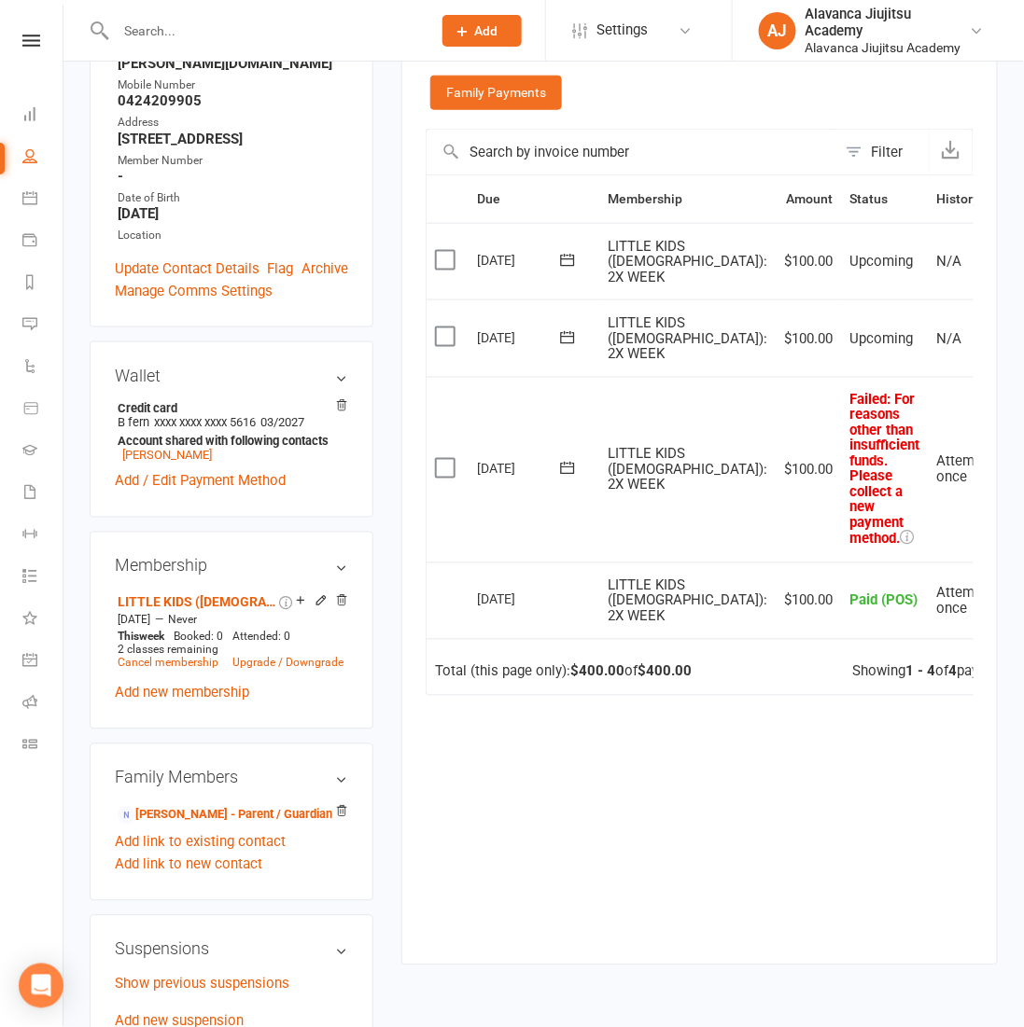
click at [1020, 480] on icon at bounding box center [1029, 470] width 19 height 19
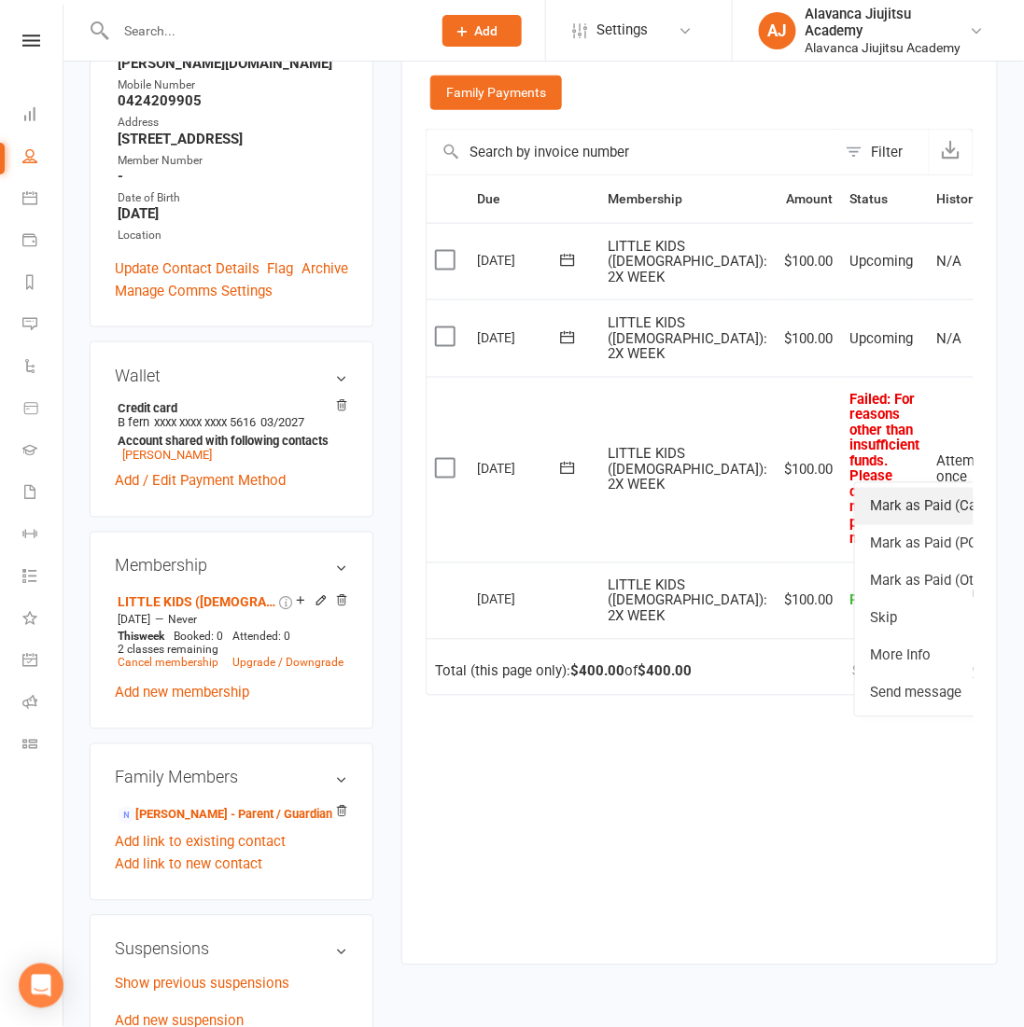
click at [922, 525] on link "Mark as Paid (Cash)" at bounding box center [947, 506] width 185 height 37
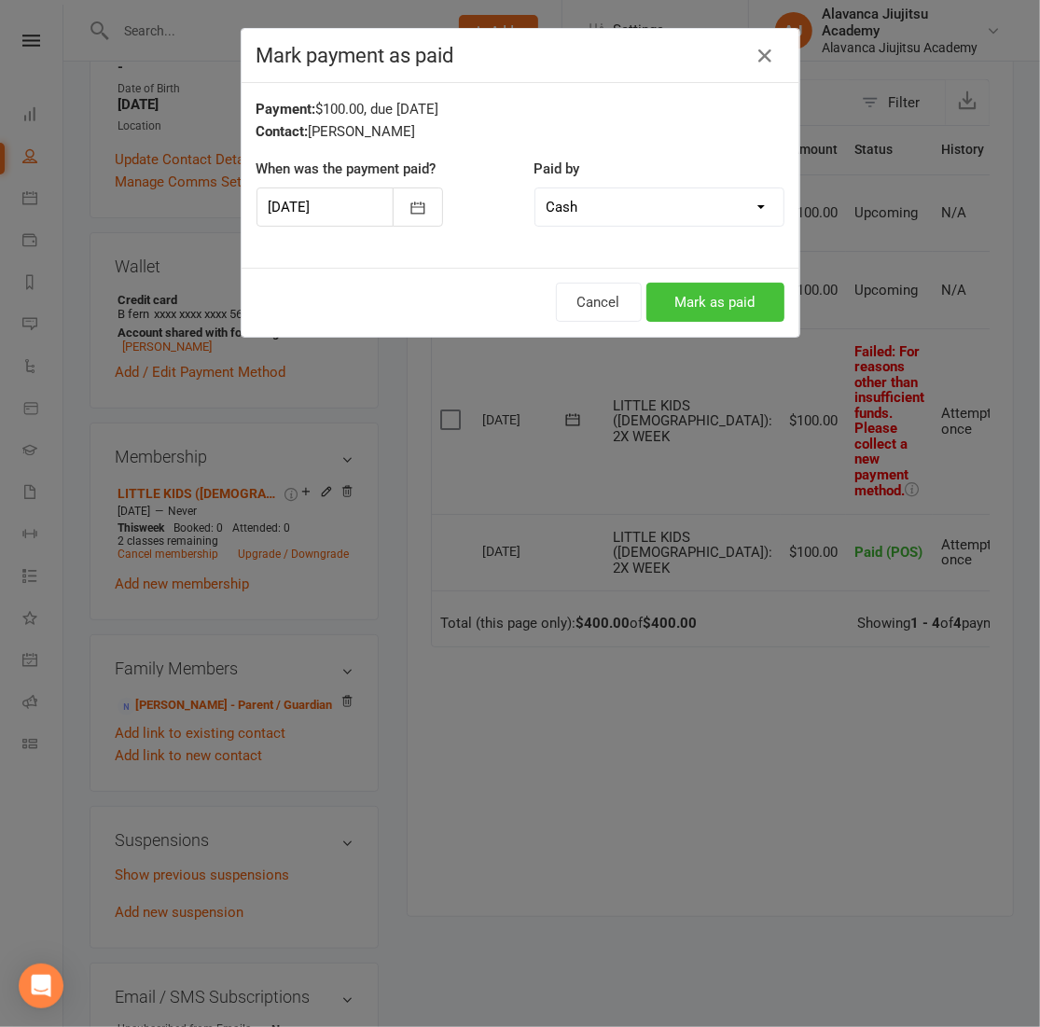
click at [731, 313] on button "Mark as paid" at bounding box center [716, 302] width 138 height 39
